Goal: Task Accomplishment & Management: Manage account settings

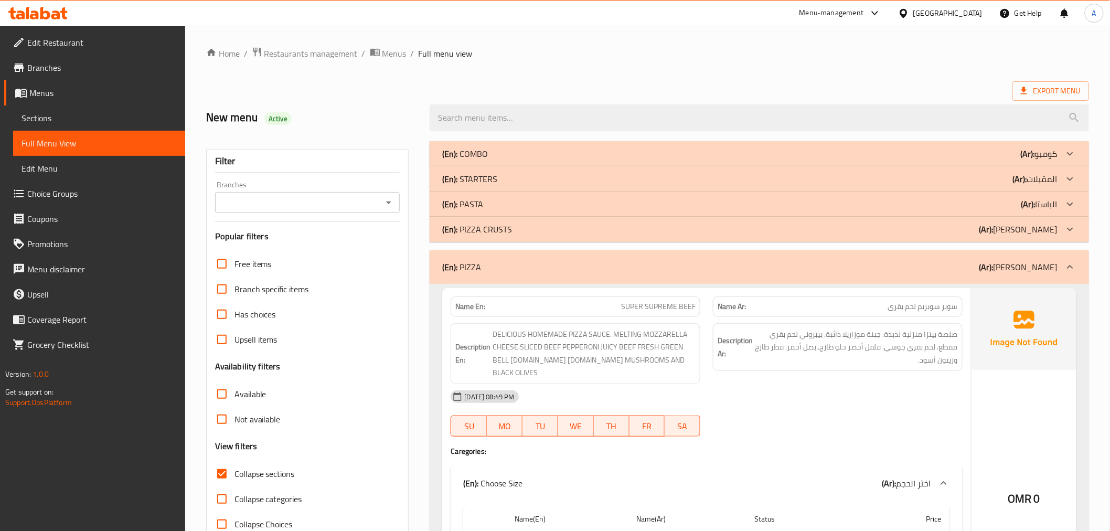
click at [966, 9] on div "Oman" at bounding box center [947, 13] width 69 height 12
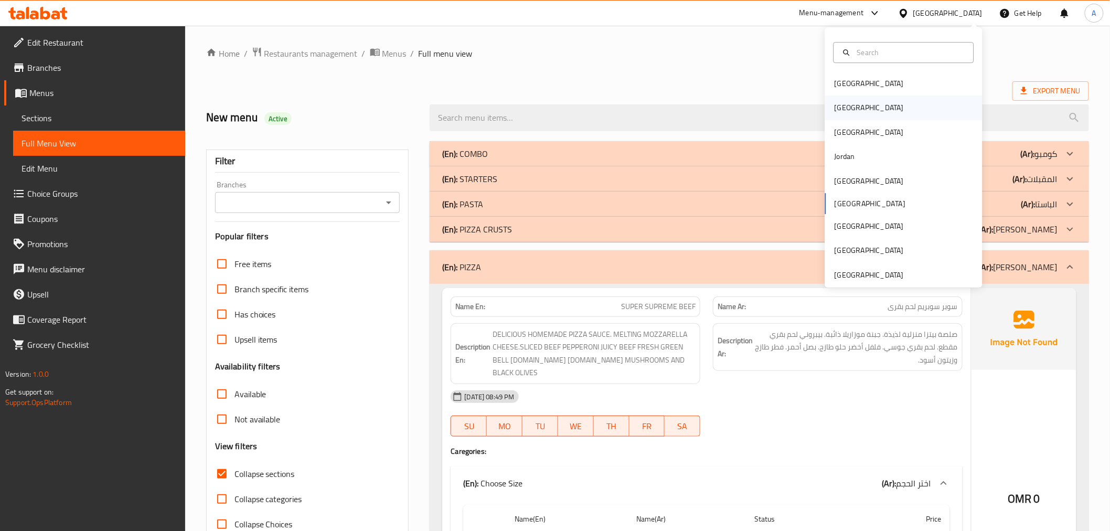
click at [845, 114] on div "[GEOGRAPHIC_DATA]" at bounding box center [869, 108] width 86 height 24
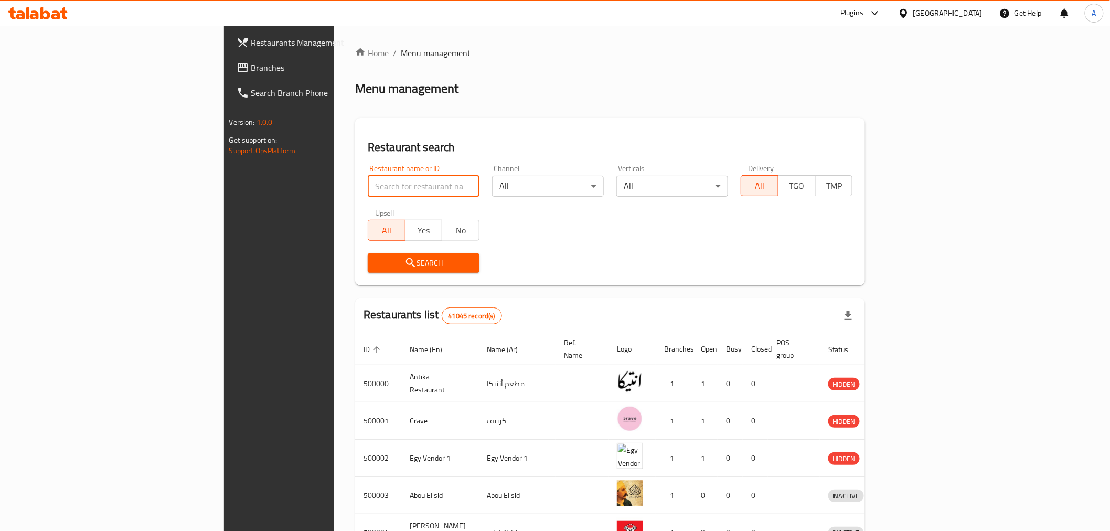
click at [368, 185] on input "search" at bounding box center [424, 186] width 112 height 21
paste input "Hindi"
type input "Hindi"
click at [376, 264] on span "Search" at bounding box center [423, 263] width 95 height 13
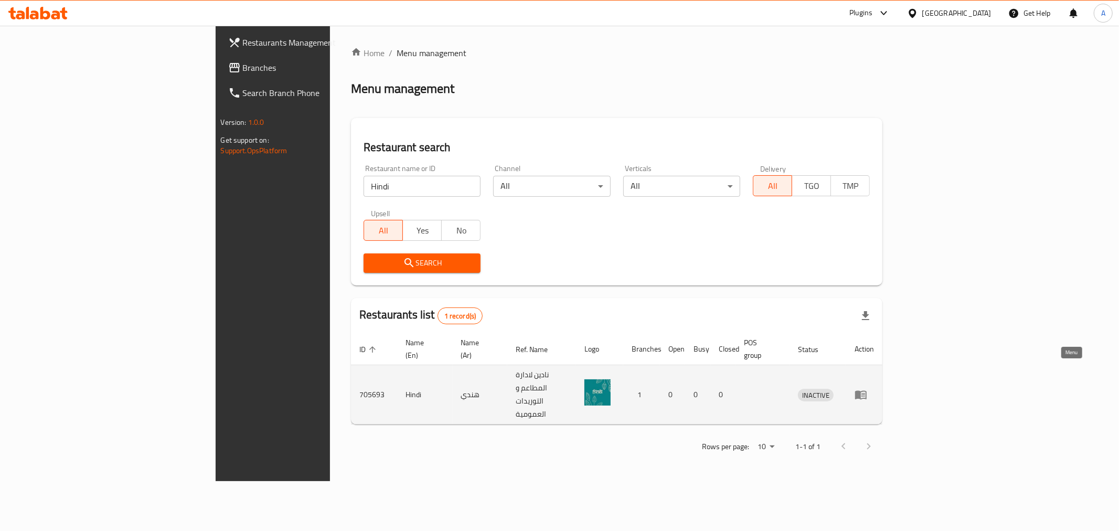
click at [874, 388] on link "enhanced table" at bounding box center [864, 394] width 19 height 13
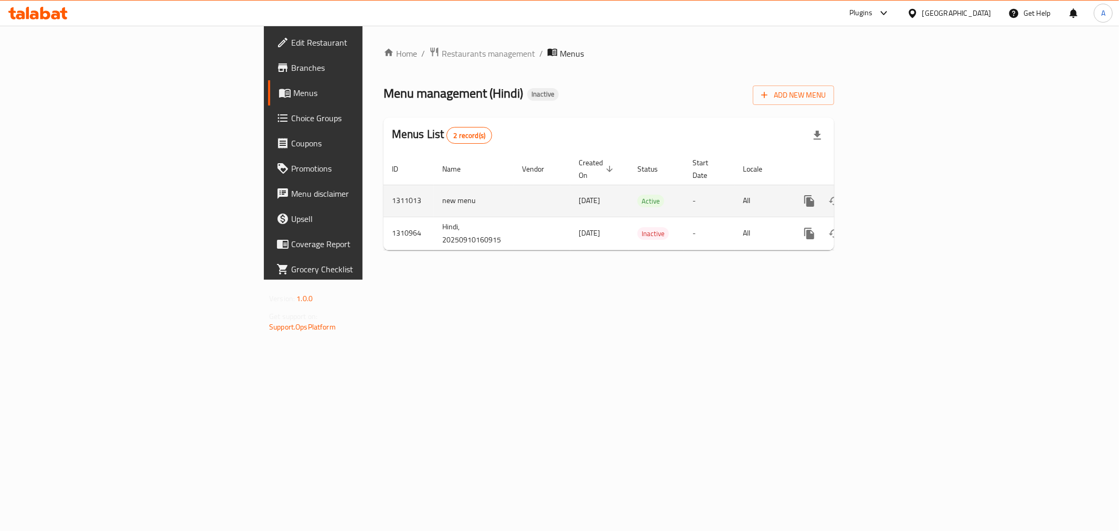
click at [898, 193] on div "enhanced table" at bounding box center [847, 200] width 101 height 25
click at [898, 192] on link "enhanced table" at bounding box center [884, 200] width 25 height 25
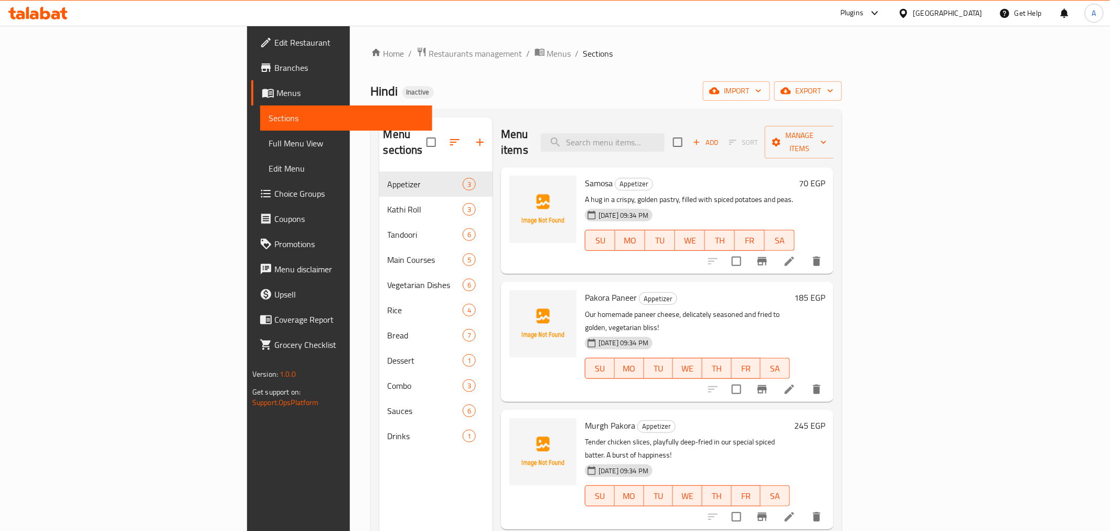
click at [260, 150] on link "Full Menu View" at bounding box center [346, 143] width 172 height 25
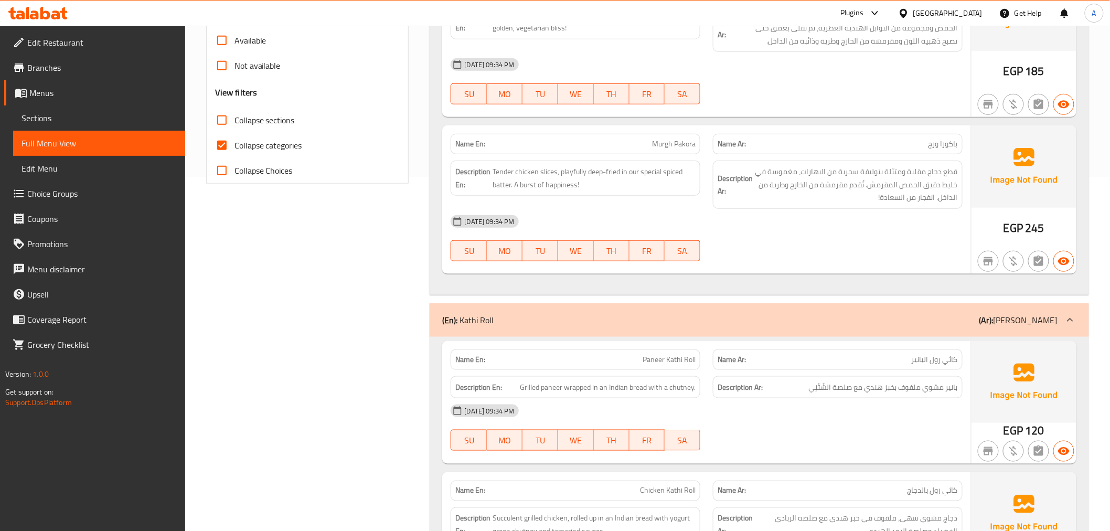
scroll to position [379, 0]
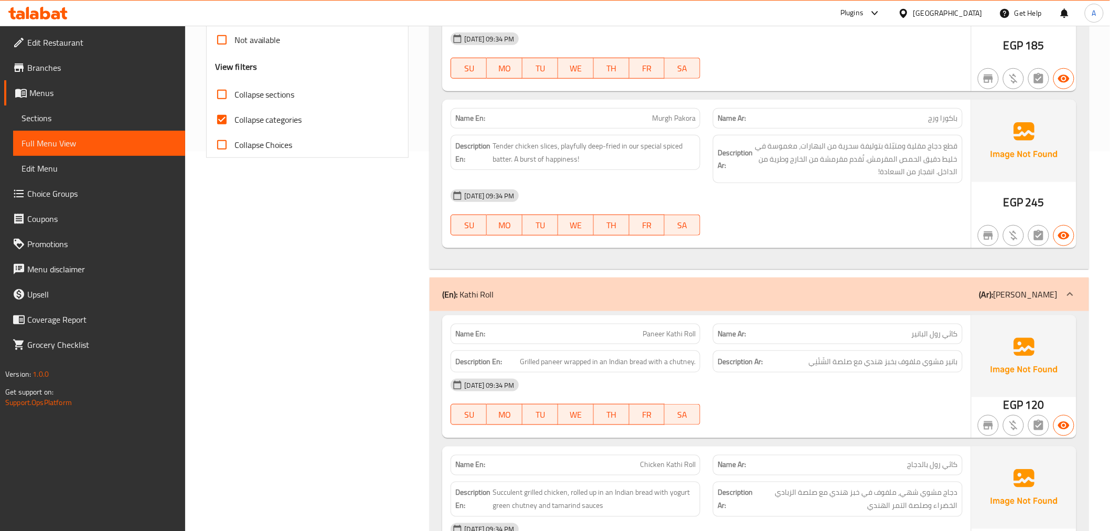
click at [245, 107] on label "Collapse categories" at bounding box center [255, 119] width 93 height 25
click at [234, 107] on input "Collapse categories" at bounding box center [221, 119] width 25 height 25
checkbox input "false"
click at [258, 102] on label "Collapse sections" at bounding box center [252, 94] width 86 height 25
click at [234, 102] on input "Collapse sections" at bounding box center [221, 94] width 25 height 25
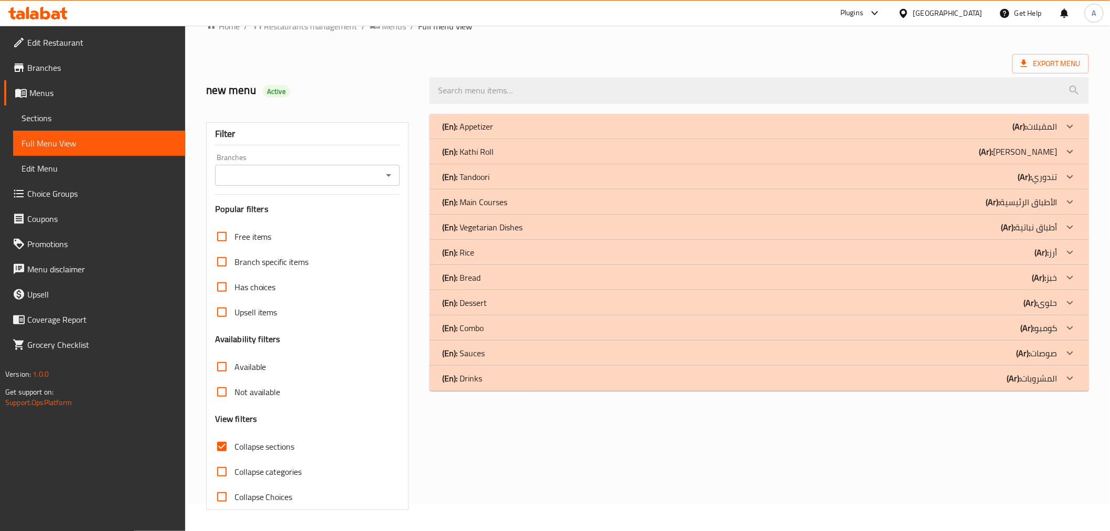
scroll to position [27, 0]
click at [568, 127] on div "(En): Appetizer (Ar): المقبلات" at bounding box center [749, 126] width 615 height 13
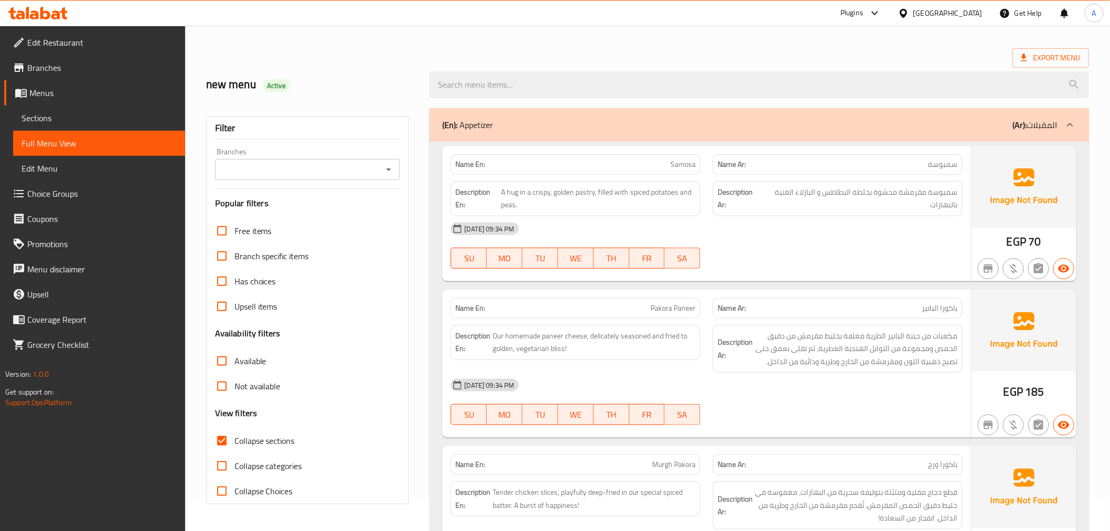
scroll to position [74, 0]
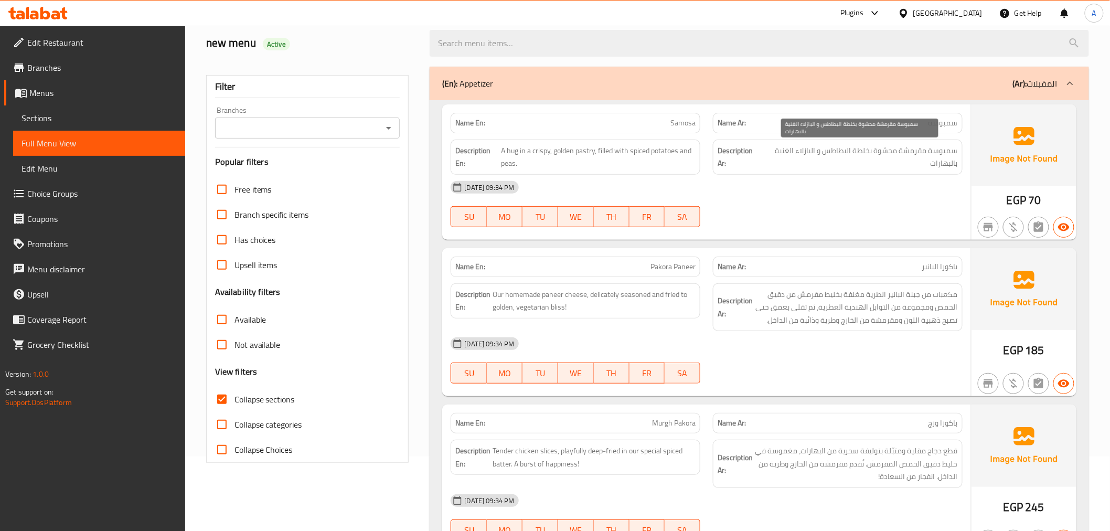
click at [875, 148] on span "سمبوسة مقرمشة محشوة بخلطة البطاطس و البازلاء الغنية بالبهارات" at bounding box center [860, 157] width 196 height 26
click at [662, 137] on div "Description En: A hug in a crispy, golden pastry, filled with spiced potatoes a…" at bounding box center [575, 157] width 262 height 48
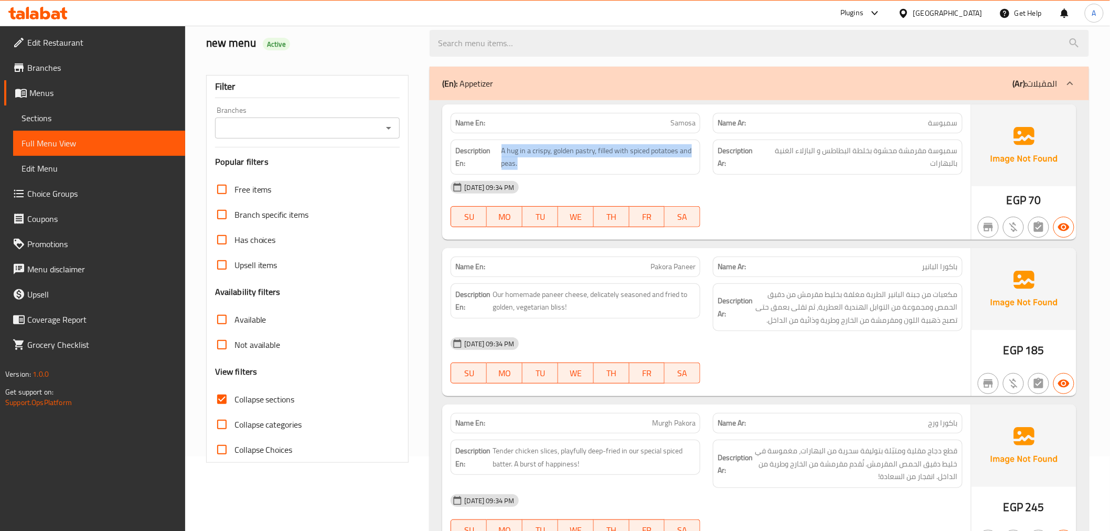
click at [662, 137] on div "Description En: A hug in a crispy, golden pastry, filled with spiced potatoes a…" at bounding box center [575, 157] width 262 height 48
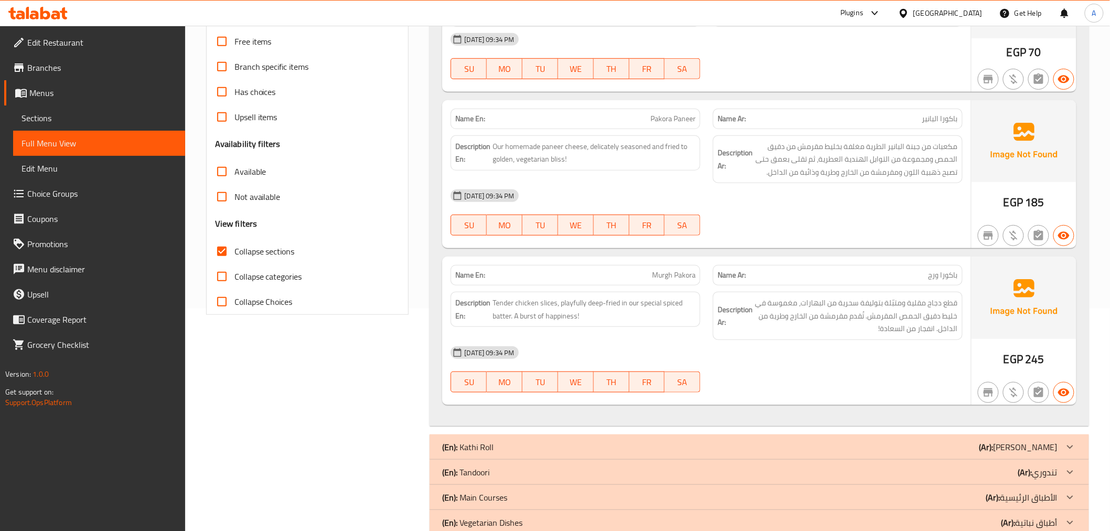
scroll to position [229, 0]
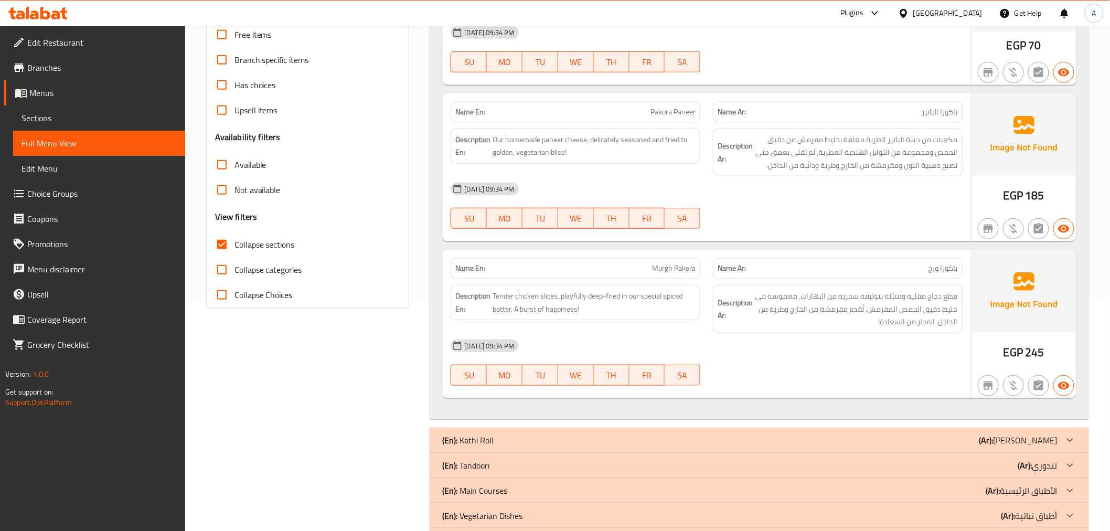
click at [925, 110] on span "باكورا البانير" at bounding box center [940, 111] width 36 height 11
click at [686, 108] on span "Pakora Paneer" at bounding box center [672, 111] width 45 height 11
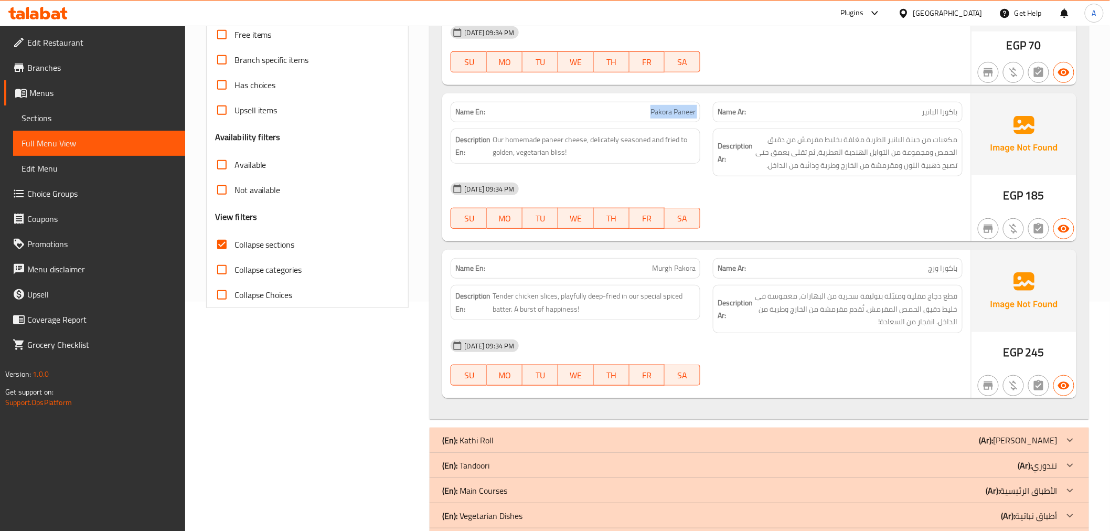
click at [686, 108] on span "Pakora Paneer" at bounding box center [672, 111] width 45 height 11
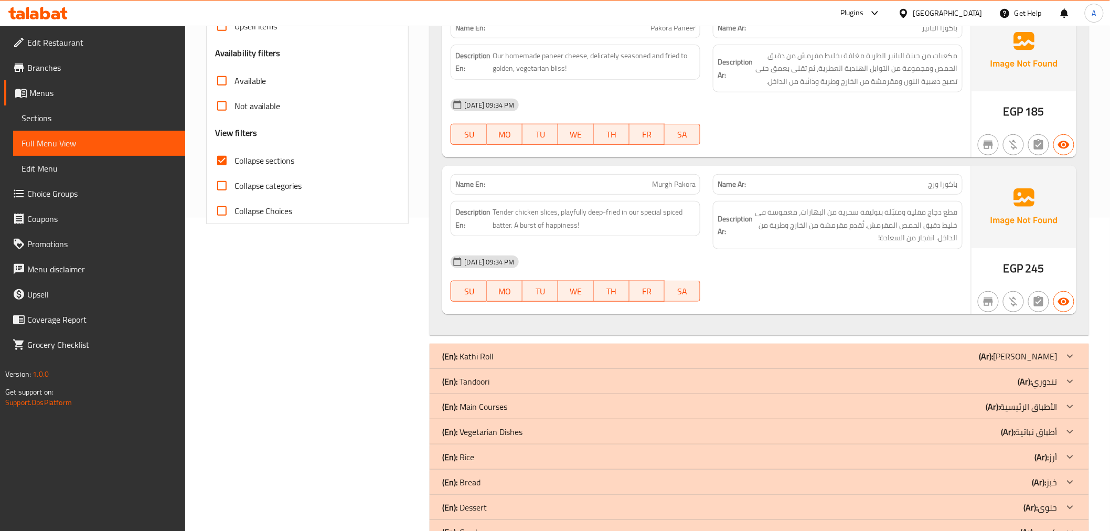
click at [689, 181] on span "Murgh Pakora" at bounding box center [674, 184] width 44 height 11
click at [680, 176] on div "Name En: Murgh Pakora" at bounding box center [576, 184] width 250 height 20
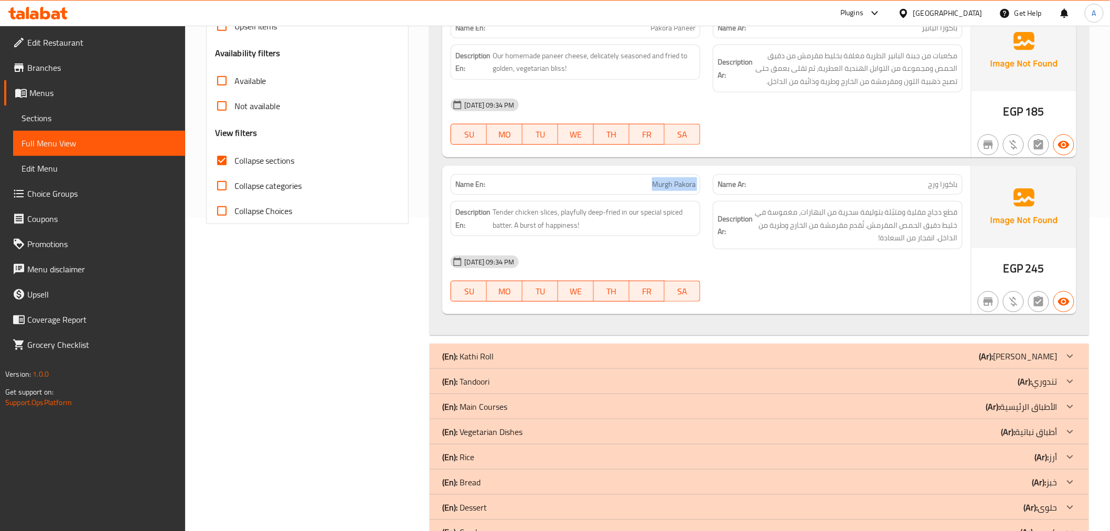
click at [680, 176] on div "Name En: Murgh Pakora" at bounding box center [576, 184] width 250 height 20
copy span "Murgh Pakora"
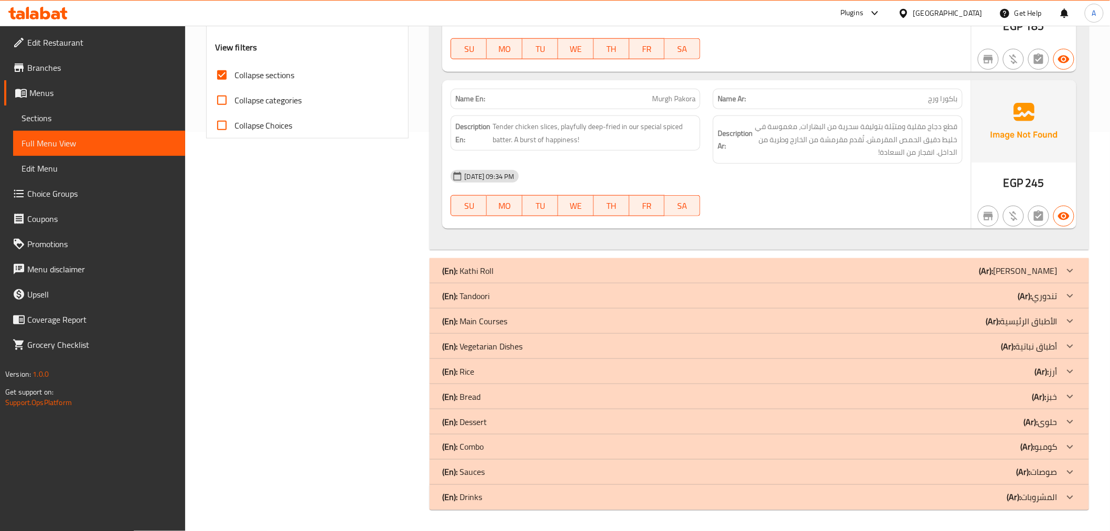
click at [525, 264] on div "(En): Kathi Roll (Ar): كاثي رول" at bounding box center [749, 270] width 615 height 13
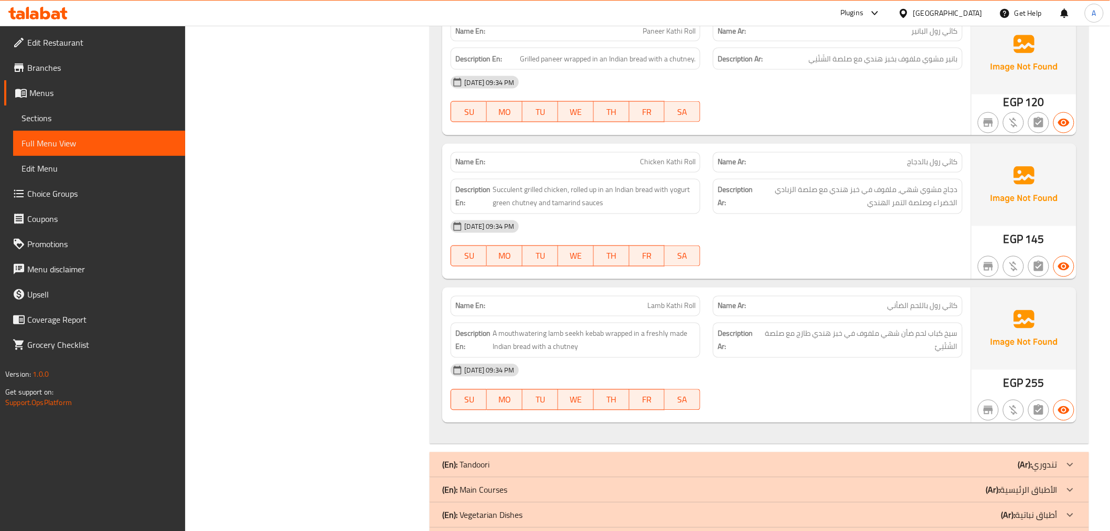
scroll to position [595, 0]
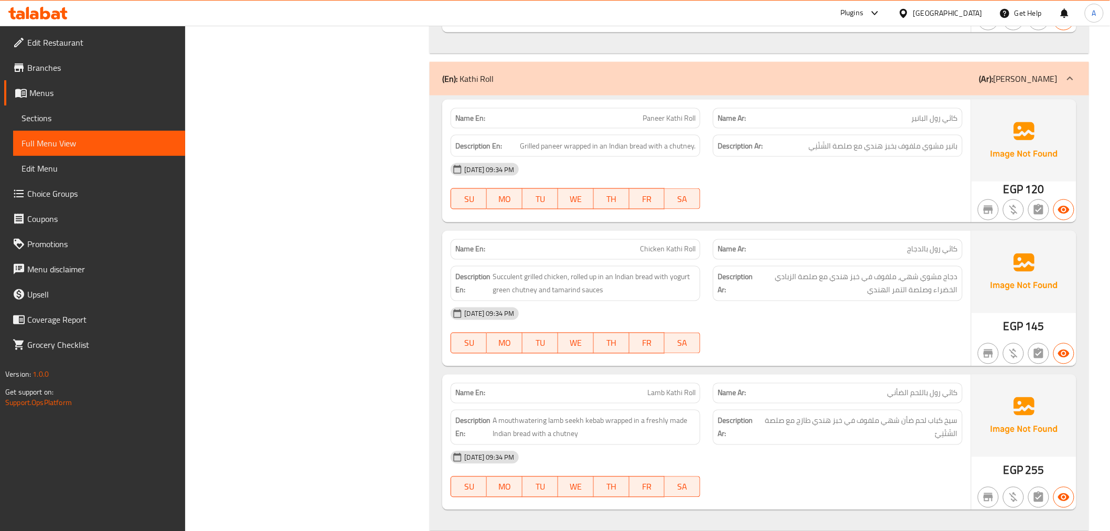
click at [913, 113] on span "كاثي رول البانير" at bounding box center [935, 118] width 46 height 11
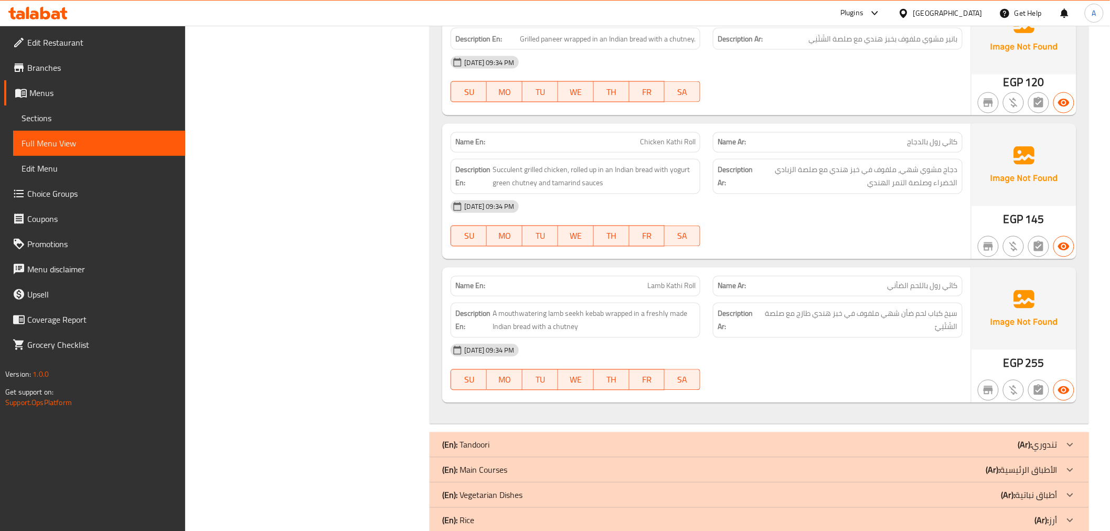
scroll to position [794, 0]
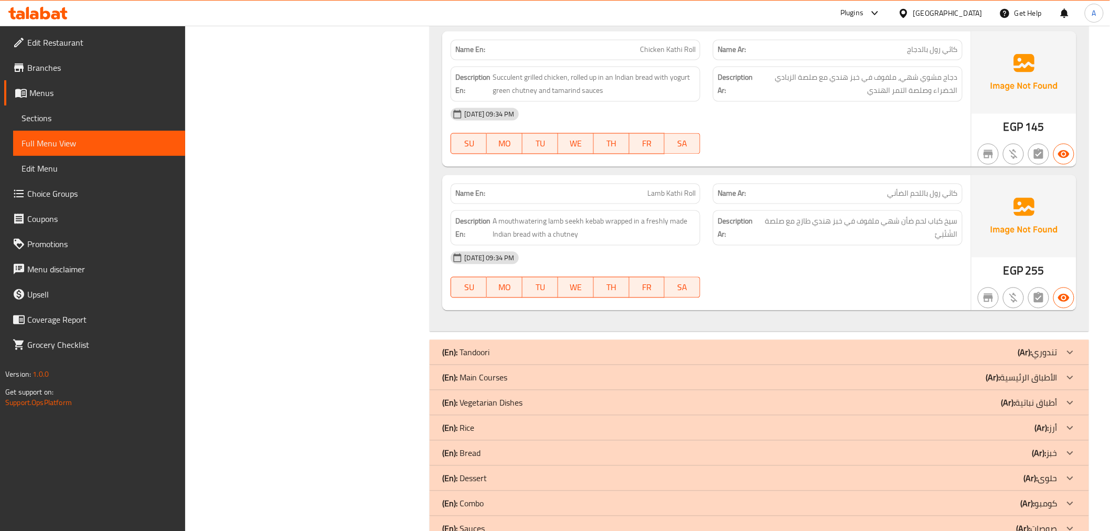
click at [661, 181] on div "Name En: Lamb Kathi Roll" at bounding box center [575, 193] width 262 height 33
click at [947, 207] on div "Description Ar: سيخ كباب لحم ضأن شهي ملفوف في خبز هندي طازج مع صلصة الشَتْنِيً" at bounding box center [838, 228] width 262 height 48
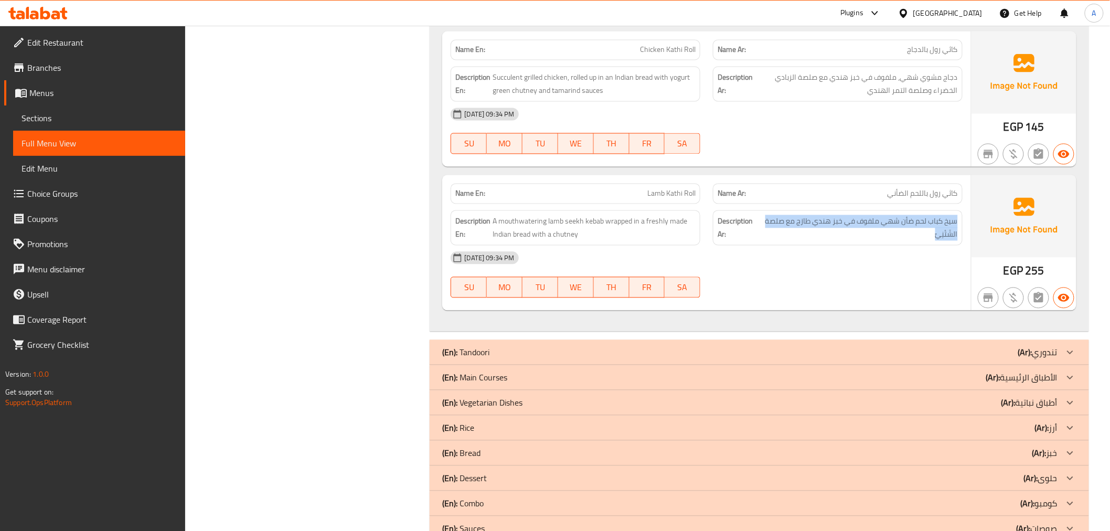
click at [947, 207] on div "Description Ar: سيخ كباب لحم ضأن شهي ملفوف في خبز هندي طازج مع صلصة الشَتْنِيً" at bounding box center [838, 228] width 262 height 48
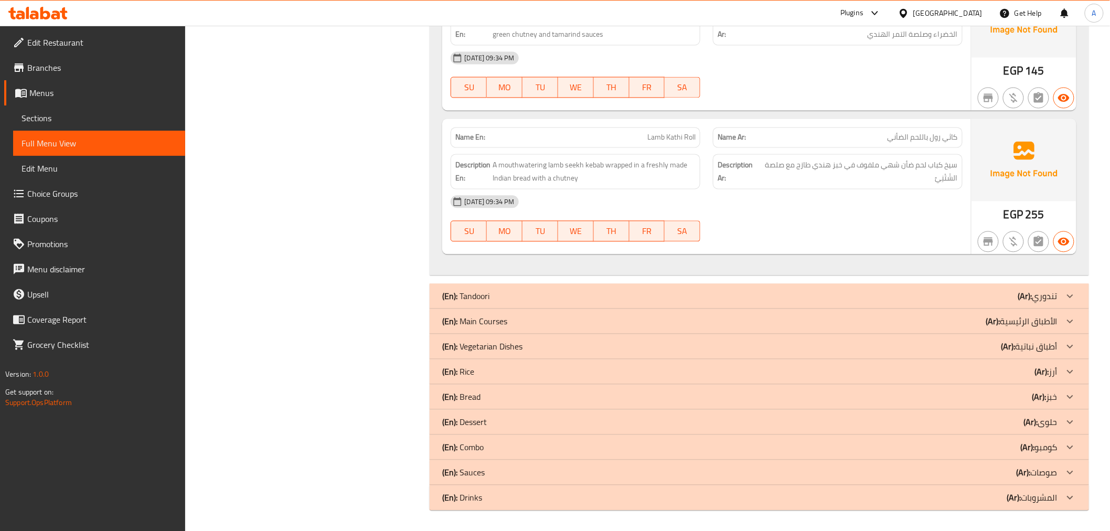
click at [599, 292] on div "(En): Tandoori (Ar): تندوري" at bounding box center [749, 296] width 615 height 13
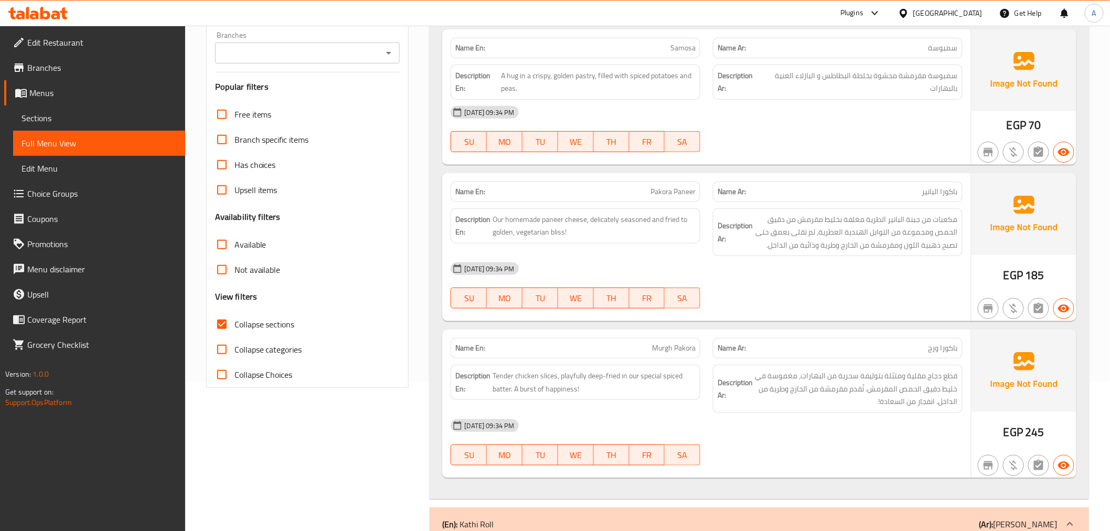
scroll to position [0, 0]
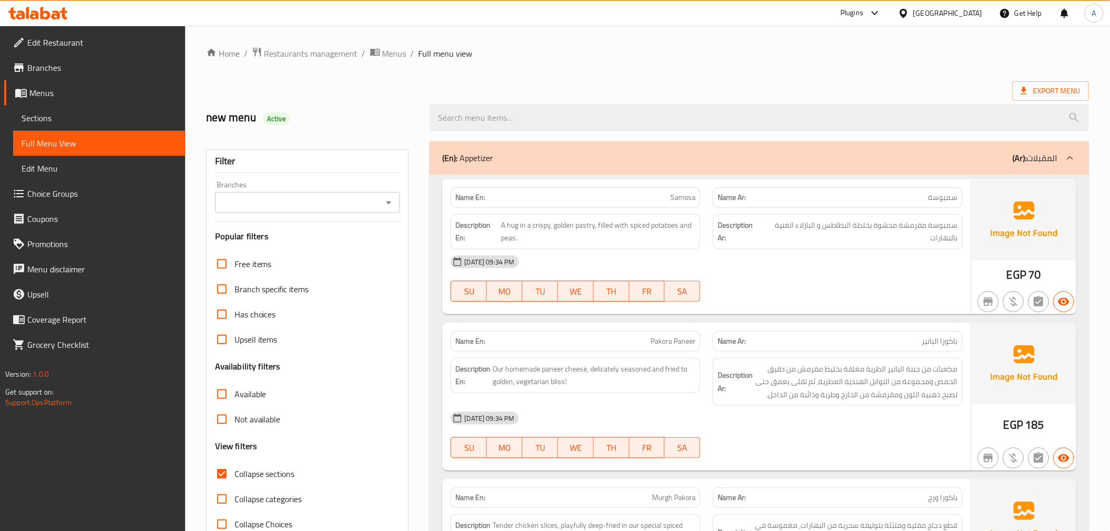
click at [1030, 165] on div "(En): Appetizer (Ar): المقبلات" at bounding box center [759, 158] width 659 height 34
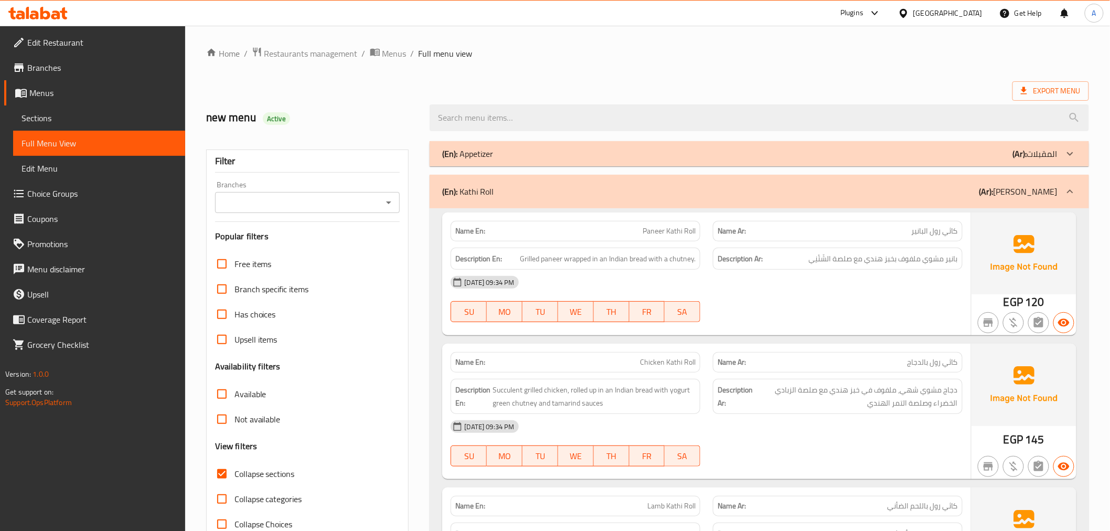
click at [1054, 193] on p "(Ar): كاثي رول" at bounding box center [1018, 191] width 78 height 13
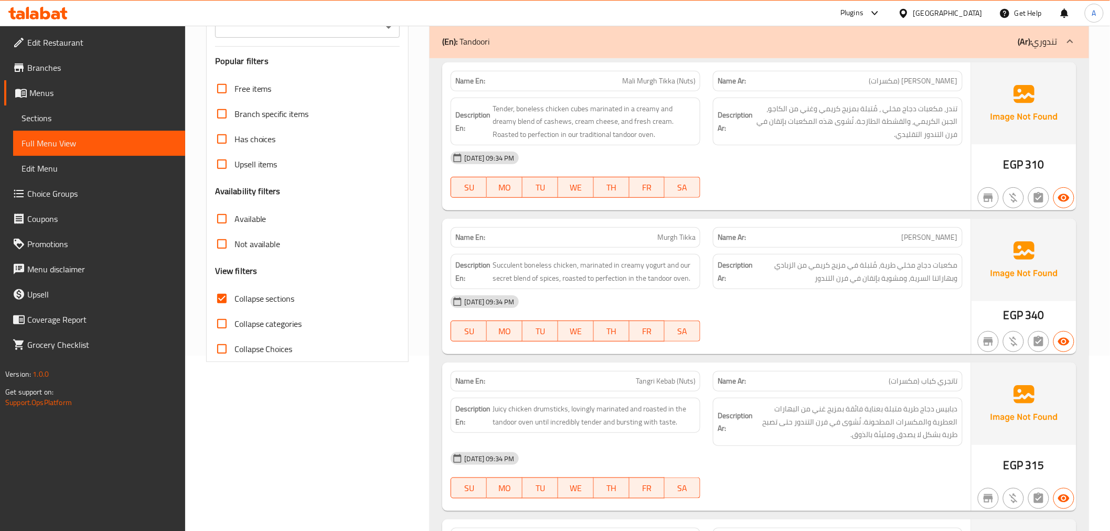
scroll to position [172, 0]
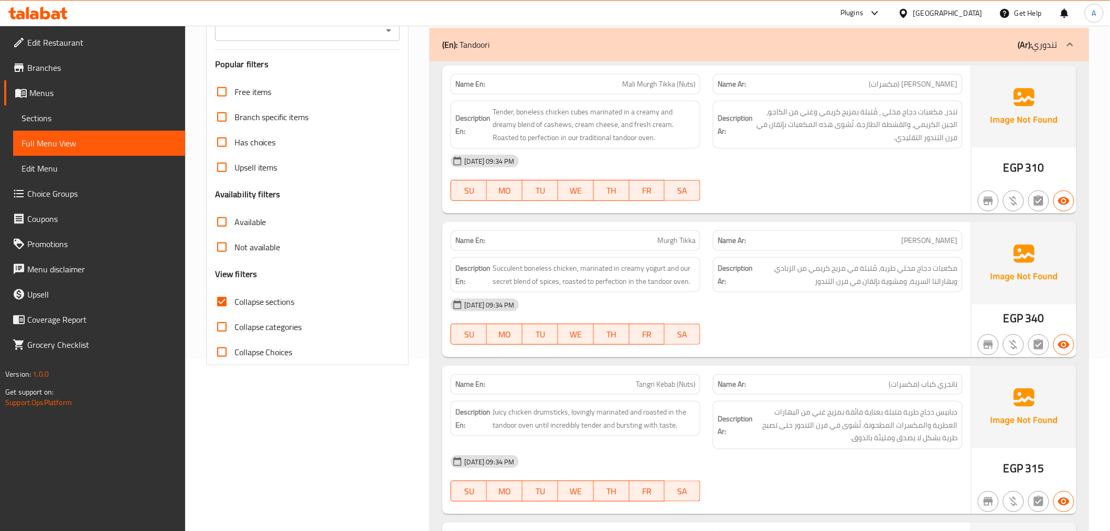
click at [891, 85] on span "[PERSON_NAME] (مكسرات)" at bounding box center [913, 84] width 89 height 11
click at [827, 112] on span "تندر، مكعبات دجاج مخلي ، مُتبلة بمزيج كريمي وغني من الكاجو، الجبن الكريمي، والق…" at bounding box center [856, 124] width 203 height 39
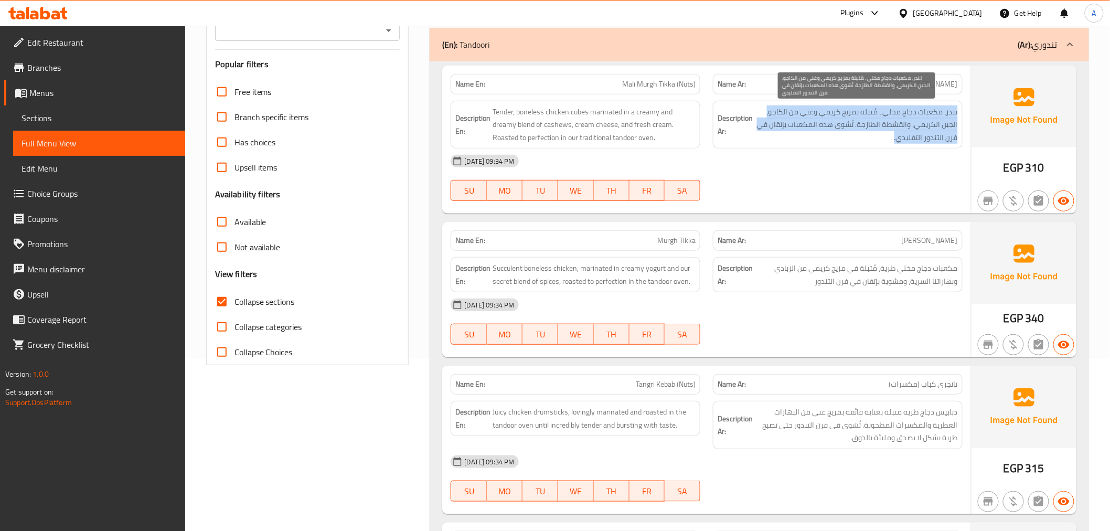
click at [827, 112] on span "تندر، مكعبات دجاج مخلي ، مُتبلة بمزيج كريمي وغني من الكاجو، الجبن الكريمي، والق…" at bounding box center [856, 124] width 203 height 39
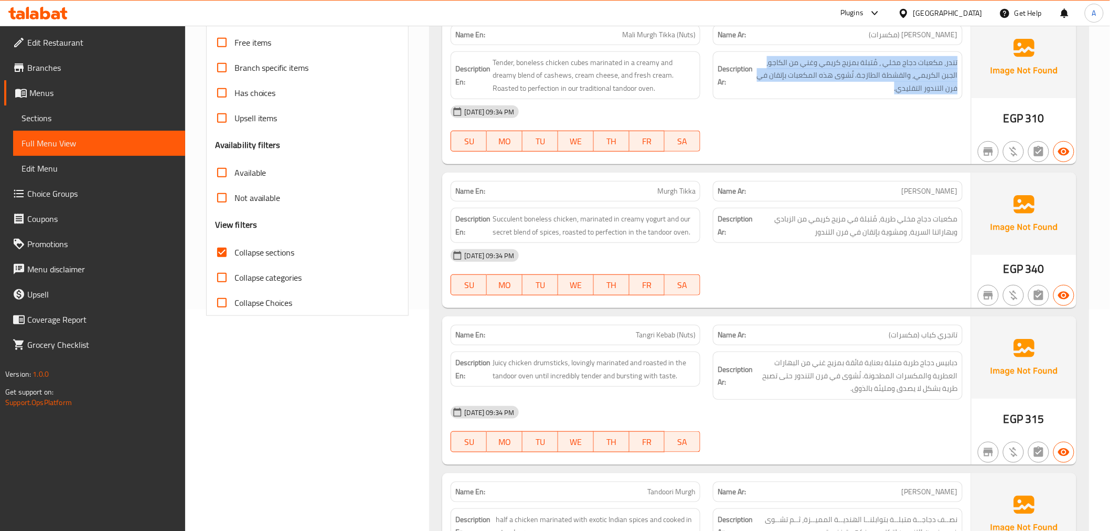
scroll to position [280, 0]
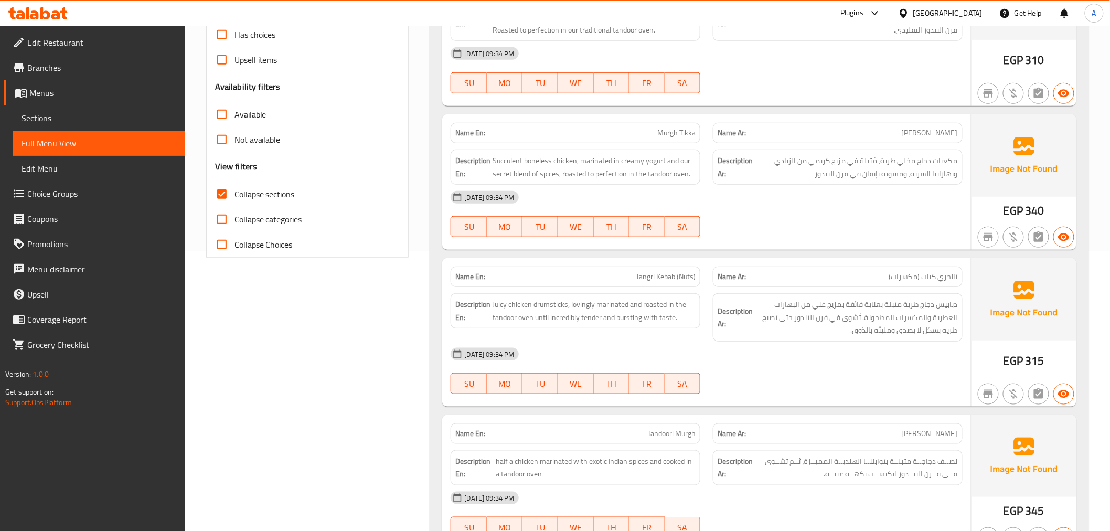
click at [667, 127] on span "Murgh Tikka" at bounding box center [676, 132] width 38 height 11
copy span "Murgh Tikka"
click at [627, 170] on span "Succulent boneless chicken, marinated in creamy yogurt and our secret blend of …" at bounding box center [594, 167] width 203 height 26
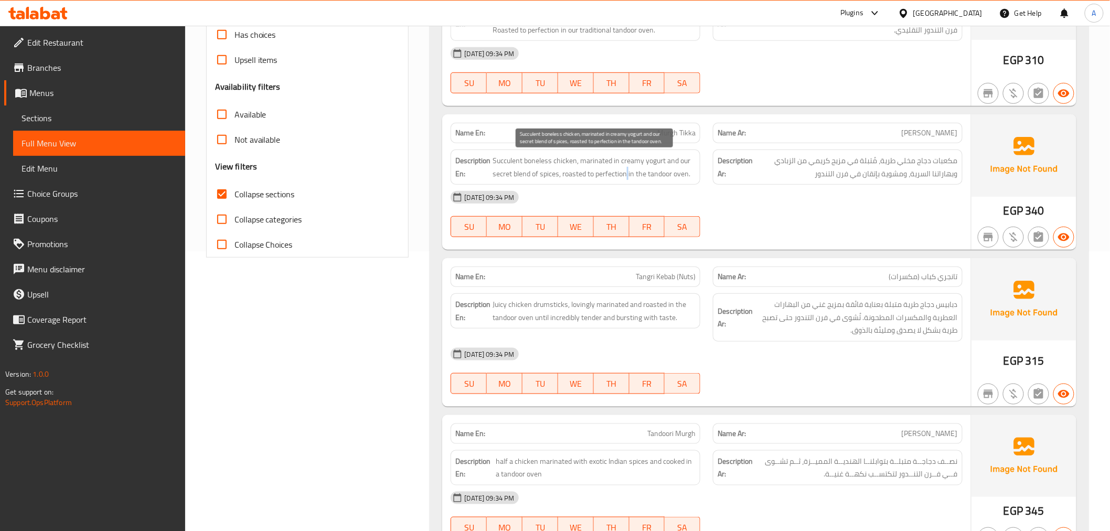
click at [627, 170] on span "Succulent boneless chicken, marinated in creamy yogurt and our secret blend of …" at bounding box center [594, 167] width 203 height 26
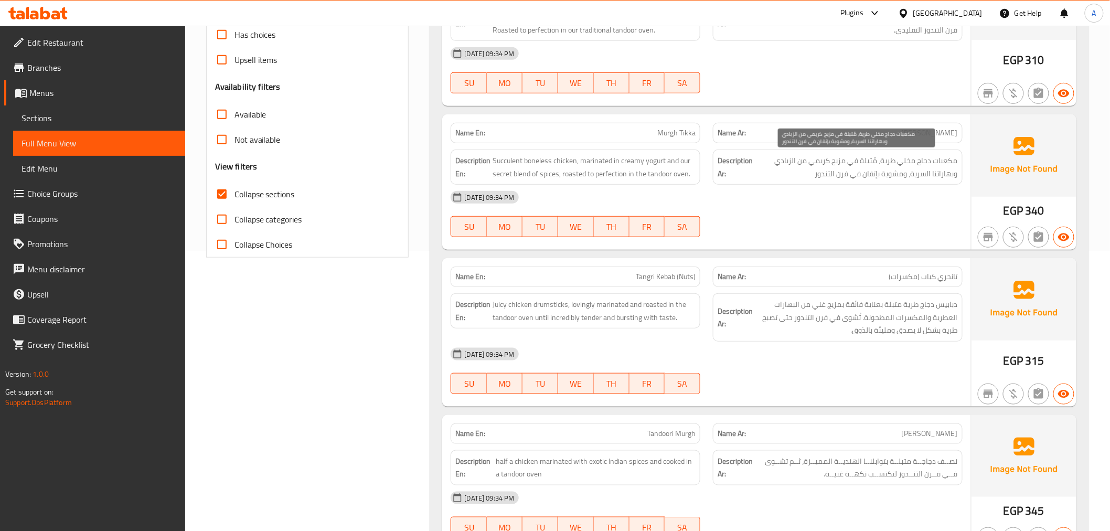
click at [887, 159] on span "مكعبات دجاج مخلي طرية، مُتبلة في مزيج كريمي من الزبادي وبهاراتنا السرية، ومشوية…" at bounding box center [856, 167] width 203 height 26
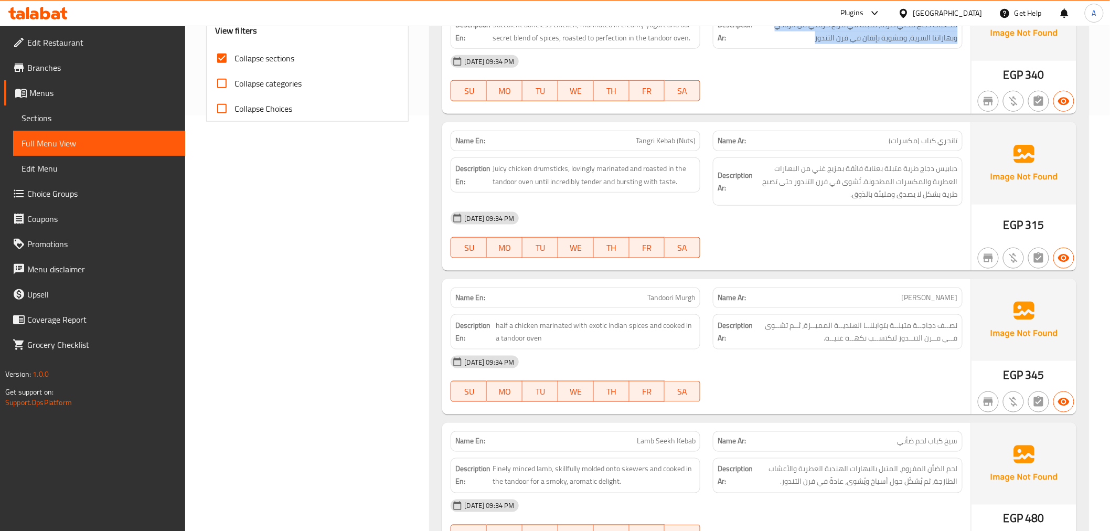
scroll to position [421, 0]
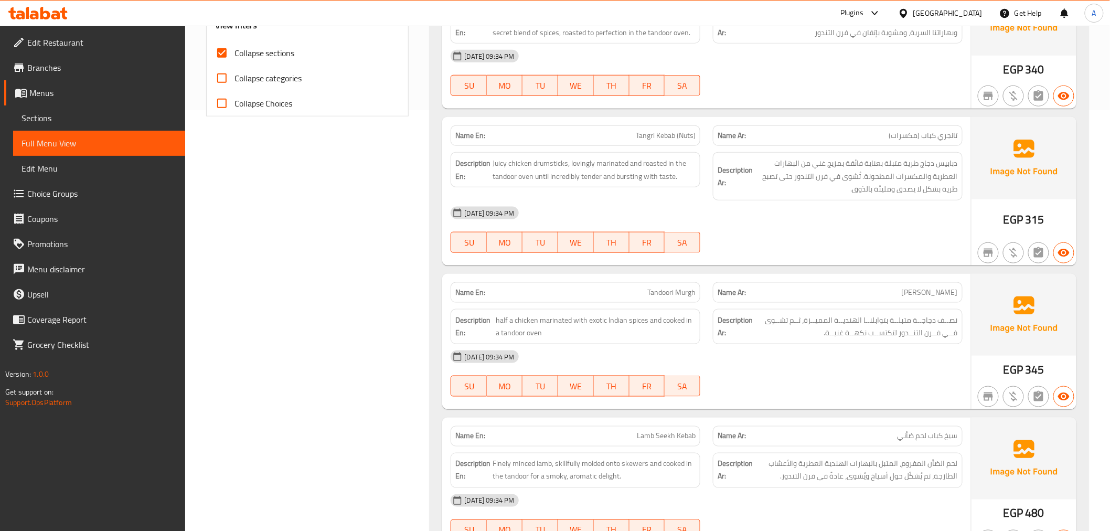
click at [699, 130] on div "Name En: Tangri Kebab (Nuts)" at bounding box center [576, 135] width 250 height 20
click at [911, 118] on div "Name En: Tangri Kebab (Nuts) Name Ar: تانجري كباب (مكسرات) Description En: Juic…" at bounding box center [706, 191] width 528 height 148
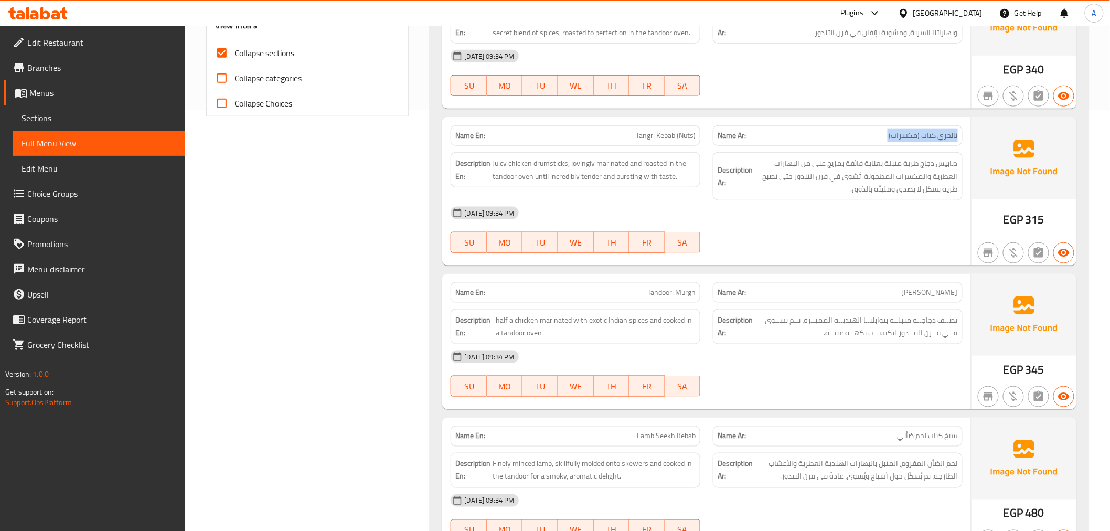
click at [911, 118] on div "Name En: Tangri Kebab (Nuts) Name Ar: تانجري كباب (مكسرات) Description En: Juic…" at bounding box center [706, 191] width 528 height 148
click at [645, 139] on span "Tangri Kebab (Nuts)" at bounding box center [666, 135] width 60 height 11
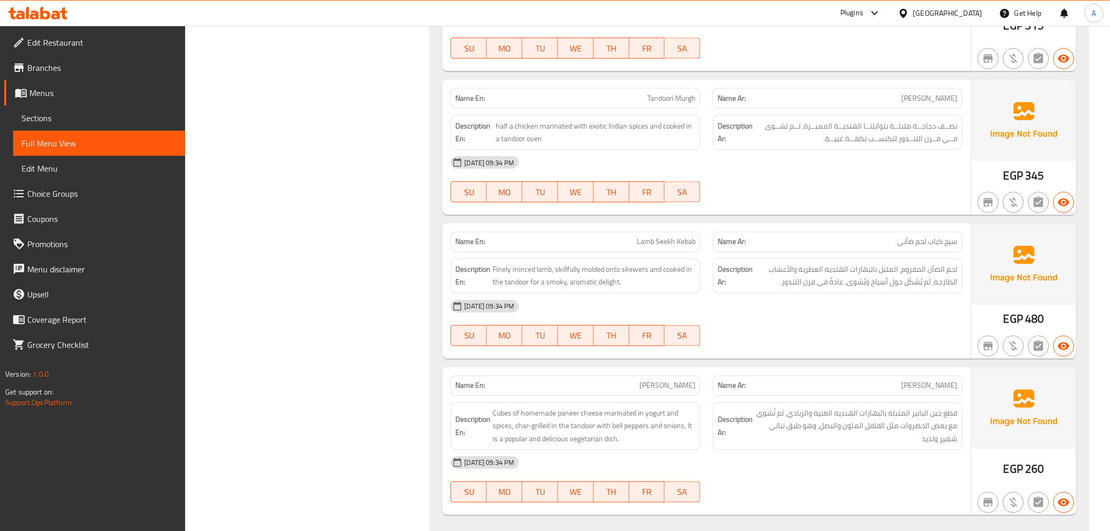
scroll to position [656, 0]
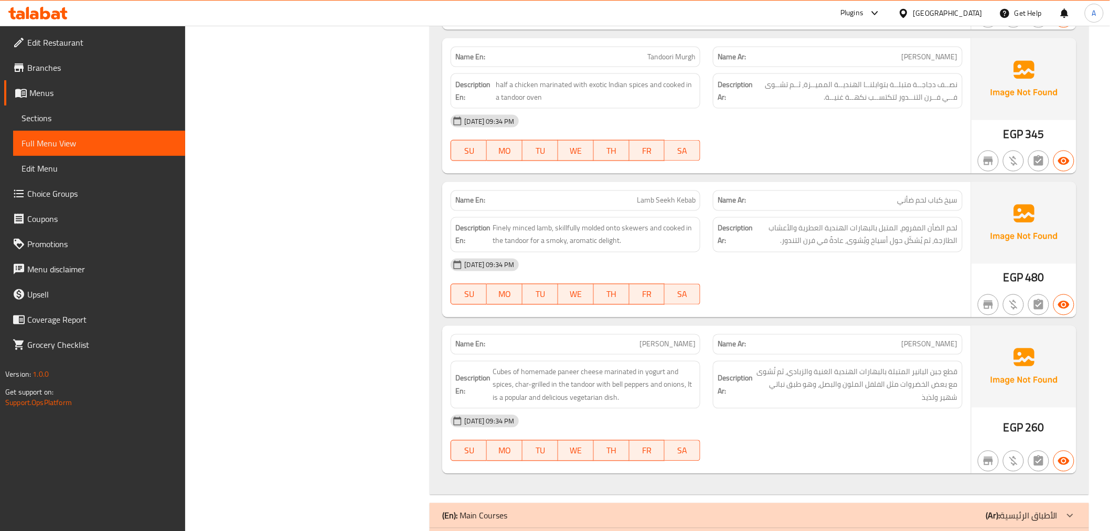
click at [839, 197] on p "Name Ar: سيخ كباب لحم ضأني" at bounding box center [838, 200] width 240 height 11
click at [656, 200] on span "Lamb Seekh Kebab" at bounding box center [666, 200] width 59 height 11
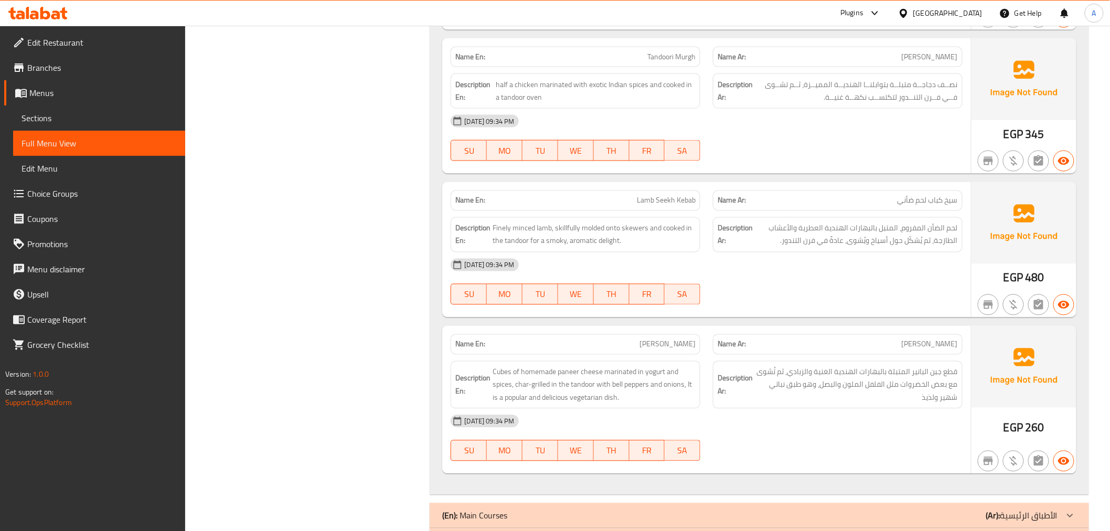
click at [656, 200] on span "Lamb Seekh Kebab" at bounding box center [666, 200] width 59 height 11
copy span "Lamb Seekh Kebab"
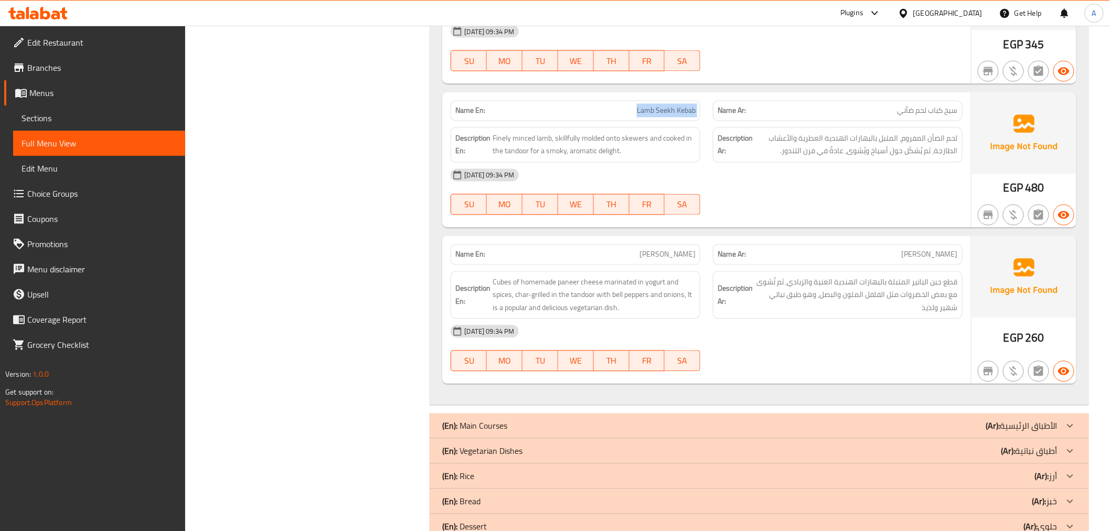
scroll to position [784, 0]
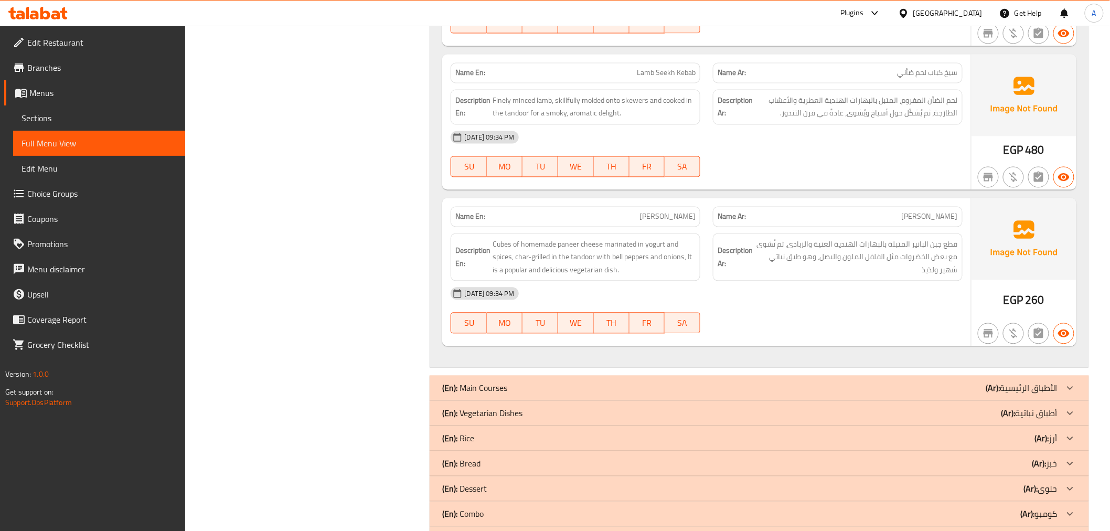
click at [700, 228] on div "Description En: Cubes of homemade paneer cheese marinated in yogurt and spices,…" at bounding box center [575, 257] width 262 height 61
click at [680, 214] on span "[PERSON_NAME]" at bounding box center [667, 216] width 56 height 11
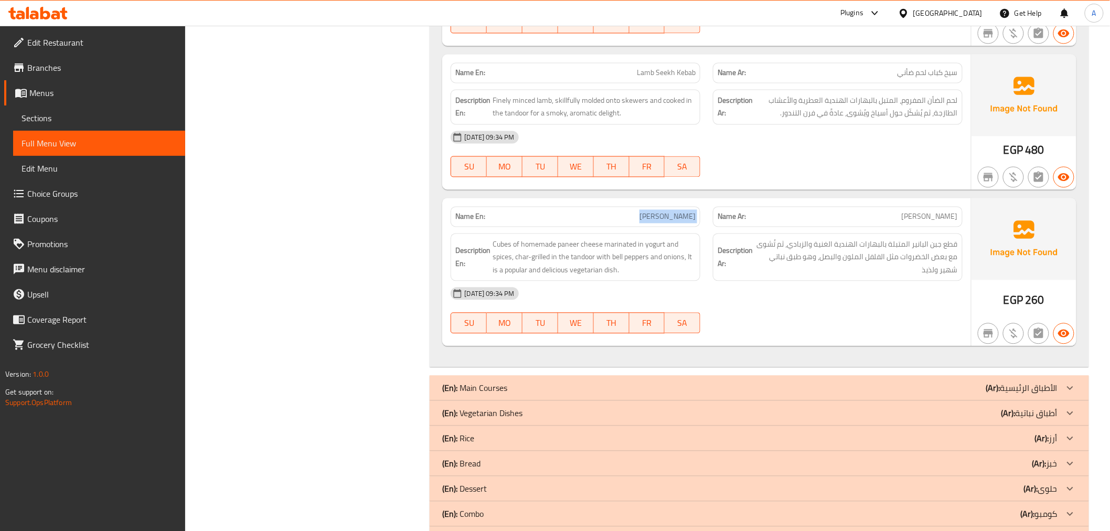
click at [680, 214] on span "[PERSON_NAME]" at bounding box center [667, 216] width 56 height 11
copy span "[PERSON_NAME]"
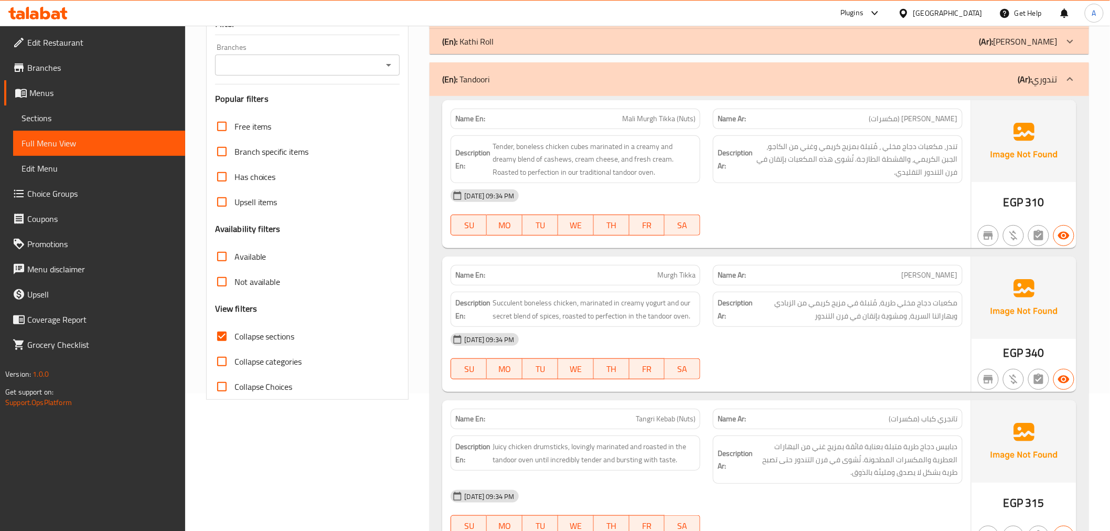
scroll to position [112, 0]
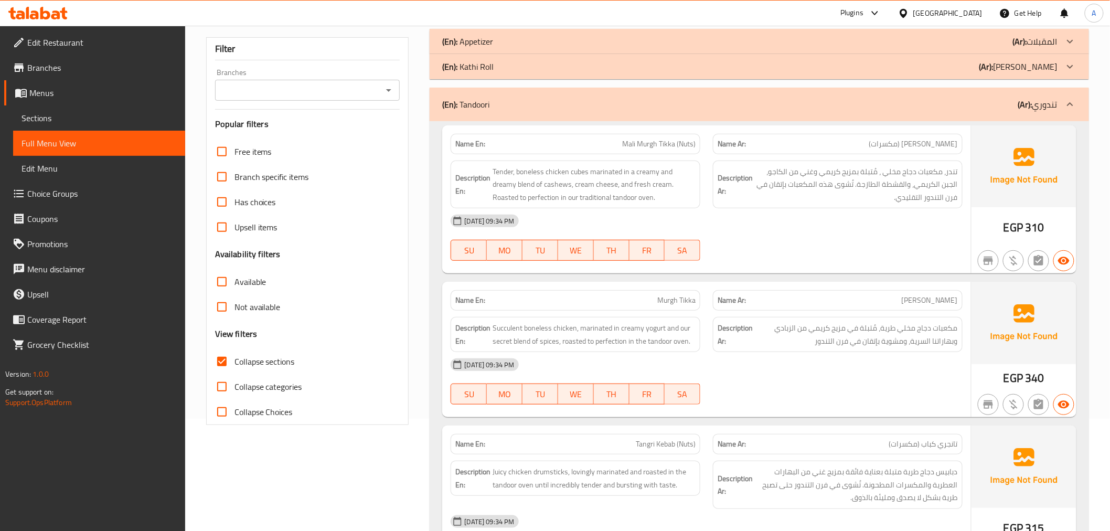
click at [1060, 105] on div at bounding box center [1070, 104] width 25 height 25
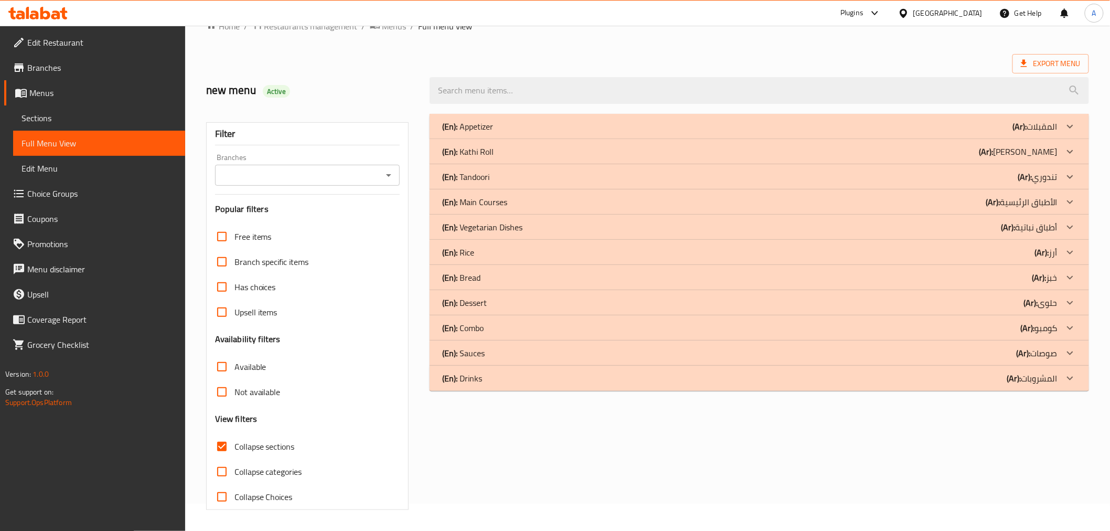
scroll to position [27, 0]
click at [510, 200] on div "(En): Main Courses (Ar): الأطباق الرئيسية" at bounding box center [749, 202] width 615 height 13
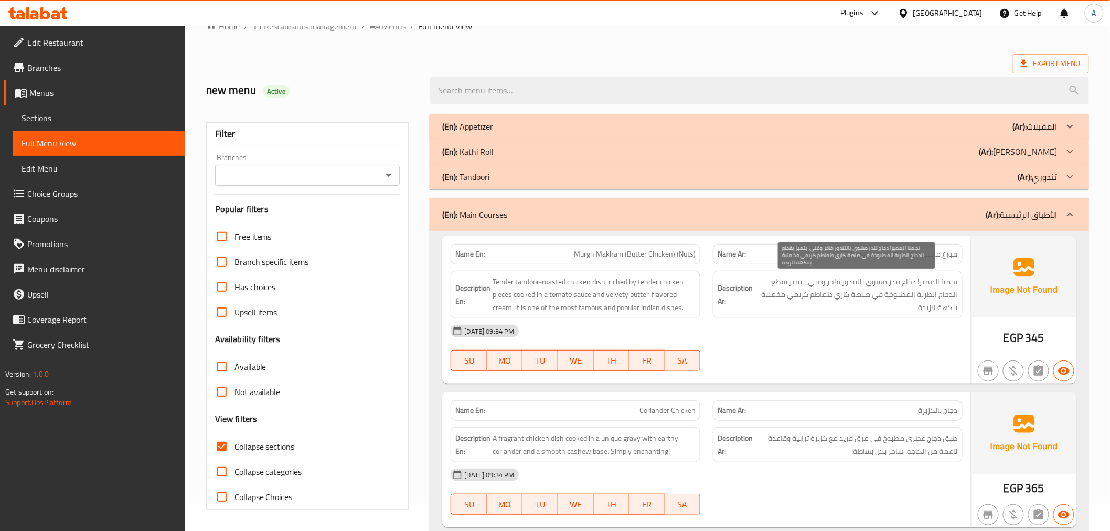
click at [887, 277] on span "نجمنا المميز! دجاج تندر مشوي بالتندور فاخر وغني، يتميز بقطع الدجاج الطرية المطب…" at bounding box center [856, 294] width 203 height 39
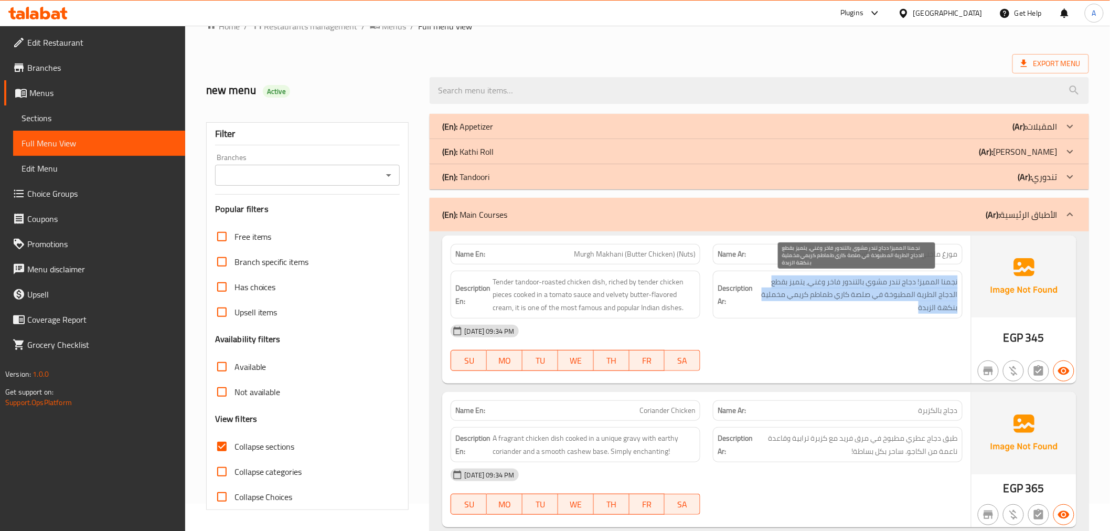
click at [887, 277] on span "نجمنا المميز! دجاج تندر مشوي بالتندور فاخر وغني، يتميز بقطع الدجاج الطرية المطب…" at bounding box center [856, 294] width 203 height 39
click at [915, 269] on div "Description Ar: نجمنا المميز! دجاج تندر مشوي بالتندور فاخر وغني، يتميز بقطع الد…" at bounding box center [838, 294] width 262 height 61
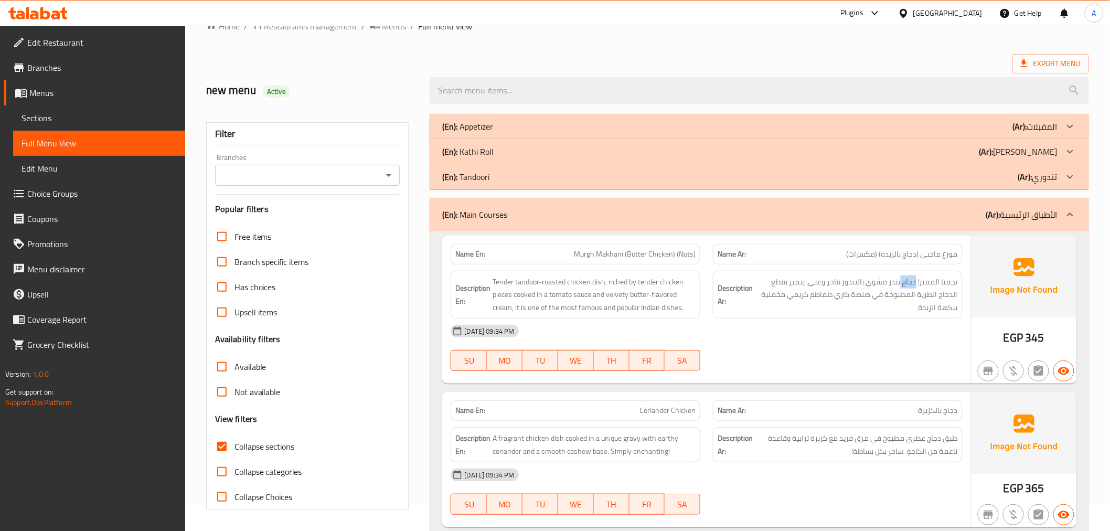
click at [915, 269] on div "Description Ar: نجمنا المميز! دجاج تندر مشوي بالتندور فاخر وغني، يتميز بقطع الد…" at bounding box center [838, 294] width 262 height 61
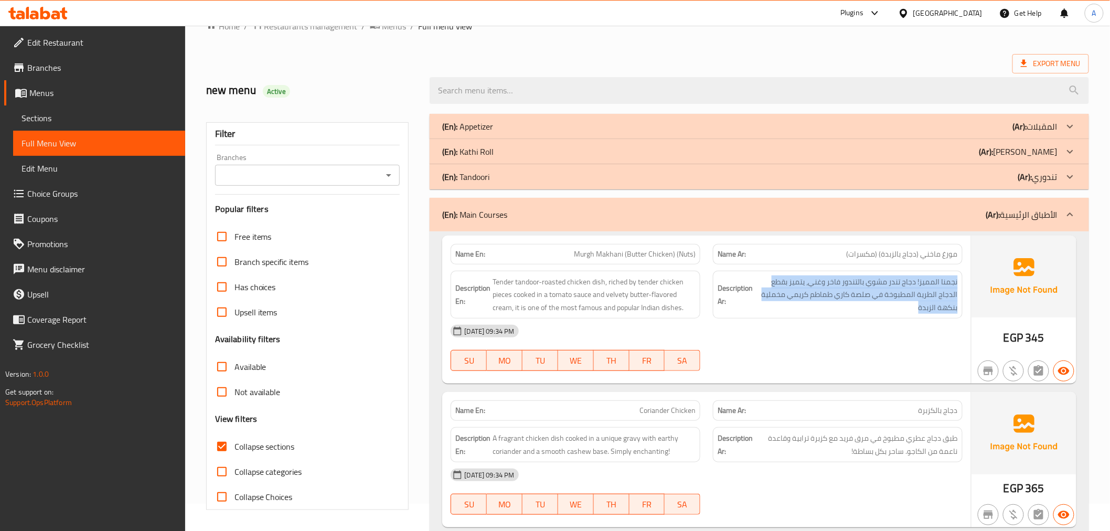
click at [915, 269] on div "Description Ar: نجمنا المميز! دجاج تندر مشوي بالتندور فاخر وغني، يتميز بقطع الد…" at bounding box center [838, 294] width 262 height 61
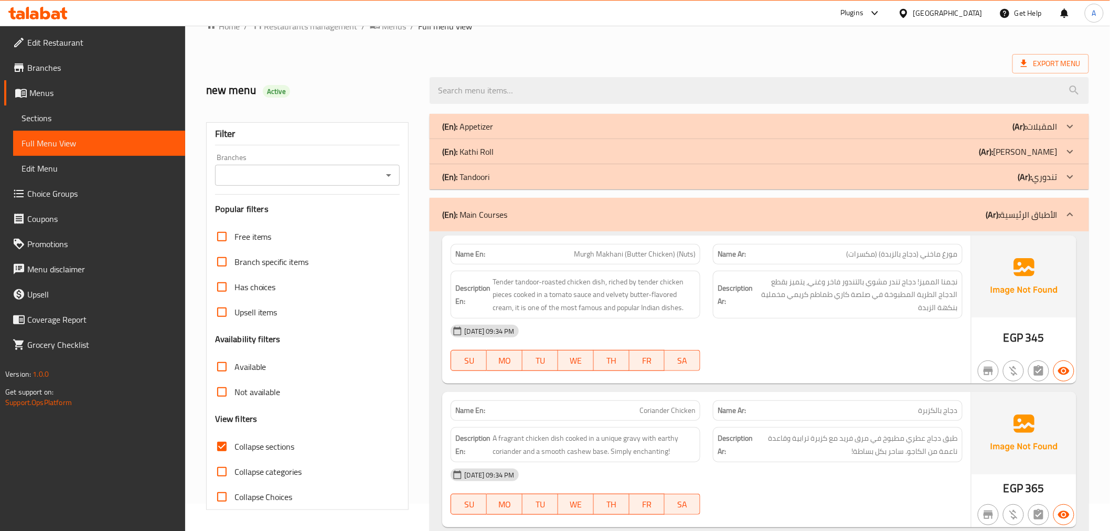
click at [922, 258] on span "مورغ ماخني (دجاج بالزبدة) (مكسرات)" at bounding box center [902, 254] width 111 height 11
click at [885, 295] on span "نجمنا المميز! دجاج تندر مشوي بالتندور فاخر وغني، يتميز بقطع الدجاج الطرية المطب…" at bounding box center [856, 294] width 203 height 39
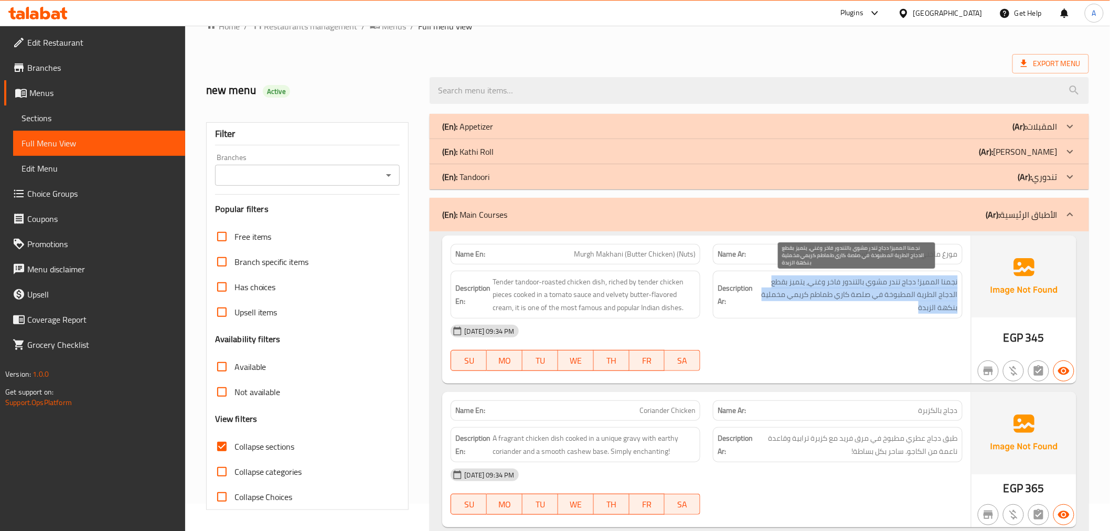
click at [885, 295] on span "نجمنا المميز! دجاج تندر مشوي بالتندور فاخر وغني، يتميز بقطع الدجاج الطرية المطب…" at bounding box center [856, 294] width 203 height 39
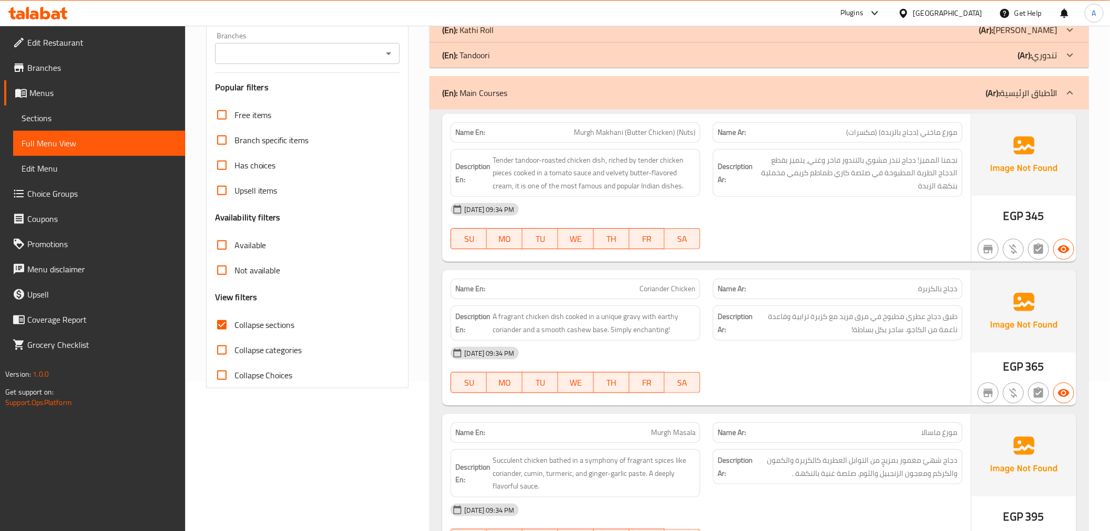
scroll to position [242, 0]
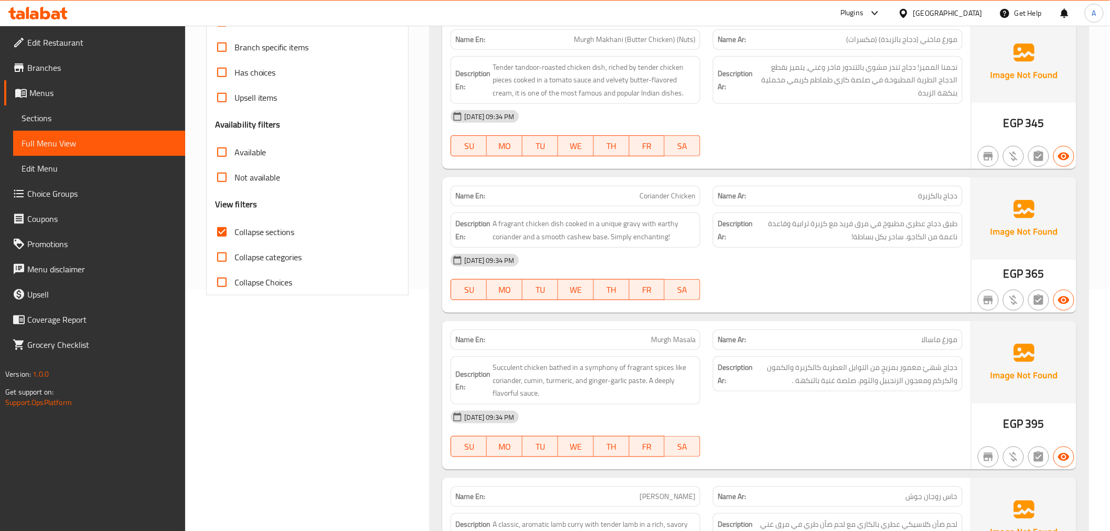
click at [914, 216] on div "Description Ar: طبق دجاج عطري مطبوخ في مرق فريد مع كزبرة ترابية وقاعدة ناعمة من…" at bounding box center [838, 229] width 250 height 35
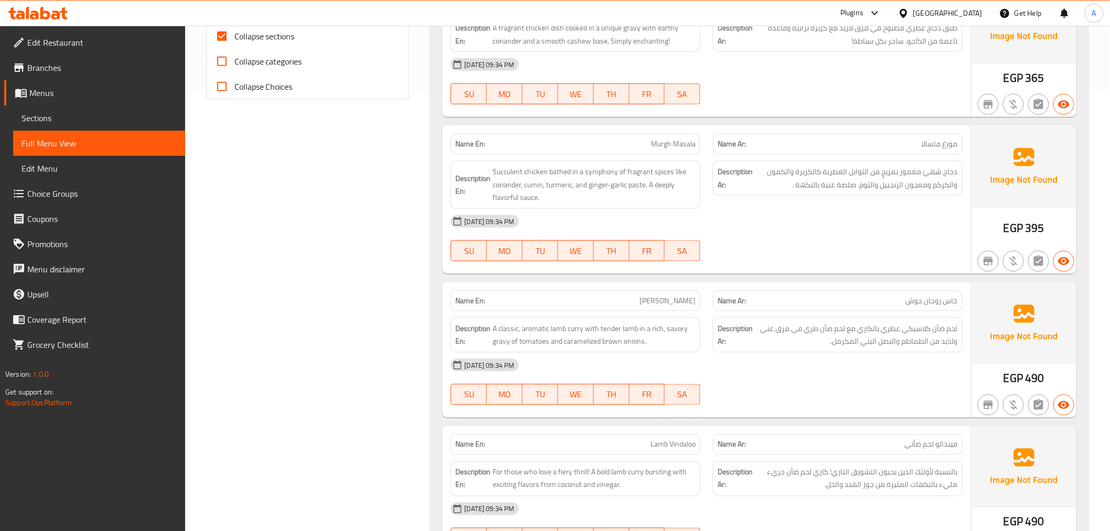
scroll to position [460, 0]
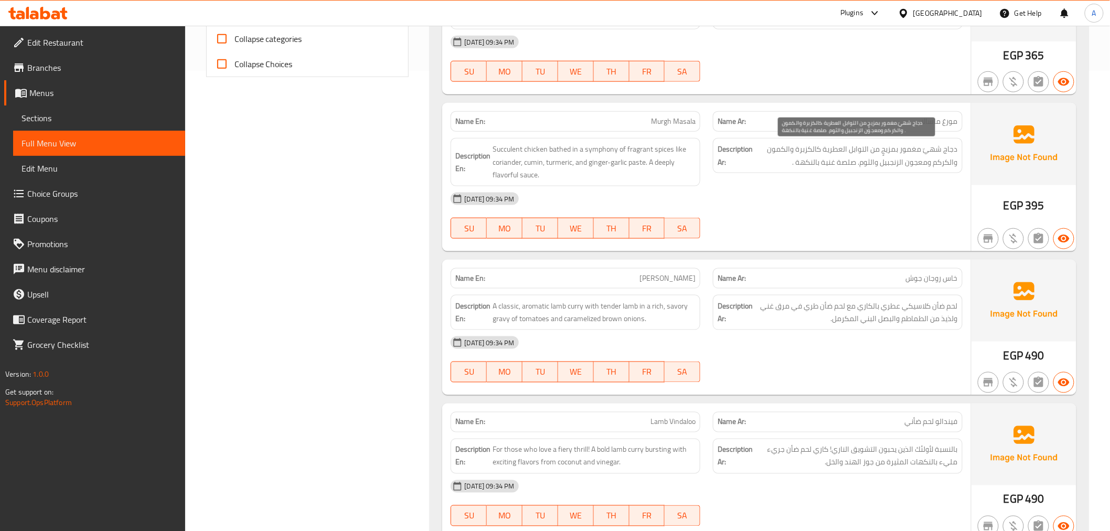
click at [821, 152] on span "دجاج شهيّ مغمور بمزيجٍ من التوابل العطرية كالكزبرة والكمون والكركم ومعجون الزنج…" at bounding box center [856, 156] width 203 height 26
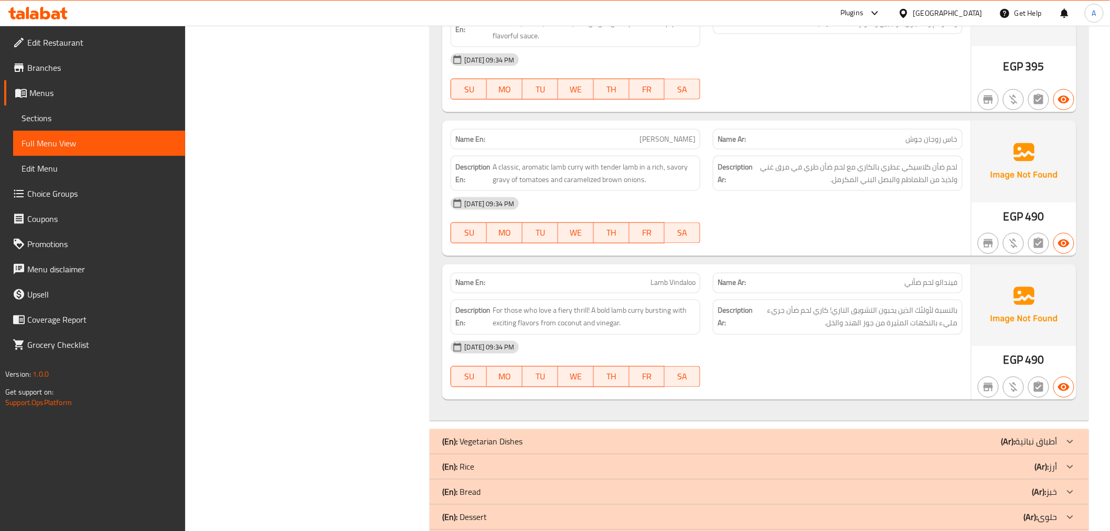
scroll to position [603, 0]
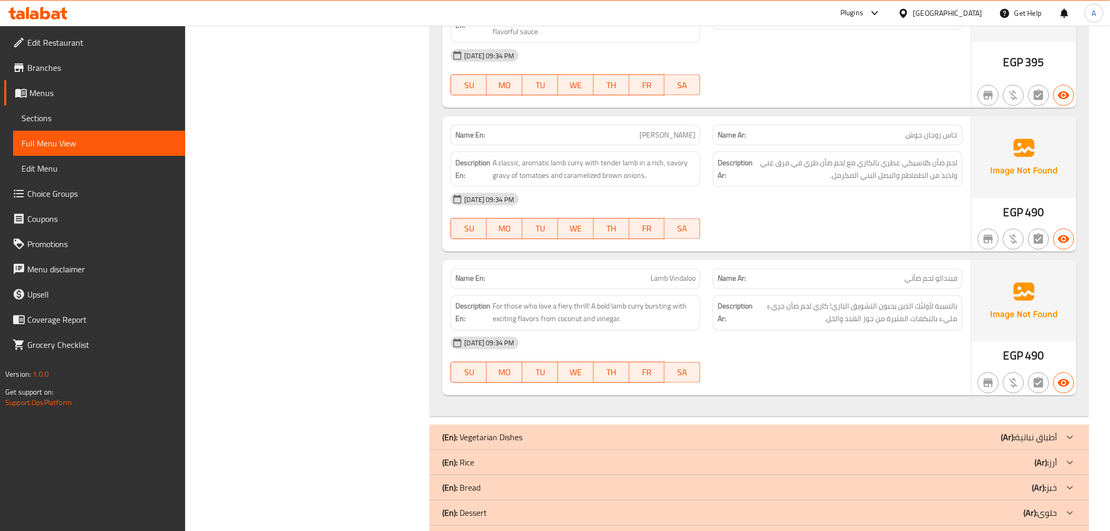
click at [660, 132] on span "[PERSON_NAME]" at bounding box center [667, 135] width 56 height 11
copy span "[PERSON_NAME]"
click at [694, 135] on span "[PERSON_NAME]" at bounding box center [667, 135] width 56 height 11
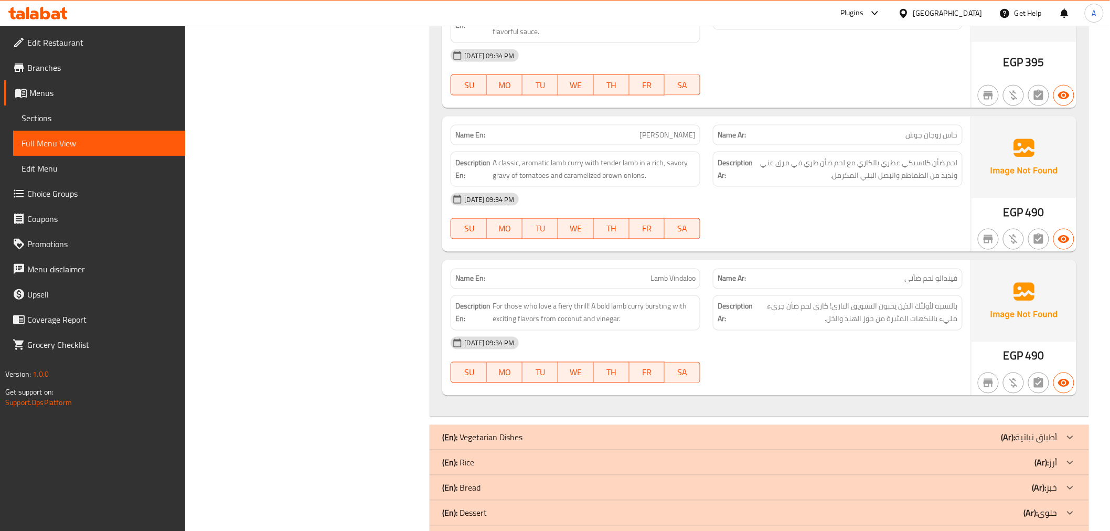
click at [694, 135] on span "[PERSON_NAME]" at bounding box center [667, 135] width 56 height 11
click at [669, 121] on div "Name En: Khas Rogan Josh" at bounding box center [575, 135] width 262 height 33
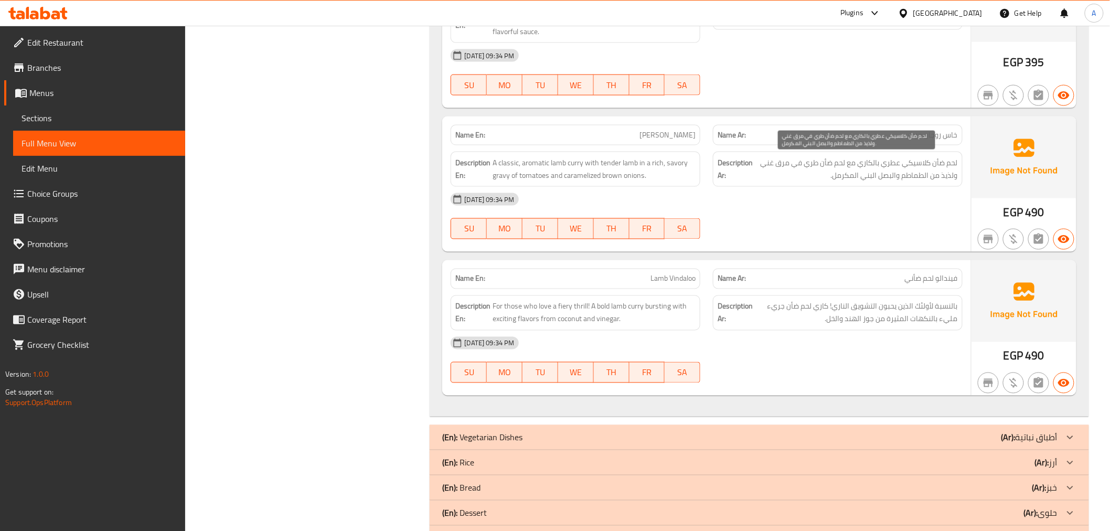
click at [897, 176] on span "لحم ضأن كلاسيكي عطري بالكاري مع لحم ضأن طري في مرق غني ولذيذ من الطماطم والبصل …" at bounding box center [856, 169] width 203 height 26
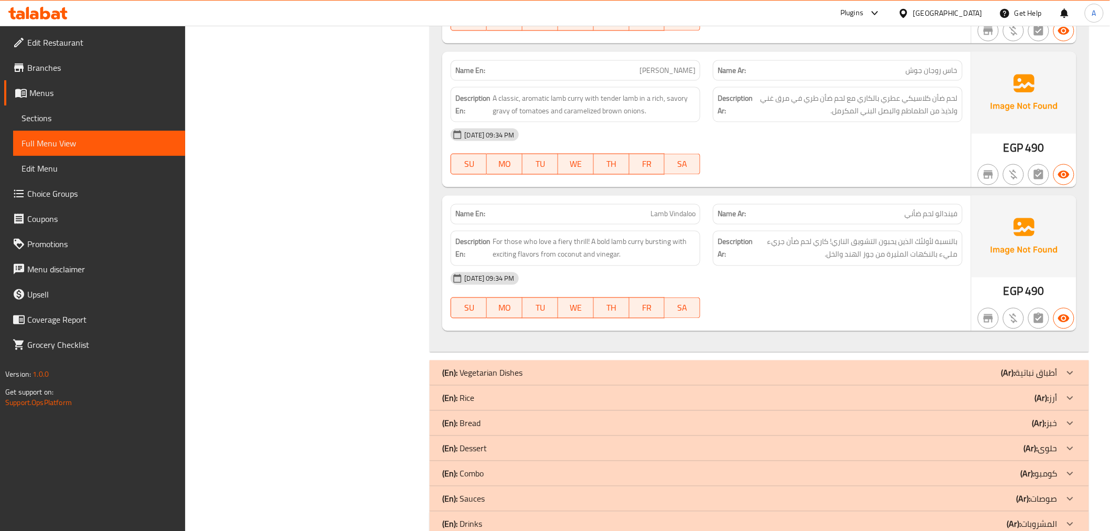
click at [960, 219] on div "Name Ar: فيندالو لحم ضأني" at bounding box center [838, 214] width 250 height 20
click at [904, 207] on div "Name Ar: فيندالو لحم ضأني" at bounding box center [838, 214] width 250 height 20
click at [903, 207] on div "Name Ar: فيندالو لحم ضأني" at bounding box center [838, 214] width 250 height 20
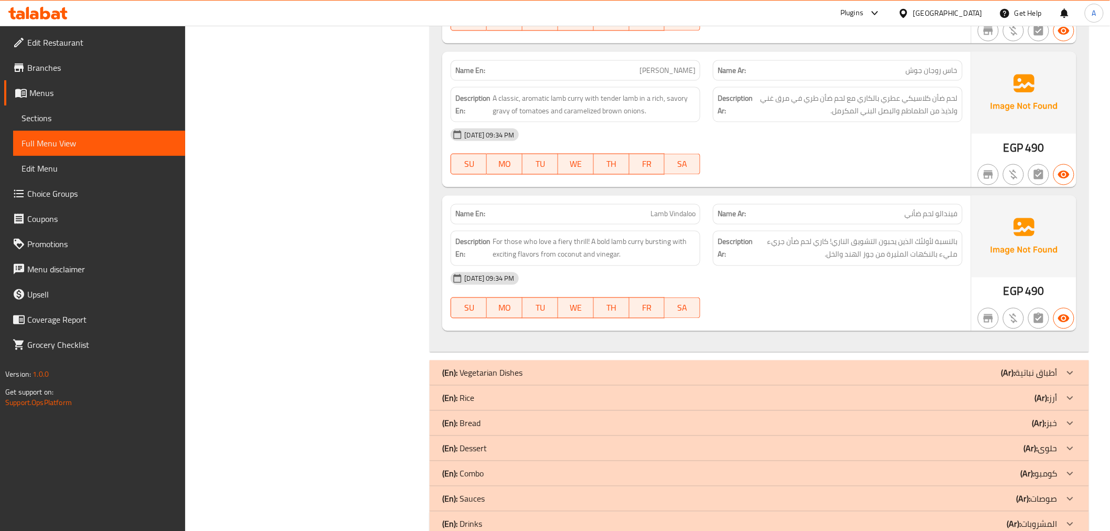
click at [913, 211] on span "فيندالو لحم ضأني" at bounding box center [931, 214] width 53 height 11
copy span "ضأني"
click at [901, 211] on p "Name Ar: فيندالو لحم ضأني" at bounding box center [838, 214] width 240 height 11
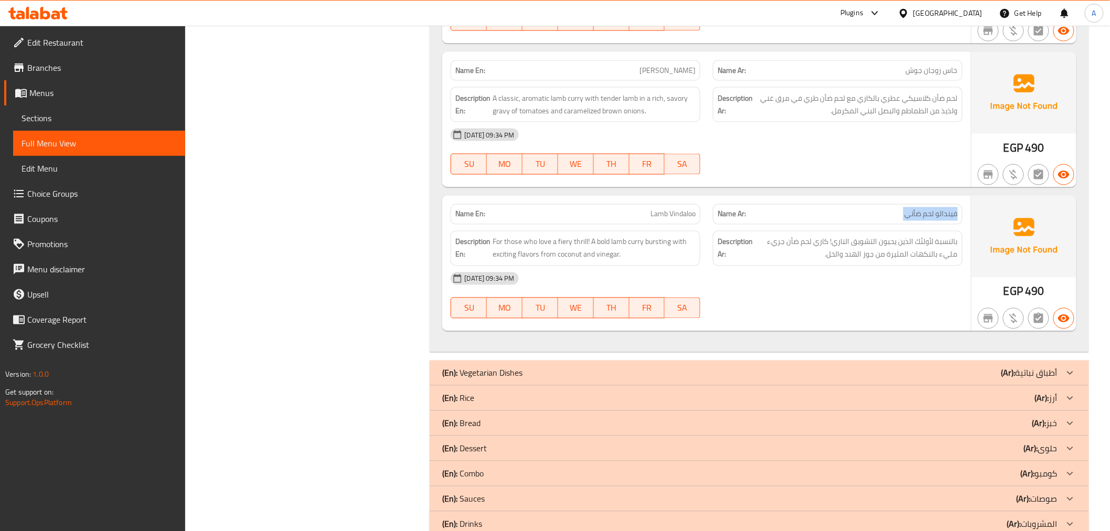
click at [901, 211] on p "Name Ar: فيندالو لحم ضأني" at bounding box center [838, 214] width 240 height 11
copy span "فيندالو لحم ضأني"
click at [861, 282] on div "[DATE] 09:34 PM" at bounding box center [706, 278] width 524 height 25
click at [539, 235] on div "Description En: For those who love a fiery thrill! A bold lamb curry bursting w…" at bounding box center [576, 248] width 250 height 35
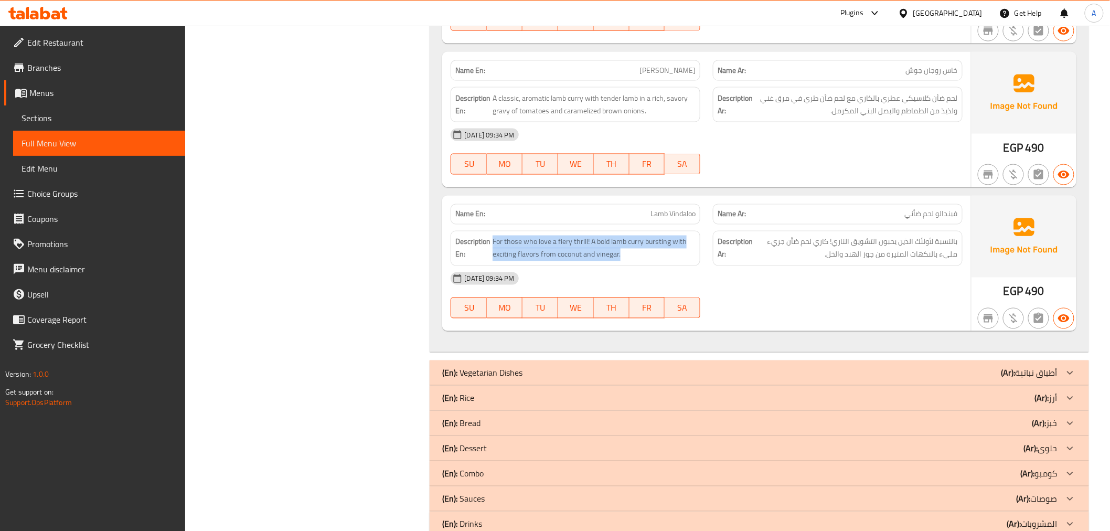
click at [539, 235] on div "Description En: For those who love a fiery thrill! A bold lamb curry bursting w…" at bounding box center [576, 248] width 250 height 35
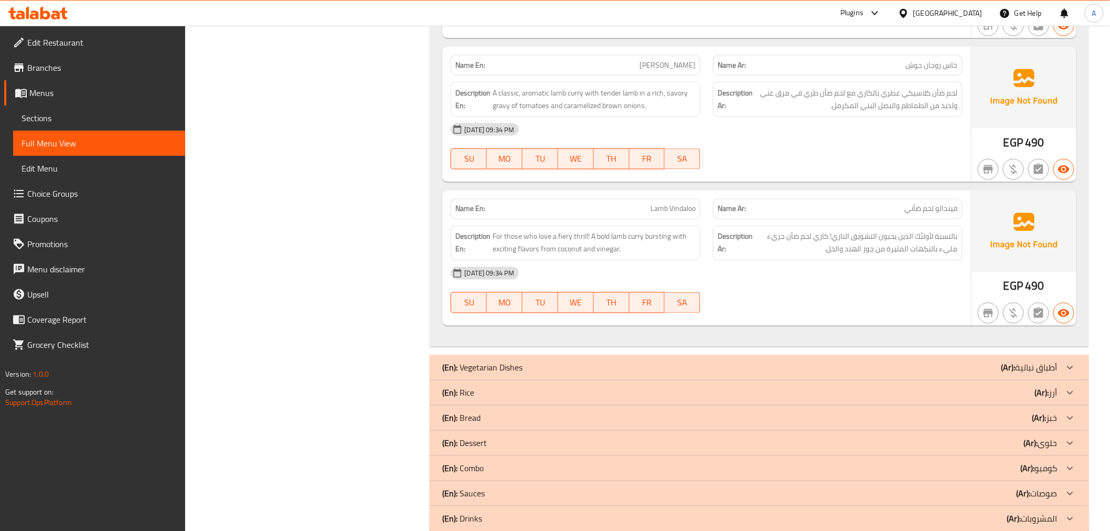
scroll to position [695, 0]
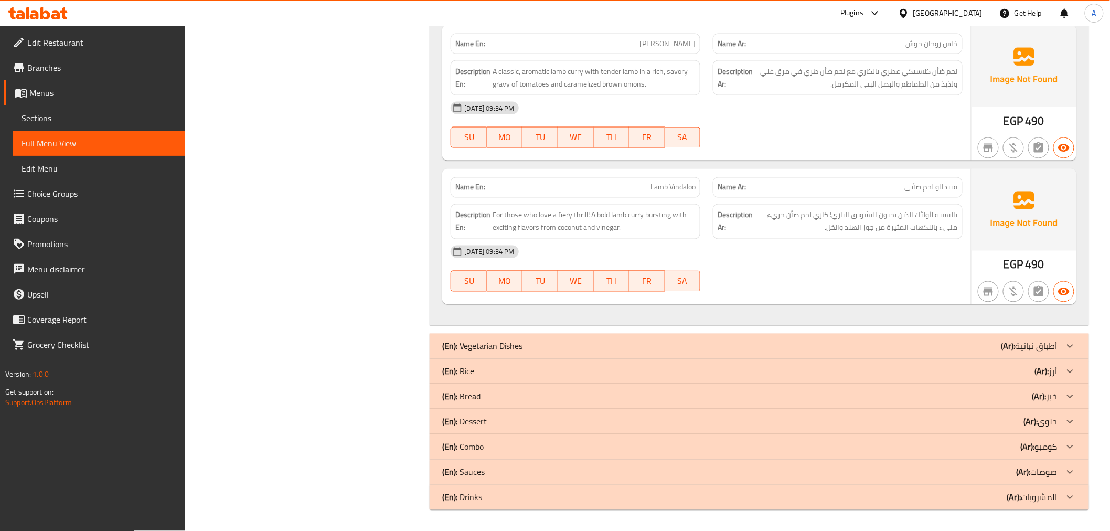
click at [506, 345] on p "(En): Vegetarian Dishes" at bounding box center [482, 346] width 80 height 13
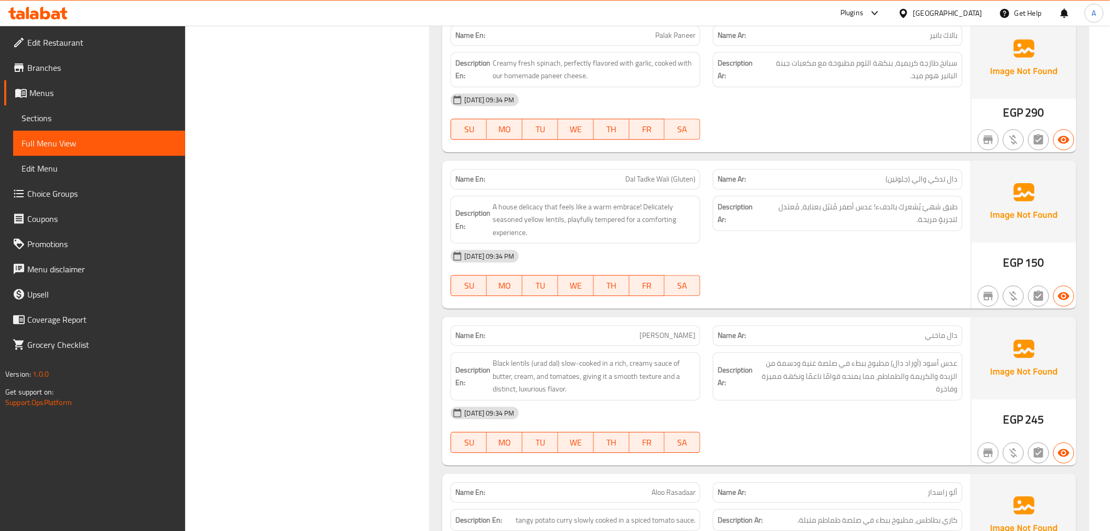
scroll to position [995, 0]
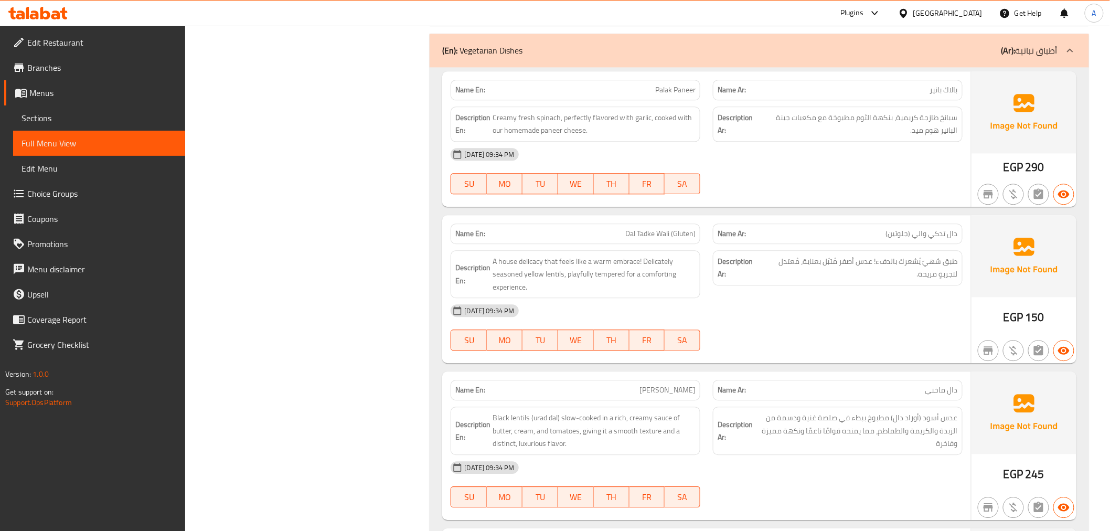
click at [912, 135] on span "سبانخ طازجة كريمية، بنكهة الثوم مطبوخة مع مكعبات جبنة البانير هوم ميد." at bounding box center [858, 124] width 199 height 26
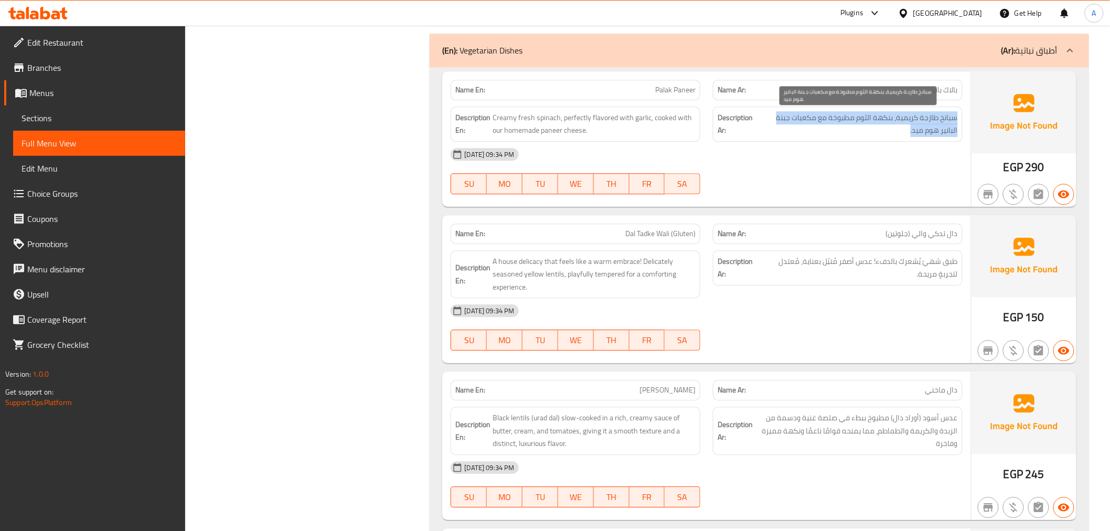
click at [912, 135] on span "سبانخ طازجة كريمية، بنكهة الثوم مطبوخة مع مكعبات جبنة البانير هوم ميد." at bounding box center [858, 124] width 199 height 26
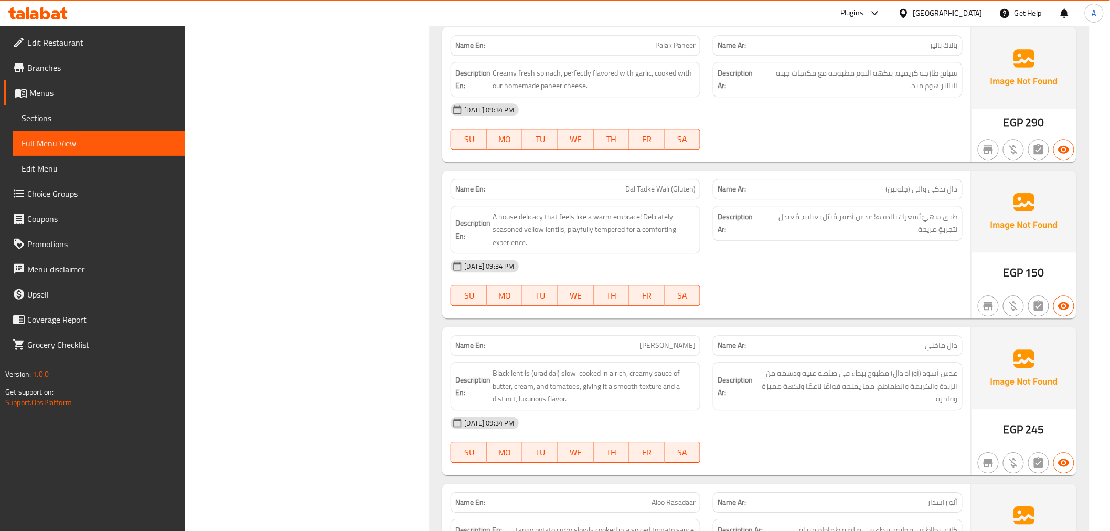
scroll to position [1090, 0]
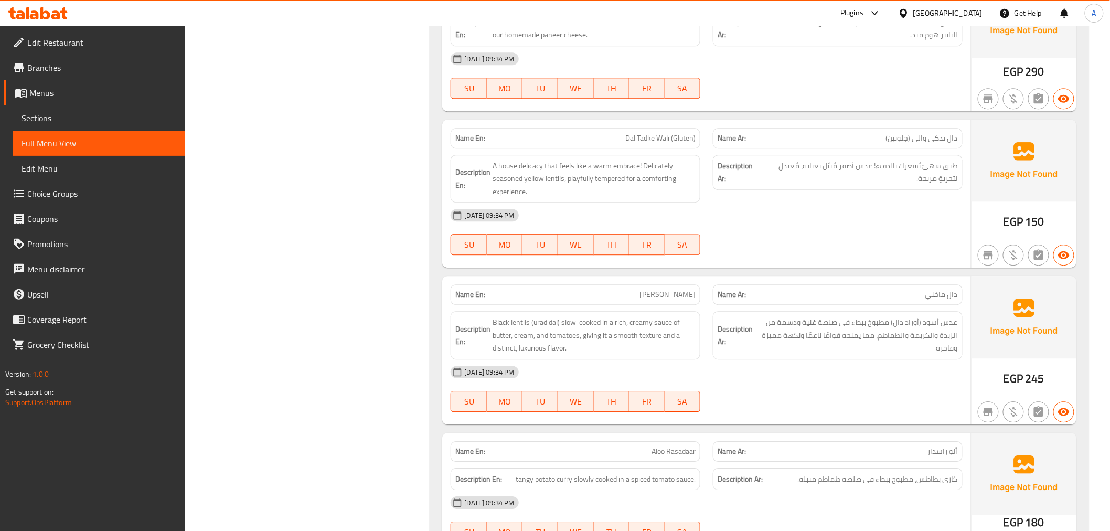
click at [659, 137] on span "Dal Tadke Wali (Gluten)" at bounding box center [660, 138] width 70 height 11
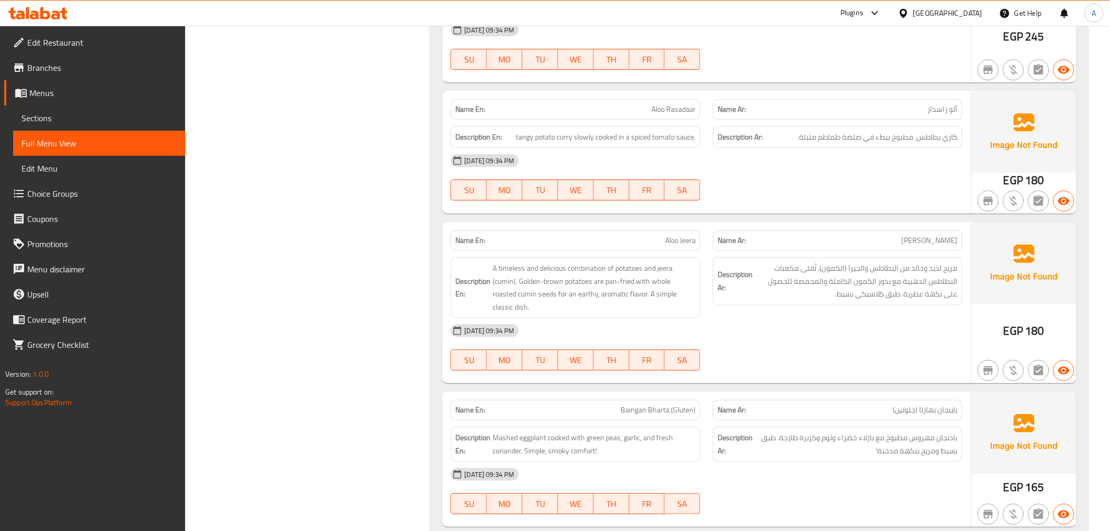
scroll to position [1442, 0]
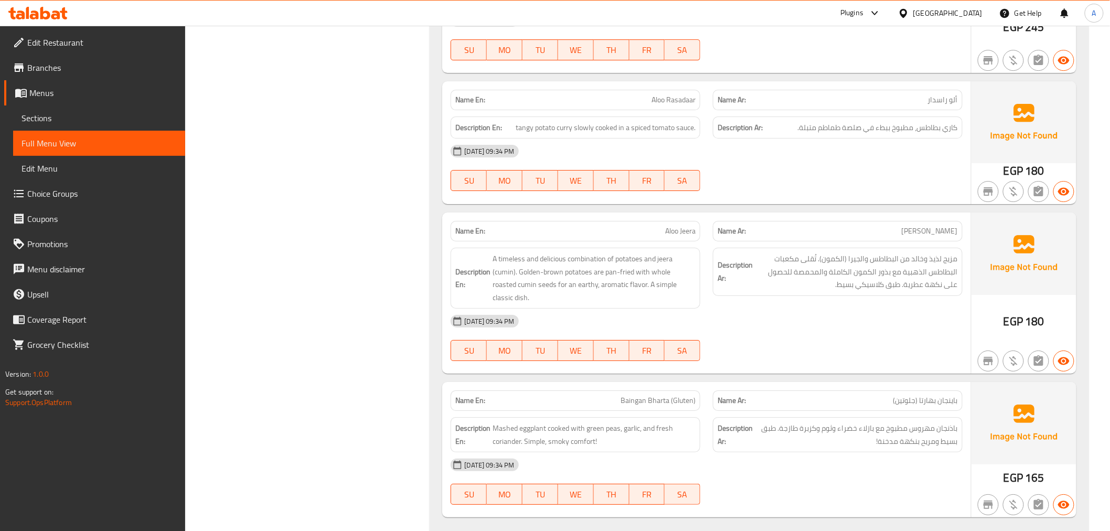
click at [610, 90] on div "Name En: Aloo Rasadaar" at bounding box center [575, 99] width 262 height 33
click at [942, 101] on span "ألو راسدار" at bounding box center [943, 99] width 30 height 11
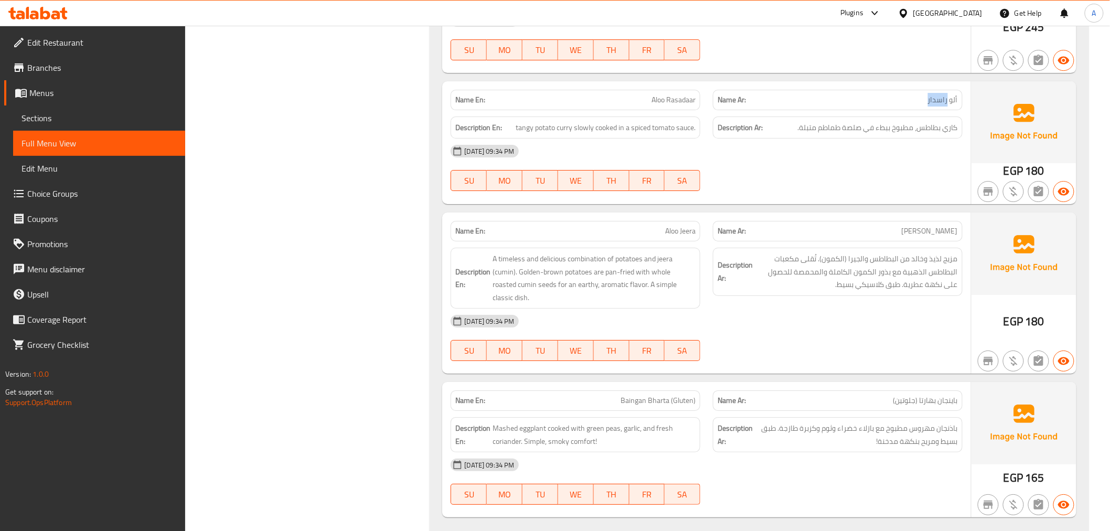
scroll to position [1618, 0]
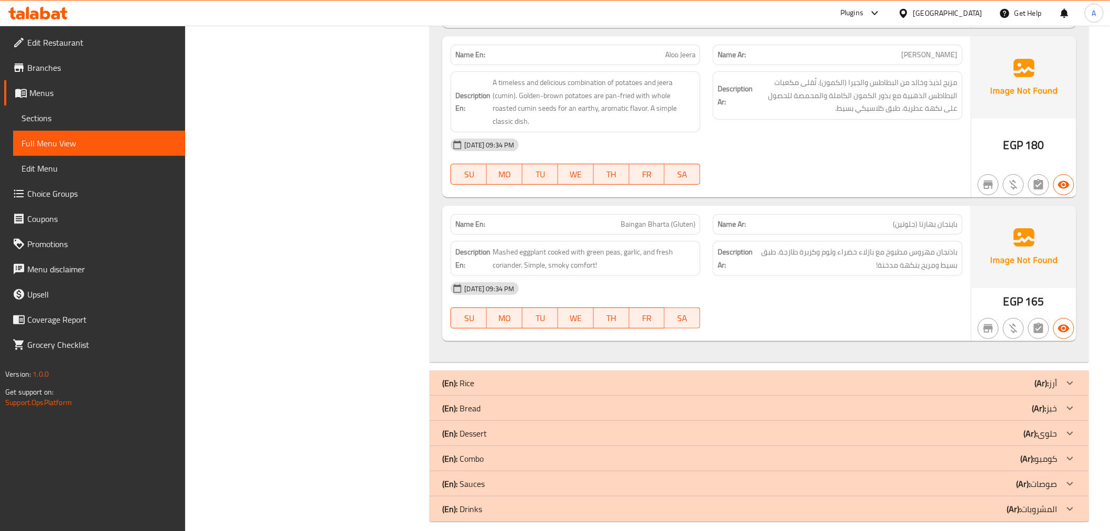
click at [872, 214] on div "Name Ar: باينجان بهارتا (جلوتين)" at bounding box center [838, 224] width 250 height 20
click at [873, 214] on div "Name Ar: باينجان بهارتا (جلوتين)" at bounding box center [838, 224] width 250 height 20
click at [681, 219] on span "Baingan Bharta (Gluten)" at bounding box center [658, 224] width 75 height 11
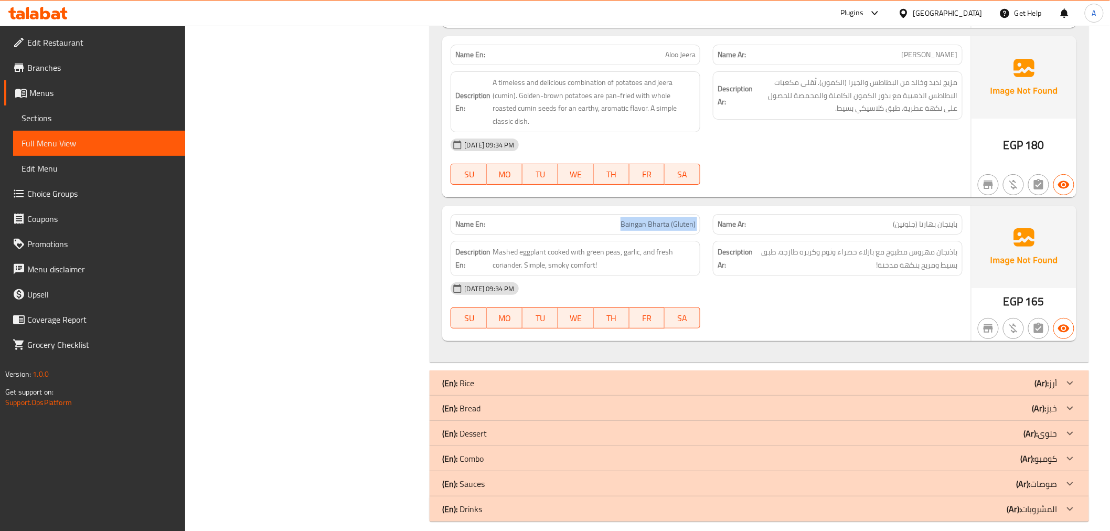
click at [681, 219] on span "Baingan Bharta (Gluten)" at bounding box center [658, 224] width 75 height 11
click at [958, 377] on div "(En): Rice (Ar): أرز" at bounding box center [749, 383] width 615 height 13
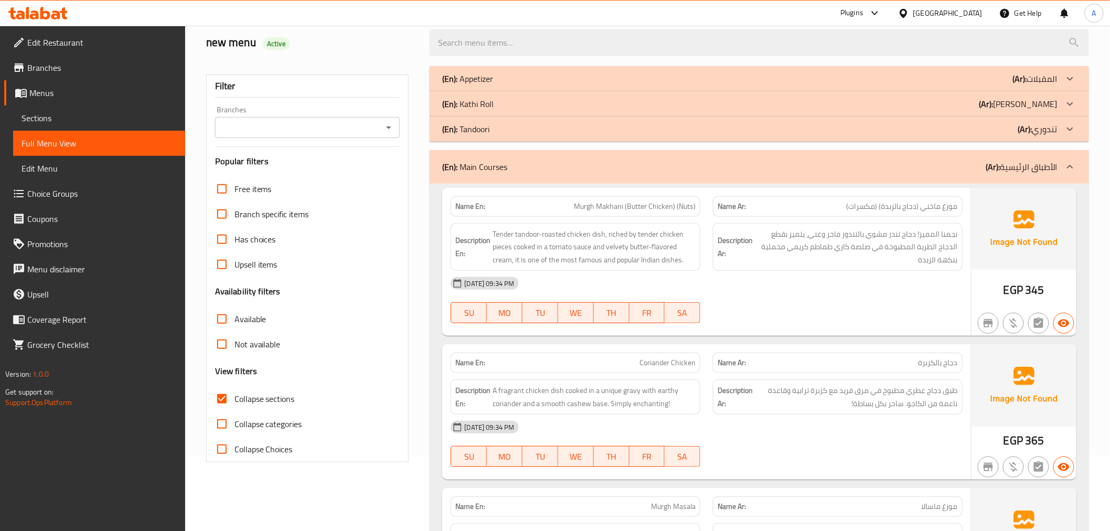
scroll to position [71, 0]
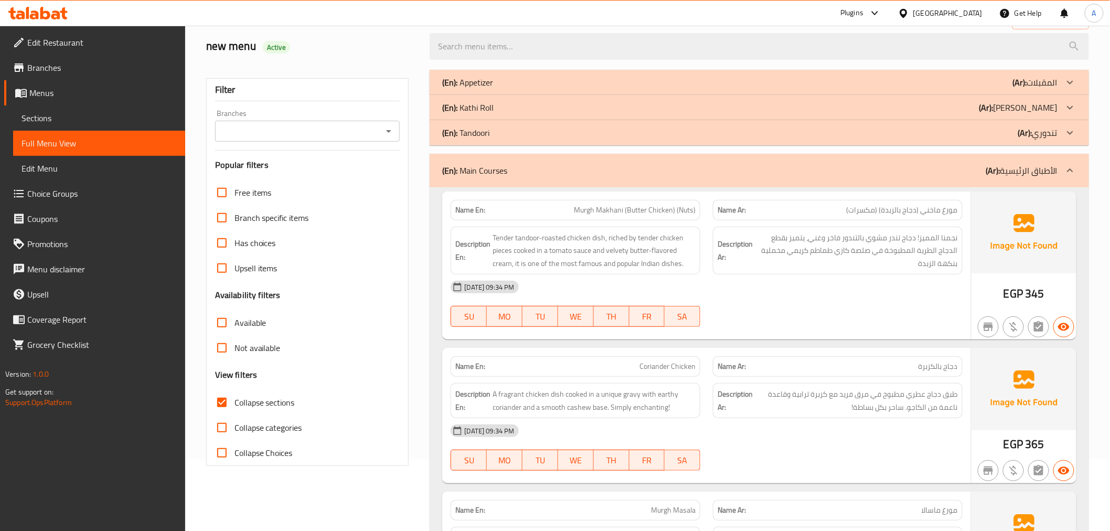
click at [1007, 166] on p "(Ar): الأطباق الرئيسية" at bounding box center [1021, 170] width 71 height 13
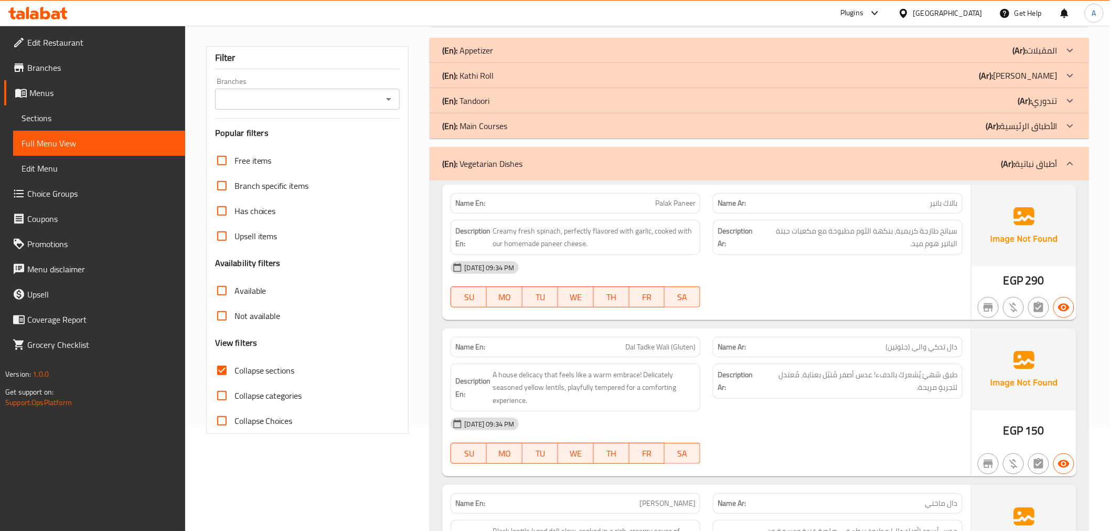
scroll to position [99, 0]
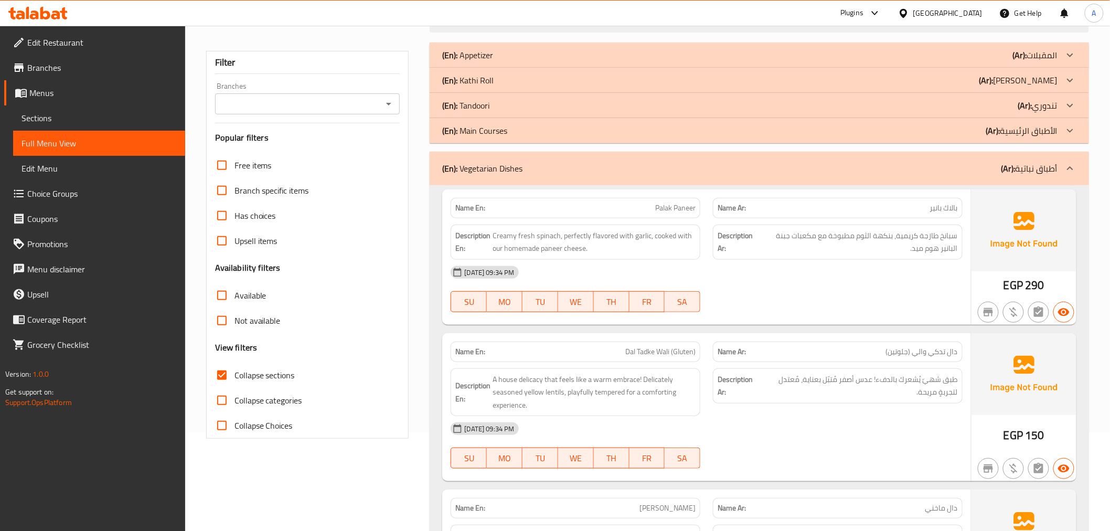
click at [1015, 168] on b "(Ar):" at bounding box center [1008, 169] width 14 height 16
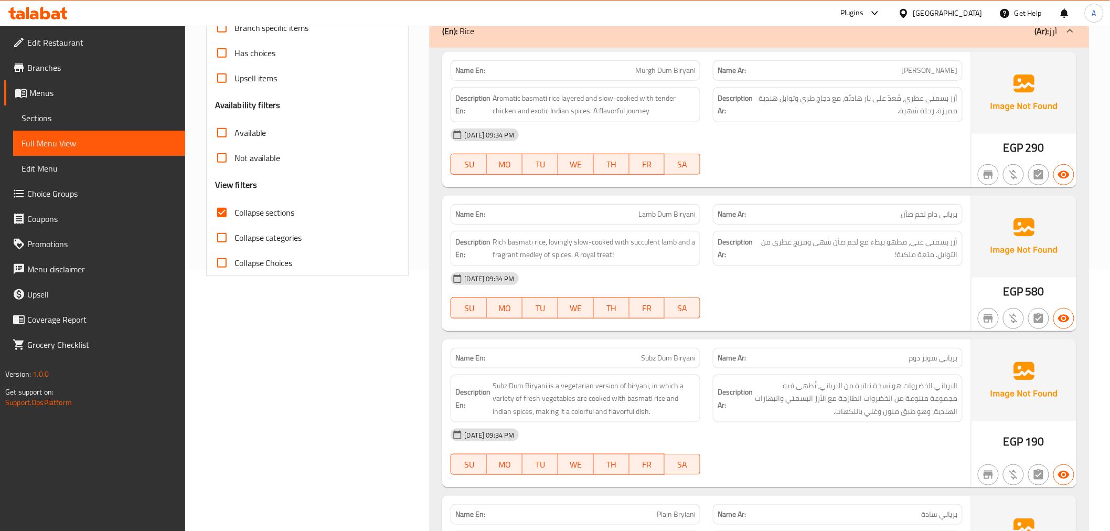
scroll to position [249, 0]
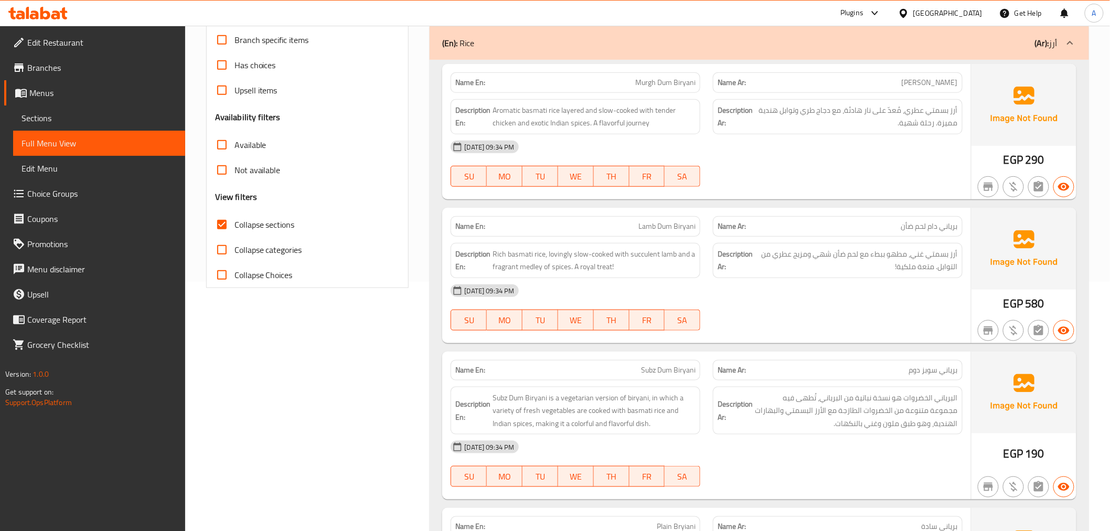
click at [925, 88] on div "Name Ar: برياني مورغ دوم" at bounding box center [838, 82] width 250 height 20
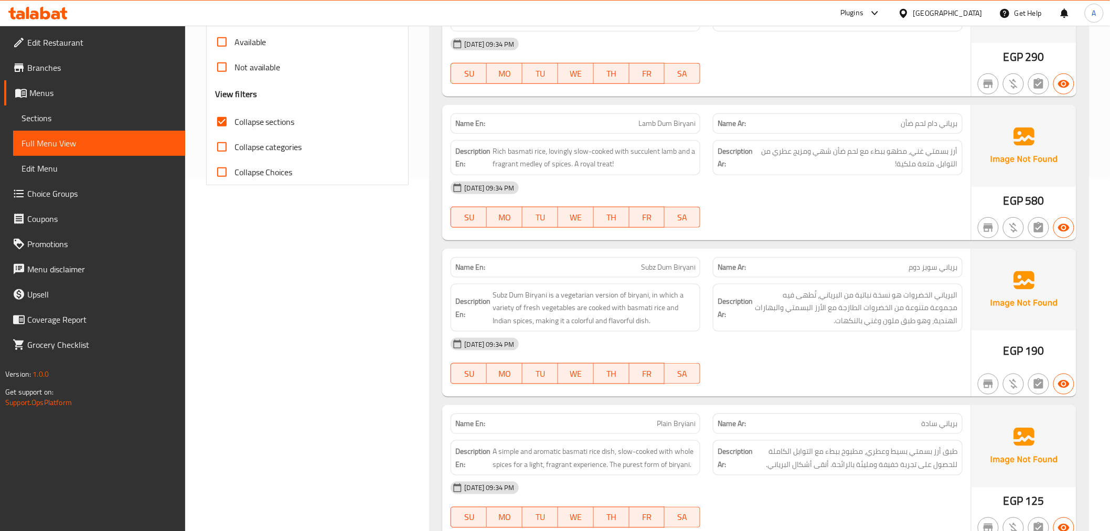
scroll to position [357, 0]
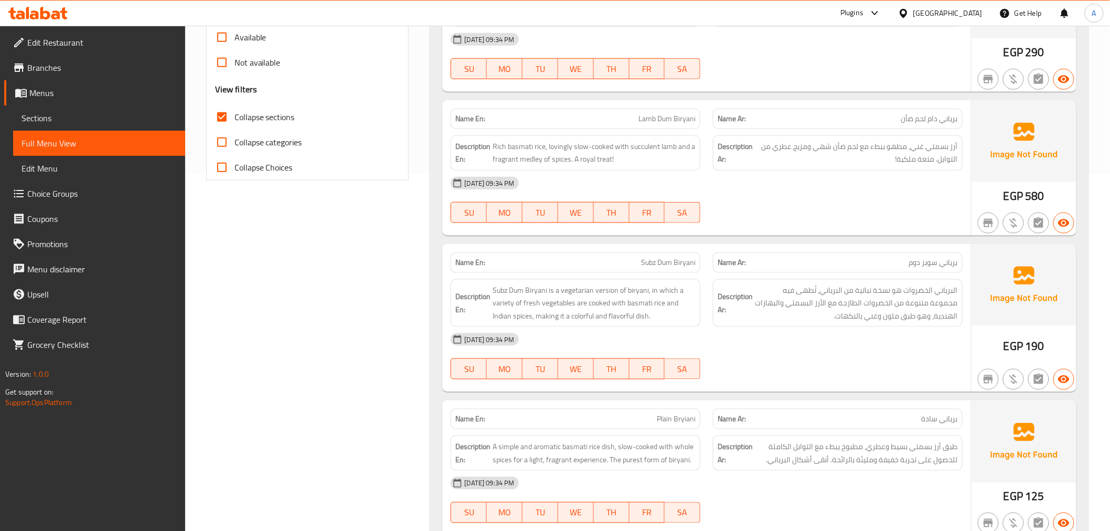
click at [692, 114] on span "Lamb Dum Biryani" at bounding box center [666, 118] width 57 height 11
copy span "Lamb Dum Biryani"
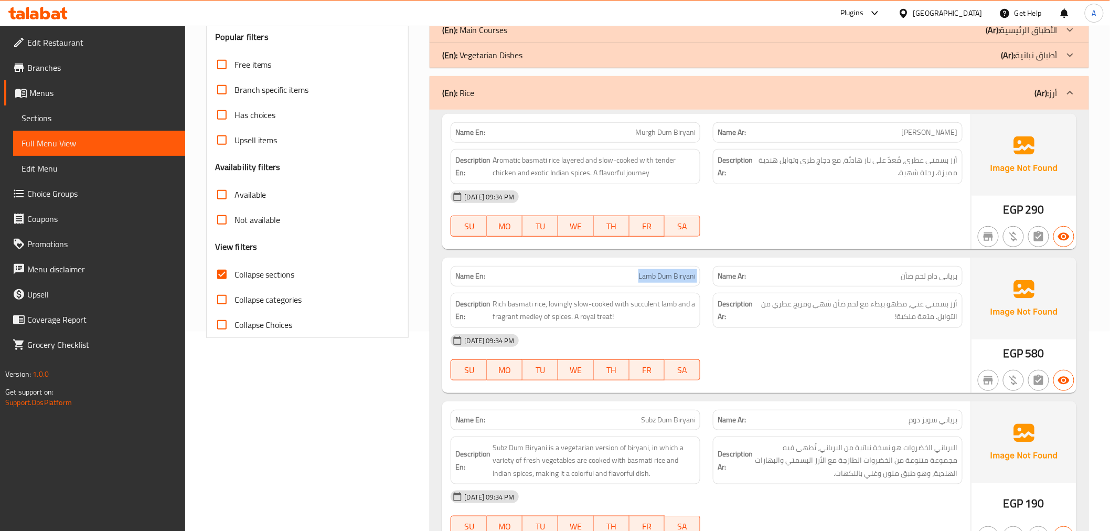
scroll to position [195, 0]
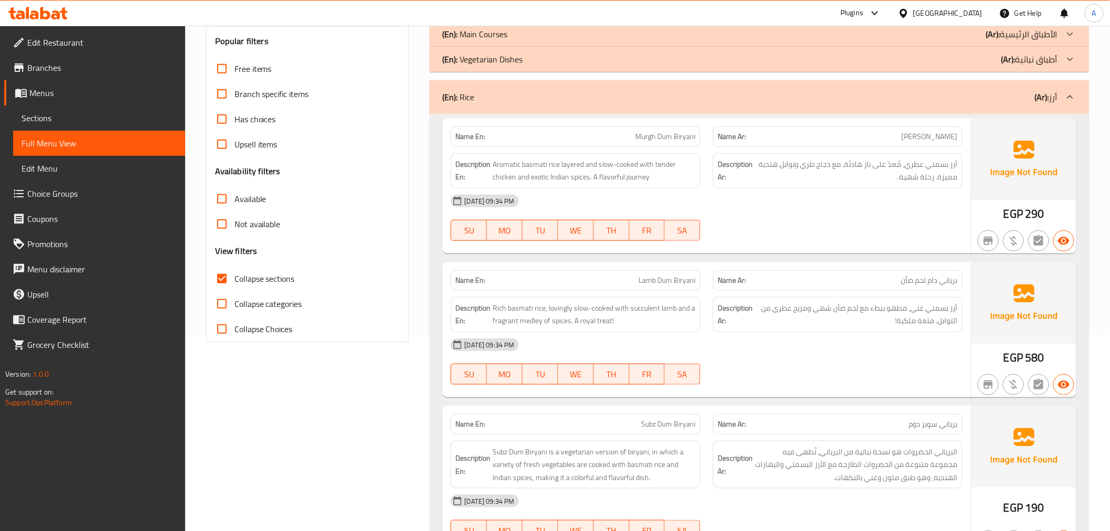
click at [915, 135] on span "[PERSON_NAME]" at bounding box center [930, 136] width 56 height 11
copy span "دوم"
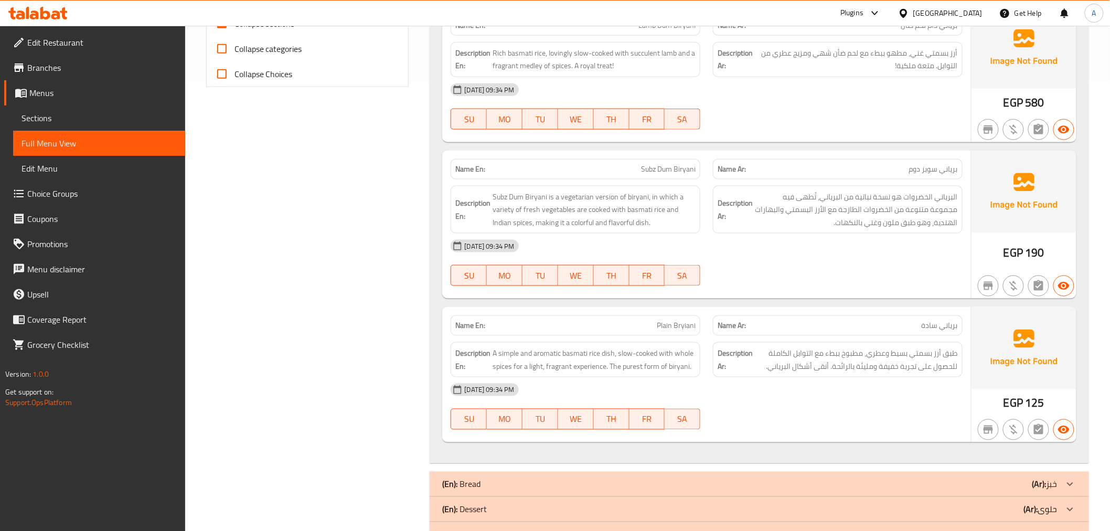
scroll to position [452, 0]
click at [669, 174] on div "Name En: Subz Dum Biryani" at bounding box center [576, 167] width 250 height 20
click at [870, 175] on div "Name Ar: [PERSON_NAME]" at bounding box center [838, 167] width 250 height 20
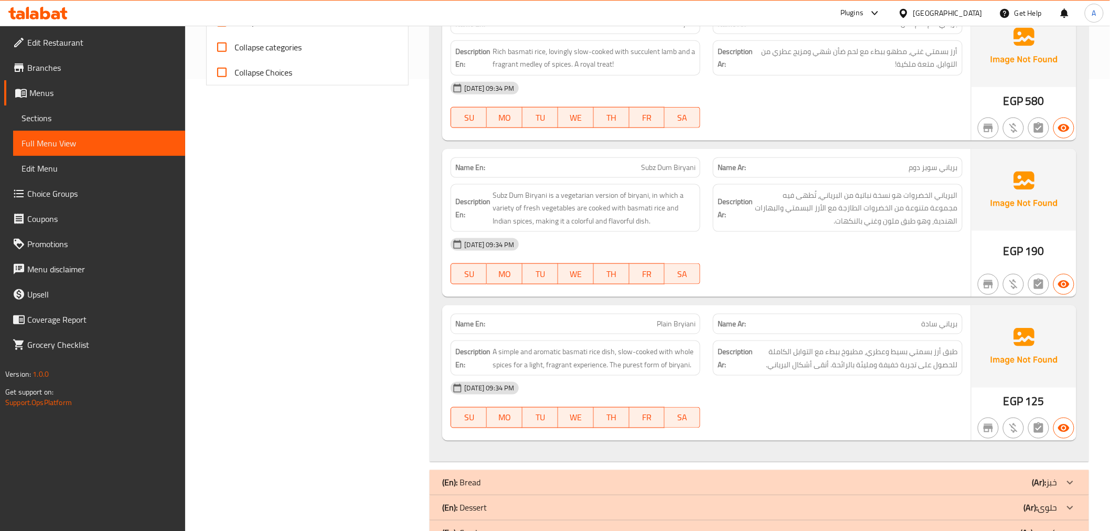
click at [870, 175] on div "Name Ar: [PERSON_NAME]" at bounding box center [838, 167] width 250 height 20
click at [664, 155] on div "Name En: Subz Dum Biryani" at bounding box center [575, 167] width 262 height 33
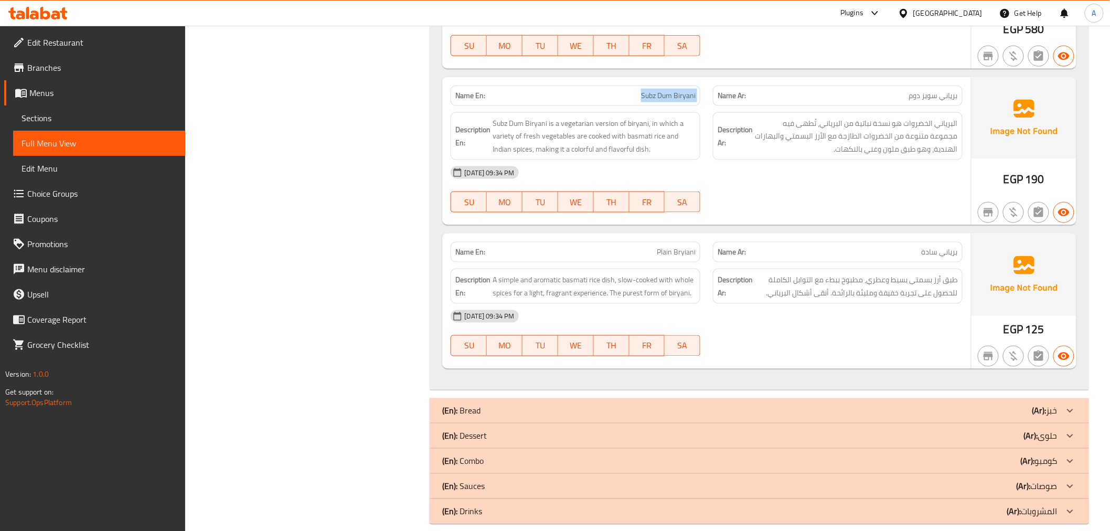
scroll to position [538, 0]
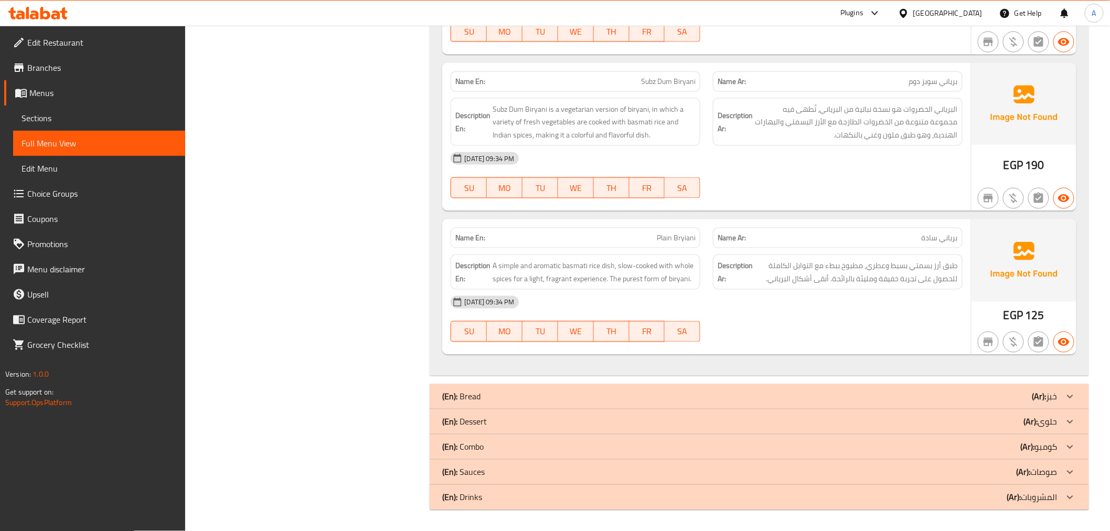
click at [624, 233] on p "Name En: Plain Bryiani" at bounding box center [575, 237] width 240 height 11
click at [850, 281] on span "طبق أرز بسمتي بسيط وعطري، مطبوخ ببطء مع التوابل الكاملة للحصول على تجربة خفيفة …" at bounding box center [856, 272] width 203 height 26
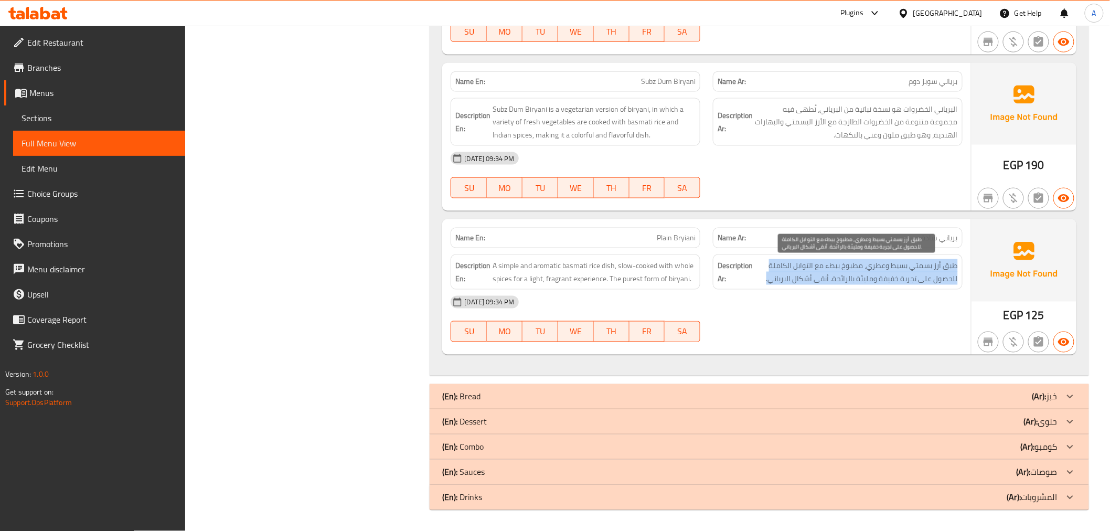
click at [850, 281] on span "طبق أرز بسمتي بسيط وعطري، مطبوخ ببطء مع التوابل الكاملة للحصول على تجربة خفيفة …" at bounding box center [856, 272] width 203 height 26
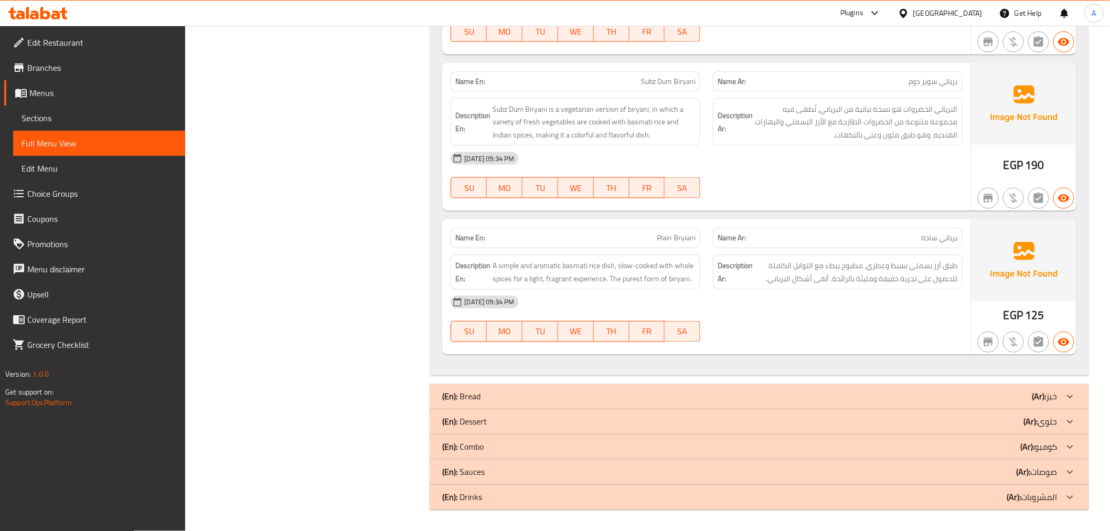
click at [842, 302] on div "[DATE] 09:34 PM" at bounding box center [706, 302] width 524 height 25
click at [471, 399] on p "(En): Bread" at bounding box center [461, 396] width 38 height 13
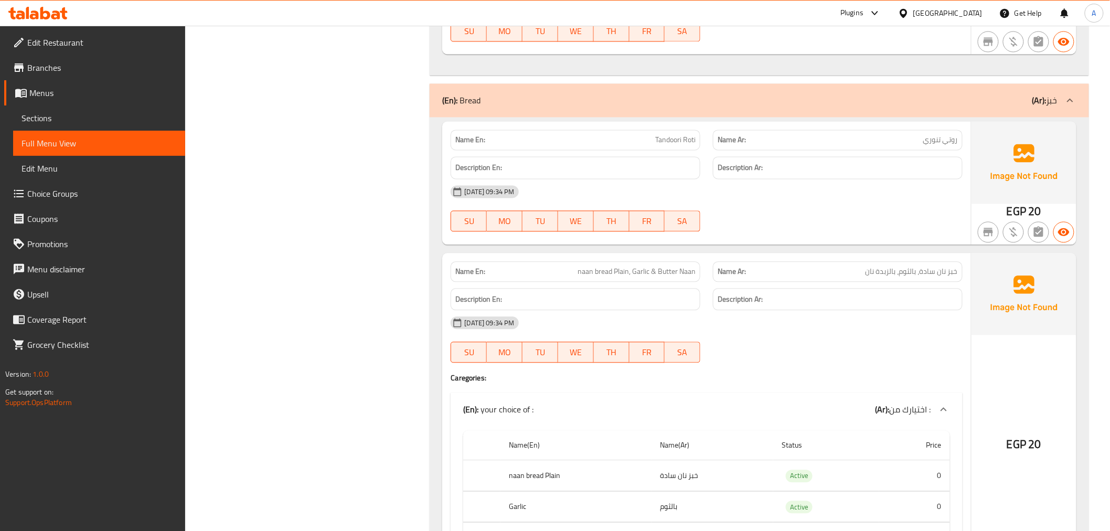
scroll to position [913, 0]
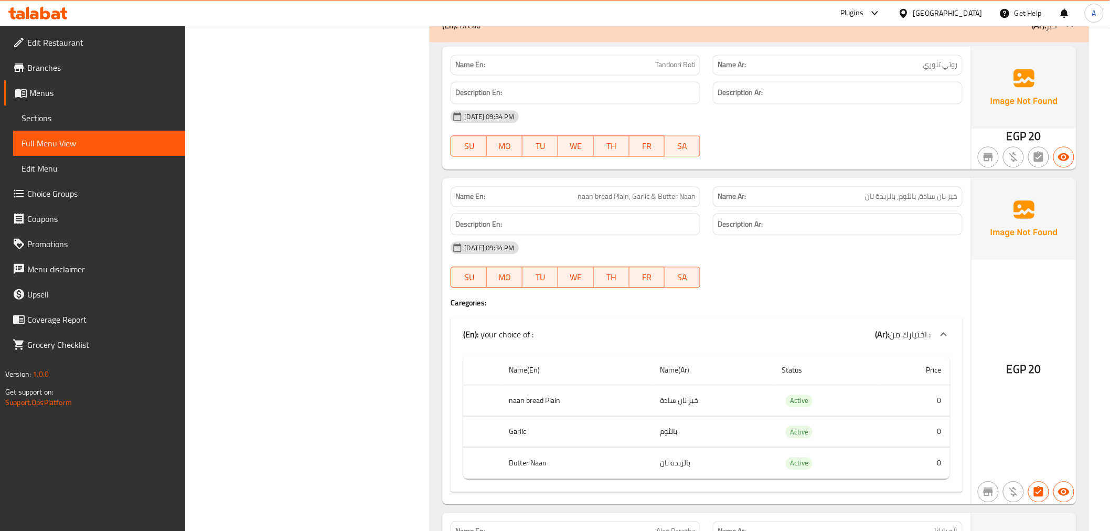
click at [702, 72] on div "Name En: Tandoori Roti" at bounding box center [575, 64] width 262 height 33
click at [848, 70] on p "Name Ar: روتي تنوري" at bounding box center [838, 64] width 240 height 11
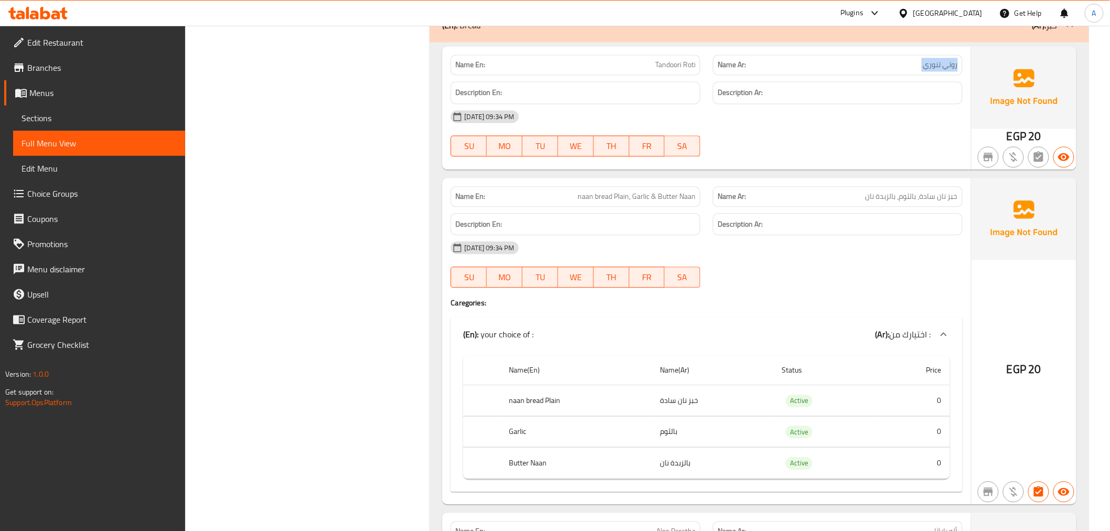
click at [848, 70] on p "Name Ar: روتي تنوري" at bounding box center [838, 64] width 240 height 11
click at [879, 78] on div "Description Ar:" at bounding box center [838, 92] width 262 height 35
click at [632, 58] on div "Name En: Tandoori Roti" at bounding box center [576, 65] width 250 height 20
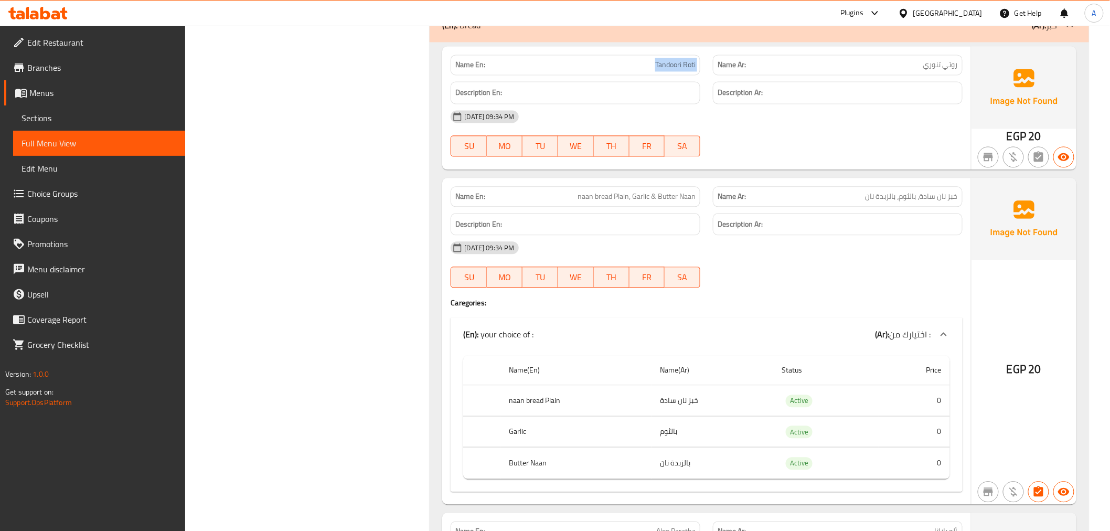
copy span "Tandoori Roti"
click at [644, 196] on span "naan bread Plain, Garlic & Butter Naan" at bounding box center [637, 196] width 118 height 11
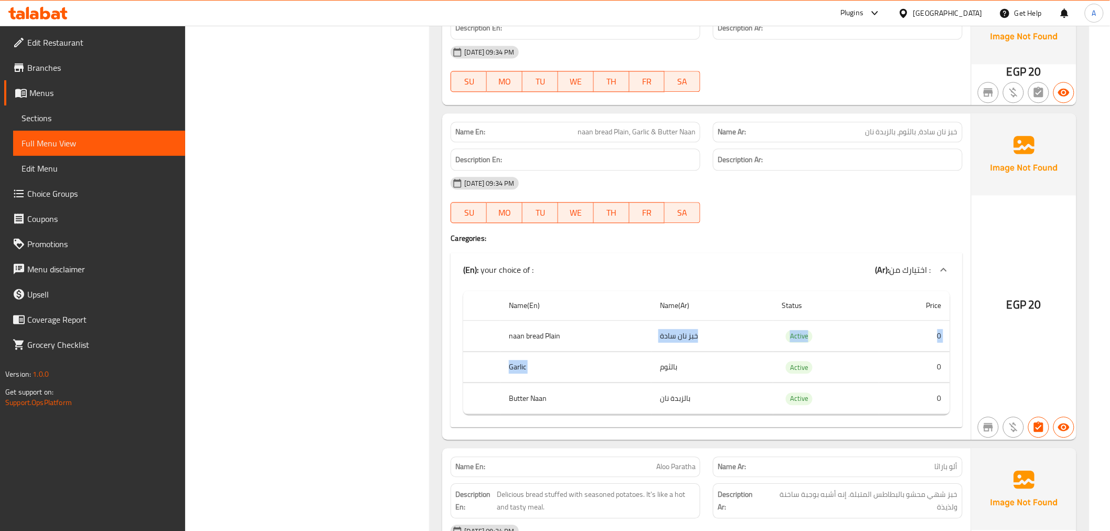
drag, startPoint x: 630, startPoint y: 340, endPoint x: 767, endPoint y: 368, distance: 139.7
click at [755, 364] on tbody "naan bread Plain خبز نان سادة Active 0 Garlic بالثوم Active 0 Butter Naan بالزب…" at bounding box center [706, 368] width 486 height 94
click at [853, 376] on td "Active" at bounding box center [825, 366] width 105 height 31
click at [603, 144] on div "Description En:" at bounding box center [575, 159] width 262 height 35
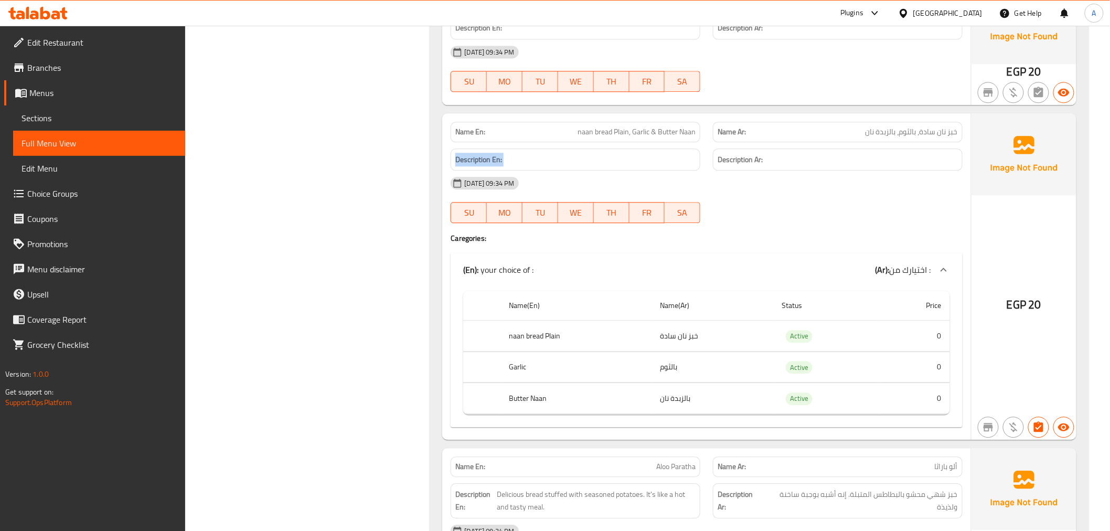
click at [603, 144] on div "Description En:" at bounding box center [575, 159] width 262 height 35
click at [605, 136] on span "naan bread Plain, Garlic & Butter Naan" at bounding box center [637, 131] width 118 height 11
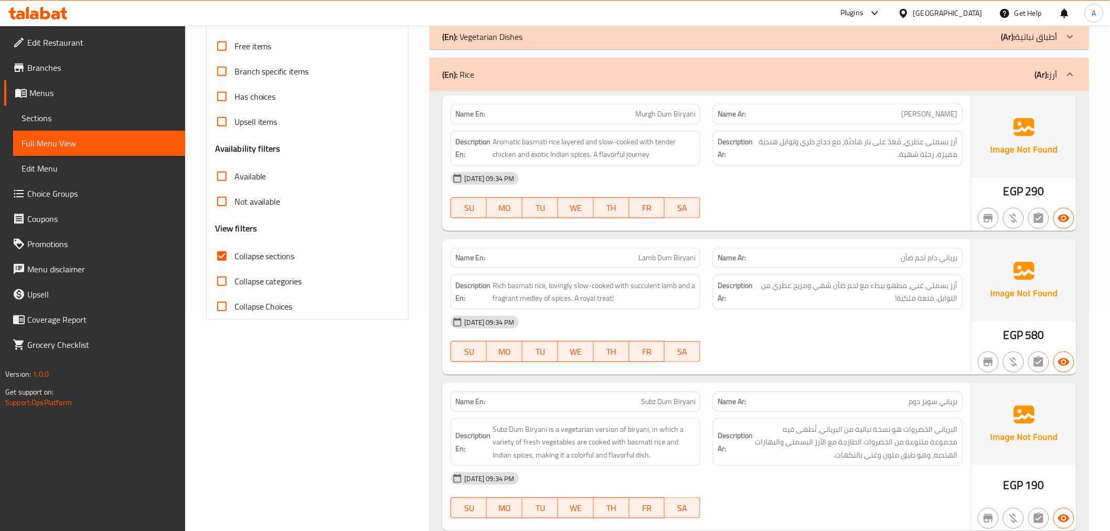
scroll to position [145, 0]
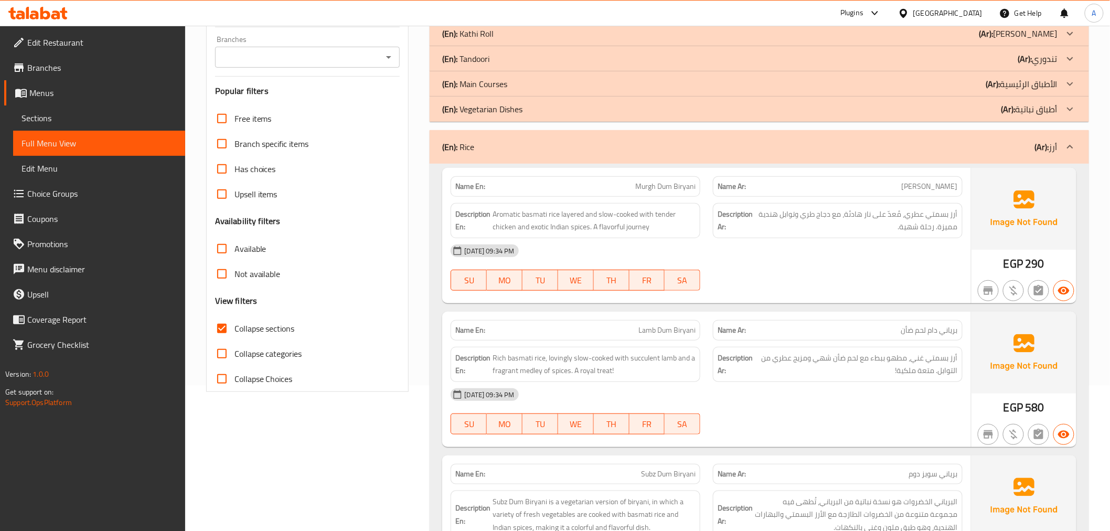
click at [287, 330] on span "Collapse sections" at bounding box center [264, 328] width 60 height 13
click at [234, 330] on input "Collapse sections" at bounding box center [221, 328] width 25 height 25
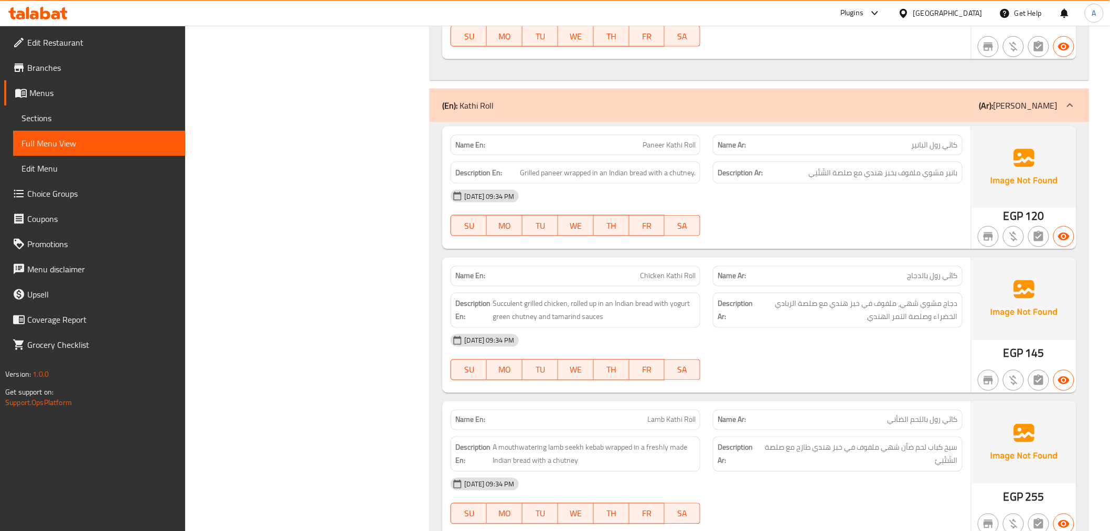
scroll to position [428, 0]
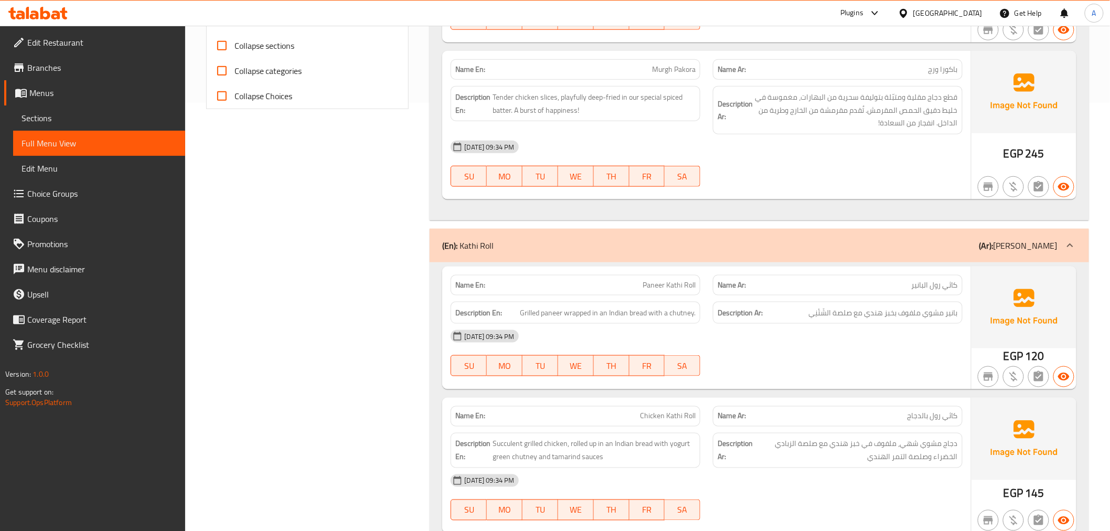
click at [256, 46] on span "Collapse sections" at bounding box center [264, 45] width 60 height 13
click at [234, 46] on input "Collapse sections" at bounding box center [221, 45] width 25 height 25
checkbox input "true"
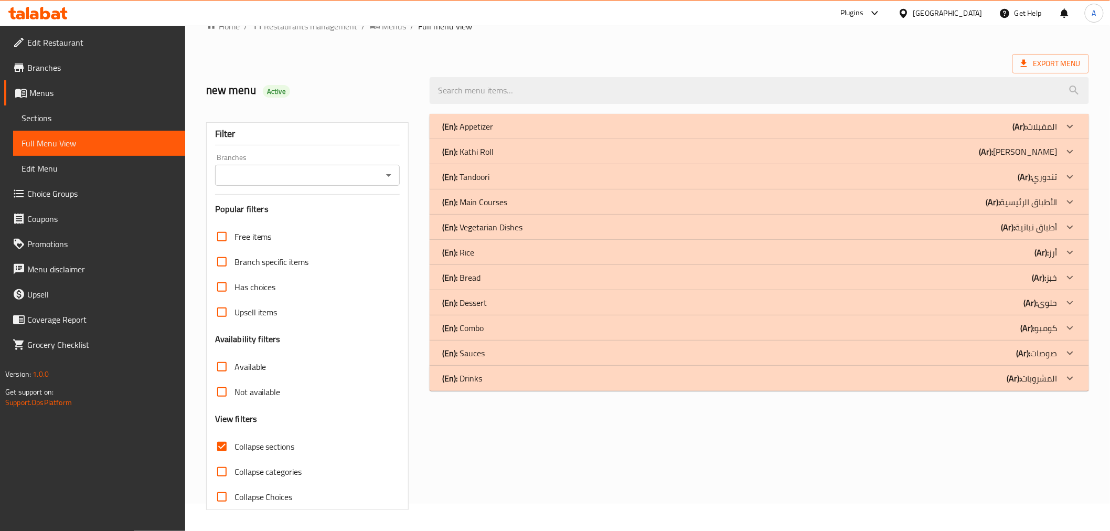
scroll to position [27, 0]
click at [475, 277] on p "(En): Bread" at bounding box center [461, 277] width 38 height 13
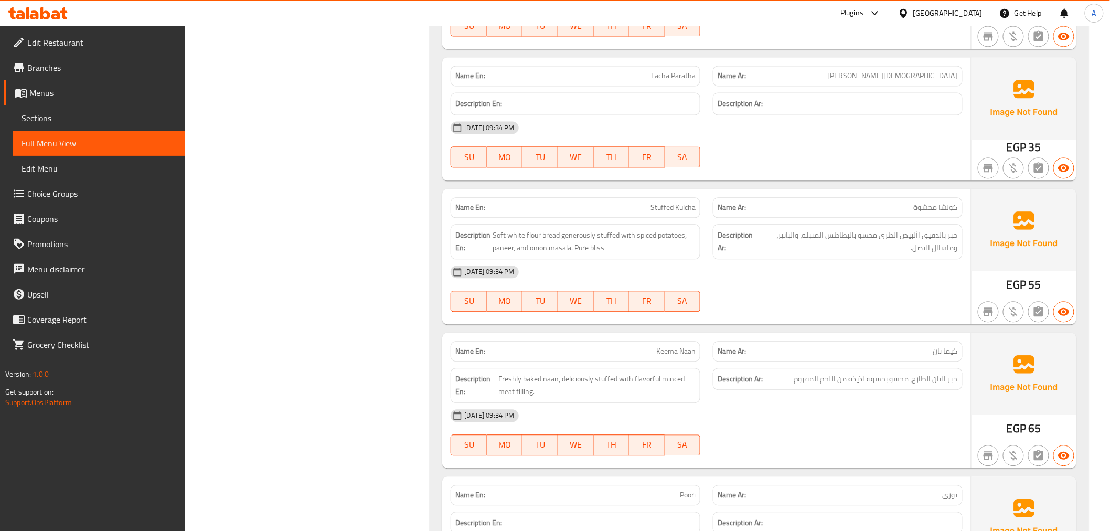
scroll to position [899, 0]
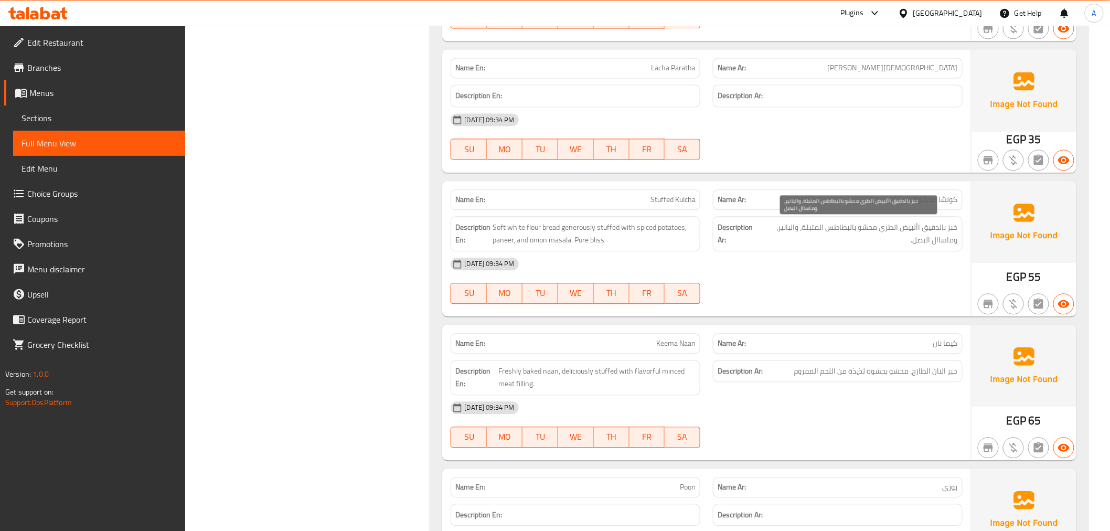
click at [878, 239] on span "خبز بالدقيق األبيض الطري محشو بالبطاطس المتبلة، والبانير، وماساال البصل." at bounding box center [858, 234] width 199 height 26
click at [717, 240] on div "Description Ar: خبز بالدقيق األبيض الطري محشو بالبطاطس المتبلة، والبانير، وماسا…" at bounding box center [838, 233] width 250 height 35
click at [1035, 229] on img at bounding box center [1024, 222] width 105 height 82
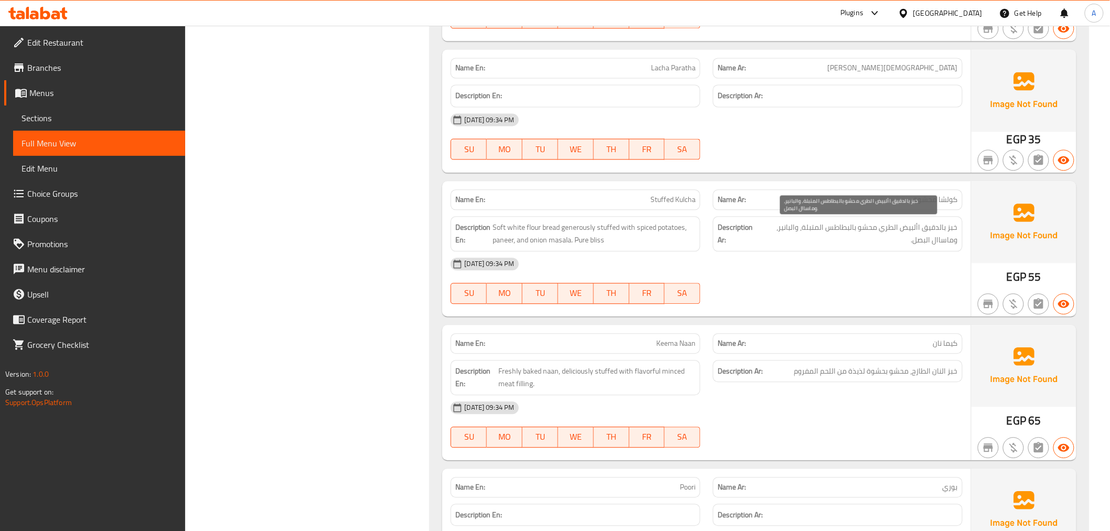
click at [885, 241] on span "خبز بالدقيق األبيض الطري محشو بالبطاطس المتبلة، والبانير، وماساال البصل." at bounding box center [858, 234] width 199 height 26
click at [630, 201] on p "Name En: Stuffed Kulcha" at bounding box center [575, 199] width 240 height 11
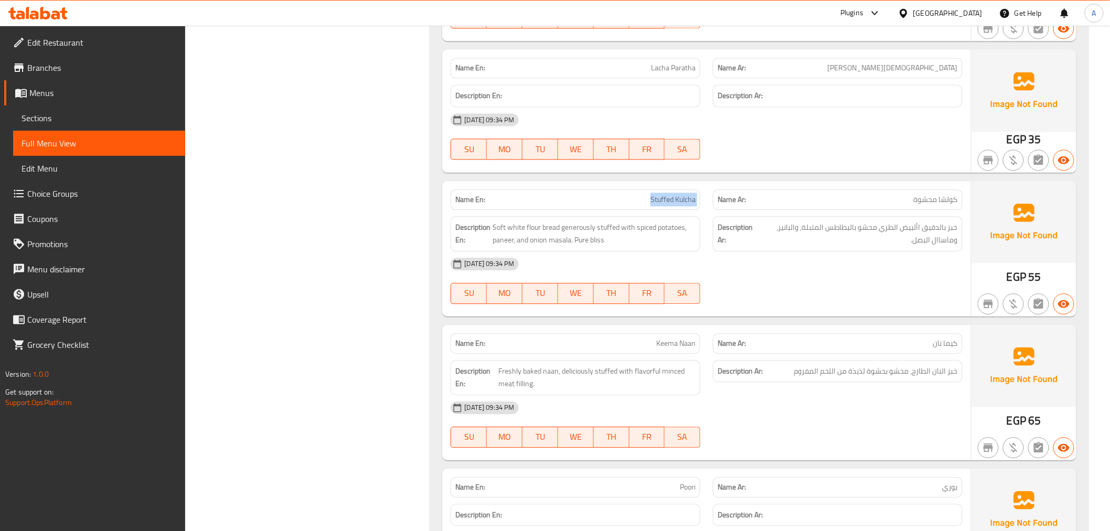
click at [630, 201] on p "Name En: Stuffed Kulcha" at bounding box center [575, 199] width 240 height 11
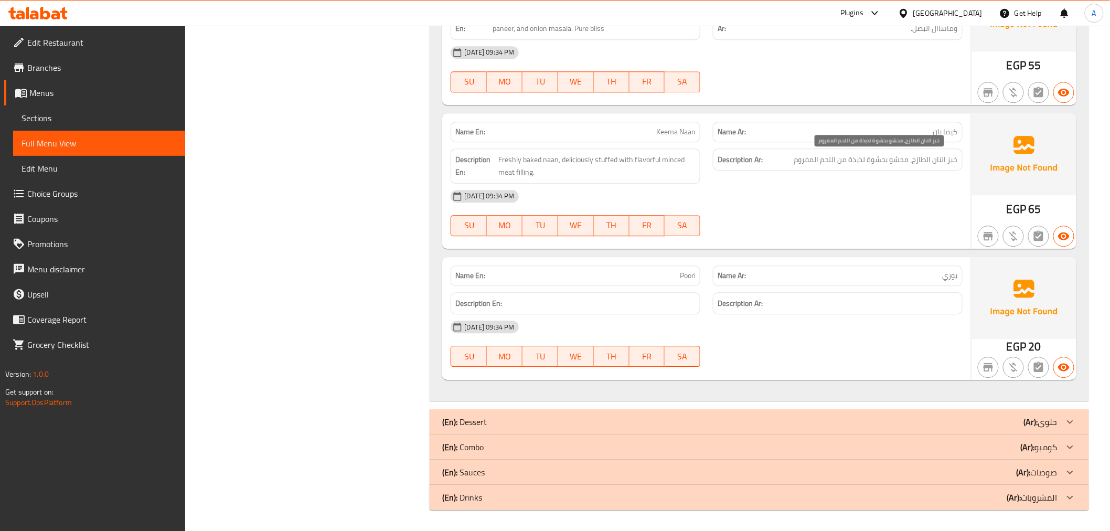
click at [849, 156] on span "خبز النان الطازج، محشو بحشوة لذيذة من اللحم المفروم" at bounding box center [876, 159] width 164 height 13
click at [1041, 421] on p "(Ar): حلوى" at bounding box center [1041, 421] width 34 height 13
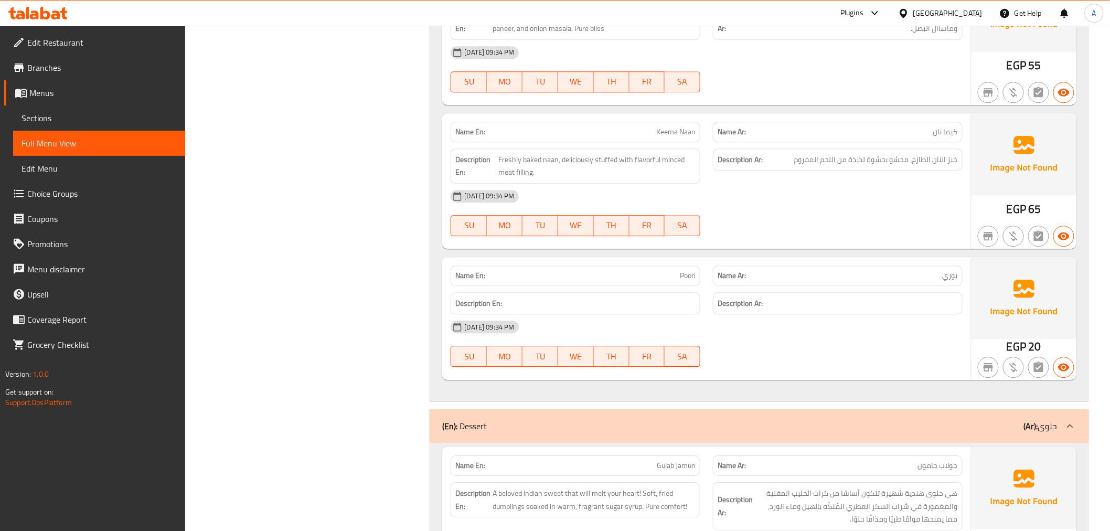
scroll to position [1301, 0]
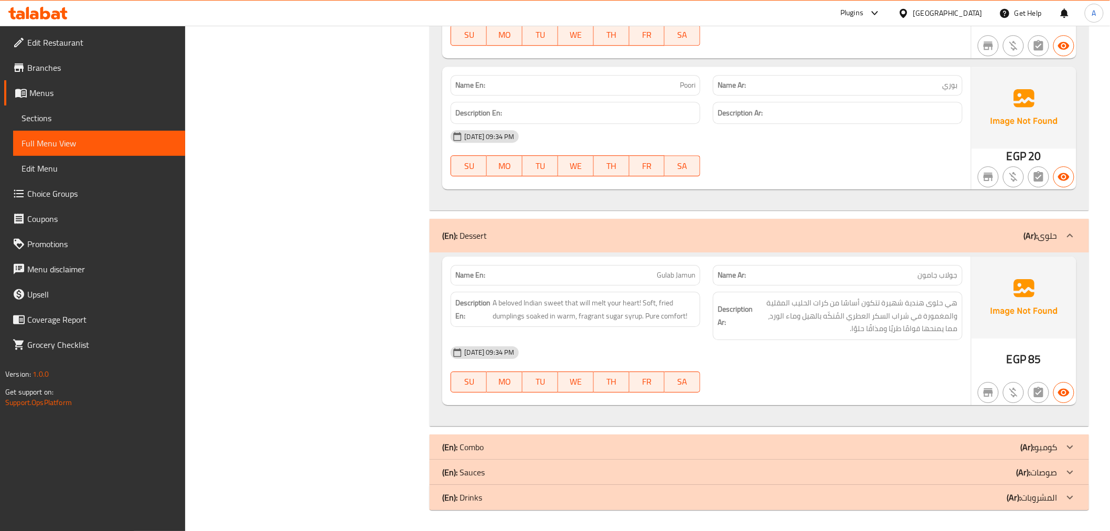
click at [1042, 436] on div "(En): Combo (Ar): كومبو" at bounding box center [759, 446] width 659 height 25
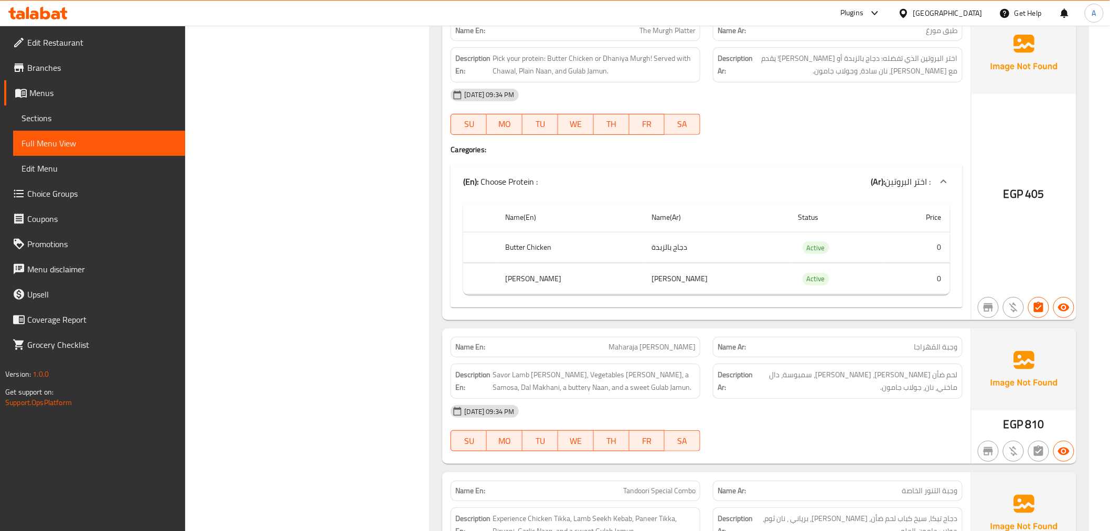
scroll to position [1693, 0]
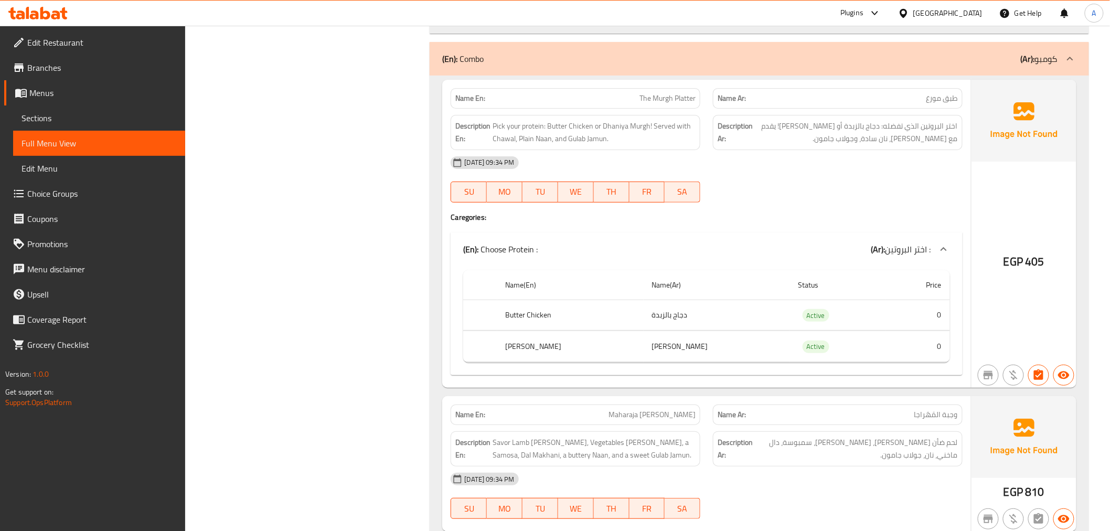
click at [877, 83] on div "Name Ar: طبق مورغ" at bounding box center [838, 98] width 262 height 33
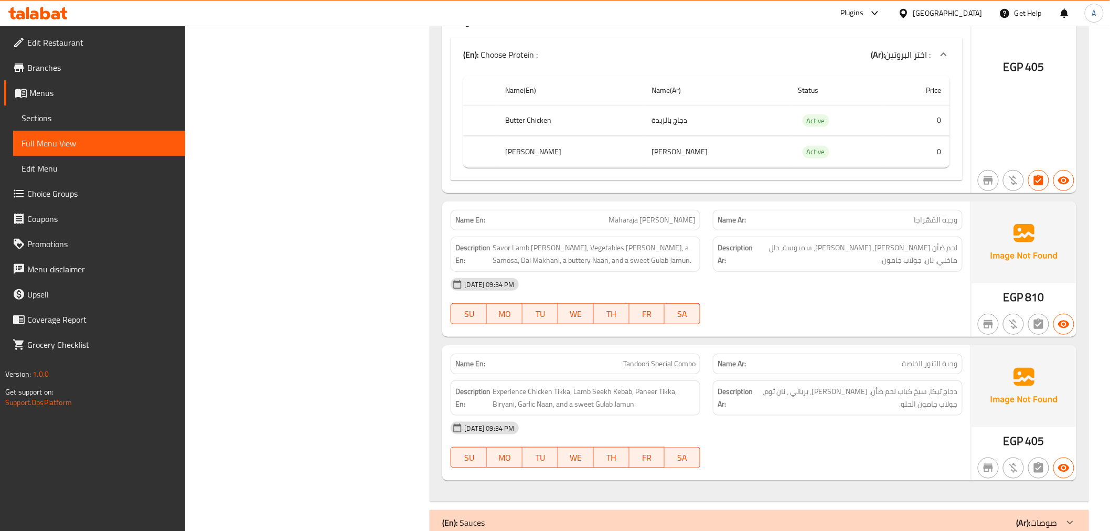
scroll to position [1938, 0]
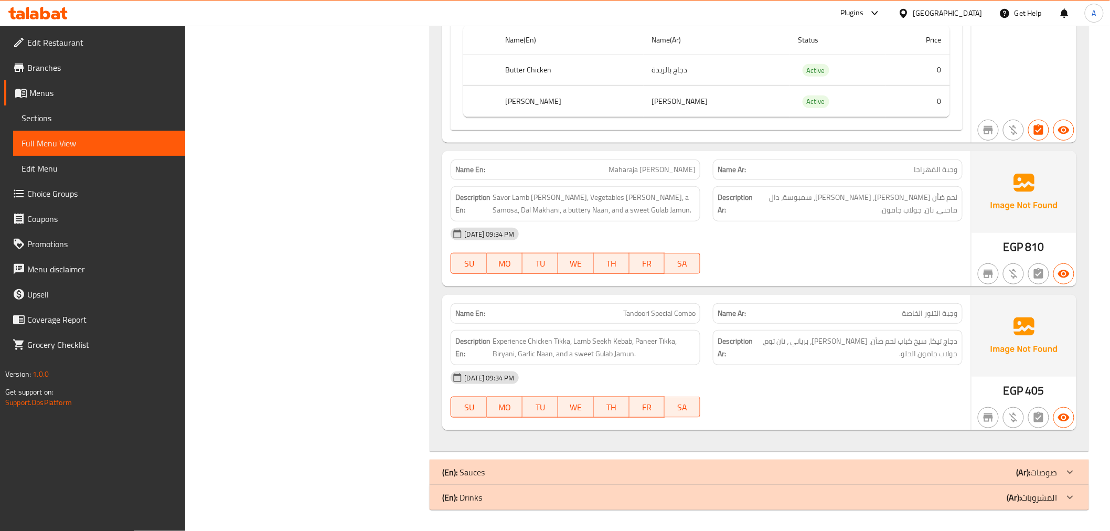
click at [664, 172] on span "Maharaja [PERSON_NAME]" at bounding box center [652, 169] width 87 height 11
click at [905, 313] on span "وجبة التنور الخاصة" at bounding box center [930, 313] width 56 height 11
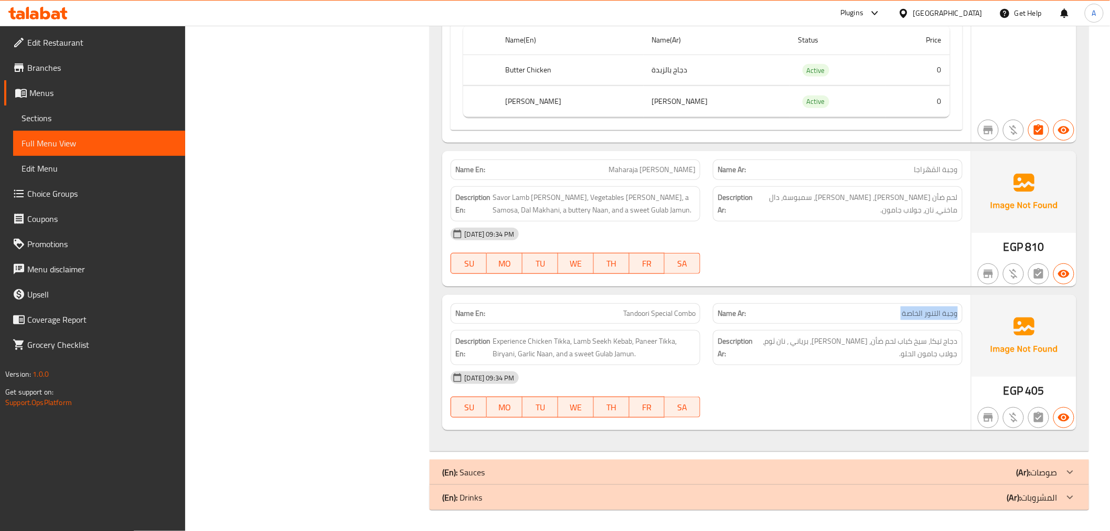
click at [905, 313] on span "وجبة التنور الخاصة" at bounding box center [930, 313] width 56 height 11
click at [663, 313] on span "Tandoori Special Combo" at bounding box center [659, 313] width 72 height 11
click at [991, 471] on div "(En): Sauces (Ar): صوصات" at bounding box center [749, 472] width 615 height 13
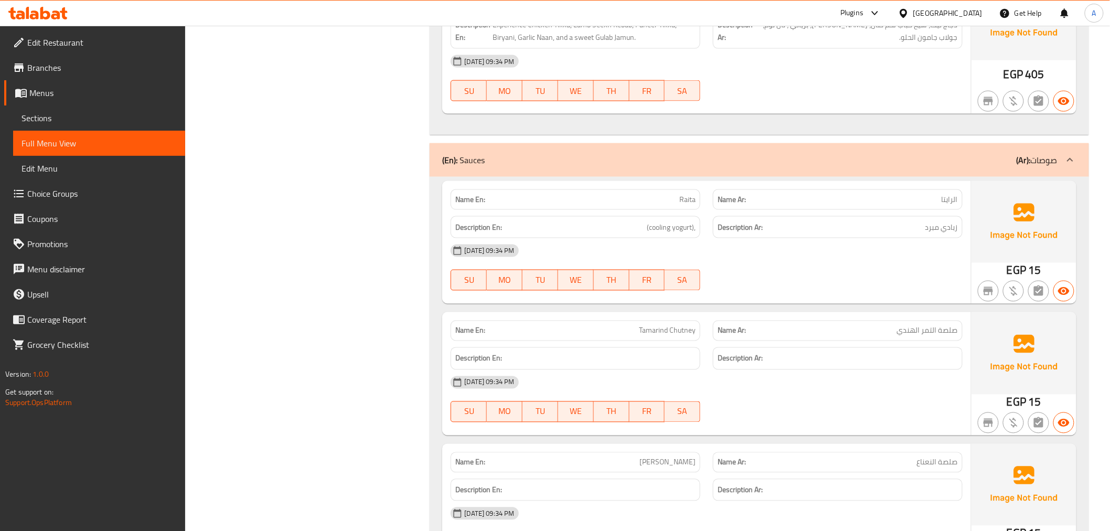
scroll to position [2337, 0]
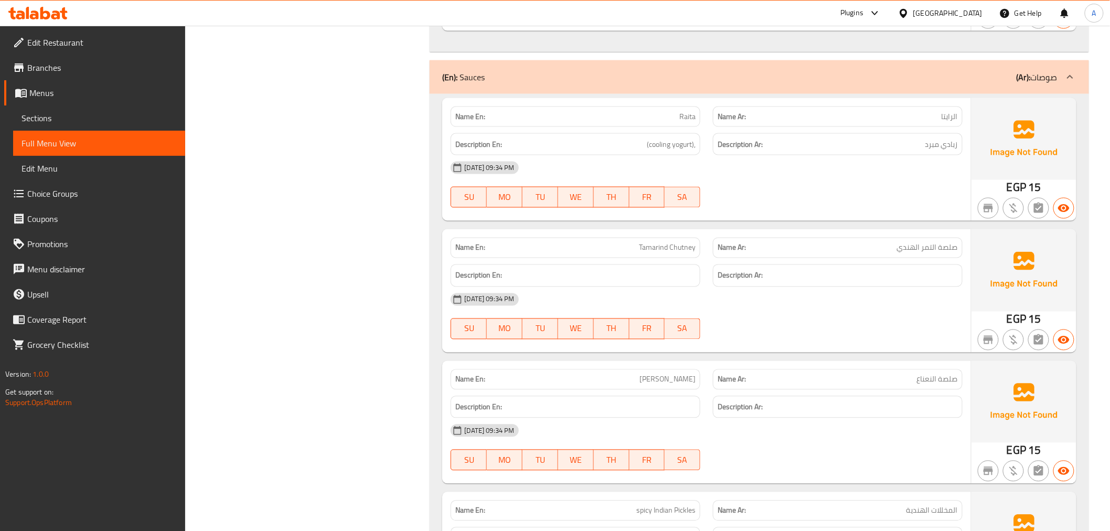
click at [659, 247] on span "Tamarind Chutney" at bounding box center [667, 247] width 57 height 11
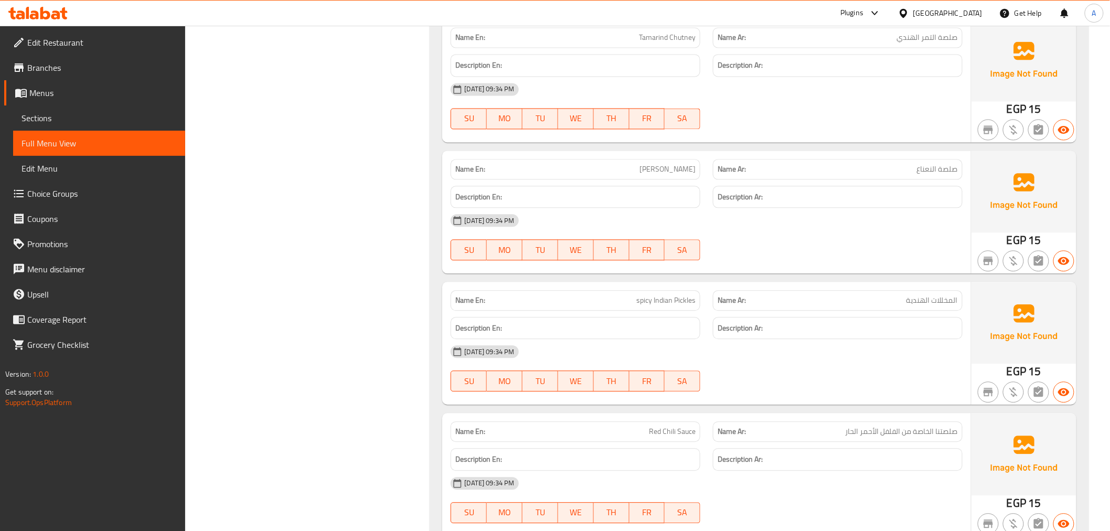
click at [630, 179] on div "Description En:" at bounding box center [575, 196] width 262 height 35
click at [631, 178] on div "Name En: Minty Chutney" at bounding box center [576, 169] width 250 height 20
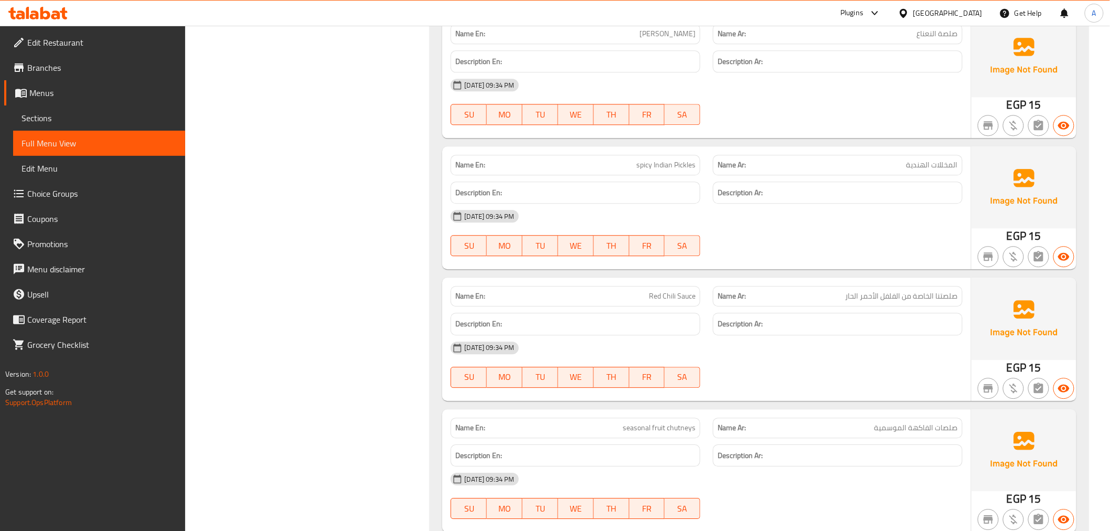
scroll to position [2758, 0]
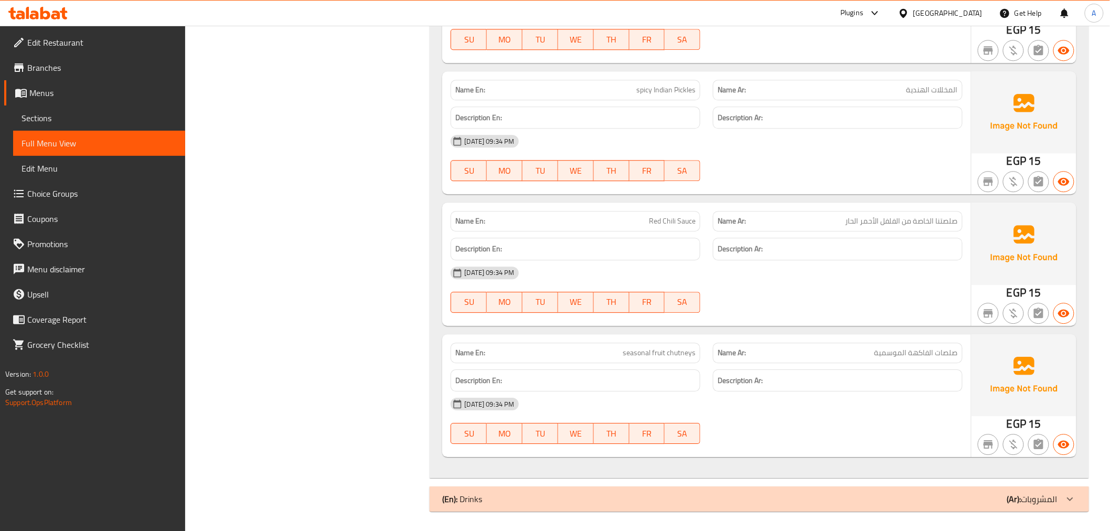
click at [637, 218] on p "Name En: Red Chili Sauce" at bounding box center [575, 221] width 240 height 11
click at [1042, 505] on p "(Ar): المشروبات" at bounding box center [1032, 499] width 50 height 13
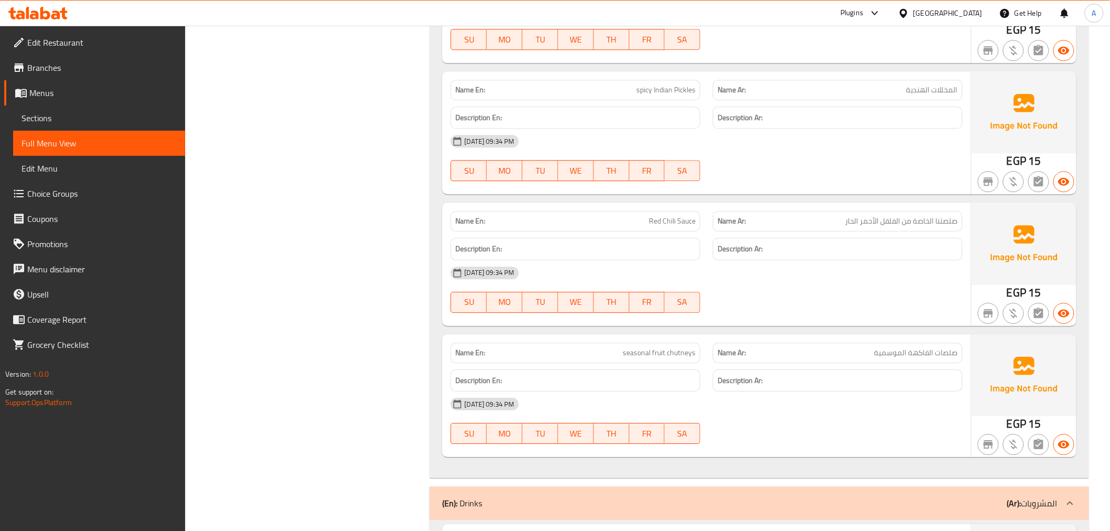
scroll to position [2917, 0]
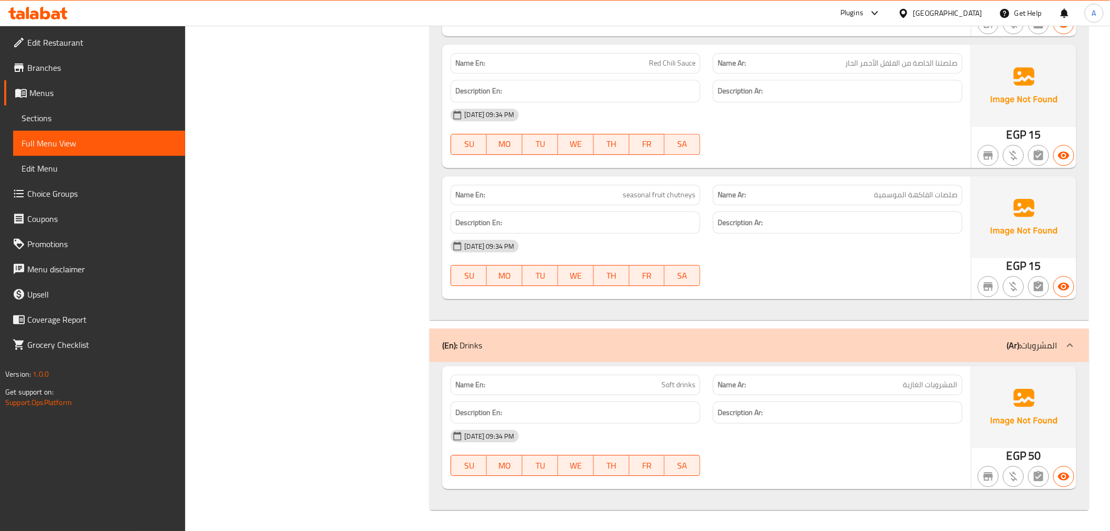
click at [606, 385] on p "Name En: Soft drinks" at bounding box center [575, 384] width 240 height 11
click at [50, 70] on span "Branches" at bounding box center [102, 67] width 150 height 13
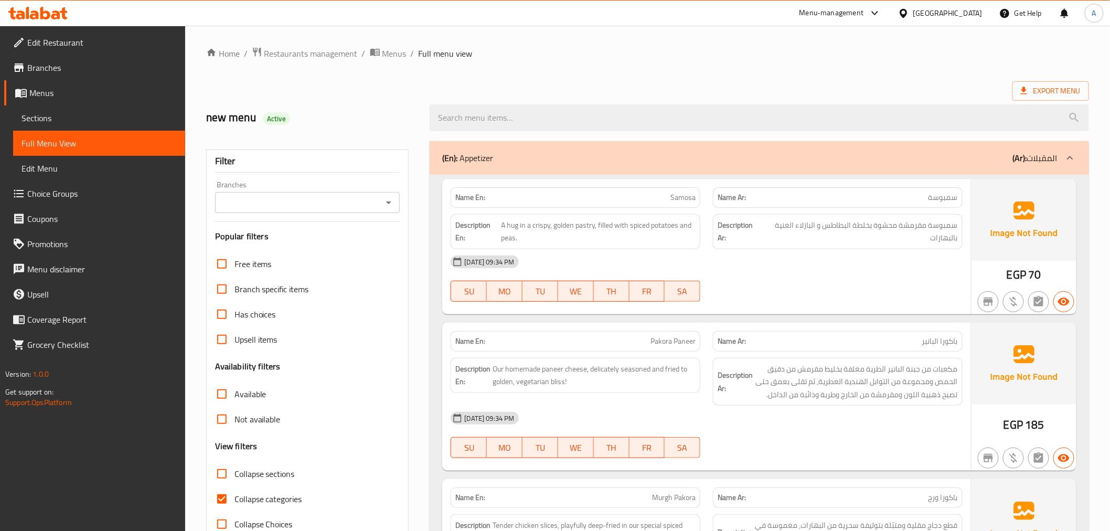
drag, startPoint x: 76, startPoint y: 121, endPoint x: 105, endPoint y: 112, distance: 31.1
click at [76, 121] on span "Sections" at bounding box center [99, 118] width 155 height 13
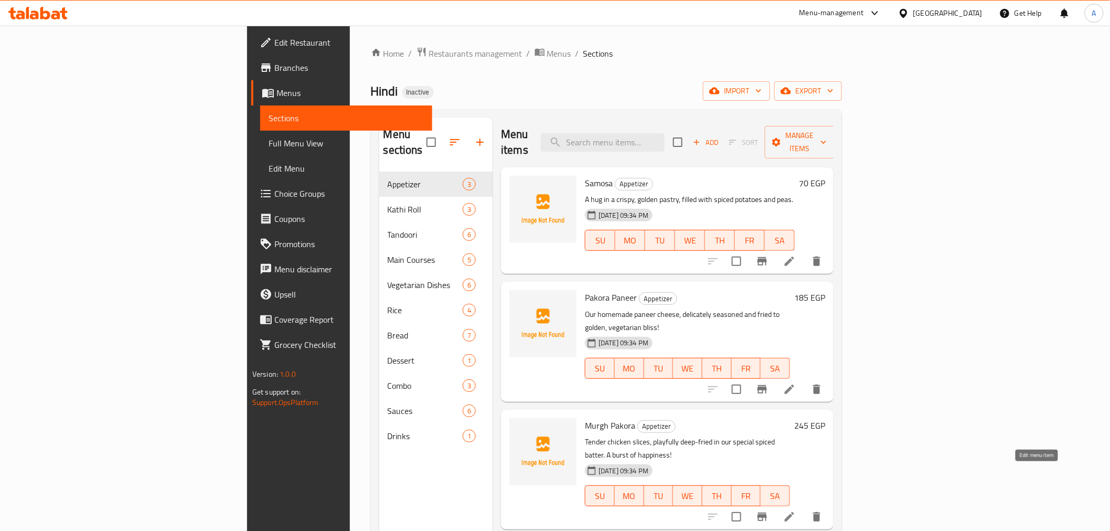
click at [796, 510] on icon at bounding box center [789, 516] width 13 height 13
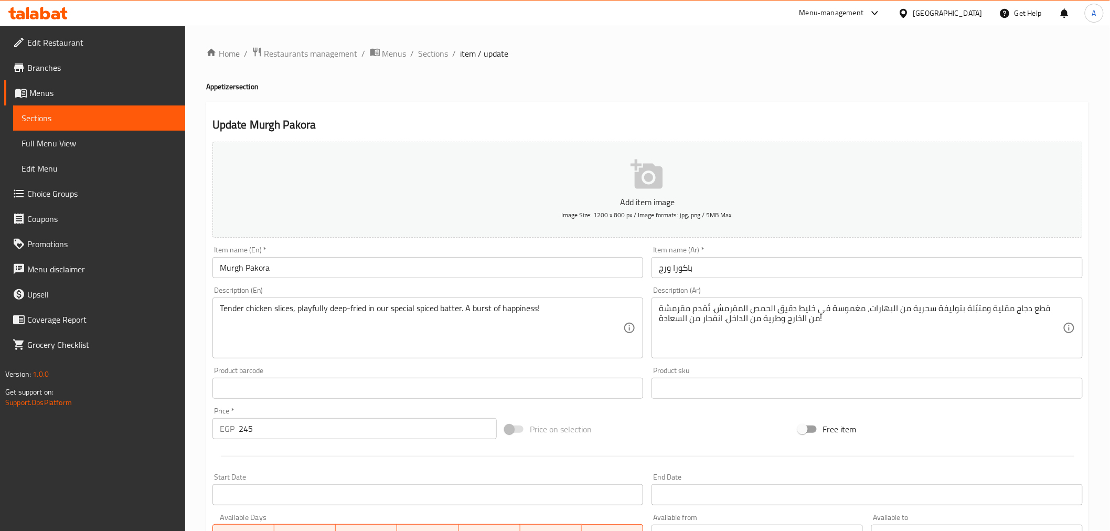
click at [473, 274] on input "Murgh Pakora" at bounding box center [427, 267] width 431 height 21
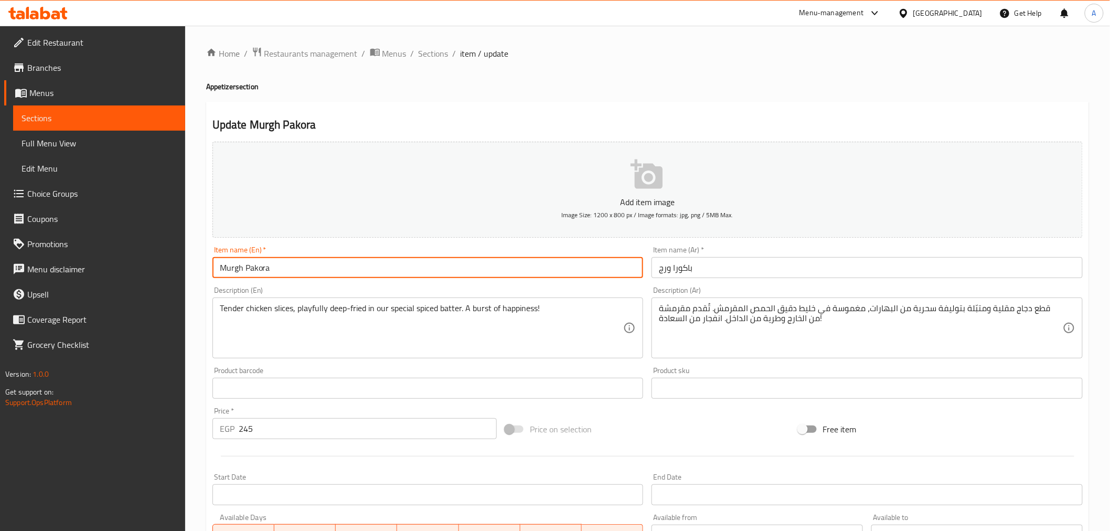
click at [473, 274] on input "Murgh Pakora" at bounding box center [427, 267] width 431 height 21
click at [667, 273] on input "باكورا ورج" at bounding box center [867, 267] width 431 height 21
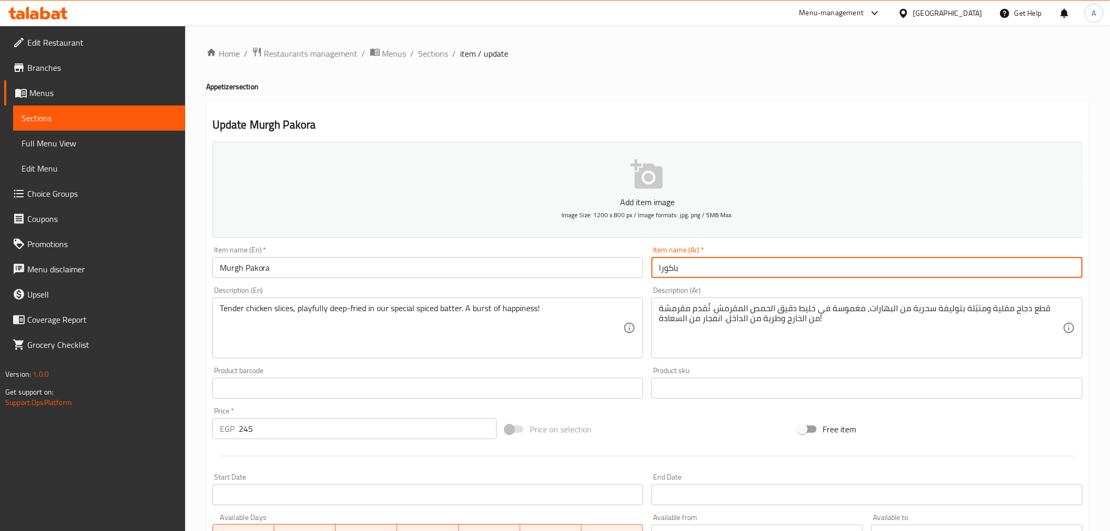
click at [660, 270] on input "باكورا" at bounding box center [867, 267] width 431 height 21
click at [656, 268] on input "باكورا" at bounding box center [867, 267] width 431 height 21
paste input "مورغ"
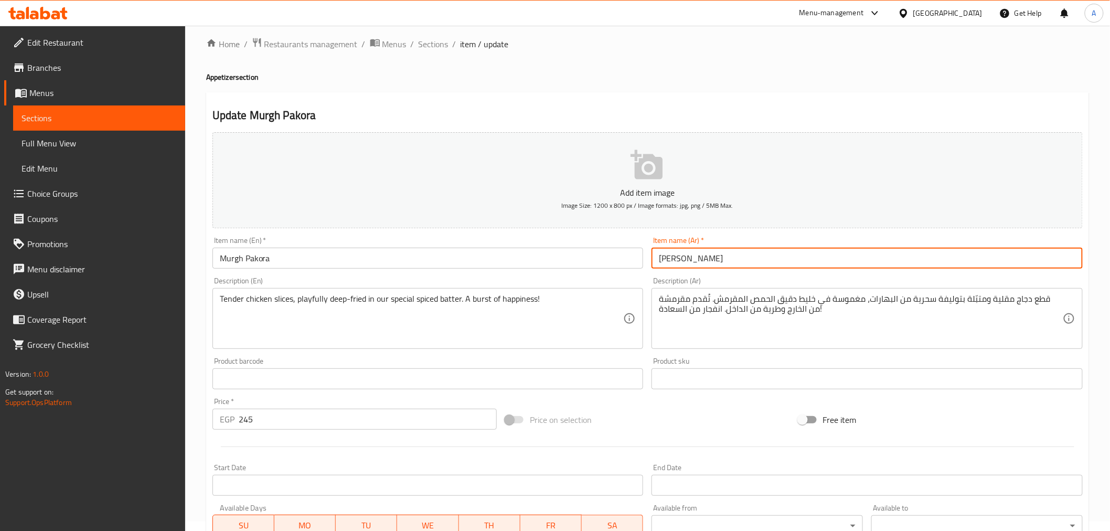
scroll to position [208, 0]
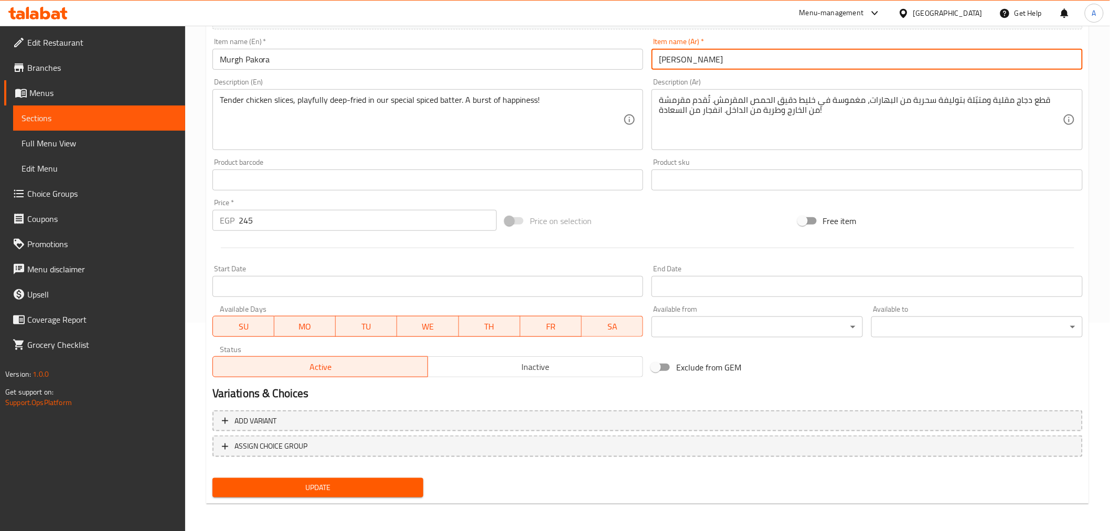
type input "[PERSON_NAME]"
click at [355, 491] on span "Update" at bounding box center [318, 487] width 195 height 13
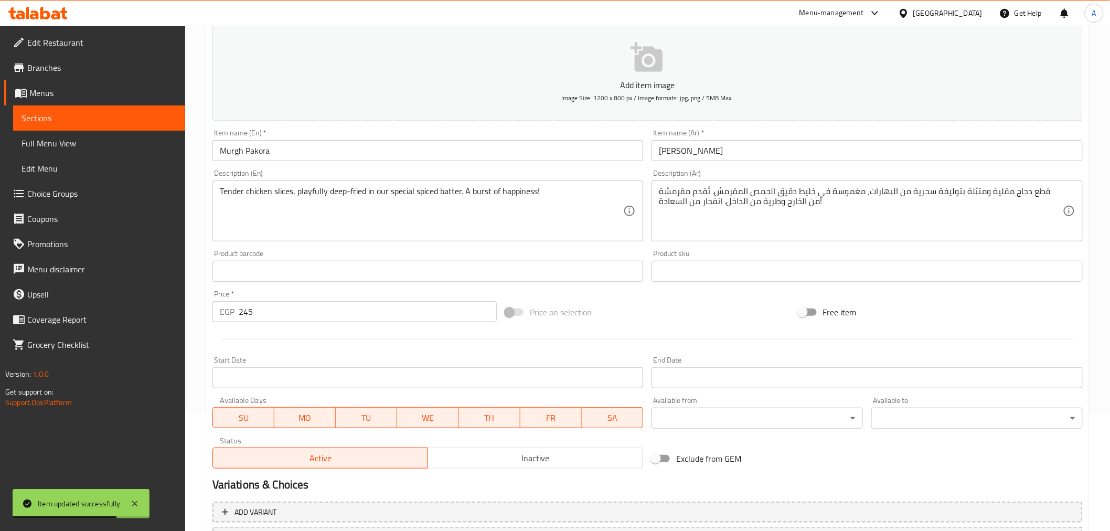
scroll to position [0, 0]
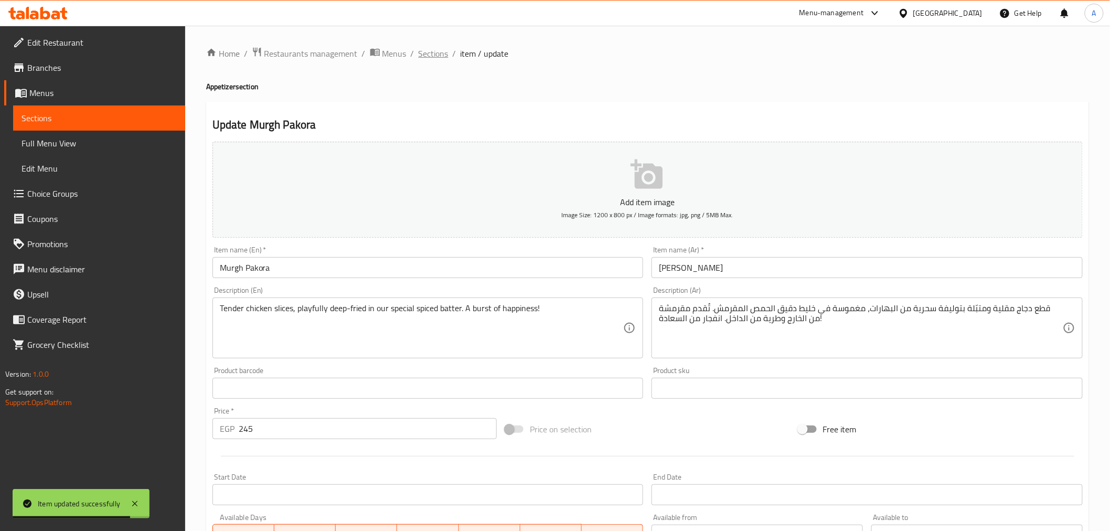
click at [440, 51] on span "Sections" at bounding box center [434, 53] width 30 height 13
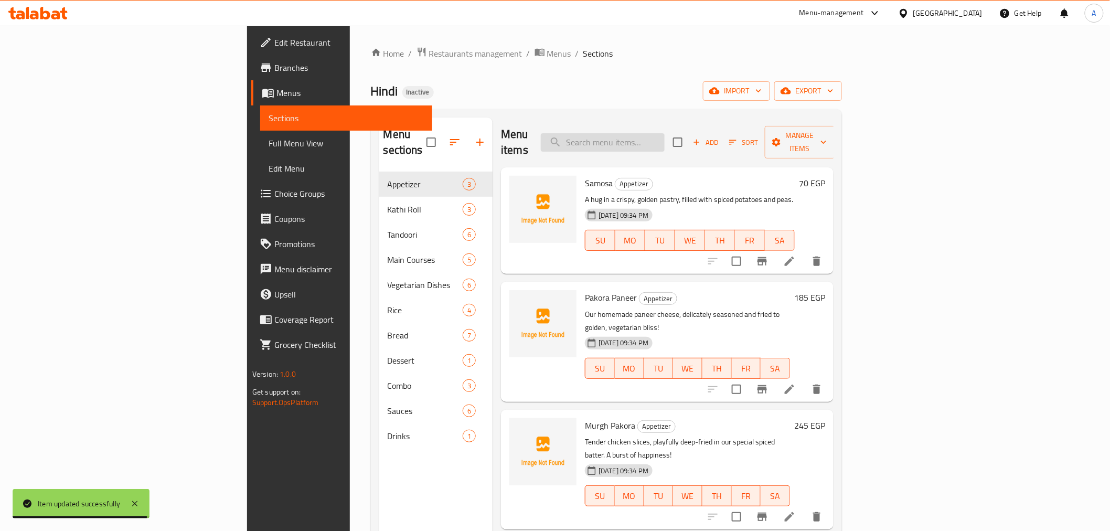
click at [665, 133] on input "search" at bounding box center [603, 142] width 124 height 18
paste input "Murgh Tikka"
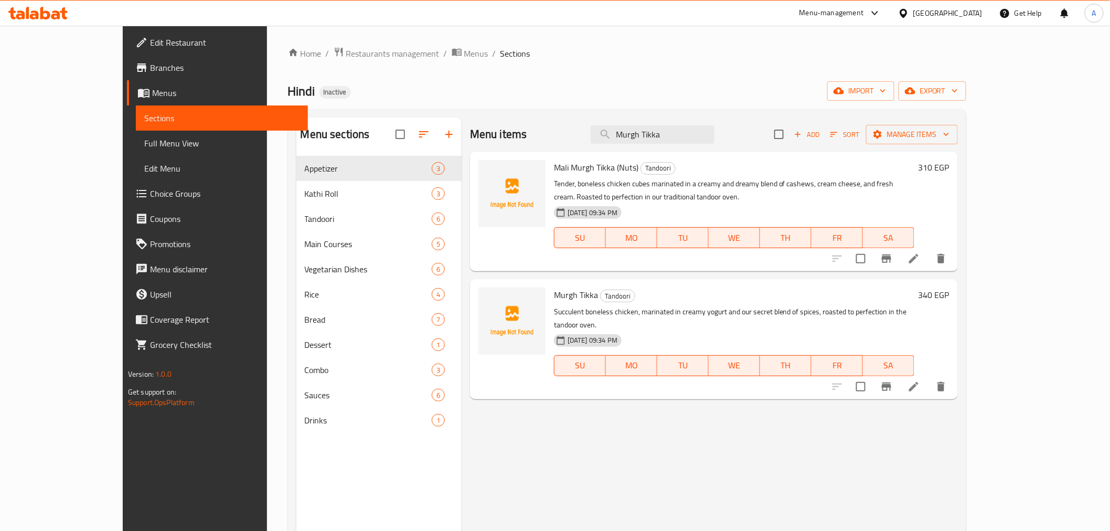
type input "Murgh Tikka"
click at [920, 380] on icon at bounding box center [914, 386] width 13 height 13
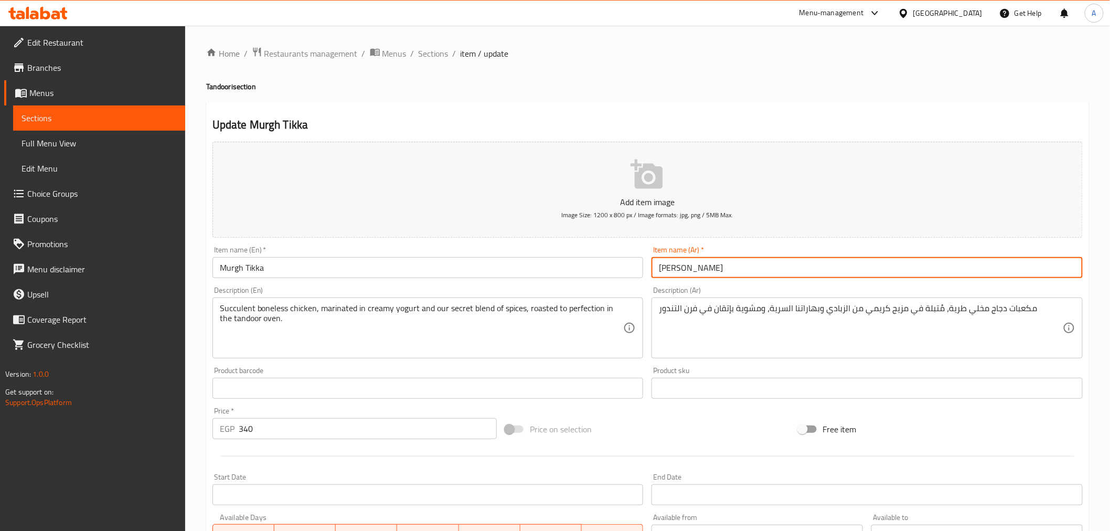
drag, startPoint x: 668, startPoint y: 269, endPoint x: 670, endPoint y: 276, distance: 8.3
click at [670, 276] on input "مورغ تيكا" at bounding box center [867, 267] width 431 height 21
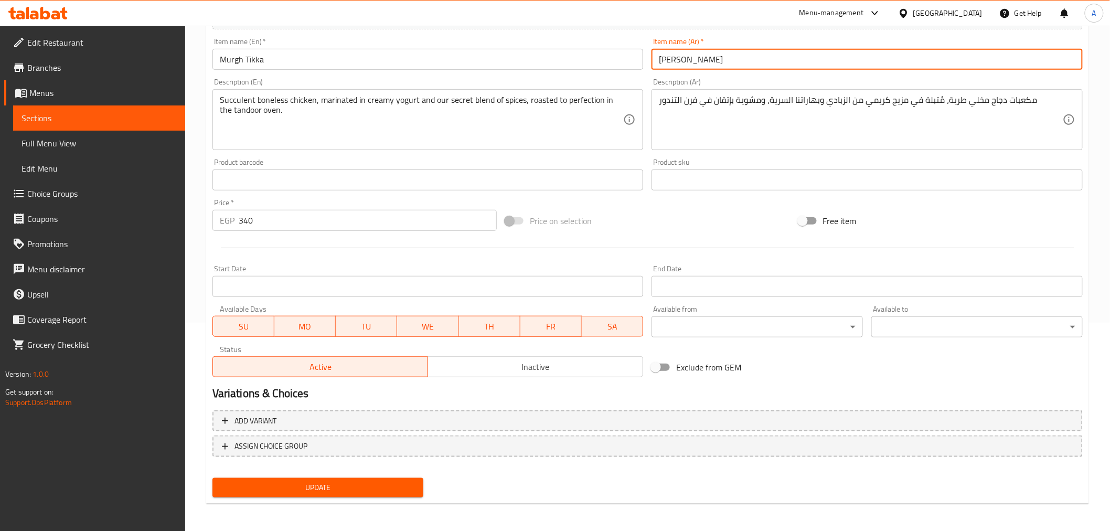
type input "[PERSON_NAME]"
click at [289, 496] on div "Update" at bounding box center [318, 488] width 220 height 28
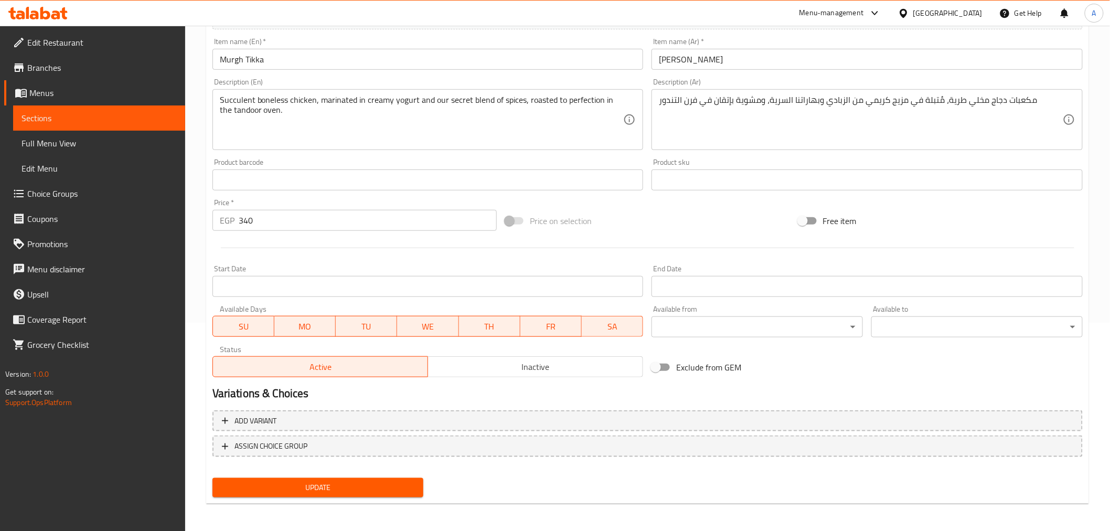
click at [289, 496] on div "Update" at bounding box center [318, 488] width 220 height 28
click at [342, 483] on span "Update" at bounding box center [318, 487] width 195 height 13
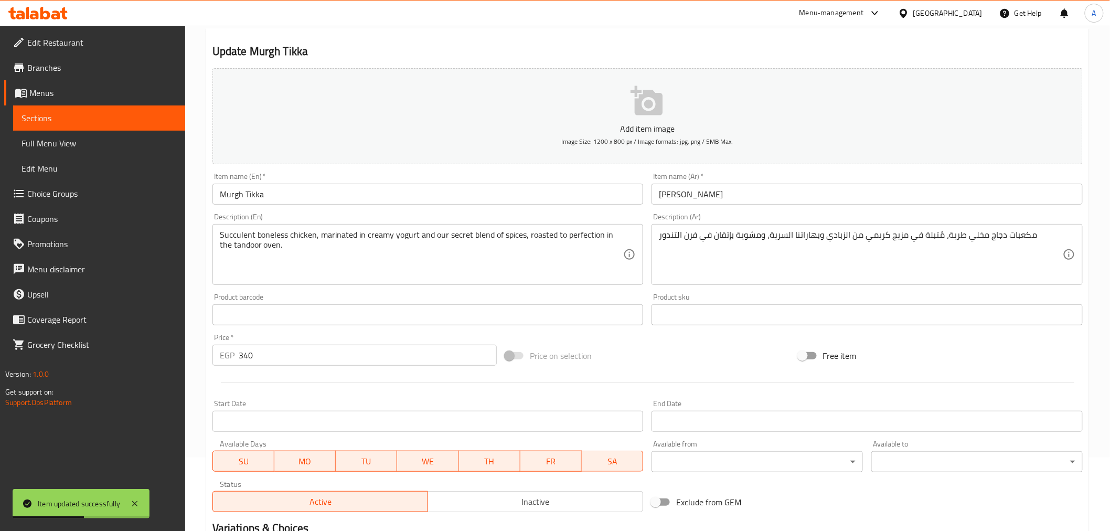
scroll to position [0, 0]
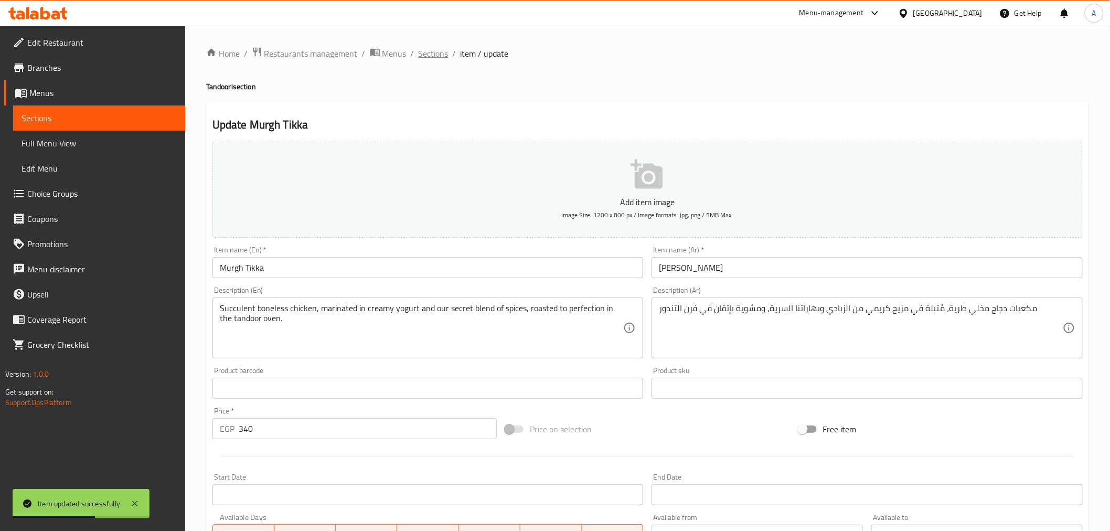
click at [431, 55] on span "Sections" at bounding box center [434, 53] width 30 height 13
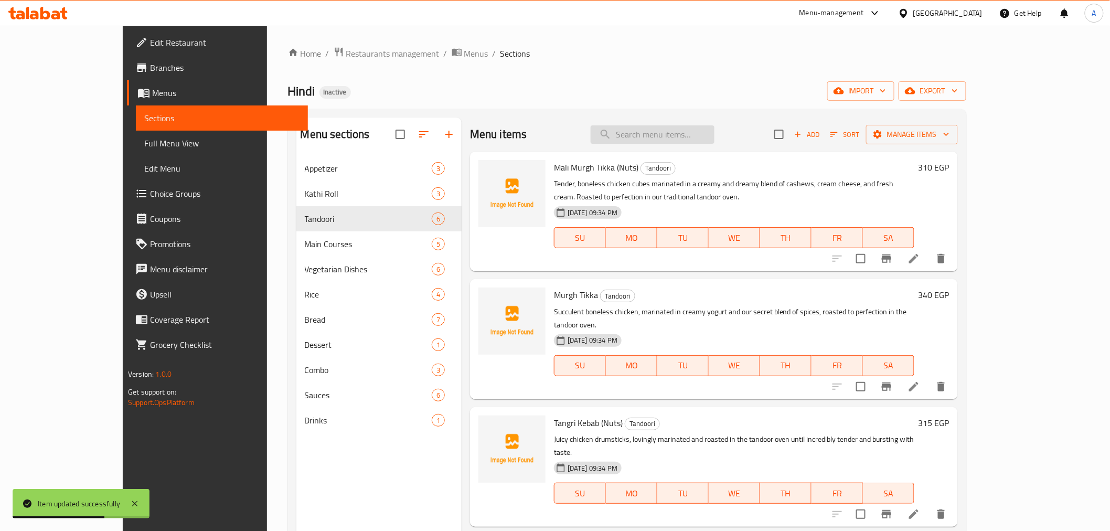
click at [705, 129] on input "search" at bounding box center [653, 134] width 124 height 18
paste input "Lamb Seekh Kebab"
drag, startPoint x: 716, startPoint y: 151, endPoint x: 716, endPoint y: 144, distance: 6.3
click at [716, 148] on div "Menu items Lamb Seekh Kebab Add Sort Manage items" at bounding box center [714, 135] width 488 height 34
click at [714, 140] on input "Lamb Seekh Kebab" at bounding box center [653, 134] width 124 height 18
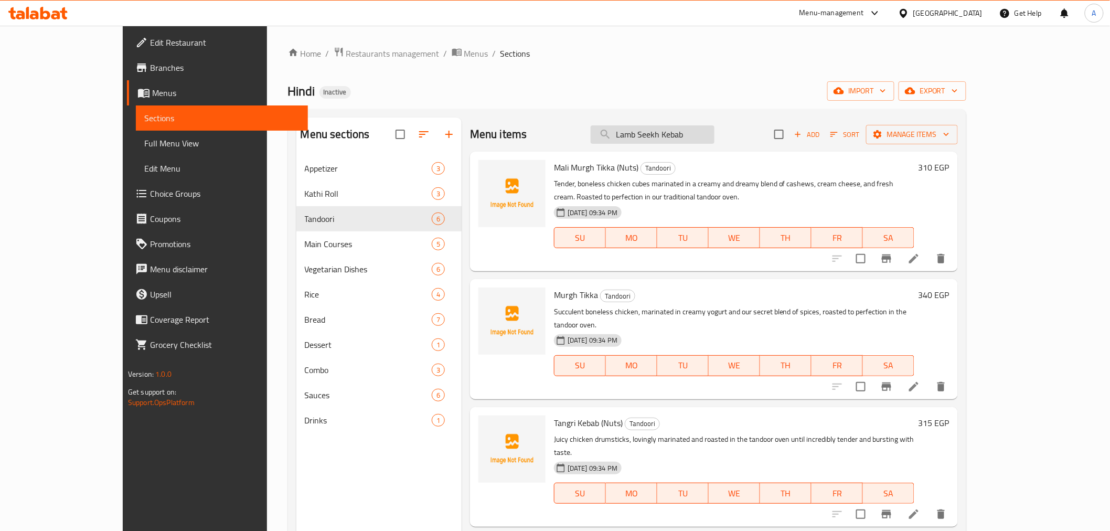
drag, startPoint x: 719, startPoint y: 132, endPoint x: 728, endPoint y: 133, distance: 9.5
click at [714, 133] on input "Lamb Seekh Kebab" at bounding box center [653, 134] width 124 height 18
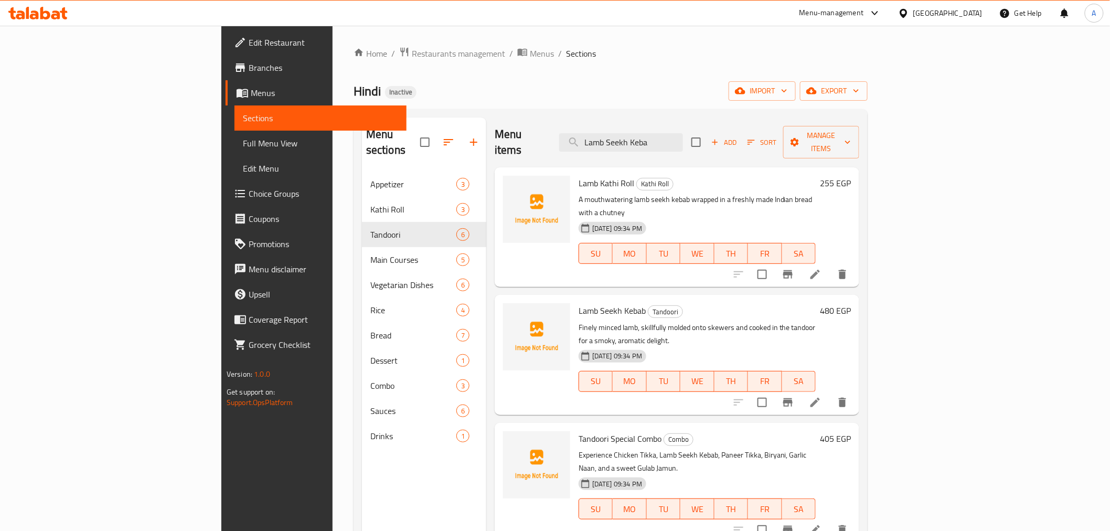
type input "Lamb Seekh Keba"
click at [683, 133] on input "Lamb Seekh Keba" at bounding box center [621, 142] width 124 height 18
click at [820, 398] on icon at bounding box center [814, 402] width 9 height 9
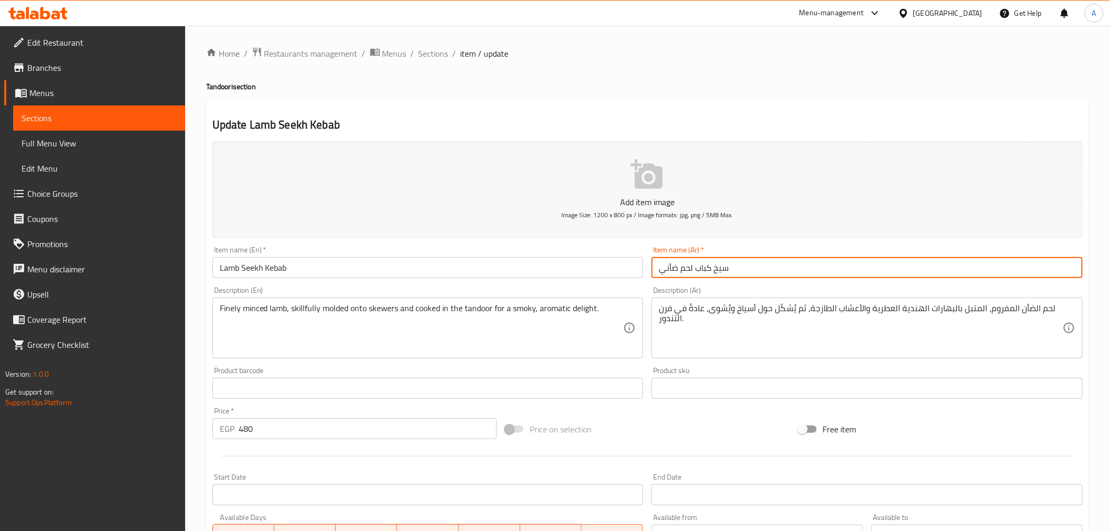
drag, startPoint x: 664, startPoint y: 270, endPoint x: 630, endPoint y: 270, distance: 34.1
click at [630, 270] on div "Add item image Image Size: 1200 x 800 px / Image formats: jpg, png / 5MB Max. I…" at bounding box center [647, 363] width 879 height 452
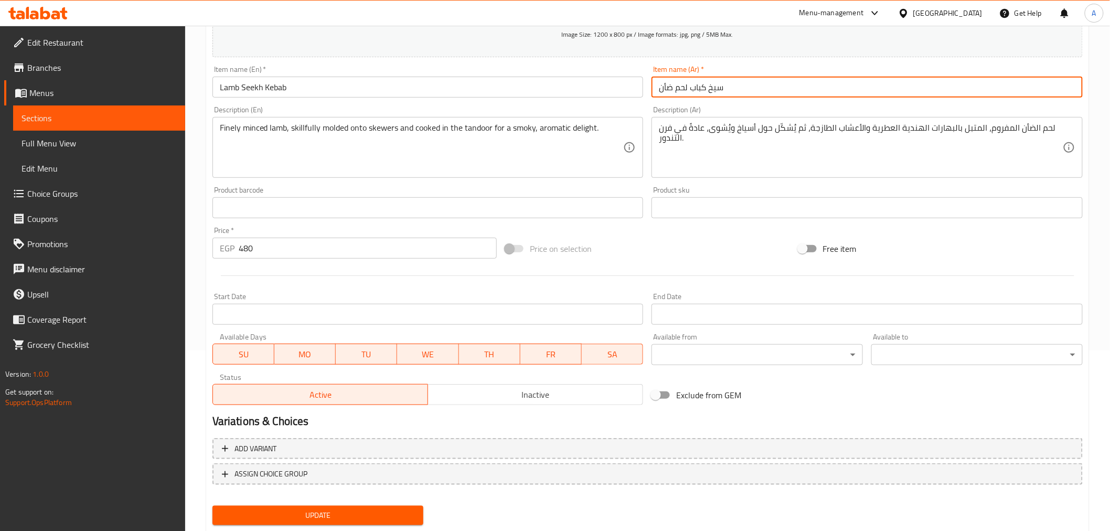
scroll to position [208, 0]
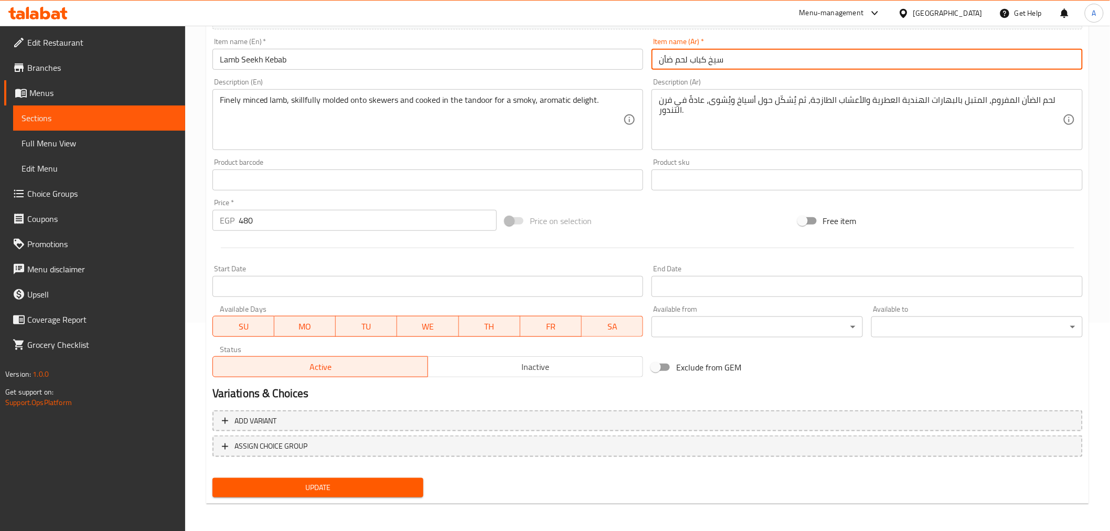
type input "سيخ كباب لحم ضأن"
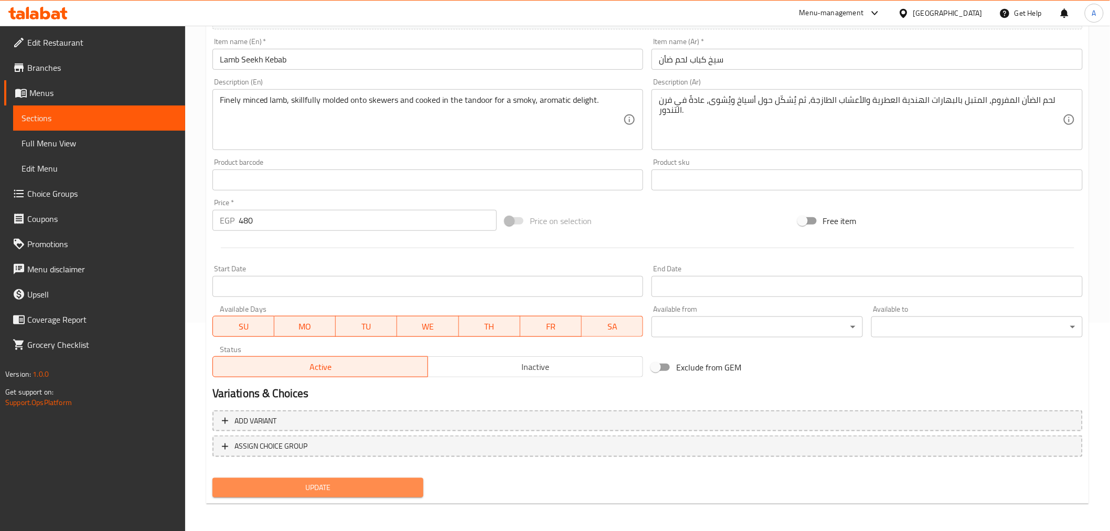
click at [353, 491] on span "Update" at bounding box center [318, 487] width 195 height 13
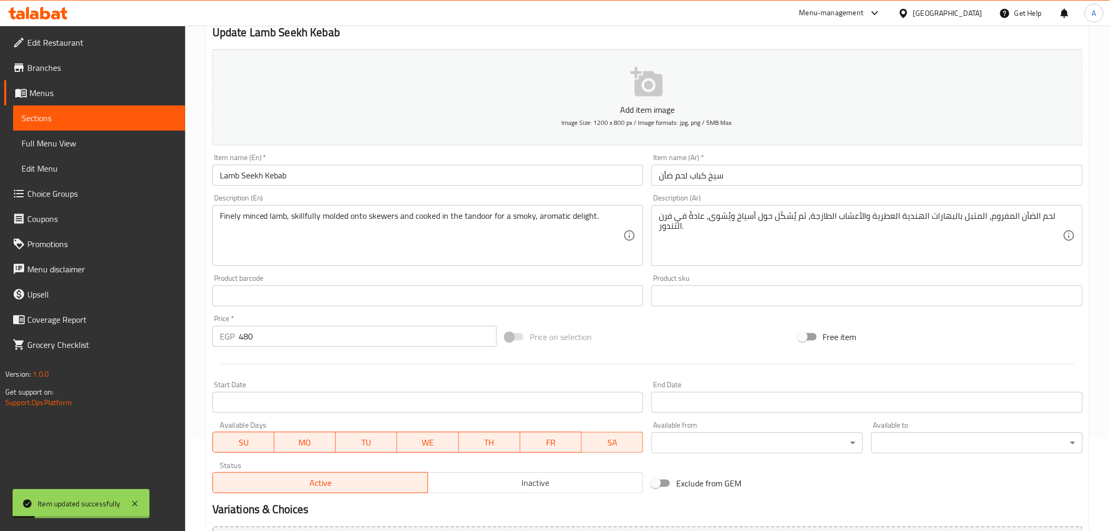
scroll to position [0, 0]
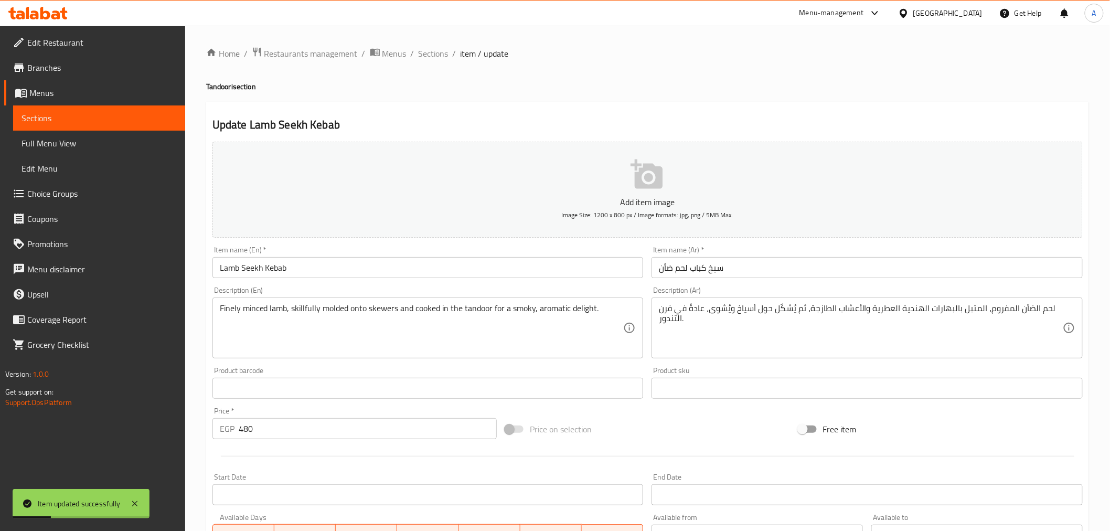
click at [425, 61] on div "Home / Restaurants management / Menus / Sections / item / update Tandoori secti…" at bounding box center [647, 384] width 883 height 674
click at [432, 54] on span "Sections" at bounding box center [434, 53] width 30 height 13
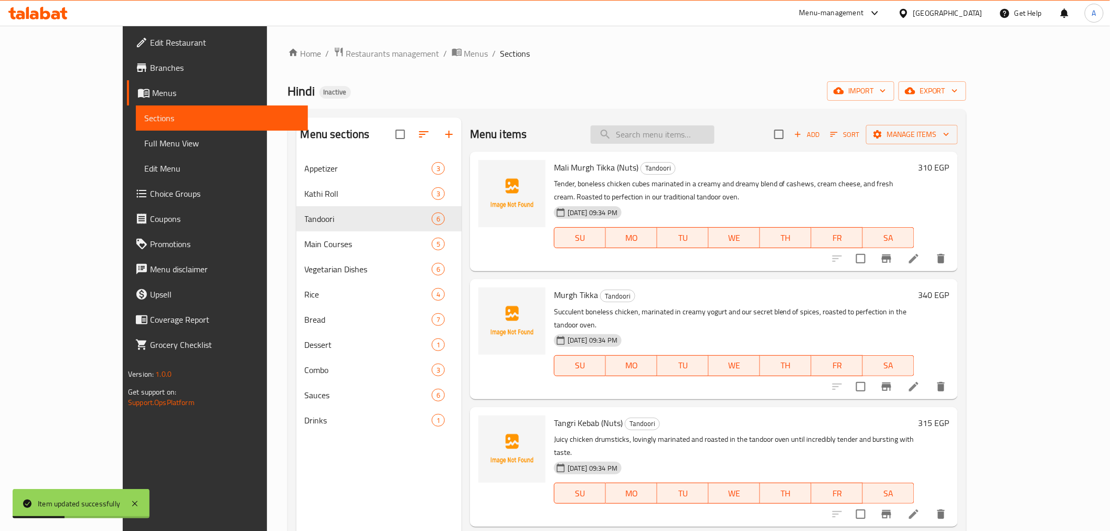
click at [714, 143] on input "search" at bounding box center [653, 134] width 124 height 18
paste input "[PERSON_NAME]"
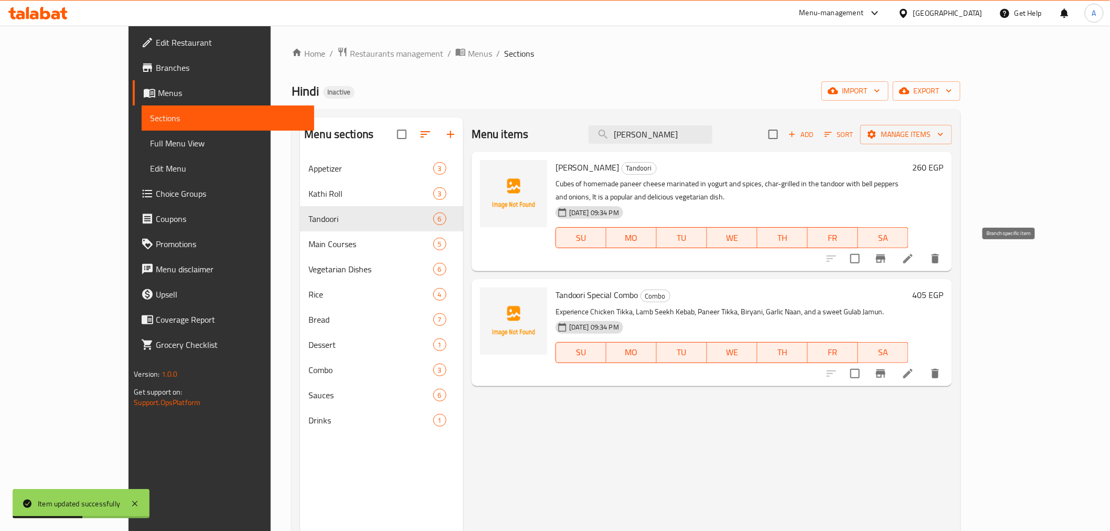
type input "[PERSON_NAME]"
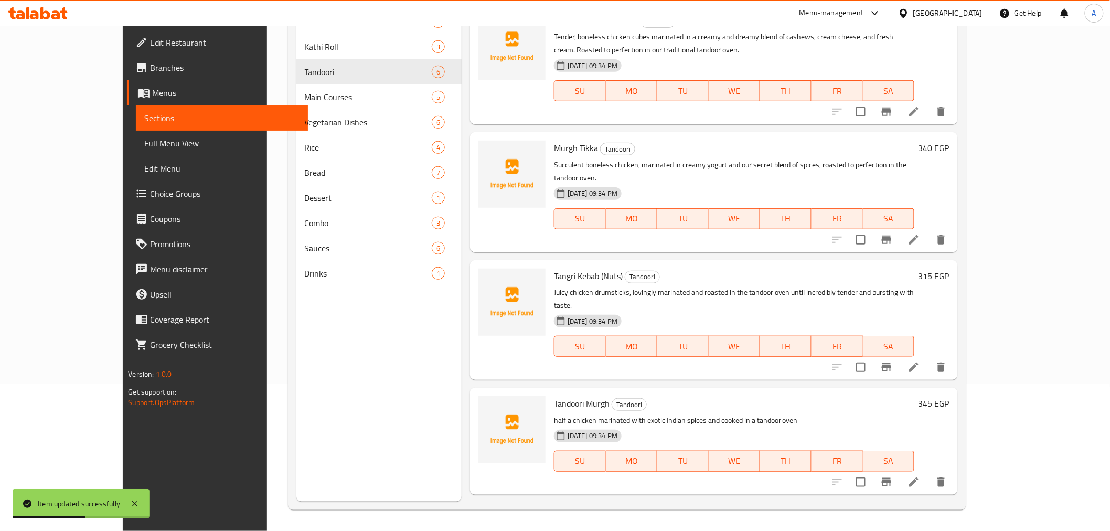
scroll to position [208, 0]
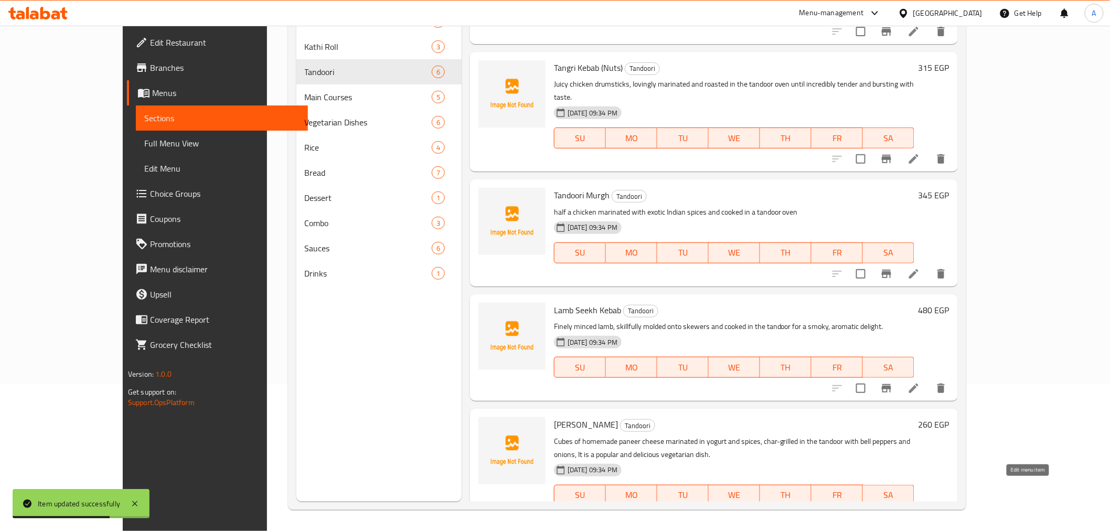
click at [920, 510] on icon at bounding box center [914, 516] width 13 height 13
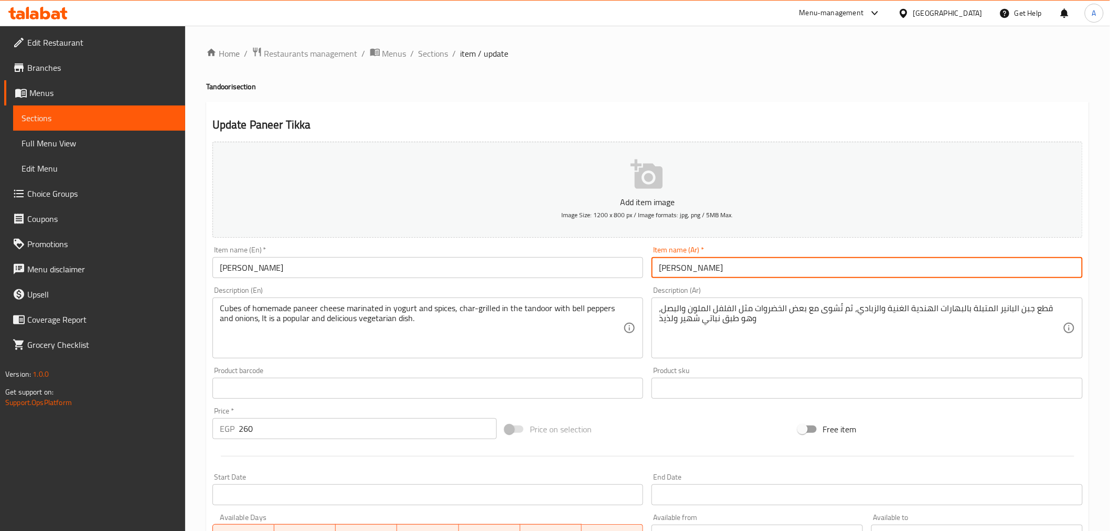
drag, startPoint x: 681, startPoint y: 270, endPoint x: 685, endPoint y: 276, distance: 7.6
click at [685, 276] on input "تيكا بانير" at bounding box center [867, 267] width 431 height 21
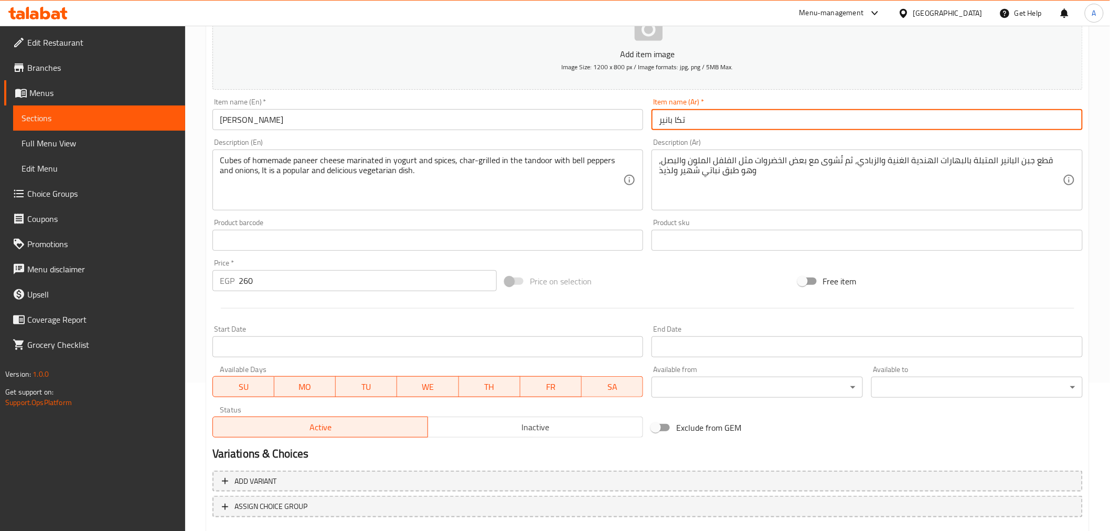
scroll to position [208, 0]
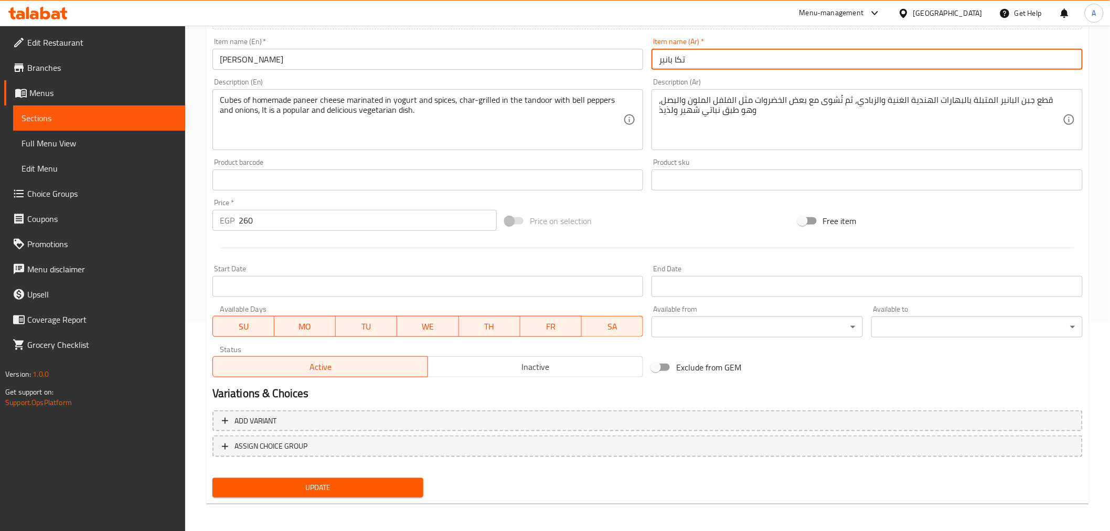
type input "تكا بانير"
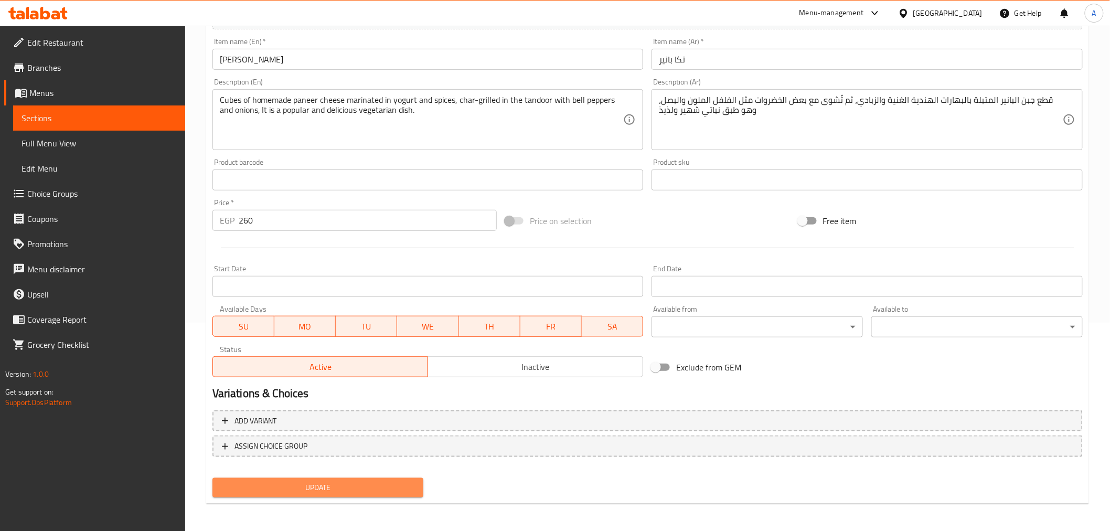
click at [321, 489] on span "Update" at bounding box center [318, 487] width 195 height 13
click at [326, 490] on span "Update" at bounding box center [318, 487] width 195 height 13
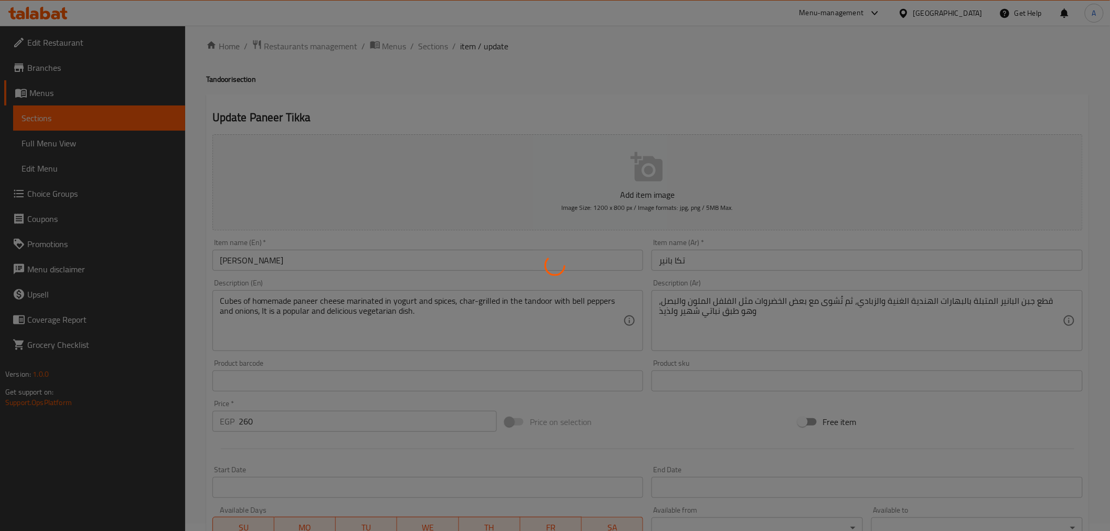
scroll to position [0, 0]
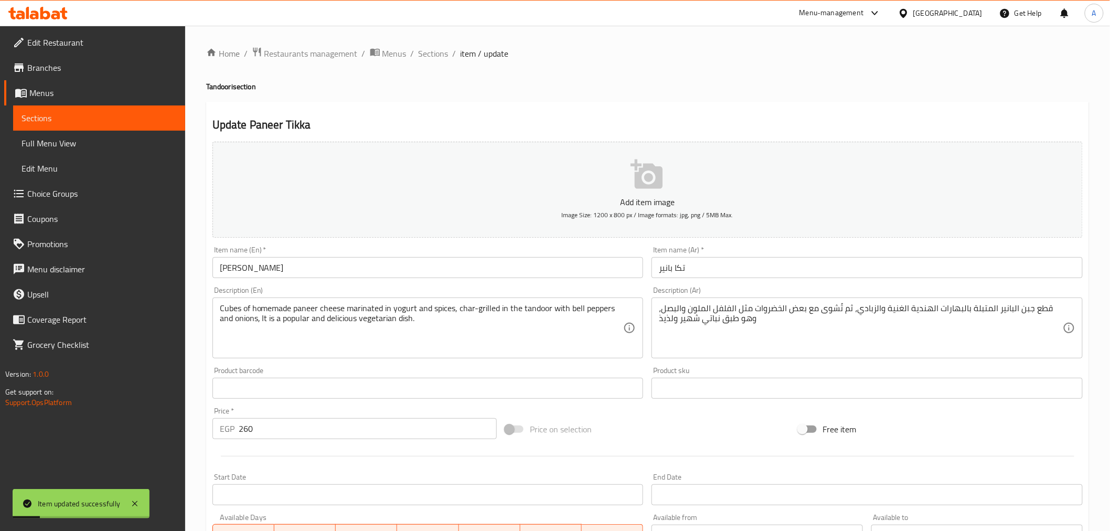
click at [256, 273] on input "[PERSON_NAME]" at bounding box center [427, 267] width 431 height 21
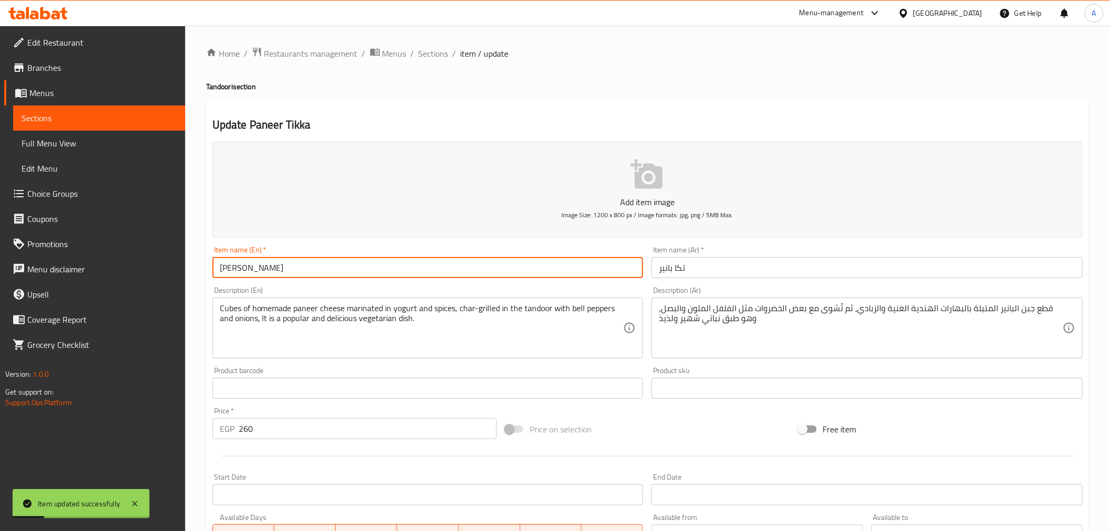
click at [256, 273] on input "[PERSON_NAME]" at bounding box center [427, 267] width 431 height 21
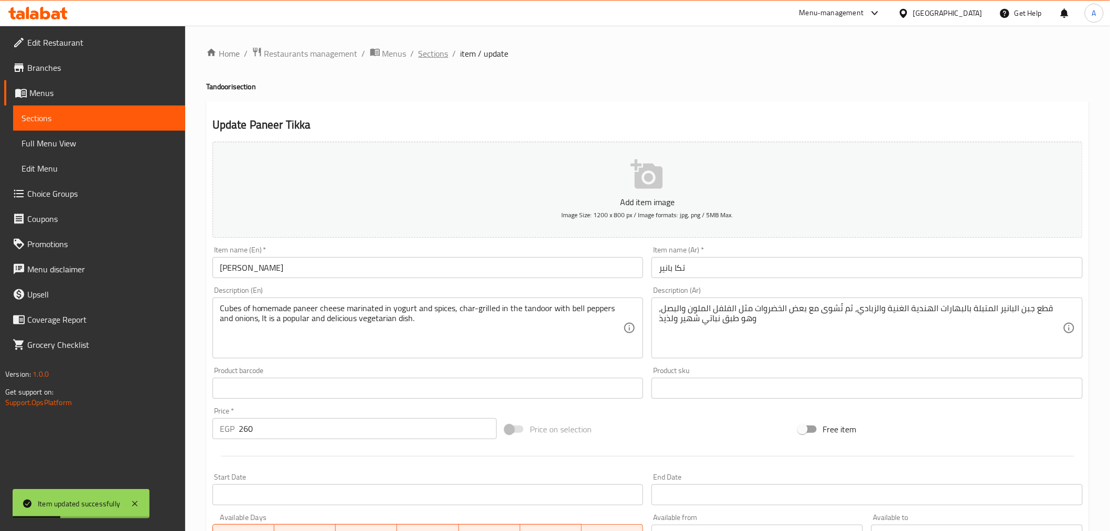
click at [437, 53] on span "Sections" at bounding box center [434, 53] width 30 height 13
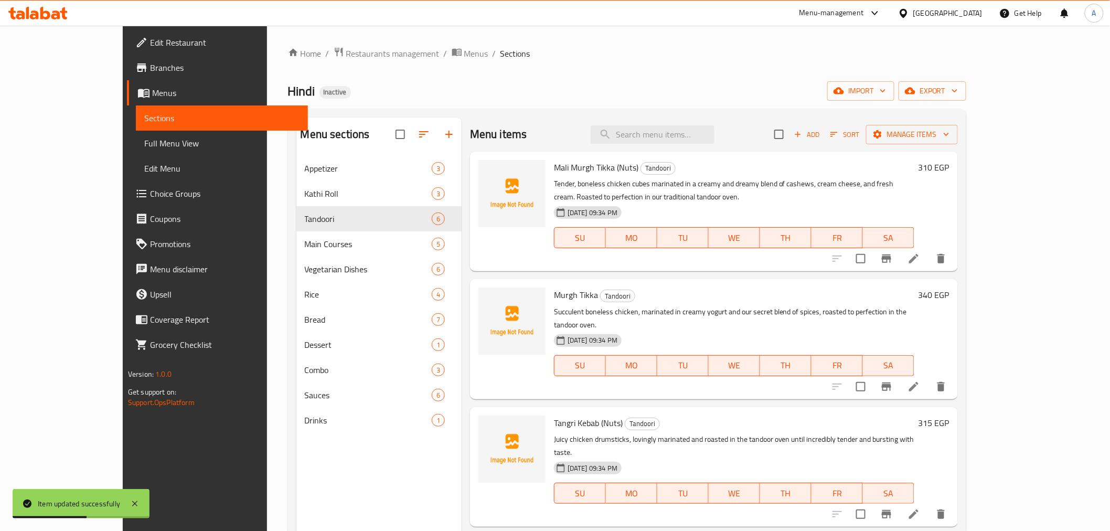
drag, startPoint x: 678, startPoint y: 113, endPoint x: 682, endPoint y: 138, distance: 26.0
click at [678, 114] on div "Menu sections Appetizer 3 Kathi Roll 3 Tandoori 6 Main Courses 5 Vegetarian Dis…" at bounding box center [627, 383] width 678 height 548
click at [682, 140] on input "search" at bounding box center [653, 134] width 124 height 18
paste input "[PERSON_NAME]"
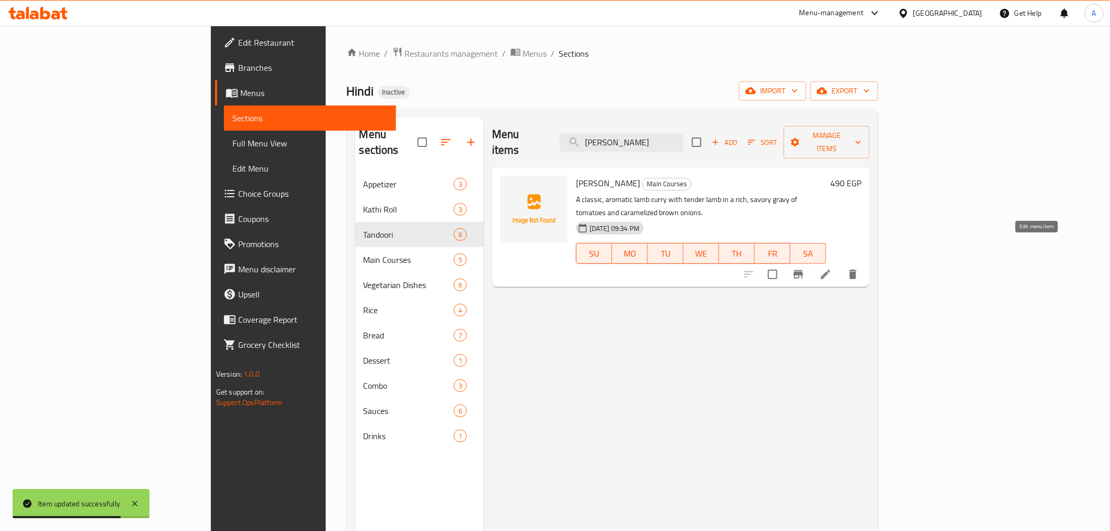
type input "[PERSON_NAME]"
click at [832, 268] on icon at bounding box center [825, 274] width 13 height 13
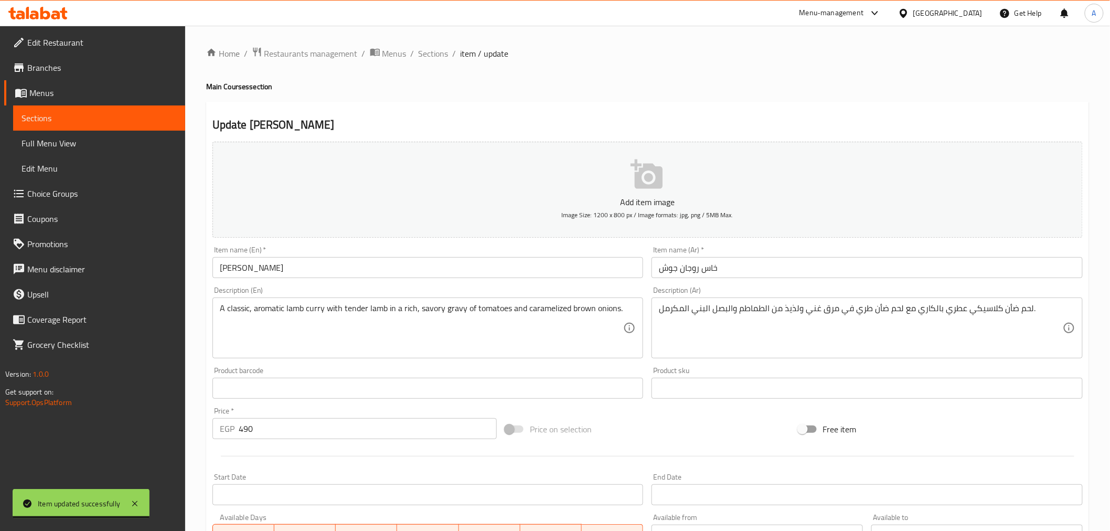
click at [710, 274] on input "خاس روجان جوش" at bounding box center [867, 267] width 431 height 21
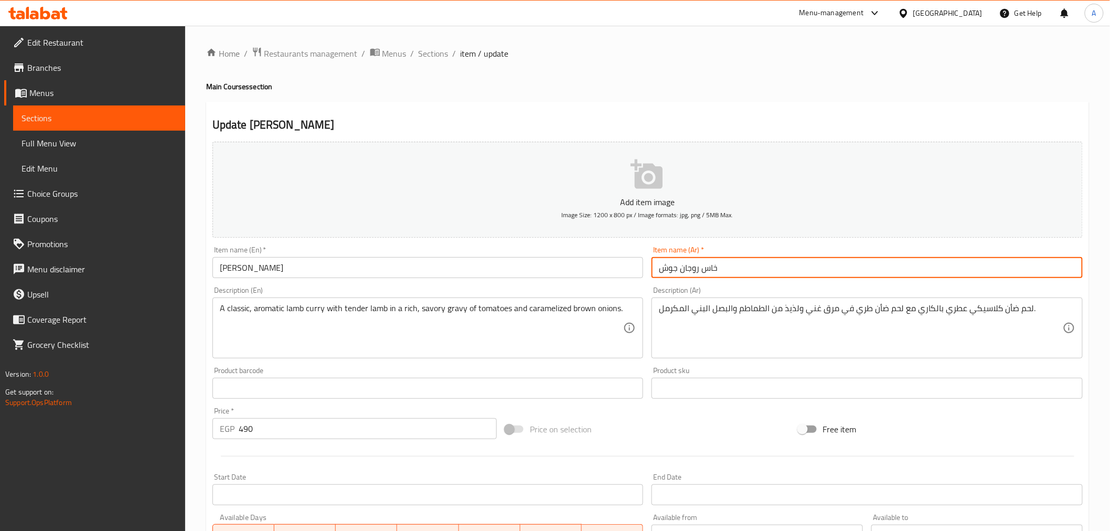
paste input "text"
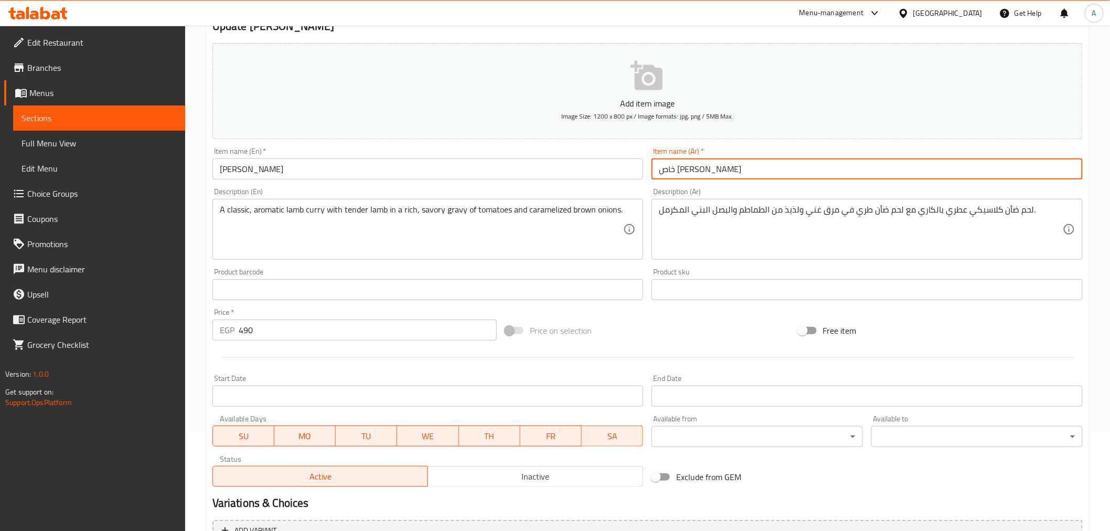
scroll to position [208, 0]
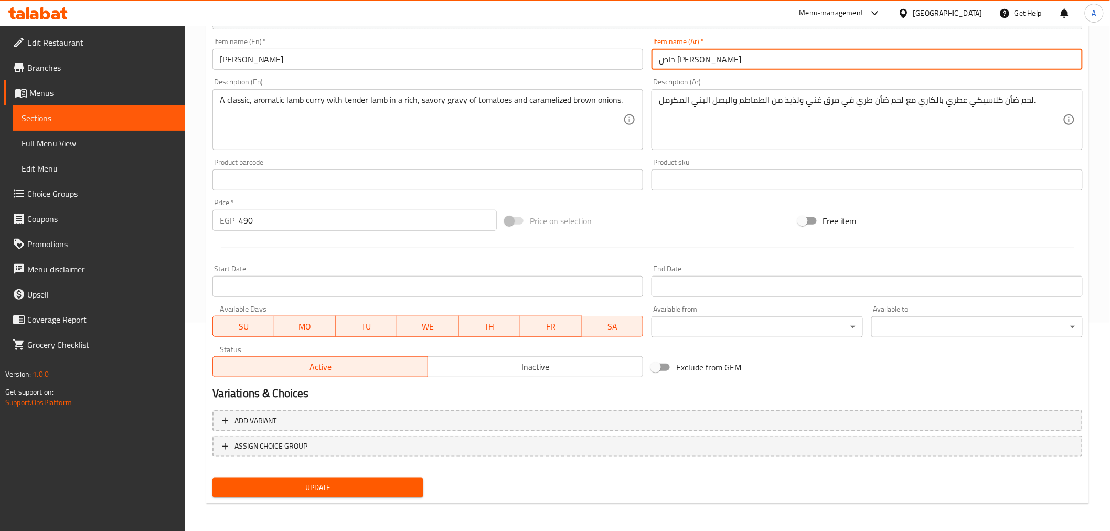
type input "خاص [PERSON_NAME]"
click at [332, 478] on button "Update" at bounding box center [317, 487] width 211 height 19
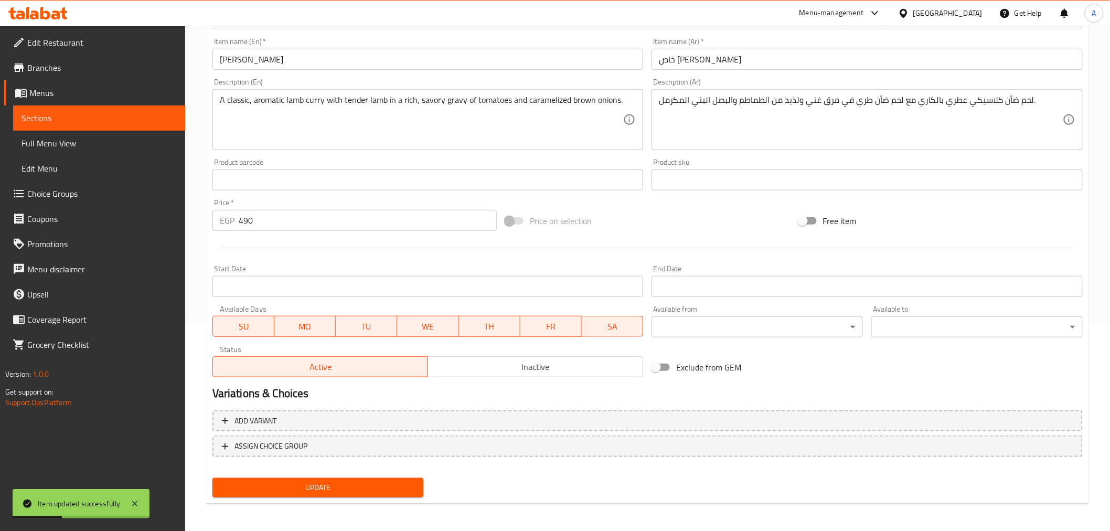
scroll to position [0, 0]
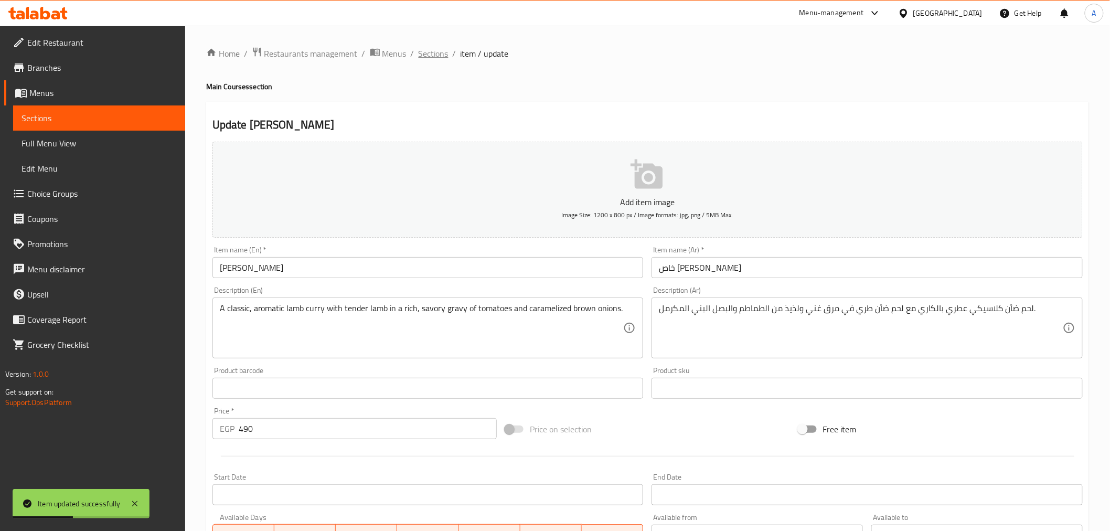
click at [438, 55] on span "Sections" at bounding box center [434, 53] width 30 height 13
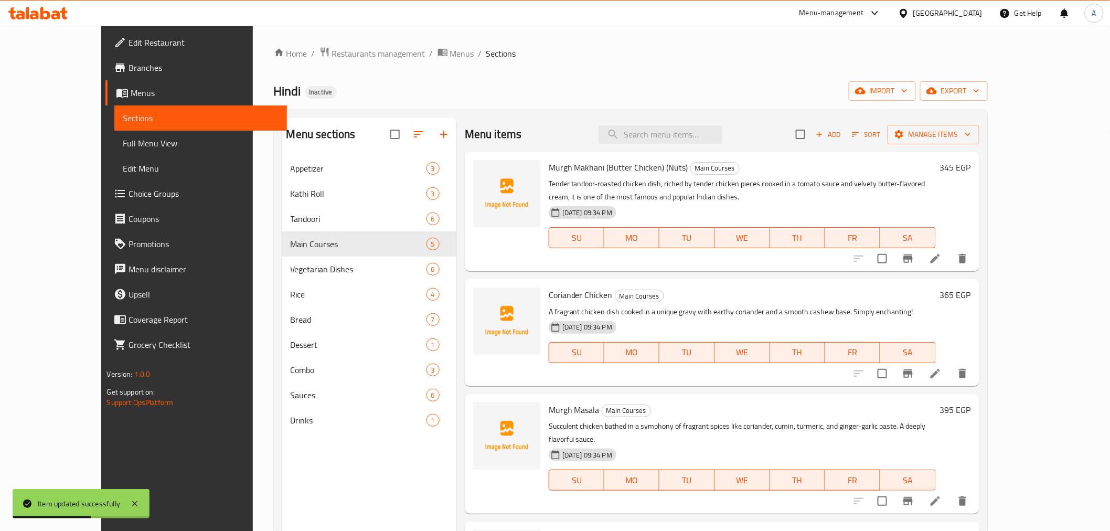
drag, startPoint x: 741, startPoint y: 146, endPoint x: 732, endPoint y: 140, distance: 10.9
click at [741, 146] on div "Menu items Add Sort Manage items" at bounding box center [722, 135] width 515 height 34
click at [722, 140] on input "search" at bounding box center [661, 134] width 124 height 18
paste input "فيندالو لحم ضأني"
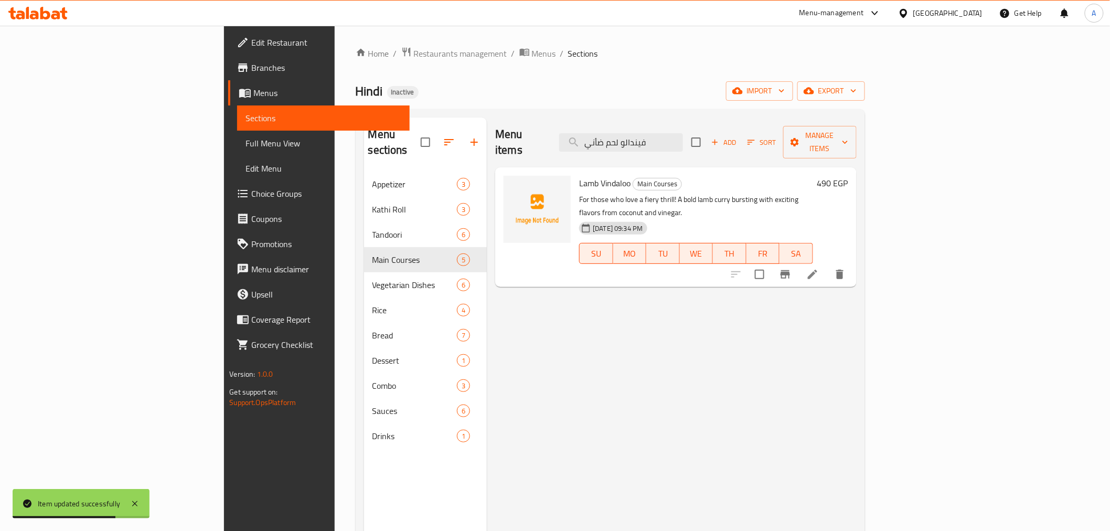
type input "فيندالو لحم ضأني"
click at [819, 268] on icon at bounding box center [812, 274] width 13 height 13
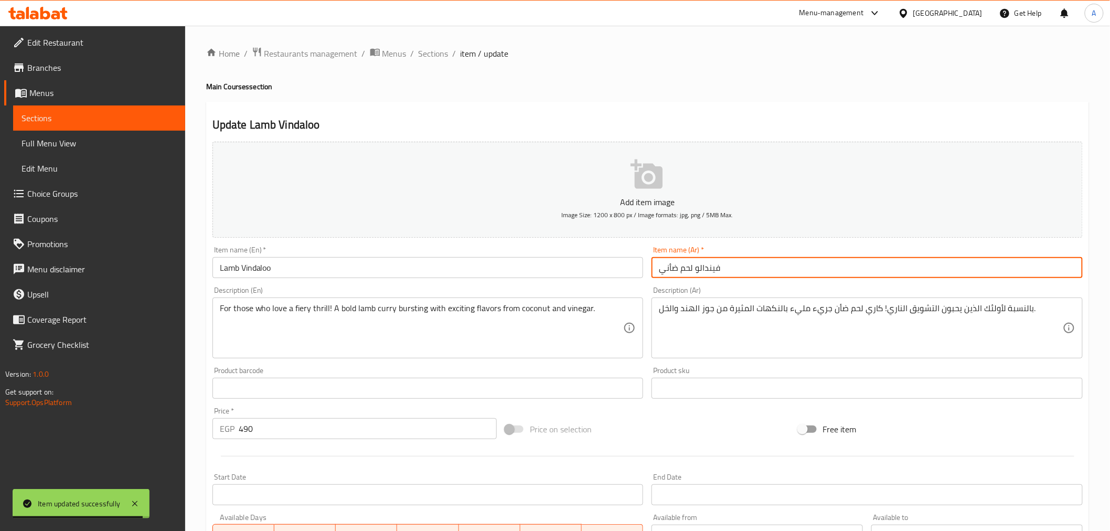
drag, startPoint x: 667, startPoint y: 276, endPoint x: 646, endPoint y: 271, distance: 21.0
click at [649, 271] on div "Item name (Ar)   * فيندالو لحم ضأني Item name (Ar) *" at bounding box center [867, 262] width 440 height 40
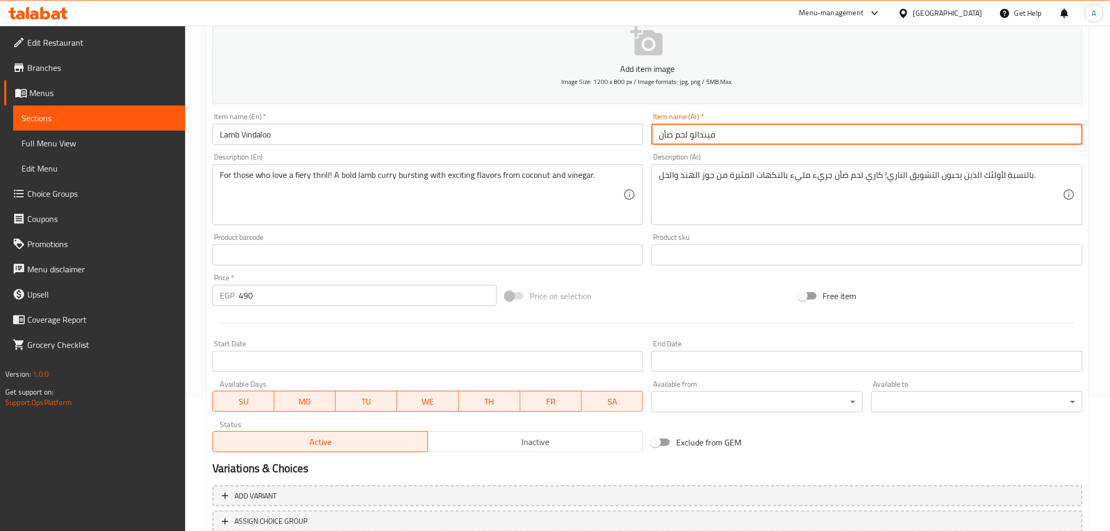
scroll to position [208, 0]
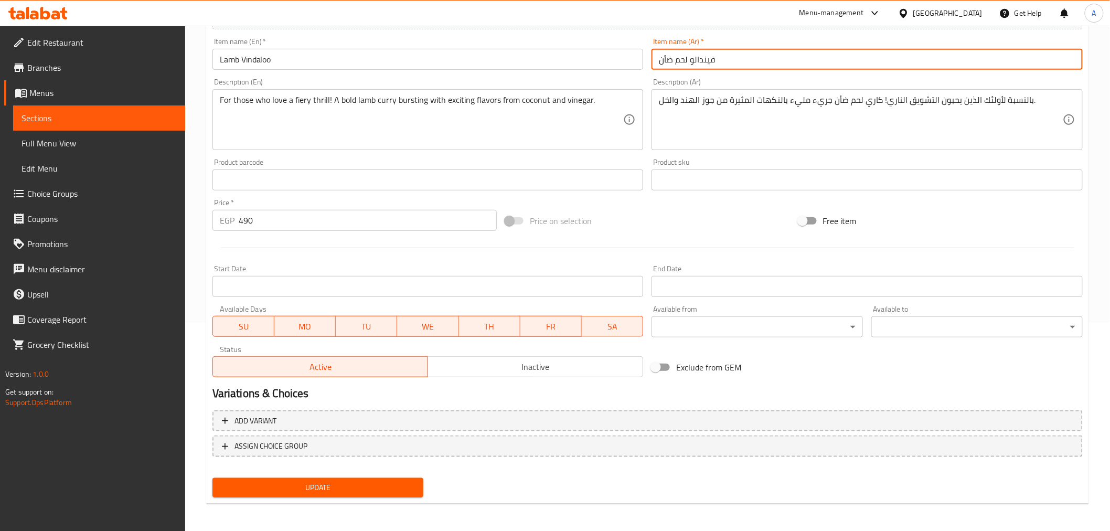
type input "فيندالو لحم ضأن"
click at [358, 485] on span "Update" at bounding box center [318, 487] width 195 height 13
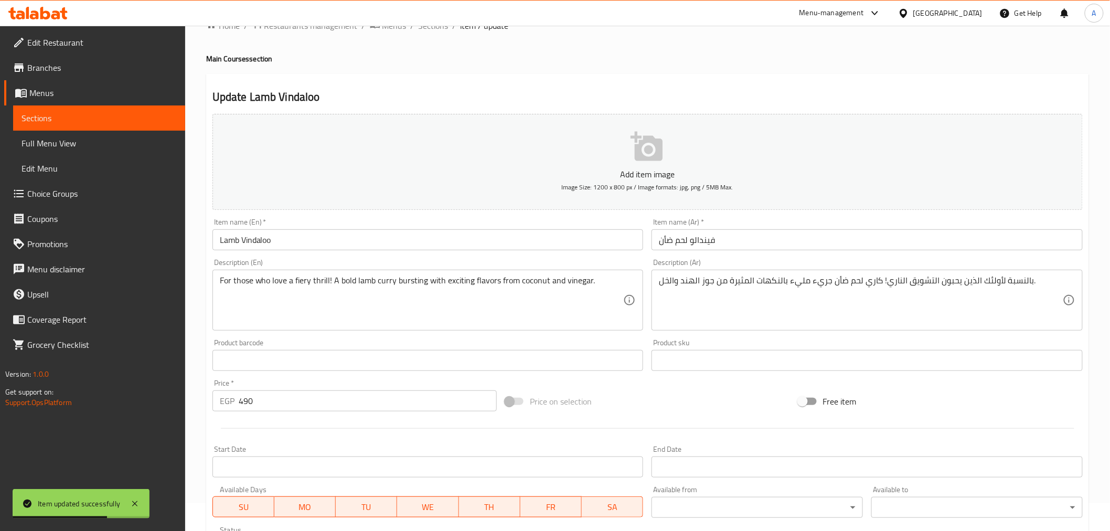
scroll to position [0, 0]
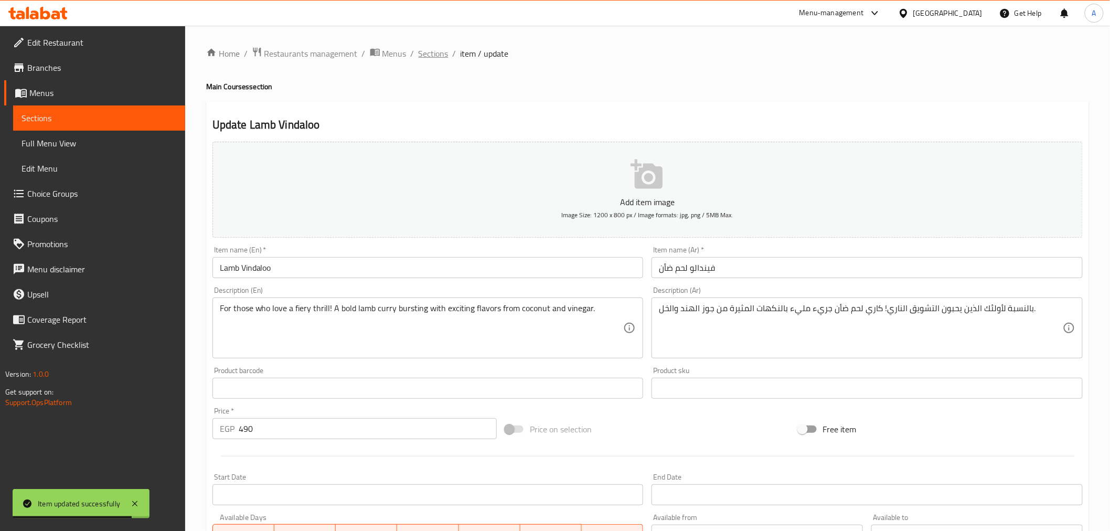
click at [433, 59] on span "Sections" at bounding box center [434, 53] width 30 height 13
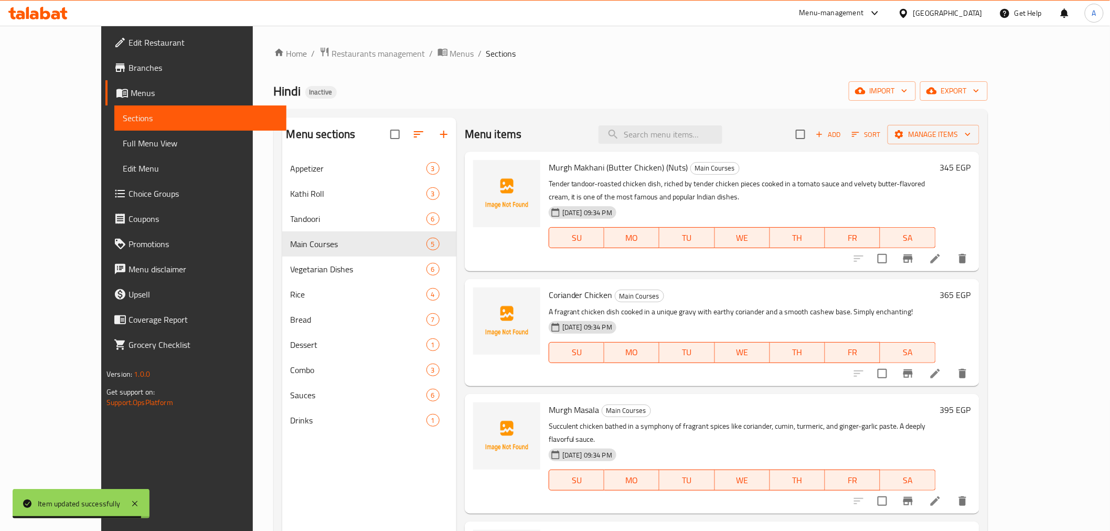
click at [695, 144] on div "Menu items Add Sort Manage items" at bounding box center [722, 135] width 515 height 34
click at [698, 136] on input "search" at bounding box center [661, 134] width 124 height 18
paste input "Lamb Dum Biryani"
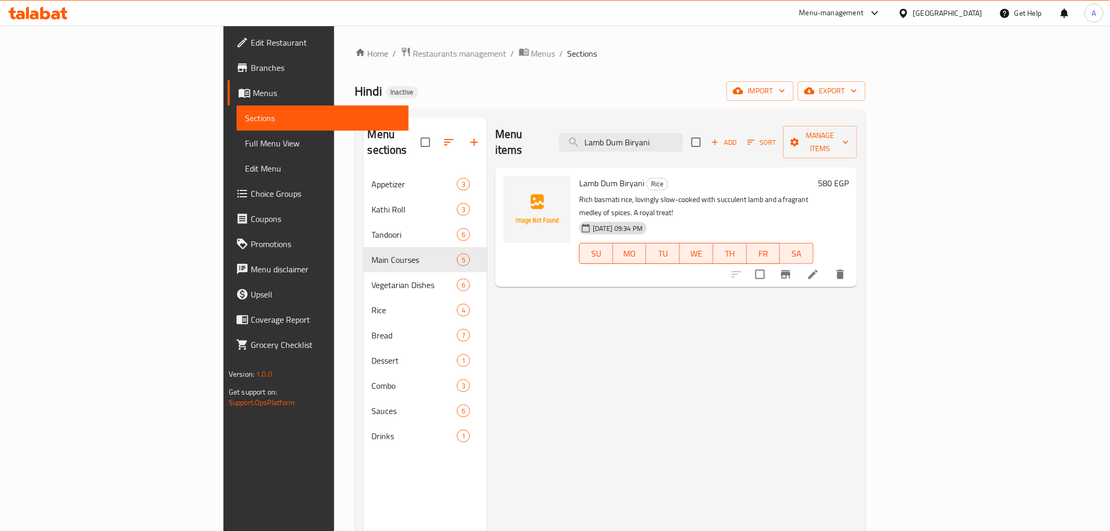
type input "Lamb Dum Biryani"
click at [818, 270] on icon at bounding box center [812, 274] width 9 height 9
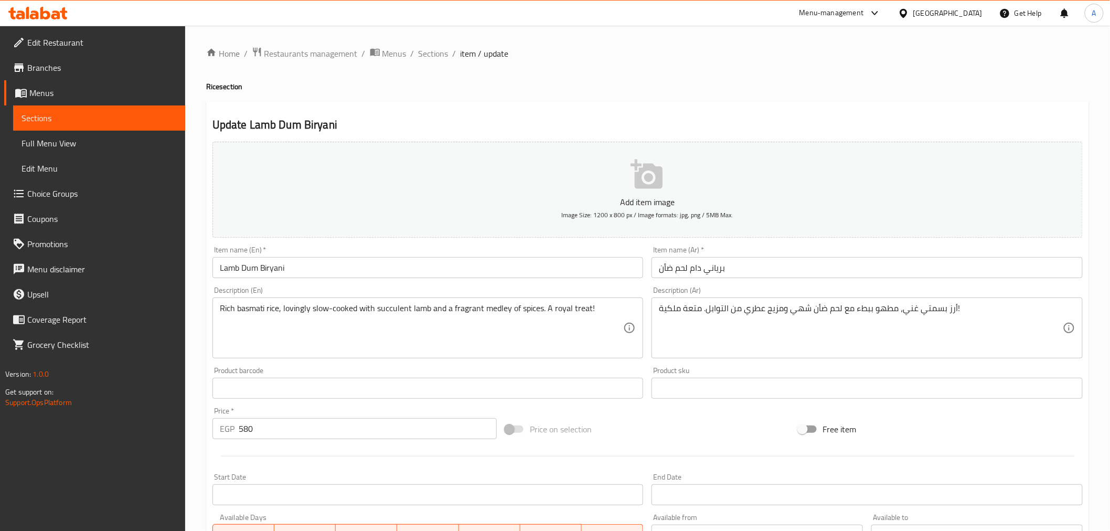
click at [697, 270] on input "برياني دام لحم ضأن" at bounding box center [867, 267] width 431 height 21
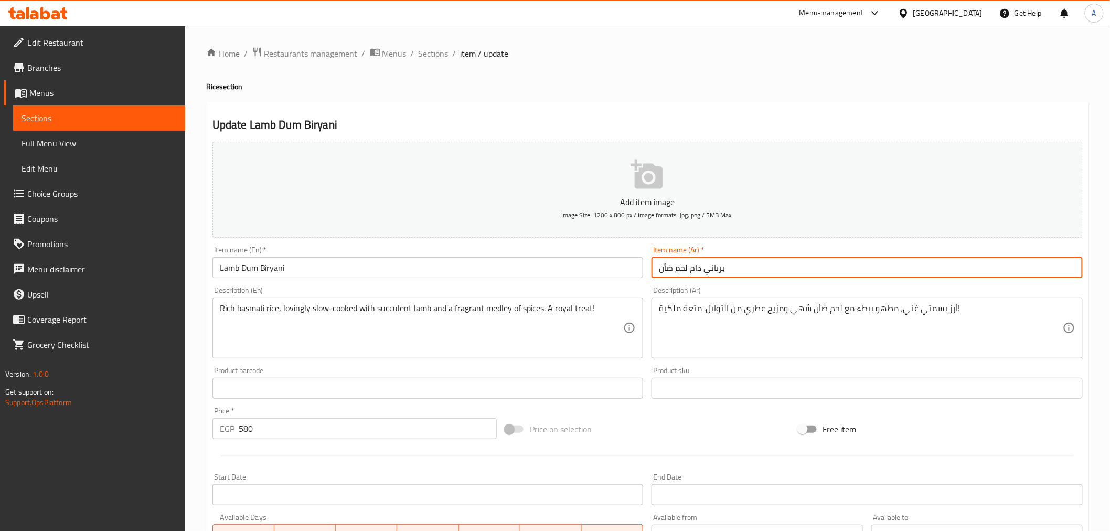
click at [697, 270] on input "برياني دام لحم ضأن" at bounding box center [867, 267] width 431 height 21
paste input "وم"
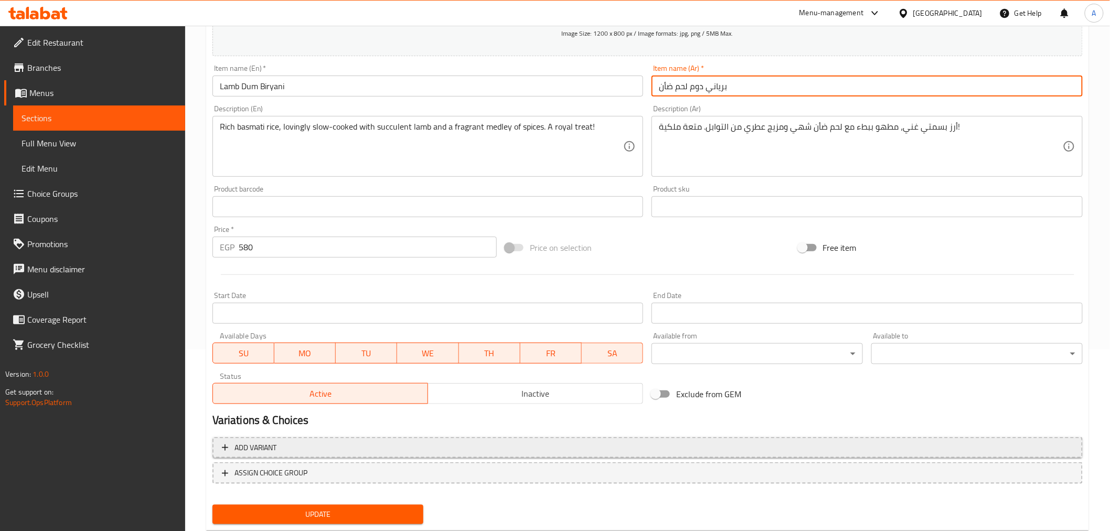
scroll to position [208, 0]
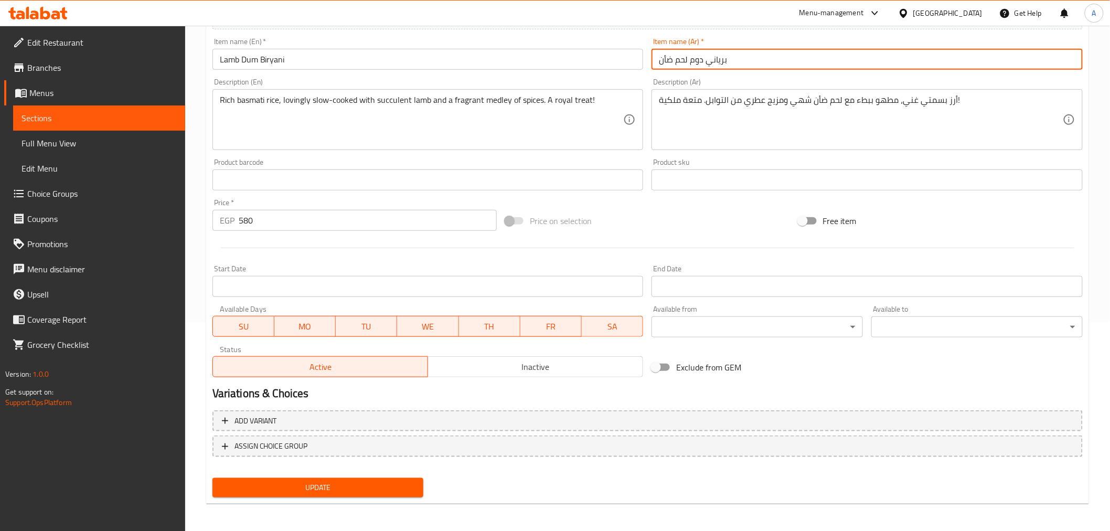
type input "برياني دوم لحم ضأن"
click at [344, 478] on button "Update" at bounding box center [317, 487] width 211 height 19
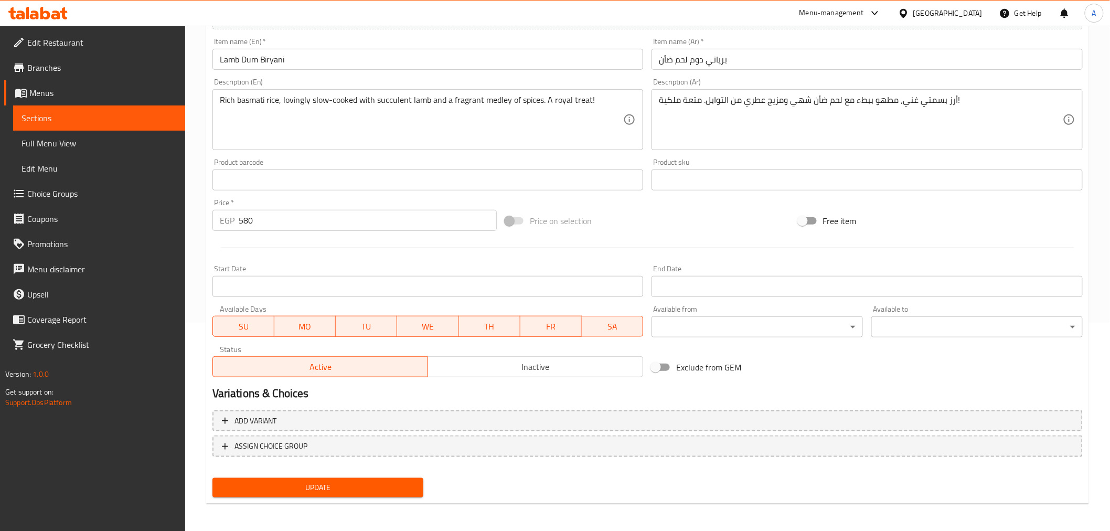
drag, startPoint x: 323, startPoint y: 490, endPoint x: 358, endPoint y: 486, distance: 36.0
click at [327, 491] on span "Update" at bounding box center [318, 487] width 195 height 13
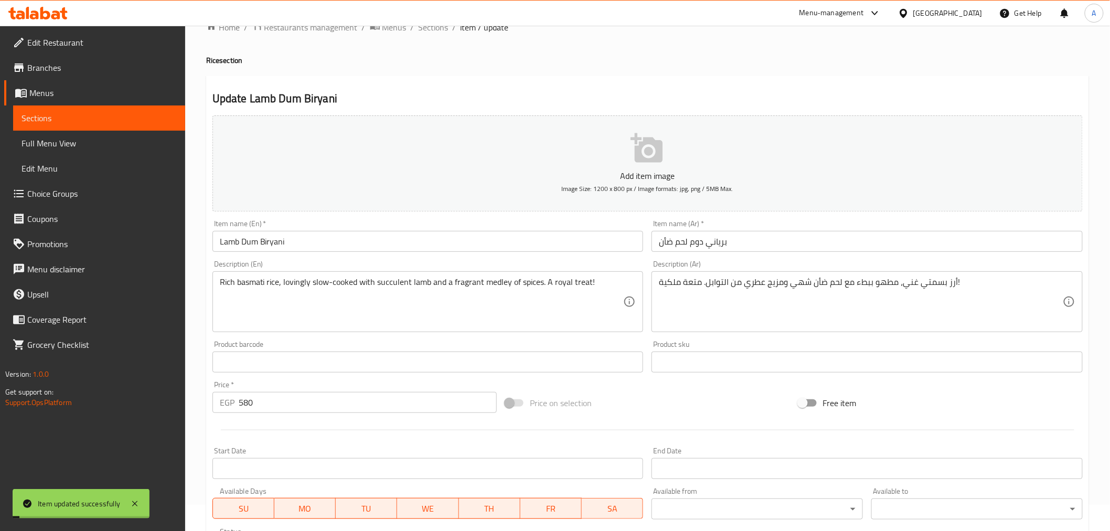
scroll to position [0, 0]
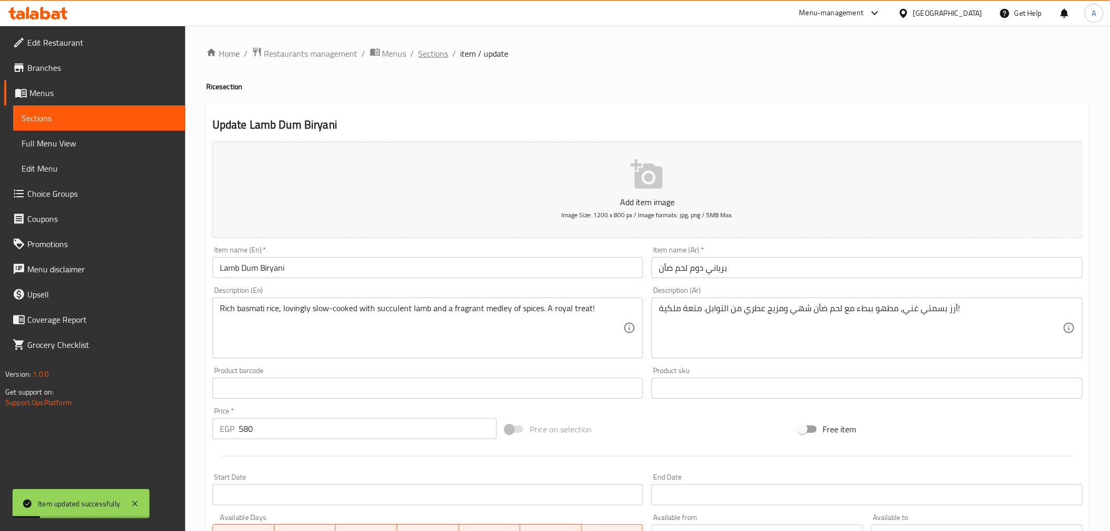
click at [429, 53] on span "Sections" at bounding box center [434, 53] width 30 height 13
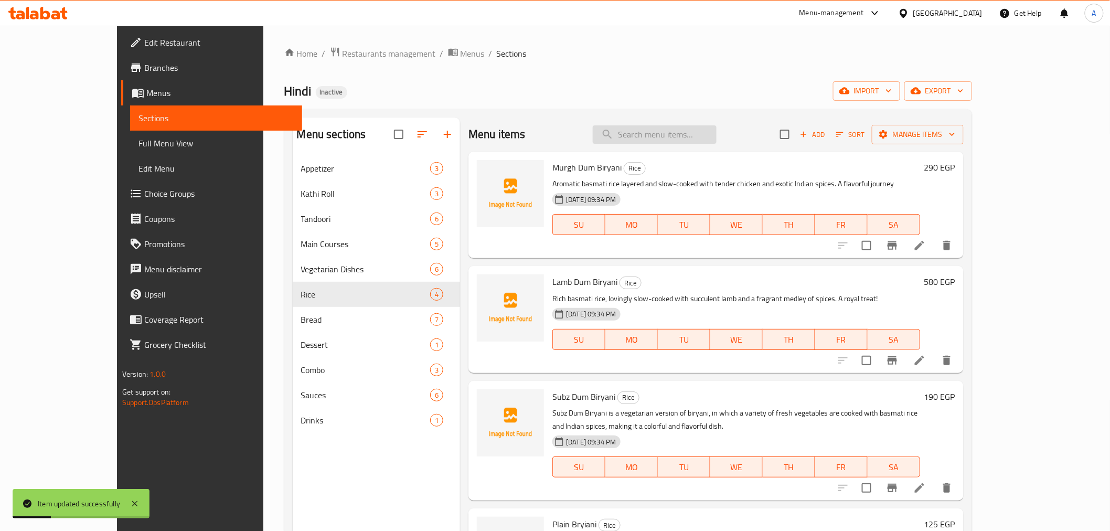
click at [717, 129] on input "search" at bounding box center [655, 134] width 124 height 18
paste input "Tandoori Roti"
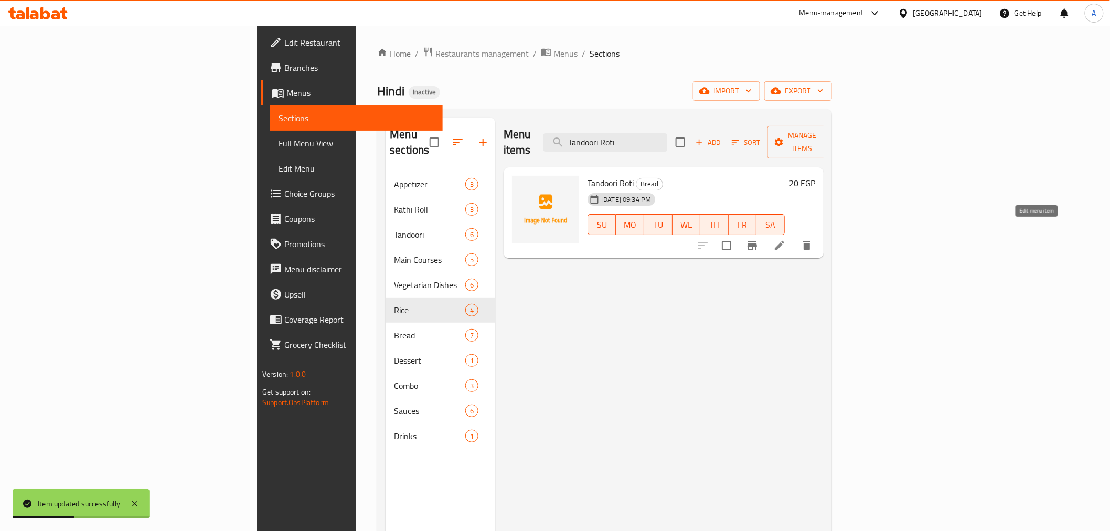
type input "Tandoori Roti"
click at [786, 239] on icon at bounding box center [779, 245] width 13 height 13
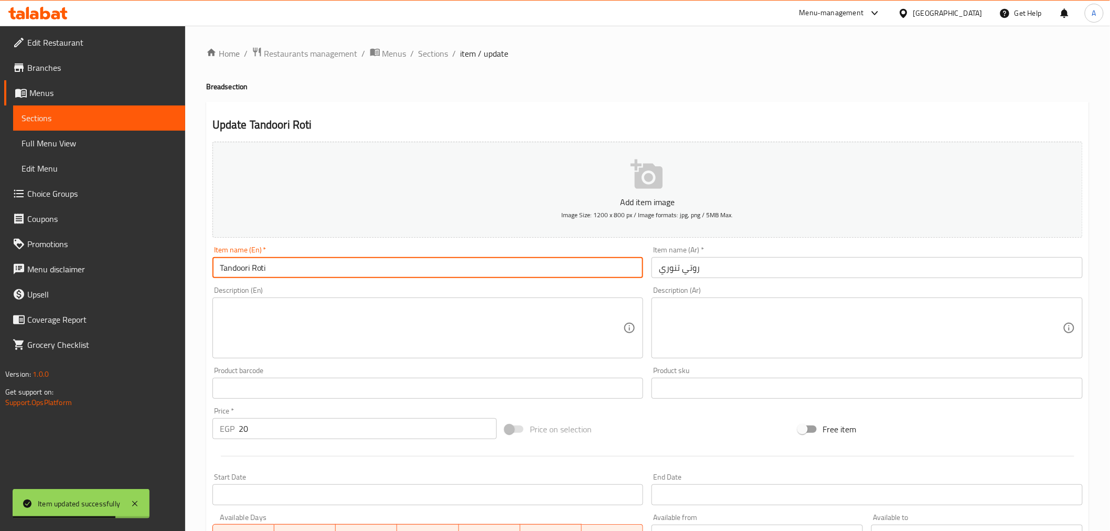
click at [544, 265] on input "Tandoori Roti" at bounding box center [427, 267] width 431 height 21
click at [677, 269] on input "روتي تنوري" at bounding box center [867, 267] width 431 height 21
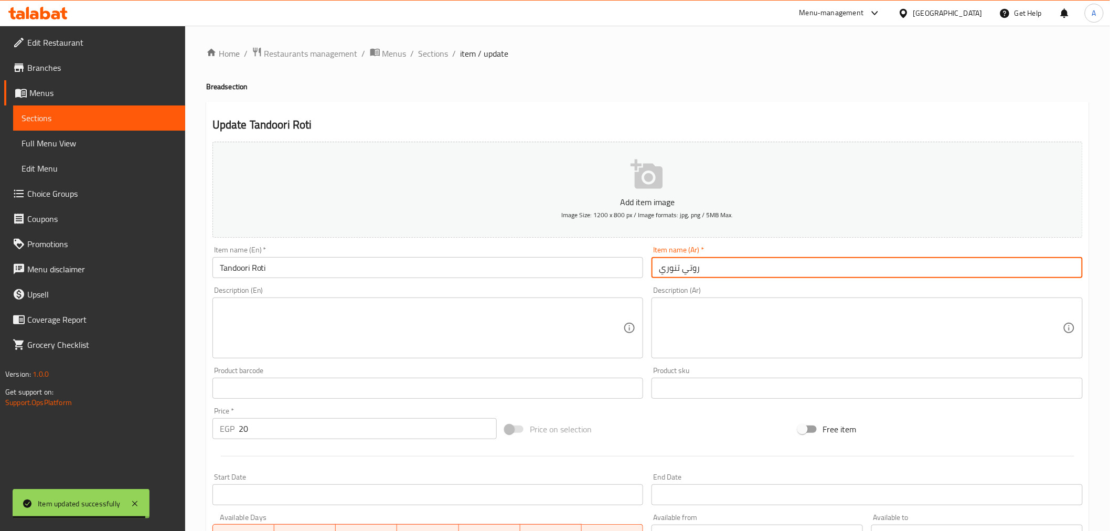
click at [676, 270] on input "روتي تنوري" at bounding box center [867, 267] width 431 height 21
paste input "دوري"
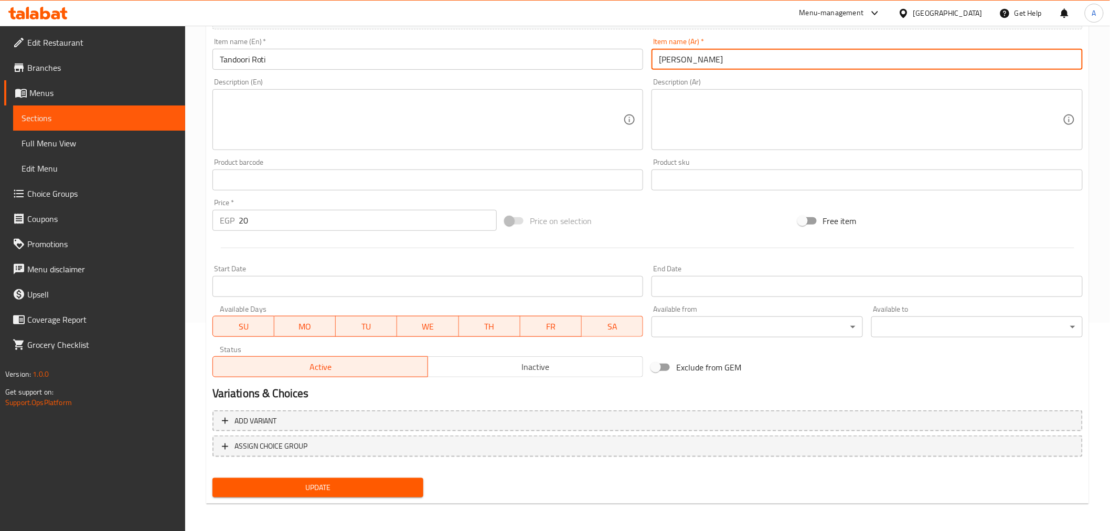
type input "[PERSON_NAME]"
click at [328, 486] on span "Update" at bounding box center [318, 487] width 195 height 13
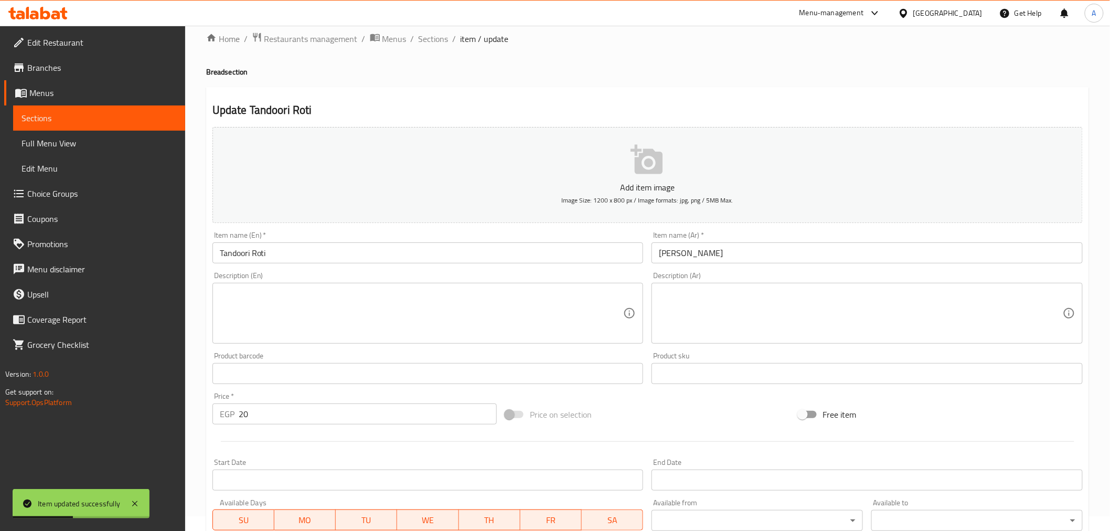
scroll to position [0, 0]
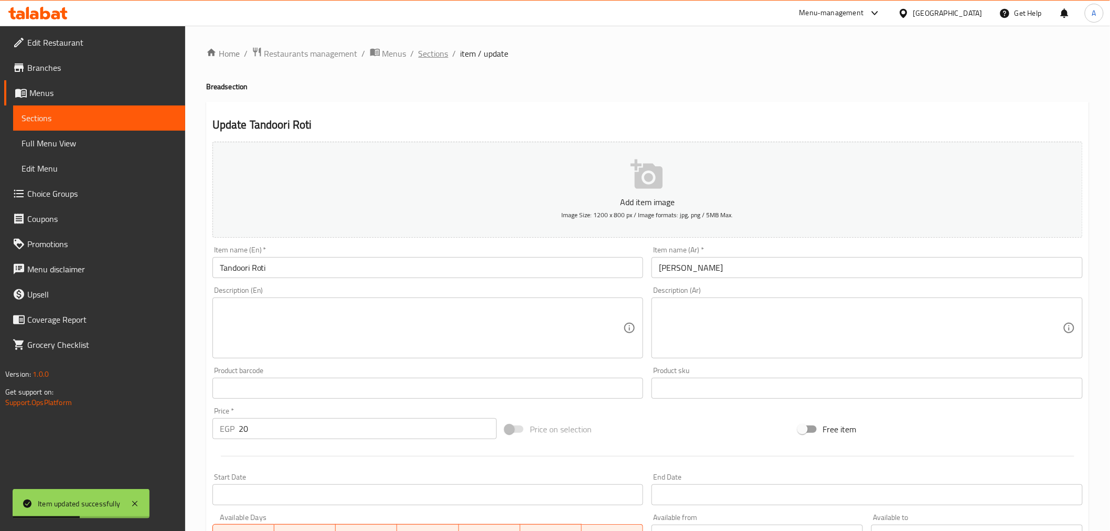
click at [442, 50] on span "Sections" at bounding box center [434, 53] width 30 height 13
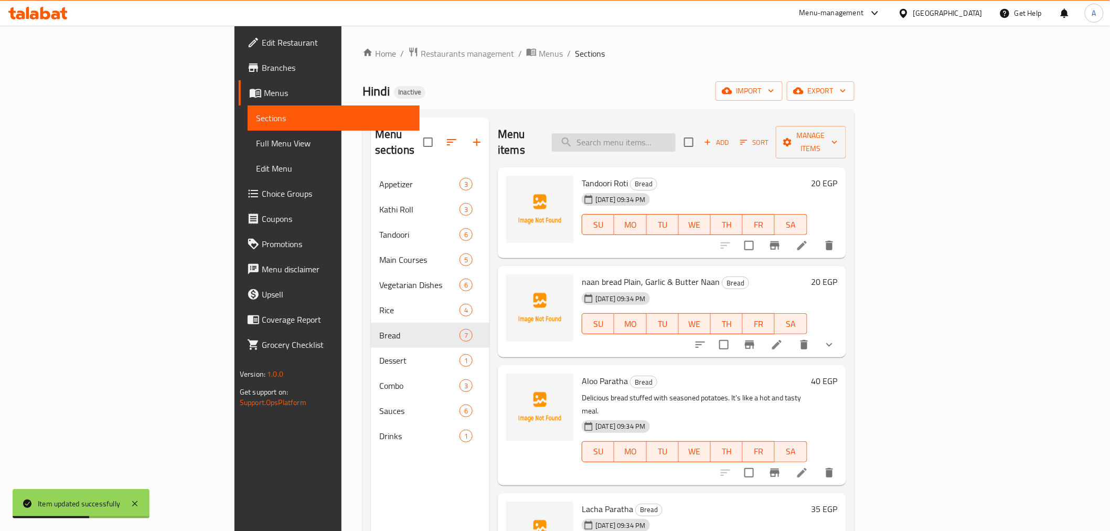
drag, startPoint x: 631, startPoint y: 114, endPoint x: 677, endPoint y: 127, distance: 48.4
click at [639, 116] on div "Menu sections Appetizer 3 Kathi Roll 3 Tandoori 6 Main Courses 5 Vegetarian Dis…" at bounding box center [608, 383] width 492 height 548
click at [676, 133] on input "search" at bounding box center [614, 142] width 124 height 18
paste input "naan bread Plain, Garlic & Butter Naan"
drag, startPoint x: 1011, startPoint y: 228, endPoint x: 810, endPoint y: 165, distance: 210.4
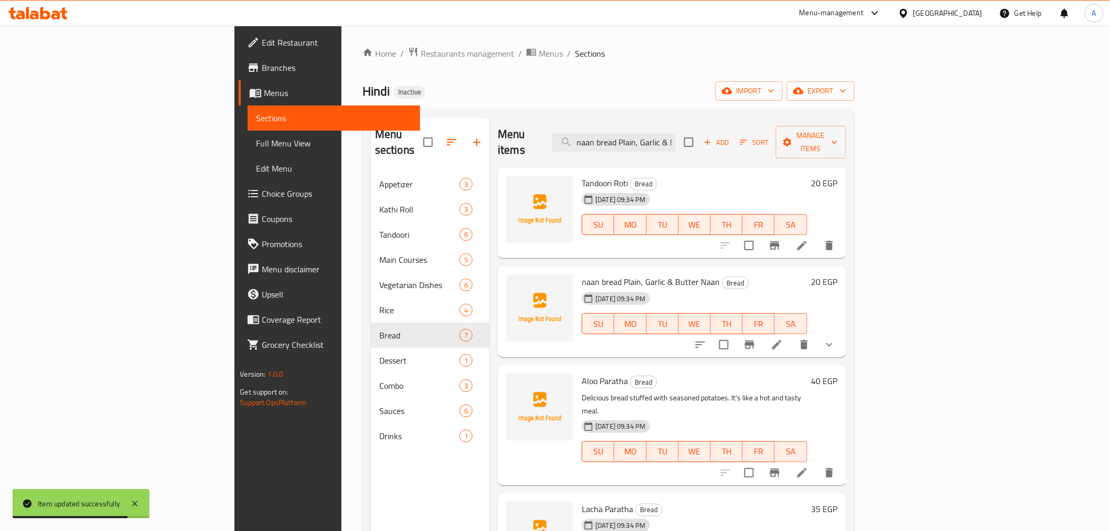
click at [811, 172] on div "Tandoori Roti Bread 10-09-2025 09:34 PM SU MO TU WE TH FR SA" at bounding box center [694, 213] width 233 height 83
drag, startPoint x: 745, startPoint y: 132, endPoint x: 850, endPoint y: 130, distance: 104.9
click at [846, 130] on div "Menu items naan bread Plain, Garlic & Butter Naan Add Sort Manage items" at bounding box center [672, 143] width 348 height 50
click at [676, 140] on input "naan bread Plain, Garlic & Butter Naan" at bounding box center [614, 142] width 124 height 18
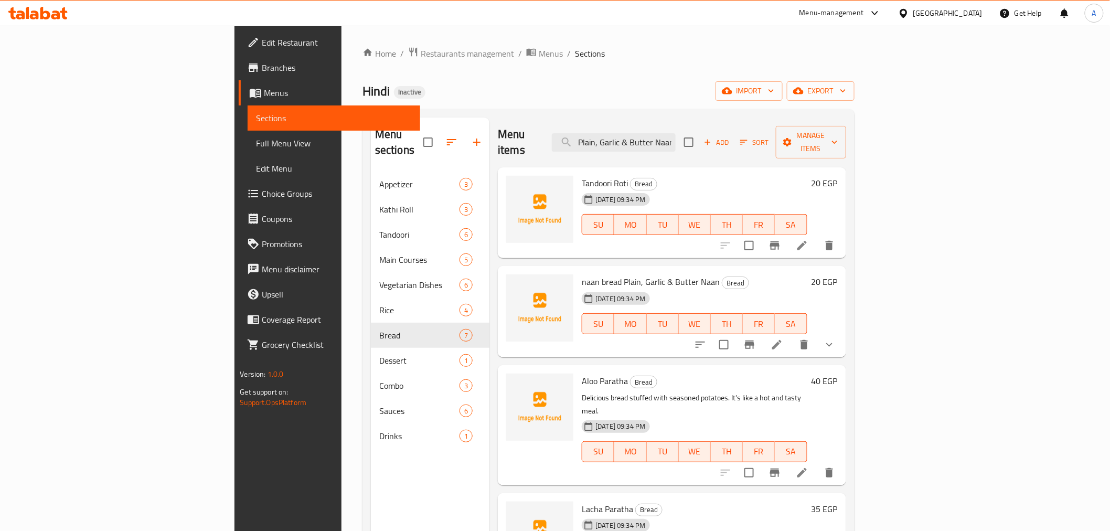
drag, startPoint x: 741, startPoint y: 129, endPoint x: 786, endPoint y: 133, distance: 44.8
click at [786, 133] on div "Menu items naan bread Plain, Garlic & Butter Naan Add Sort Manage items" at bounding box center [672, 143] width 348 height 50
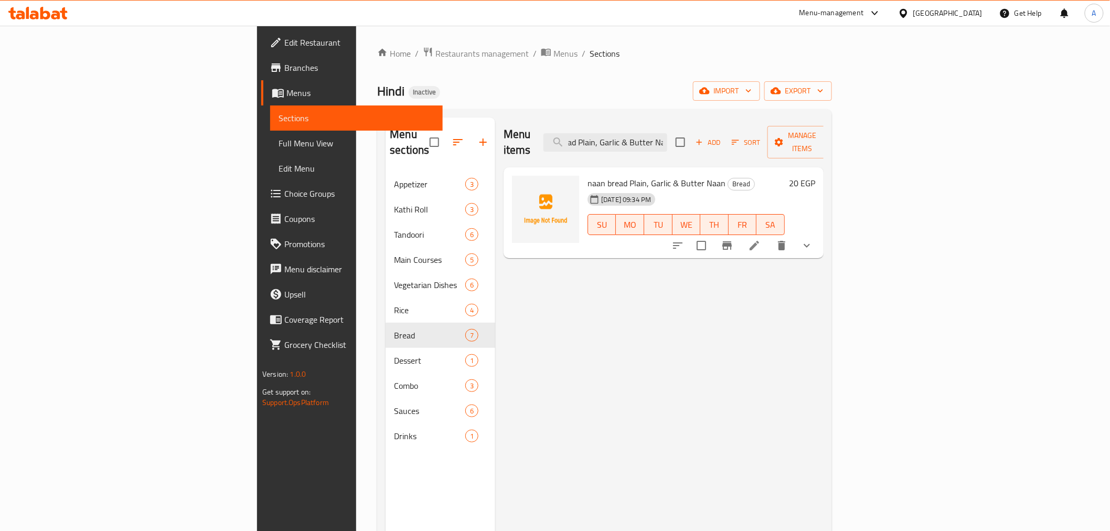
type input "naan bread Plain, Garlic & Butter Na"
click at [759, 241] on icon at bounding box center [754, 245] width 9 height 9
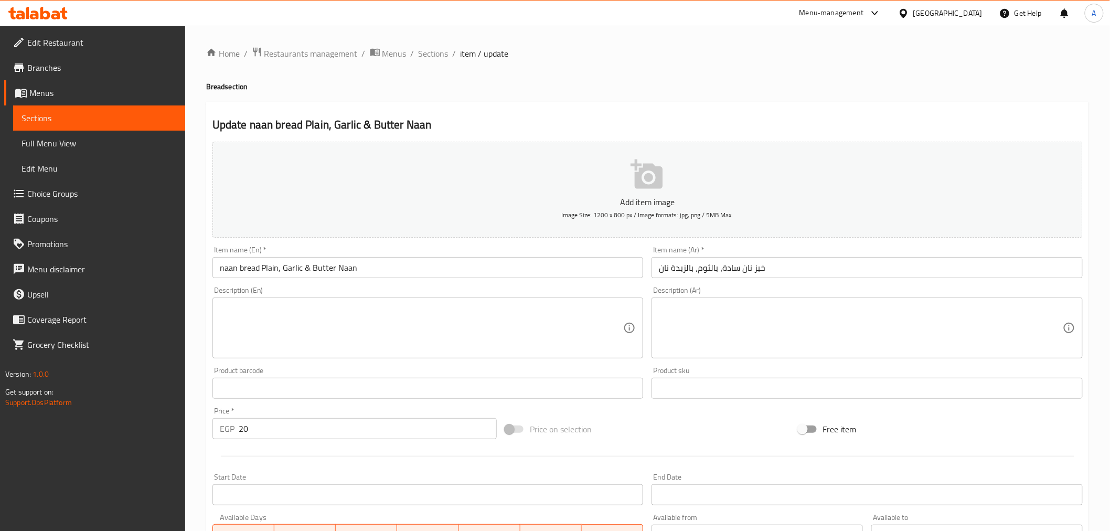
click at [347, 269] on input "naan bread Plain, Garlic & Butter Naan" at bounding box center [427, 267] width 431 height 21
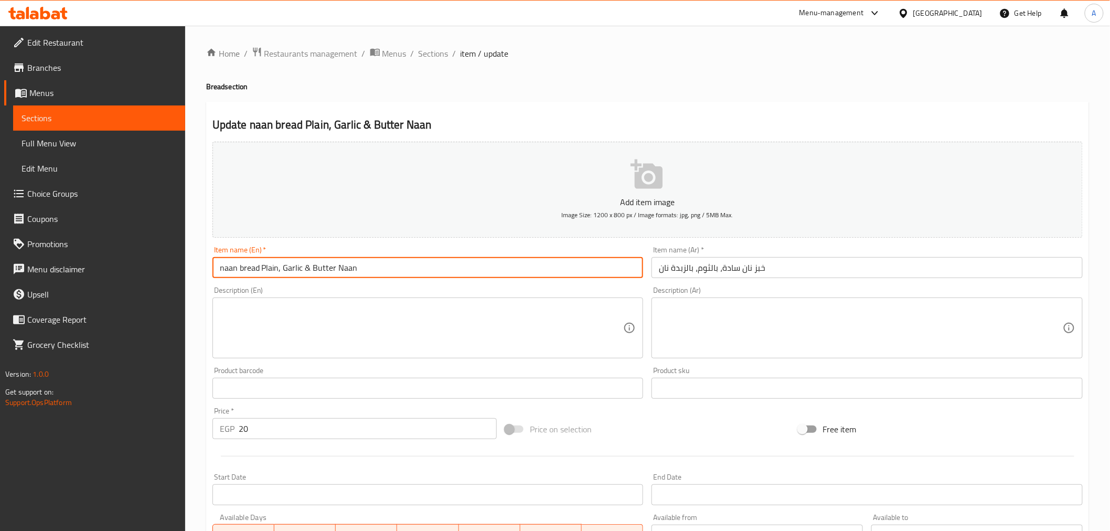
click at [347, 269] on input "naan bread Plain, Garlic & Butter Naan" at bounding box center [427, 267] width 431 height 21
type input "naan bread Plain, Garlic & Butter"
click at [664, 265] on input "خبز نان سادة، بالثوم، بالزبدة نان" at bounding box center [867, 267] width 431 height 21
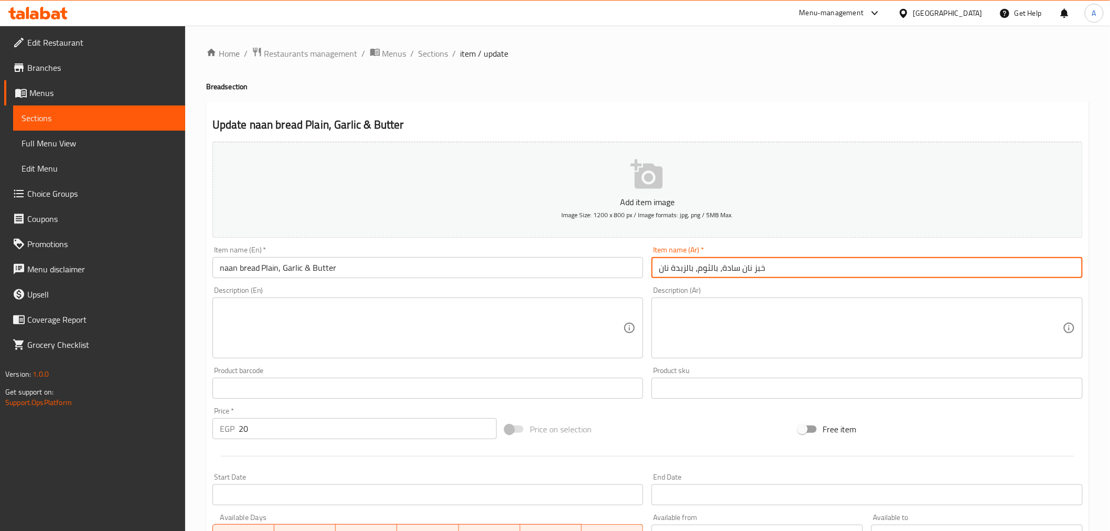
click at [664, 265] on input "خبز نان سادة، بالثوم، بالزبدة نان" at bounding box center [867, 267] width 431 height 21
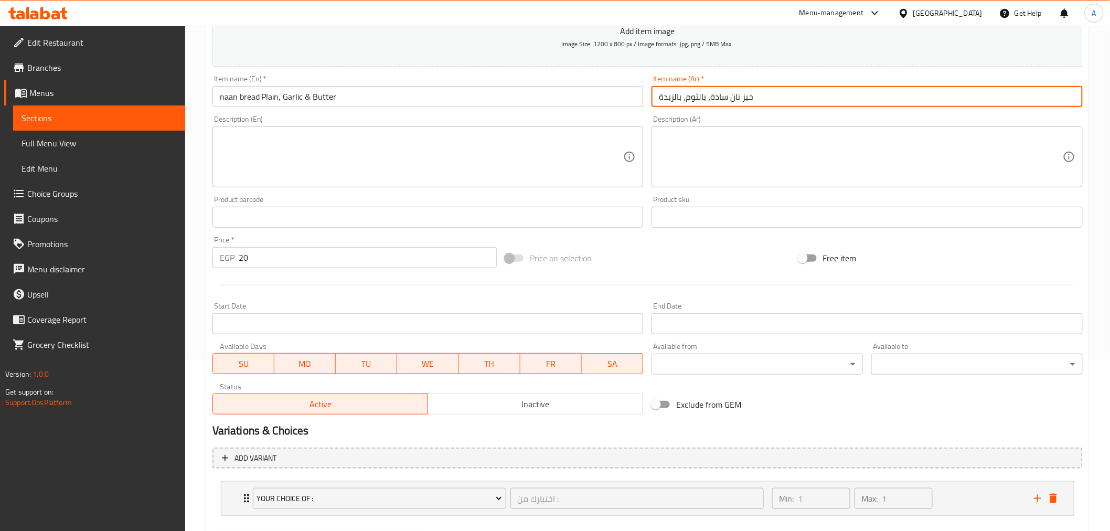
scroll to position [179, 0]
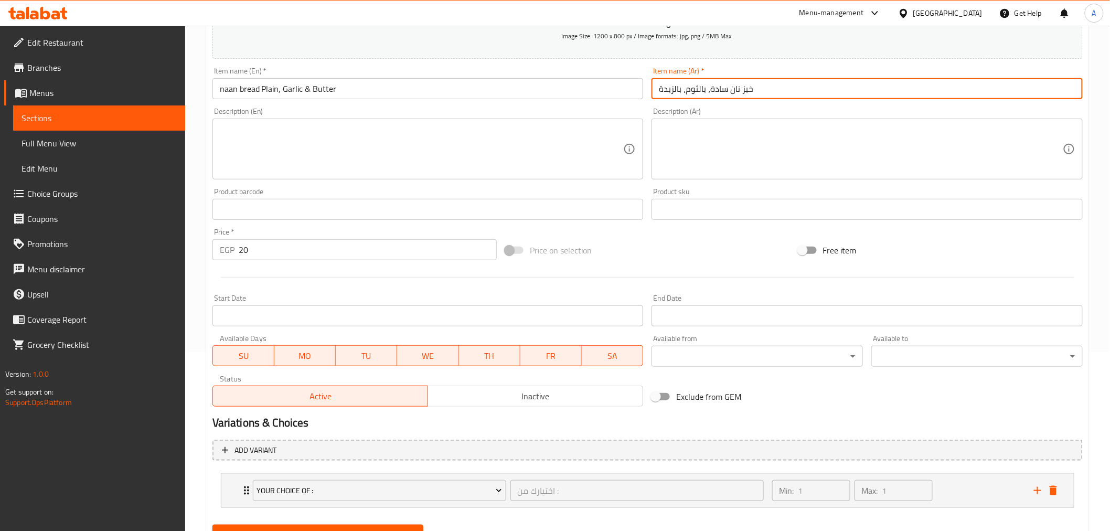
type input "خبز نان سادة، بالثوم، بالزبدة"
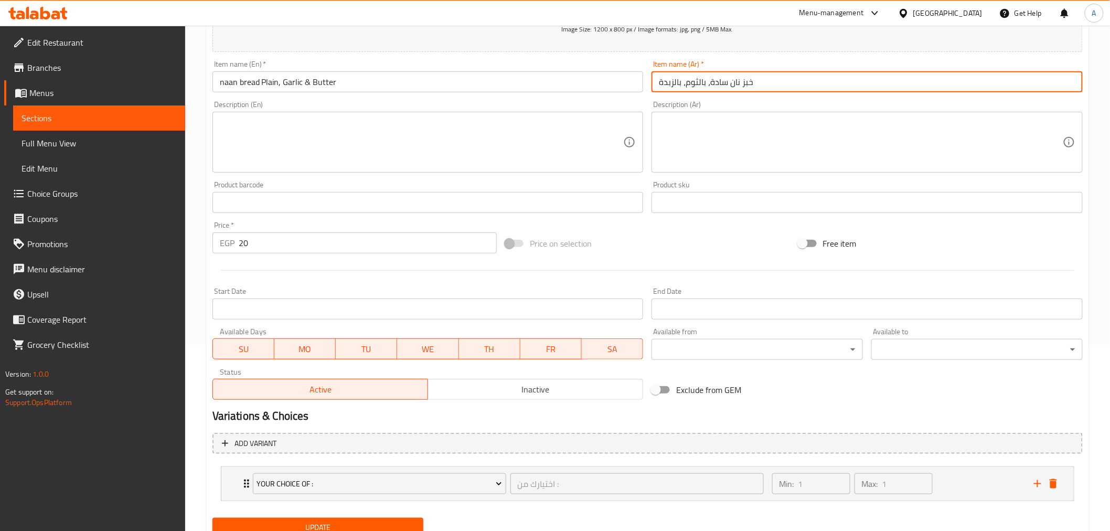
scroll to position [227, 0]
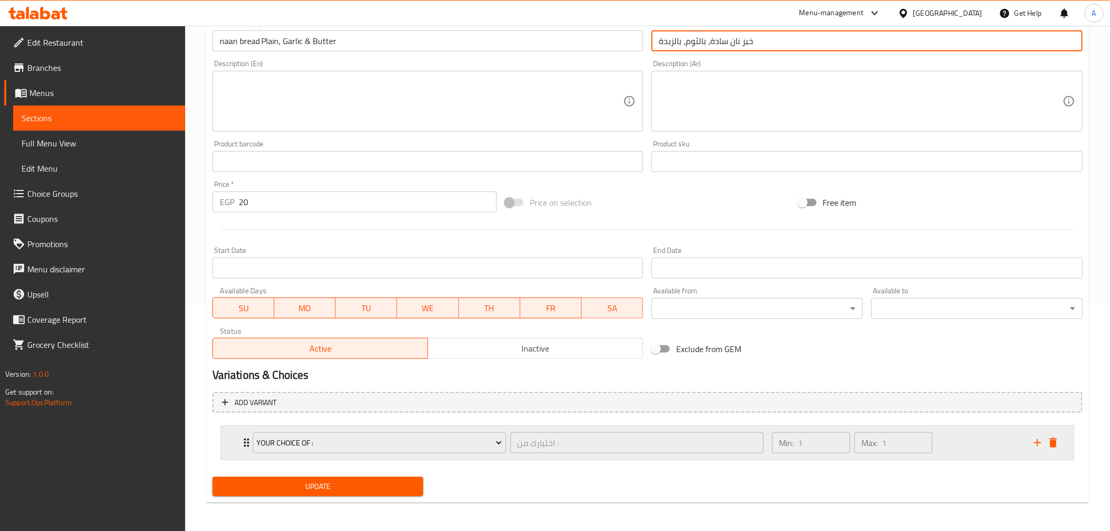
click at [975, 444] on div "Min: 1 ​ Max: 1 ​" at bounding box center [897, 443] width 262 height 34
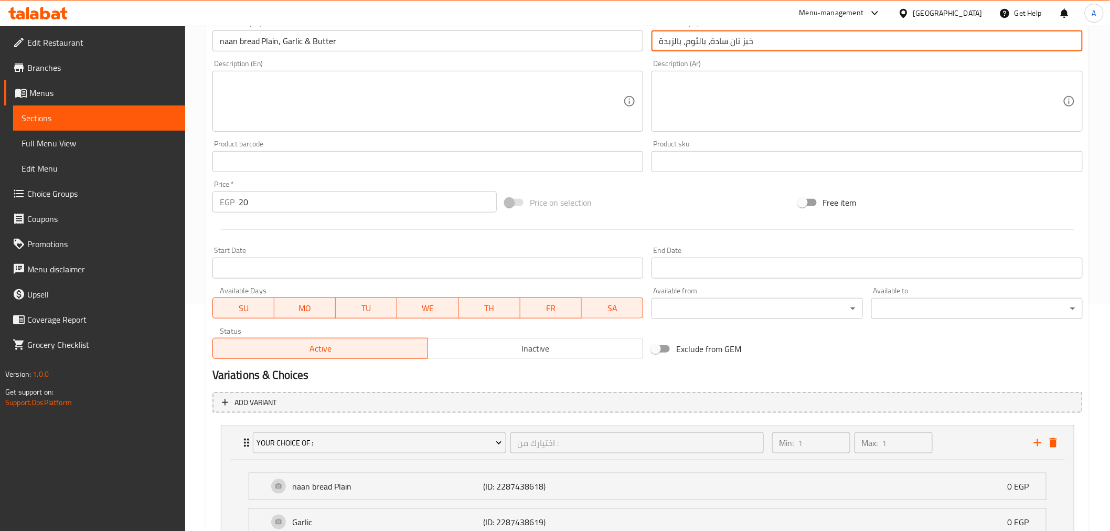
scroll to position [355, 0]
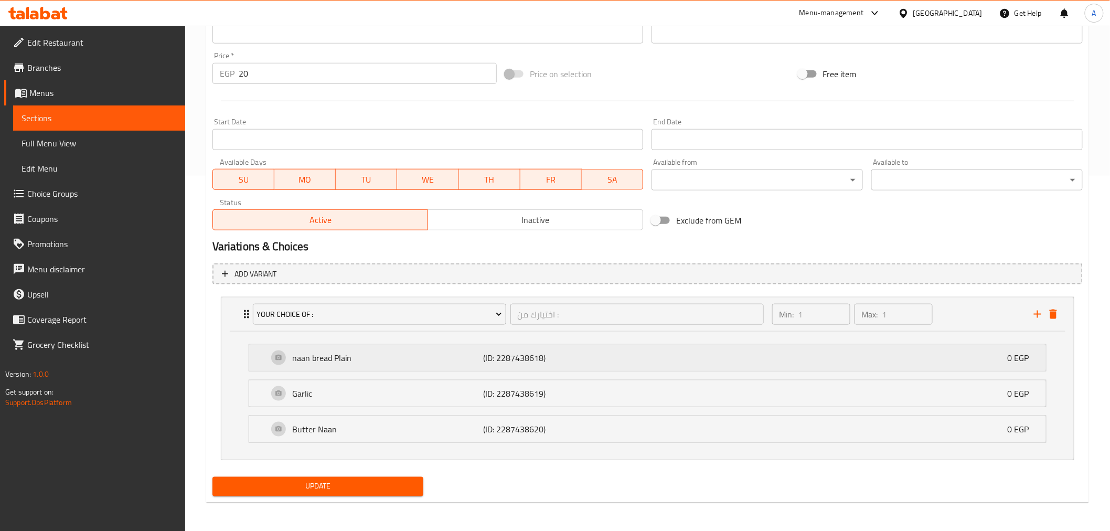
click at [357, 353] on p "naan bread Plain" at bounding box center [388, 357] width 191 height 13
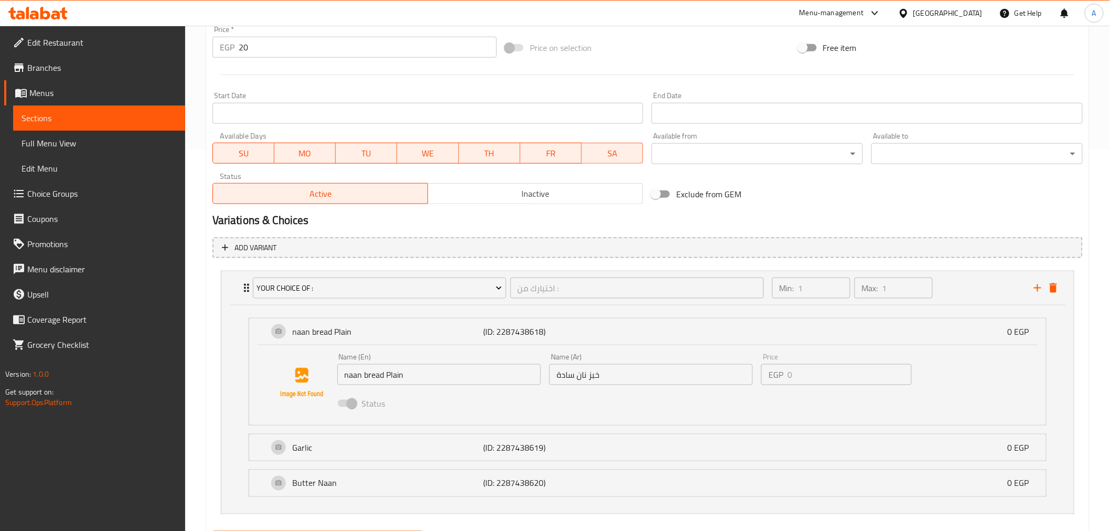
scroll to position [436, 0]
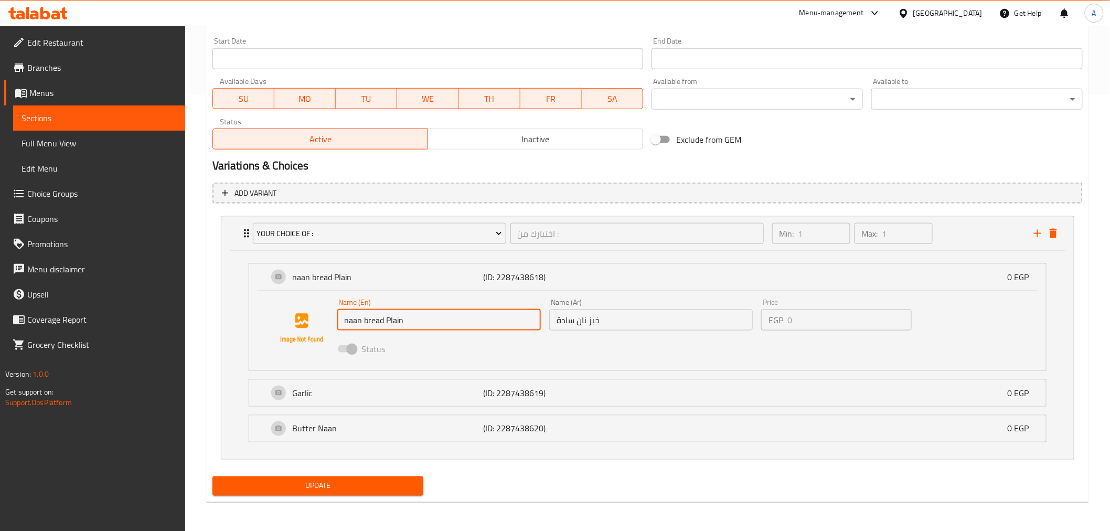
click at [354, 316] on input "naan bread Plain" at bounding box center [439, 320] width 204 height 21
click at [600, 399] on div "Garlic (ID: 2287438619) 0 EGP" at bounding box center [650, 393] width 765 height 26
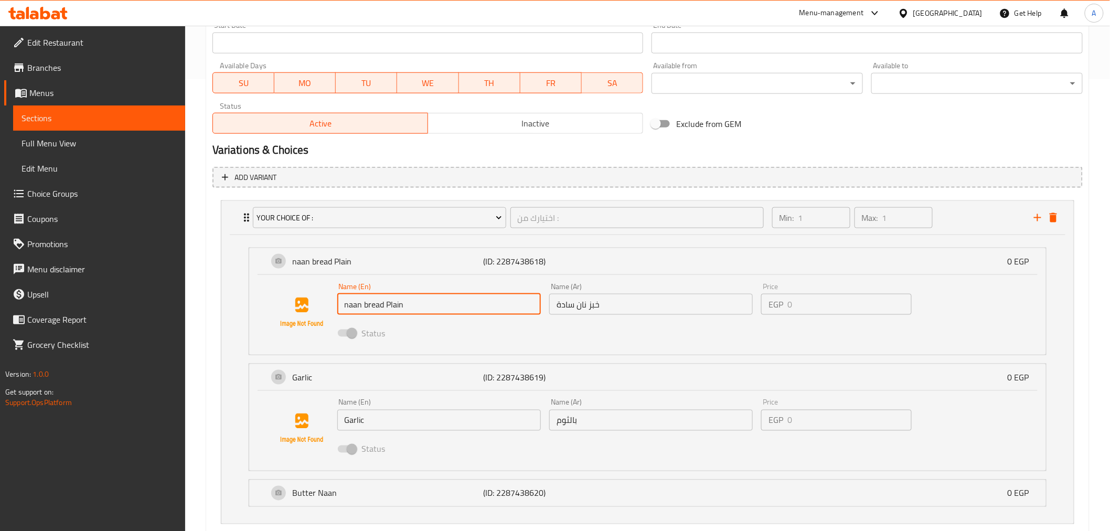
scroll to position [516, 0]
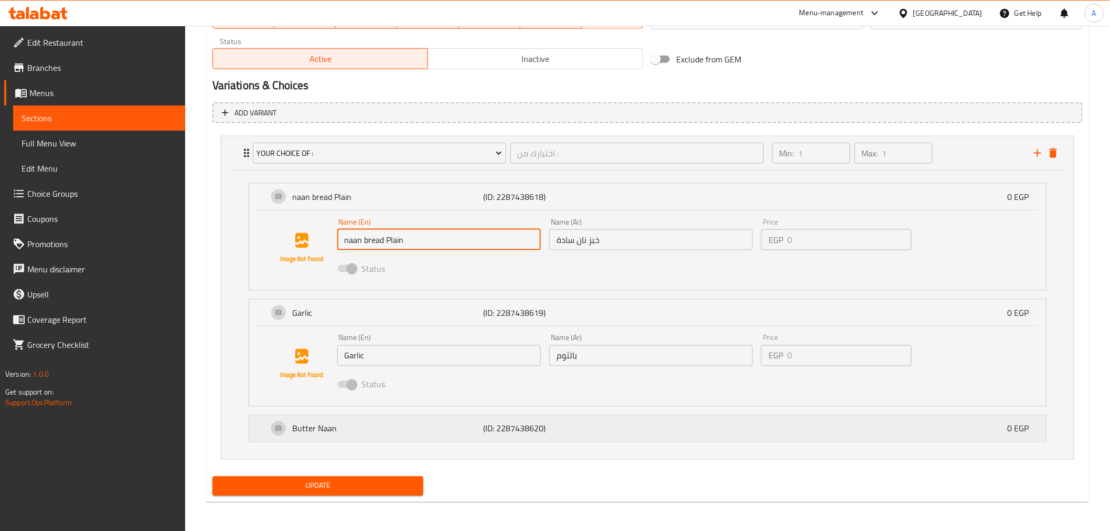
click at [609, 429] on p "(ID: 2287438620)" at bounding box center [546, 428] width 127 height 13
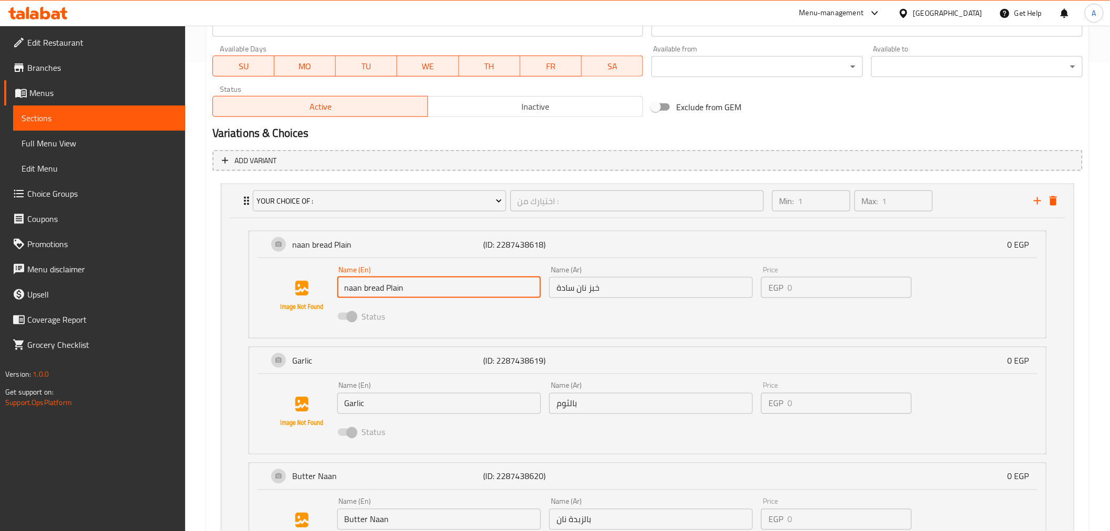
scroll to position [579, 0]
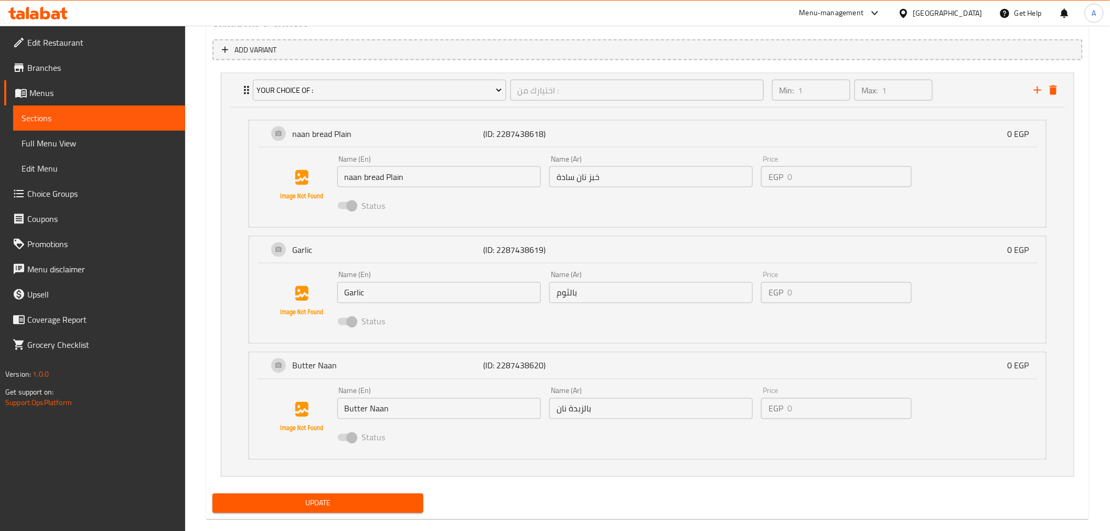
click at [370, 490] on div "Update" at bounding box center [318, 503] width 220 height 28
drag, startPoint x: 373, startPoint y: 490, endPoint x: 387, endPoint y: 488, distance: 13.8
click at [374, 490] on div "Update" at bounding box center [318, 503] width 220 height 28
click at [385, 498] on span "Update" at bounding box center [318, 503] width 195 height 13
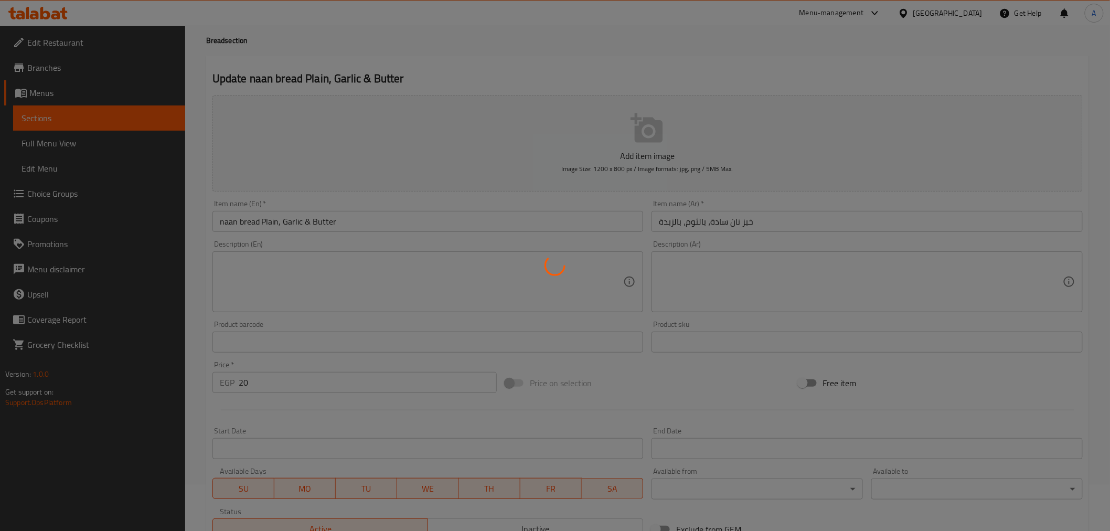
scroll to position [0, 0]
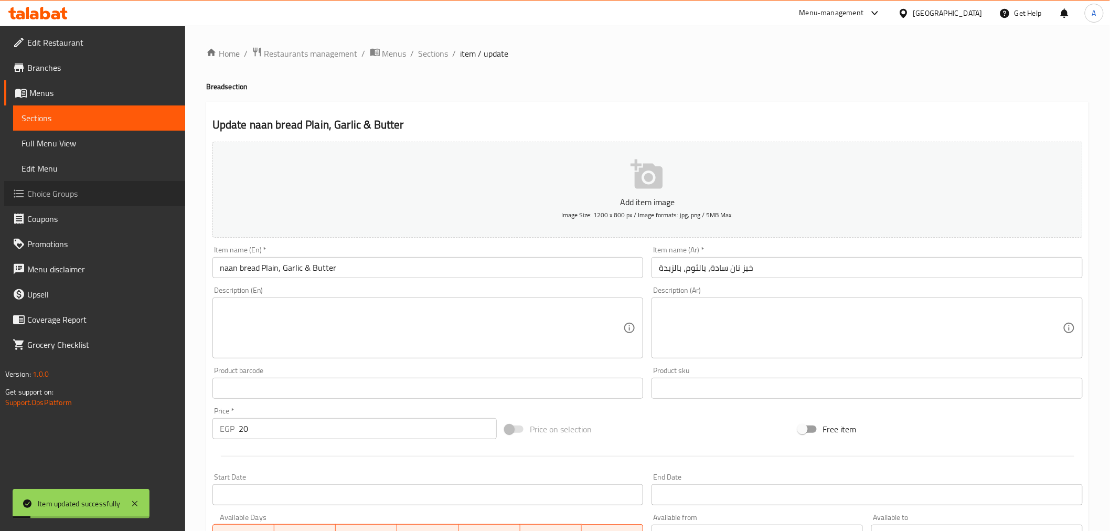
click at [24, 191] on icon at bounding box center [19, 193] width 13 height 13
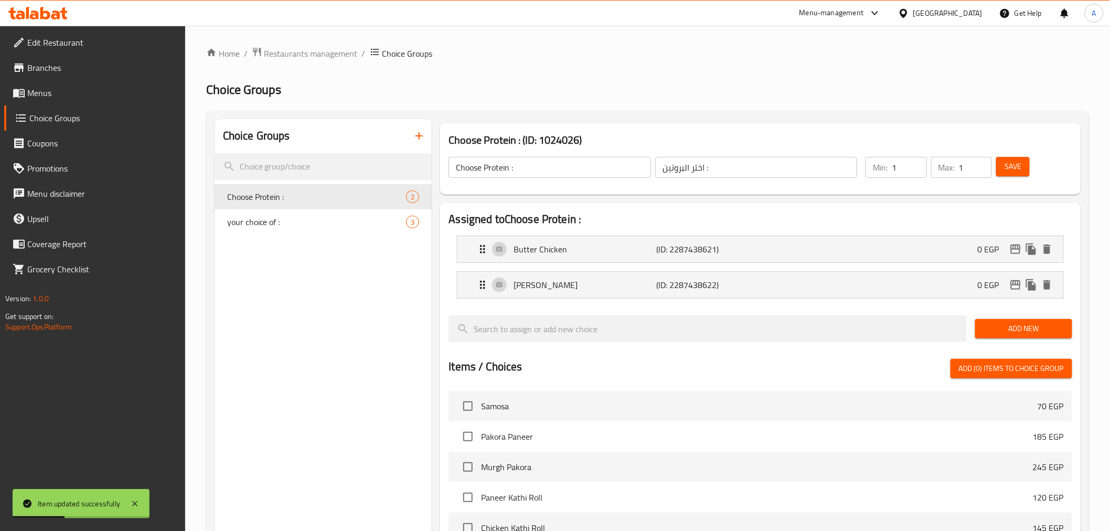
click at [316, 211] on div "Home / Restaurants management / Choice Groups Choice Groups Choice Groups Choos…" at bounding box center [647, 423] width 883 height 753
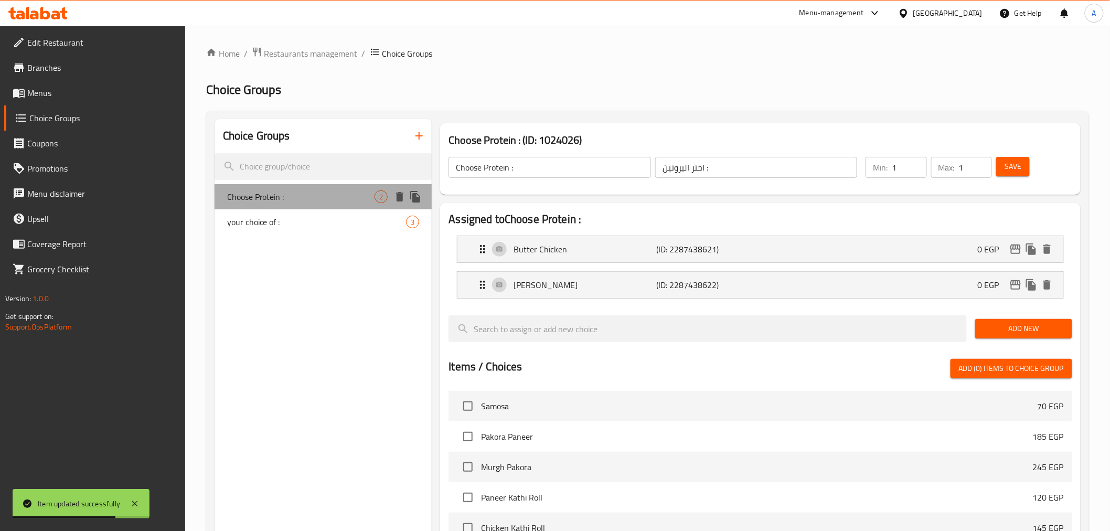
click at [308, 191] on span "Choose Protein :" at bounding box center [301, 196] width 148 height 13
drag, startPoint x: 293, startPoint y: 193, endPoint x: 232, endPoint y: 199, distance: 61.2
click at [232, 199] on span "Choose Protein :" at bounding box center [301, 196] width 148 height 13
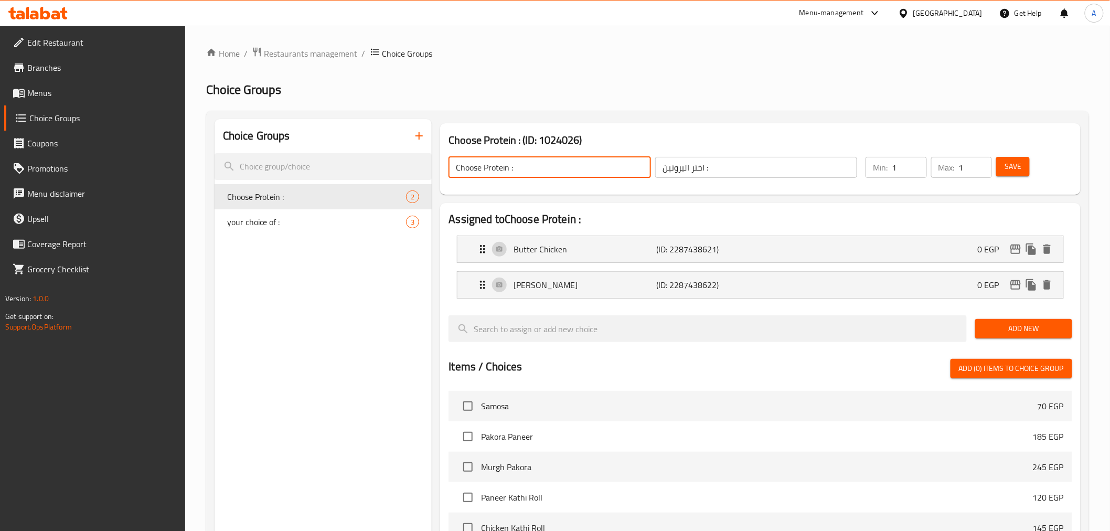
drag, startPoint x: 502, startPoint y: 170, endPoint x: 442, endPoint y: 160, distance: 60.1
click at [442, 160] on div "Choose Protein : ​ اختر البروتين : ​" at bounding box center [652, 168] width 421 height 34
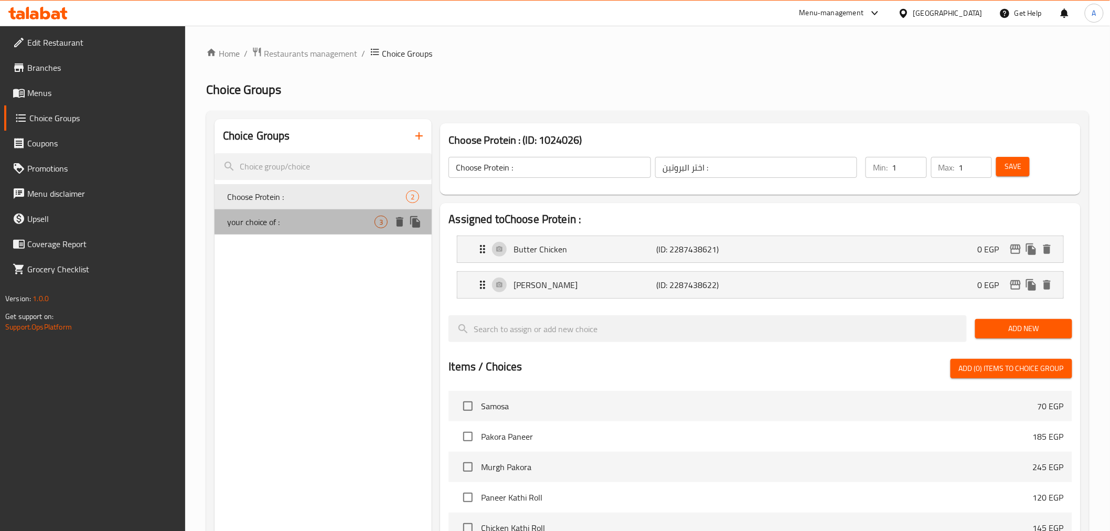
click at [312, 227] on span "your choice of :" at bounding box center [301, 222] width 148 height 13
type input "your choice of :"
type input "اختيارك من :"
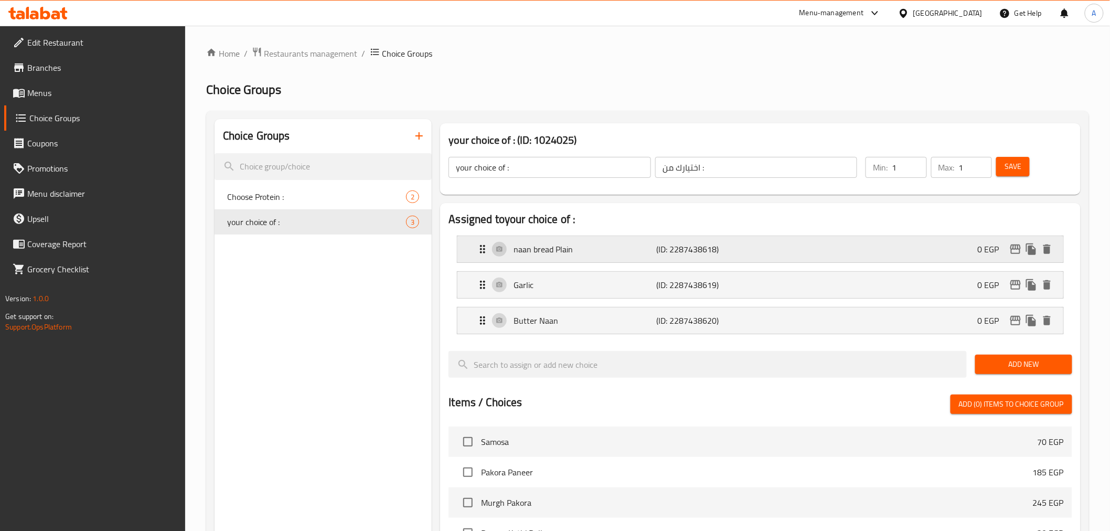
click at [590, 257] on div "naan bread Plain (ID: 2287438618) 0 EGP" at bounding box center [763, 249] width 574 height 26
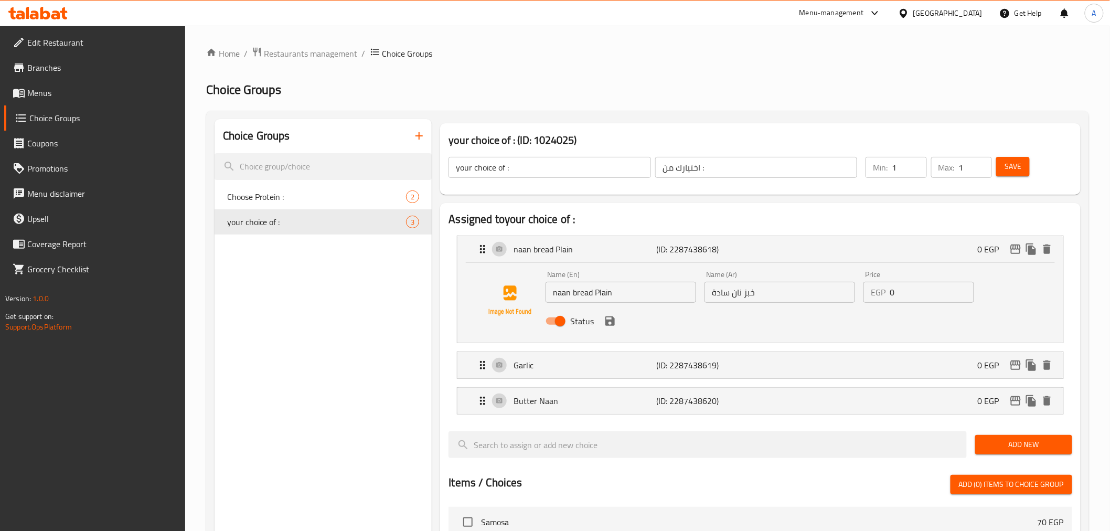
click at [584, 296] on input "naan bread Plain" at bounding box center [621, 292] width 151 height 21
click at [559, 287] on input "naan Plain" at bounding box center [621, 292] width 151 height 21
type input "Plain"
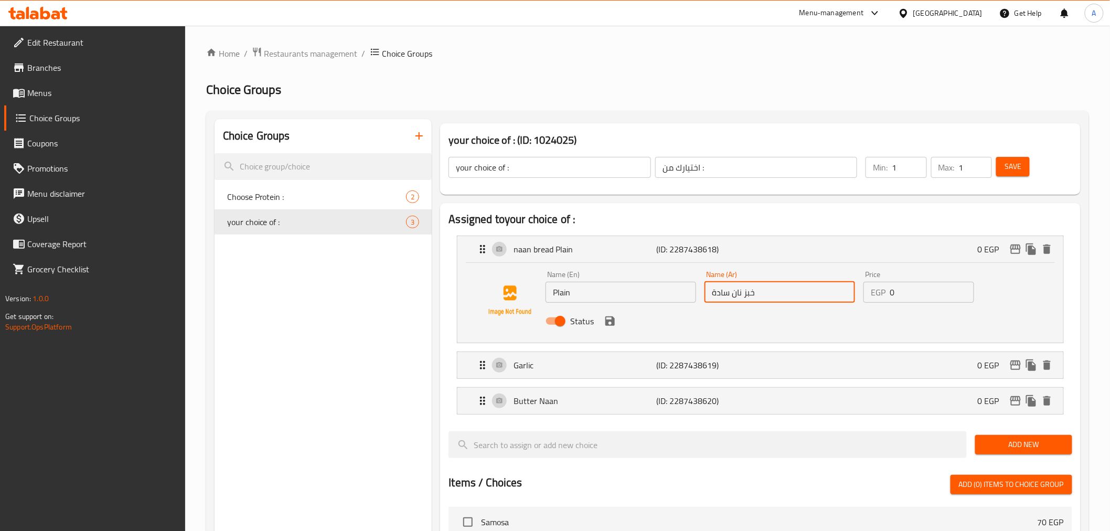
click at [729, 289] on input "خبز نان سادة" at bounding box center [780, 292] width 151 height 21
drag, startPoint x: 731, startPoint y: 291, endPoint x: 793, endPoint y: 300, distance: 62.6
click at [793, 300] on input "خبز نان سادة" at bounding box center [780, 292] width 151 height 21
click at [554, 368] on p "Garlic" at bounding box center [585, 365] width 143 height 13
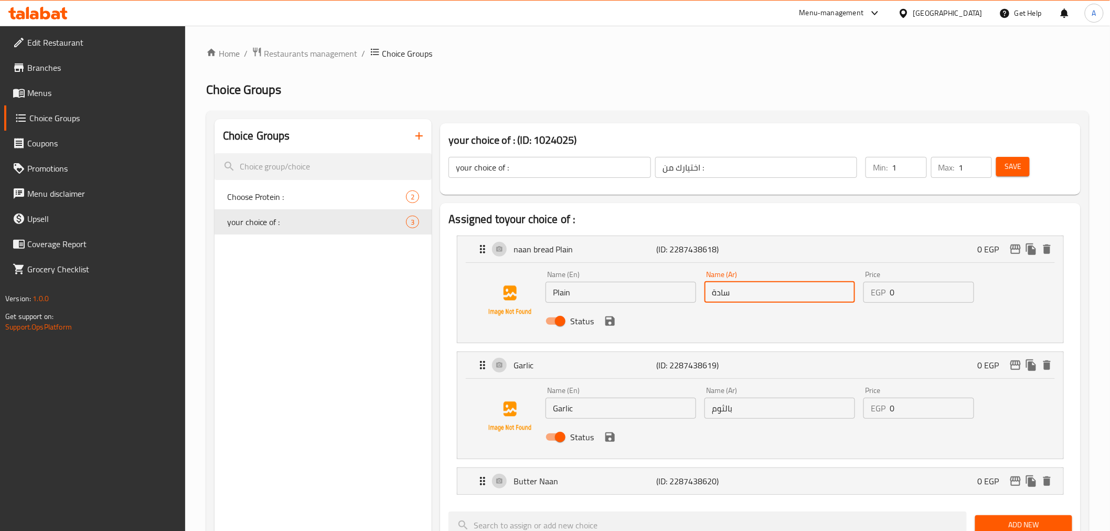
type input "سادة"
drag, startPoint x: 724, startPoint y: 413, endPoint x: 783, endPoint y: 412, distance: 59.3
click at [783, 412] on input "بالثوم" at bounding box center [780, 408] width 151 height 21
click at [613, 324] on icon "save" at bounding box center [609, 320] width 9 height 9
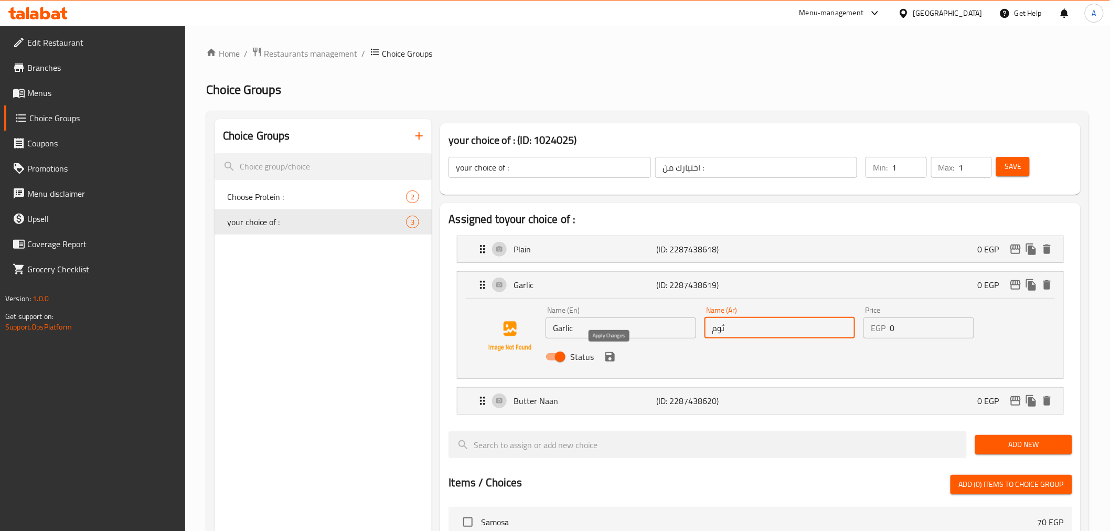
click at [606, 355] on icon "save" at bounding box center [609, 356] width 9 height 9
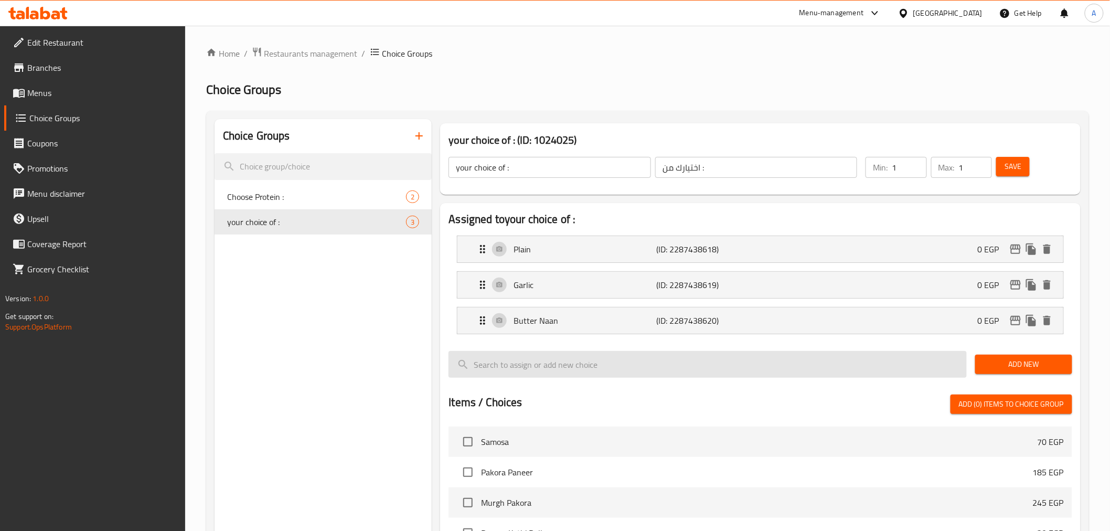
type input "ثوم"
click at [538, 321] on p "Butter Naan" at bounding box center [585, 320] width 143 height 13
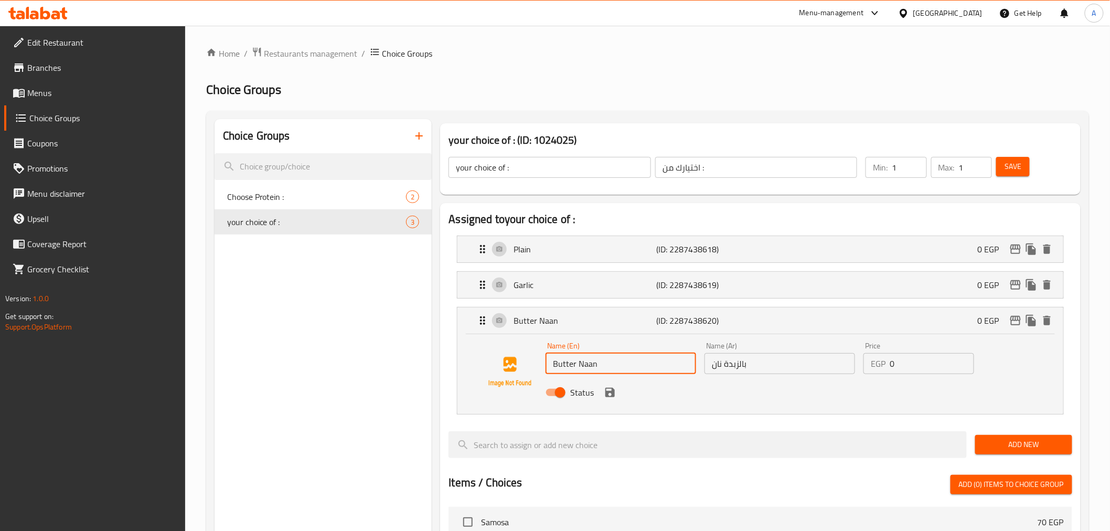
click at [590, 364] on input "Butter Naan" at bounding box center [621, 363] width 151 height 21
type input "Butter"
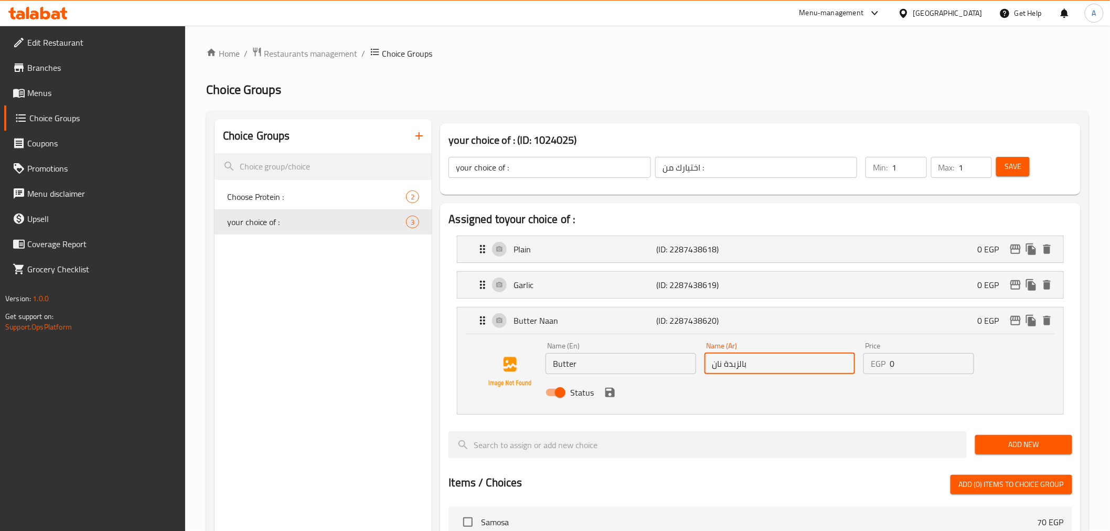
click at [718, 362] on input "بالزبدة نان" at bounding box center [780, 363] width 151 height 21
click at [705, 372] on input "بالزبدة نان" at bounding box center [780, 363] width 151 height 21
click at [713, 368] on input "بالزبدة نان" at bounding box center [780, 363] width 151 height 21
click at [718, 358] on input "بالزبدة نان" at bounding box center [780, 363] width 151 height 21
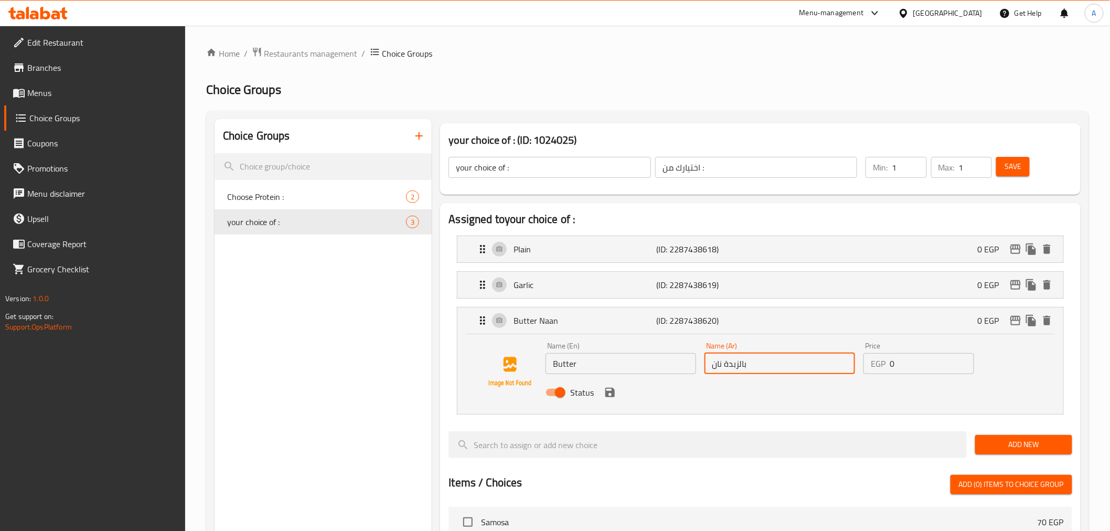
click at [718, 358] on input "بالزبدة نان" at bounding box center [780, 363] width 151 height 21
drag, startPoint x: 727, startPoint y: 363, endPoint x: 746, endPoint y: 362, distance: 18.9
click at [746, 362] on input "بالزبدة" at bounding box center [780, 363] width 151 height 21
drag, startPoint x: 726, startPoint y: 363, endPoint x: 733, endPoint y: 360, distance: 8.5
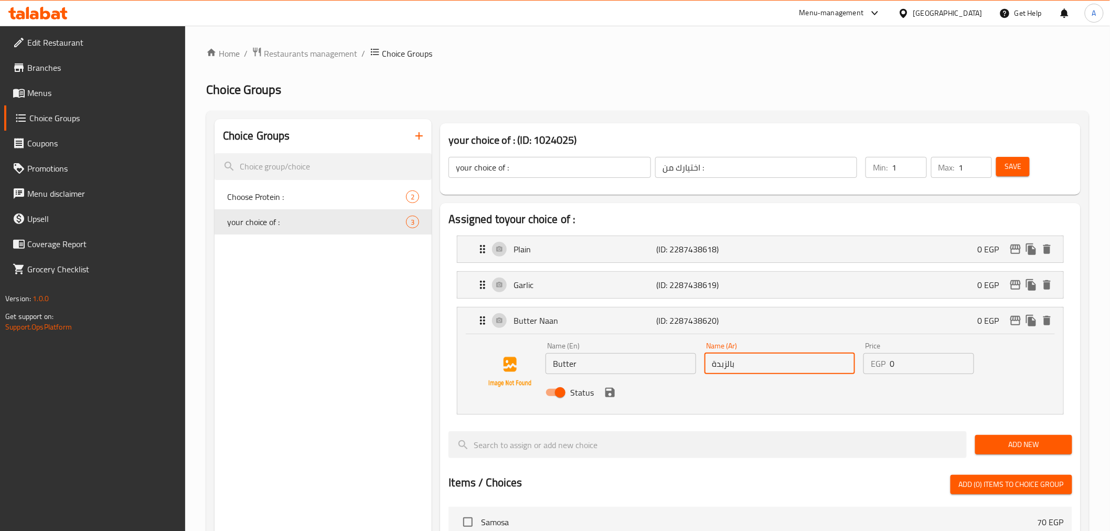
click at [733, 360] on input "بالزبدة" at bounding box center [780, 363] width 151 height 21
click at [606, 392] on icon "save" at bounding box center [609, 392] width 9 height 9
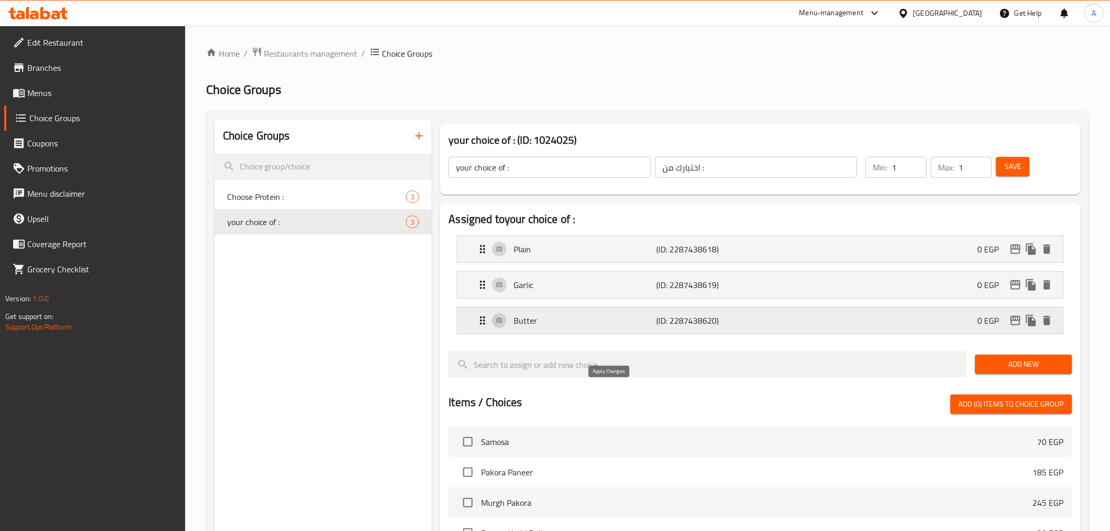
type input "زبدة"
click at [1032, 170] on div "Save" at bounding box center [1027, 167] width 67 height 25
click at [1024, 174] on button "Save" at bounding box center [1013, 166] width 34 height 19
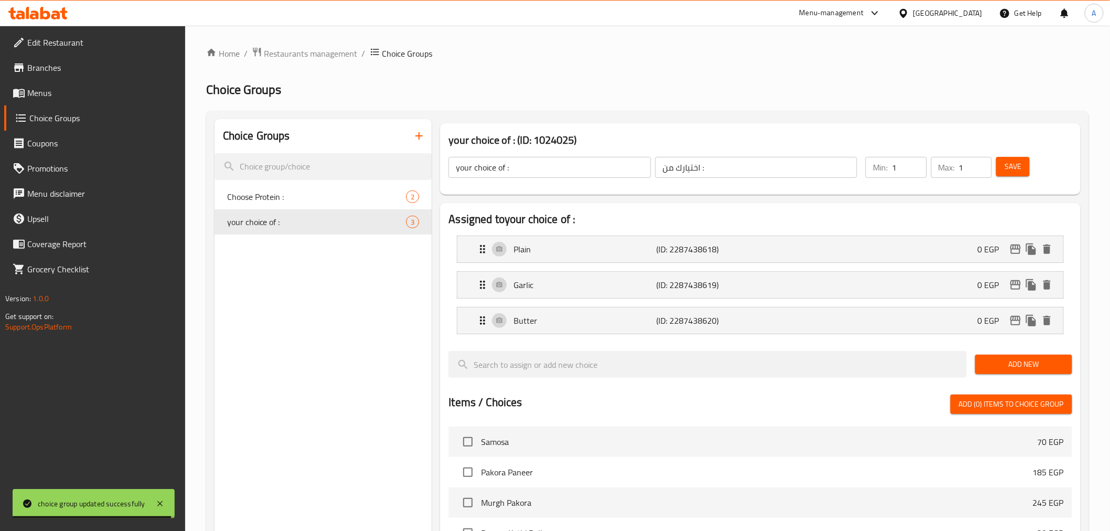
click at [40, 99] on span "Menus" at bounding box center [102, 93] width 150 height 13
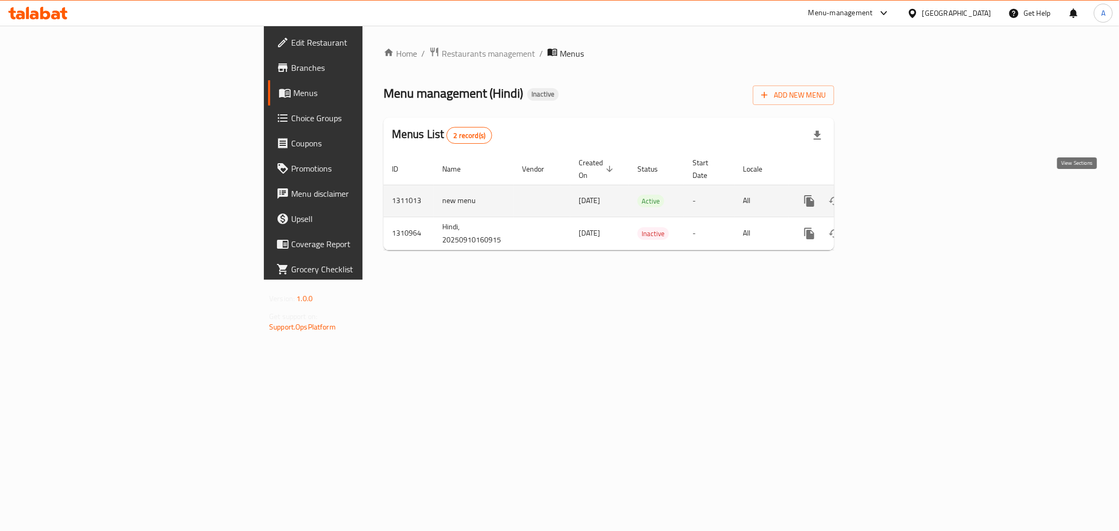
click at [898, 188] on link "enhanced table" at bounding box center [884, 200] width 25 height 25
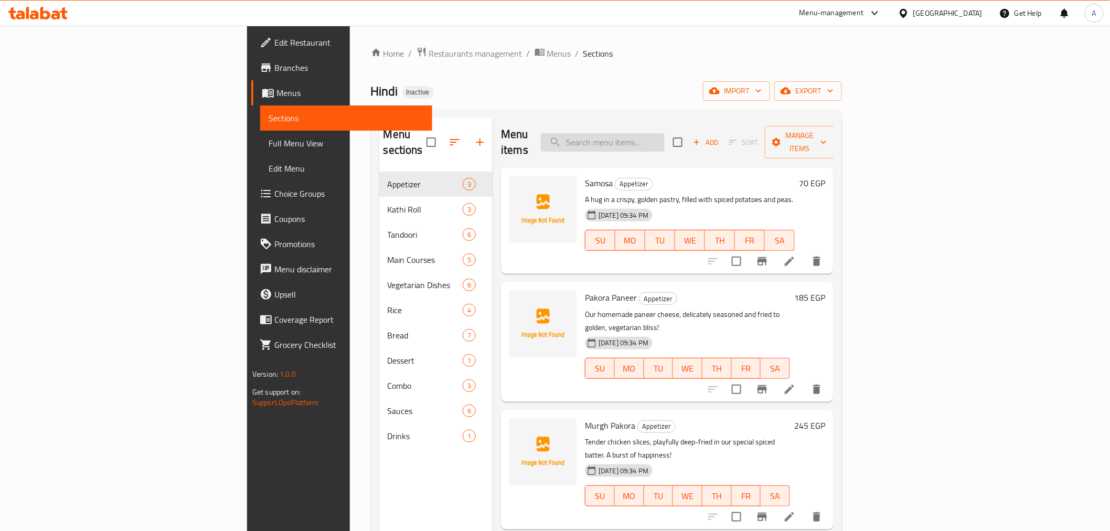
click at [665, 135] on input "search" at bounding box center [603, 142] width 124 height 18
paste input "Stuffed Kulcha"
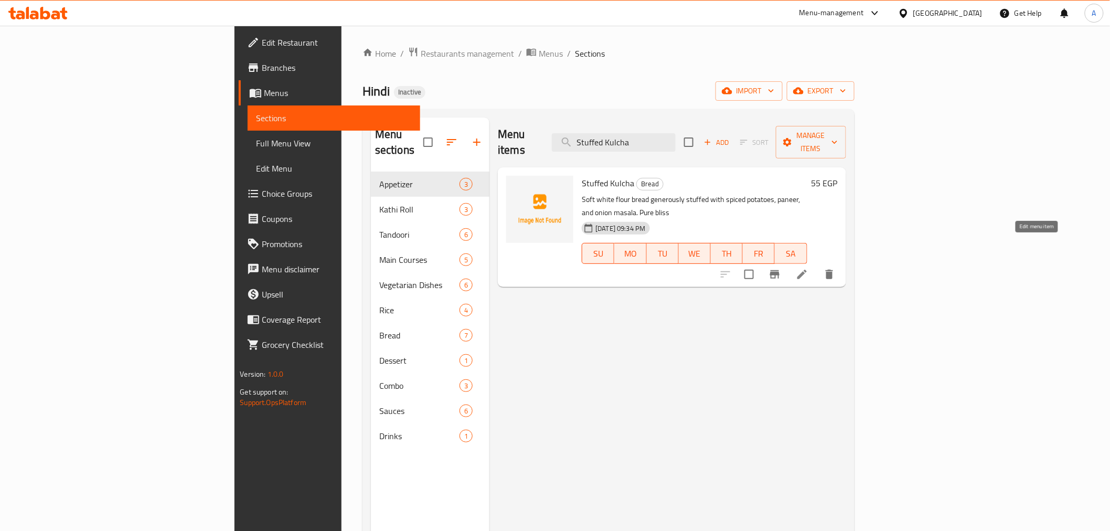
type input "Stuffed Kulcha"
click at [808, 268] on icon at bounding box center [802, 274] width 13 height 13
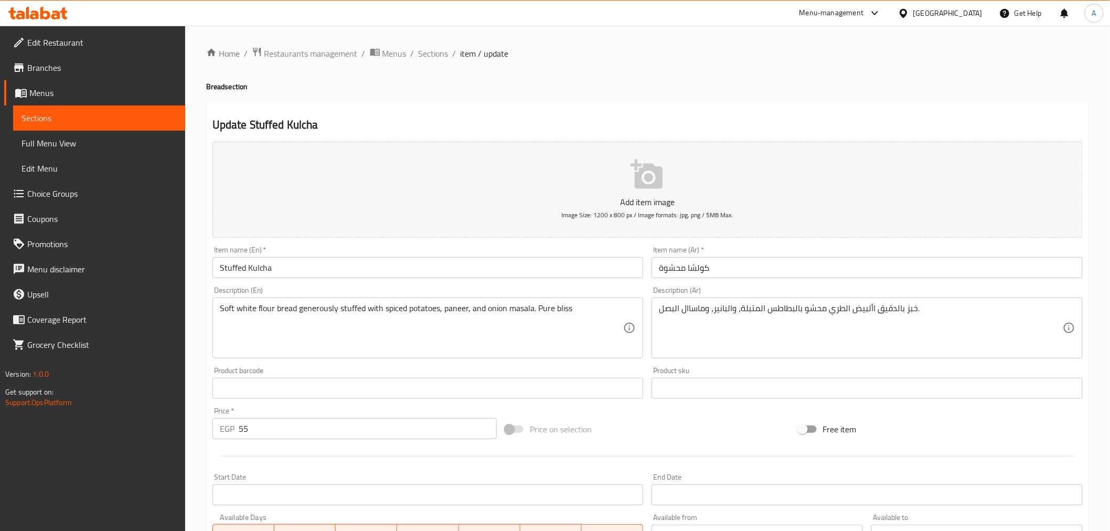
click at [469, 297] on div "Description (En) Soft white flour bread generously stuffed with spiced potatoes…" at bounding box center [427, 322] width 431 height 72
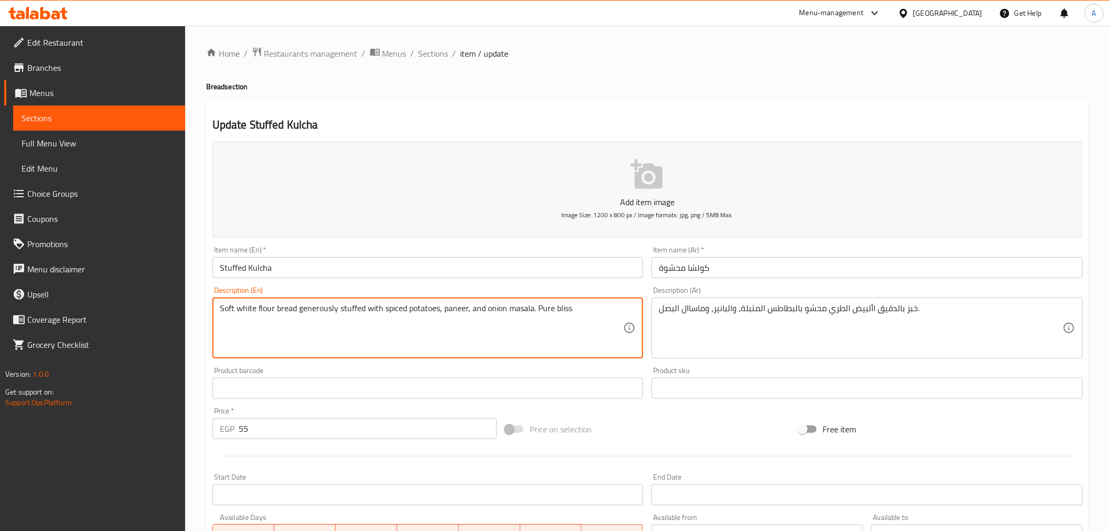
click at [520, 310] on textarea "Soft white flour bread generously stuffed with spiced potatoes, paneer, and oni…" at bounding box center [422, 328] width 404 height 50
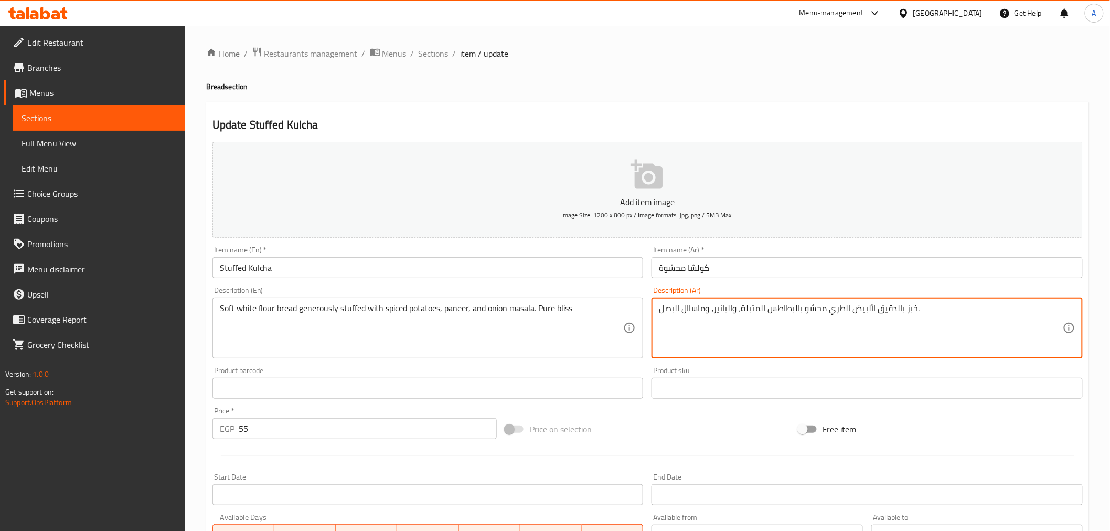
drag, startPoint x: 703, startPoint y: 308, endPoint x: 682, endPoint y: 312, distance: 21.3
click at [682, 312] on textarea "خبز بالدقيق األبيض الطري محشو بالبطاطس المتبلة، والبانير، وماساال البصل." at bounding box center [861, 328] width 404 height 50
paste textarea "لا"
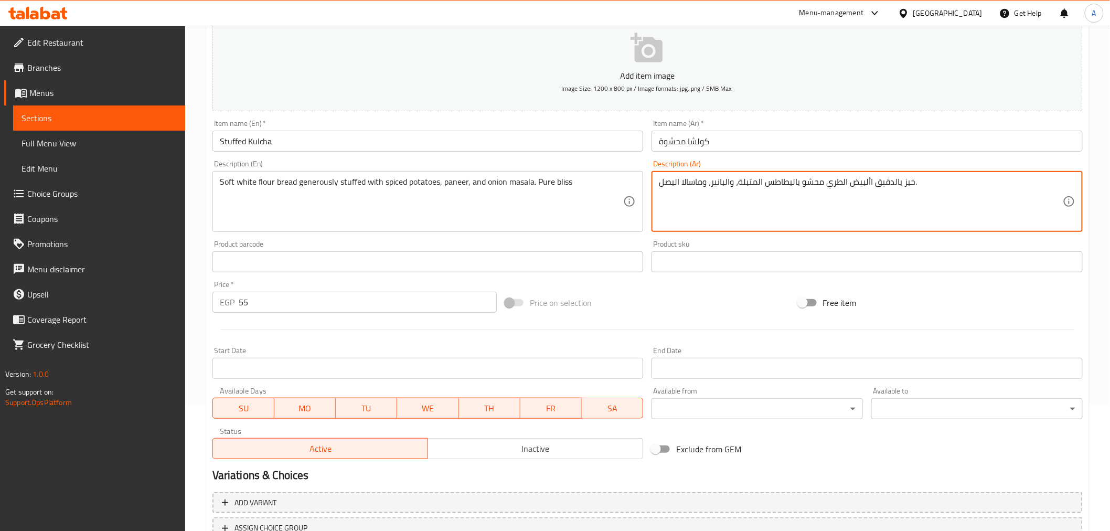
scroll to position [208, 0]
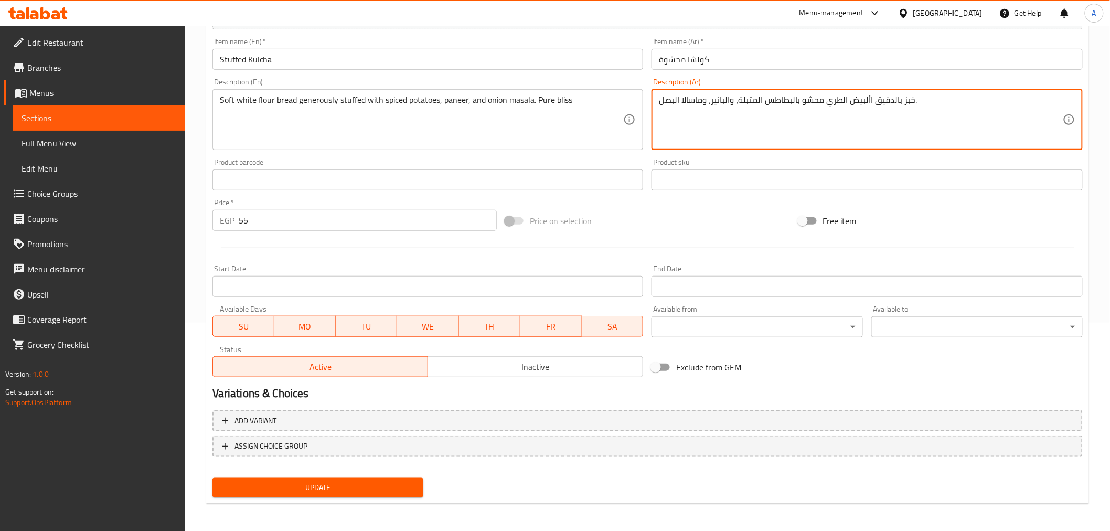
type textarea "خبز بالدقيق األبيض الطري محشو بالبطاطس المتبلة، والبانير، وماسالا البصل."
click at [404, 481] on span "Update" at bounding box center [318, 487] width 195 height 13
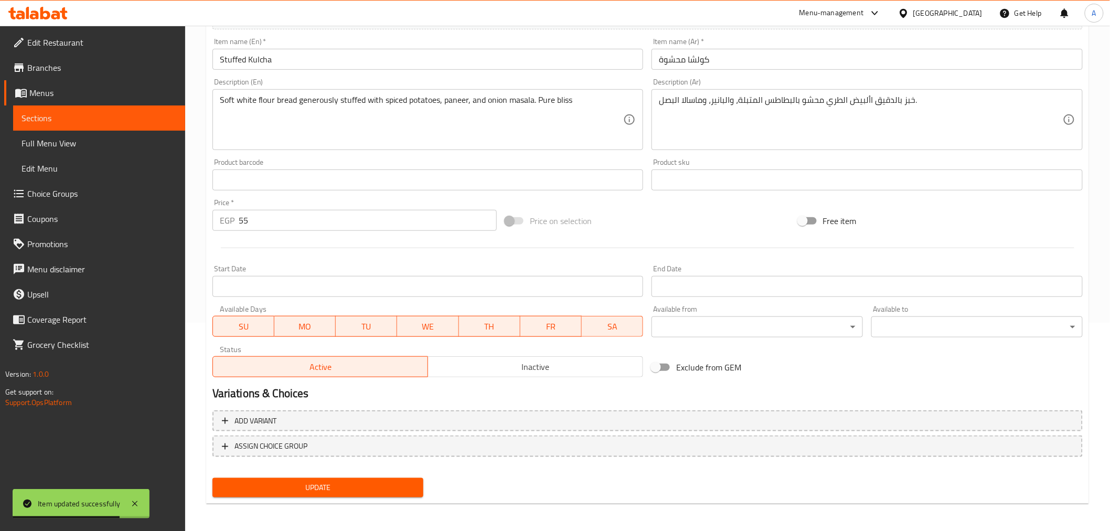
scroll to position [0, 0]
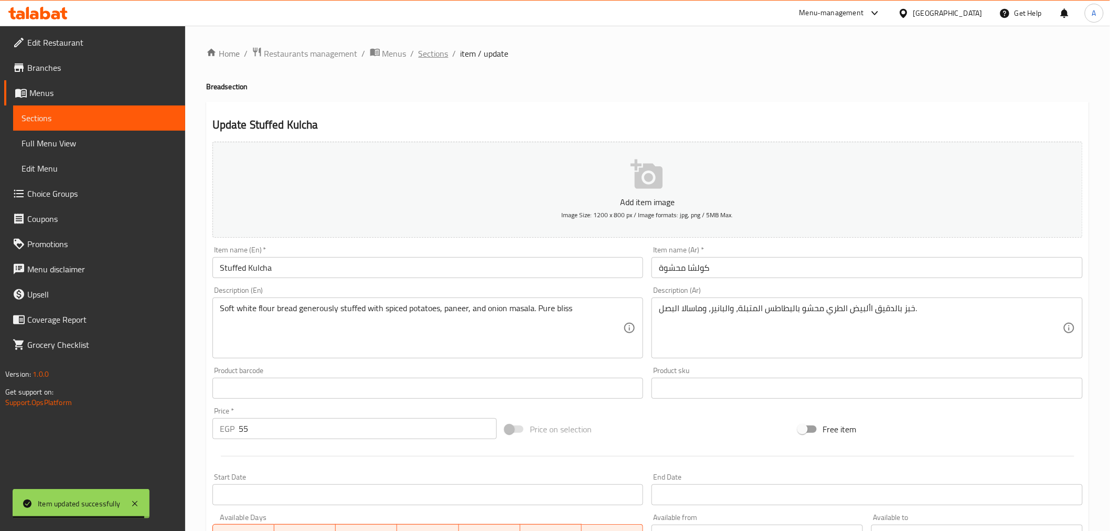
click at [444, 56] on span "Sections" at bounding box center [434, 53] width 30 height 13
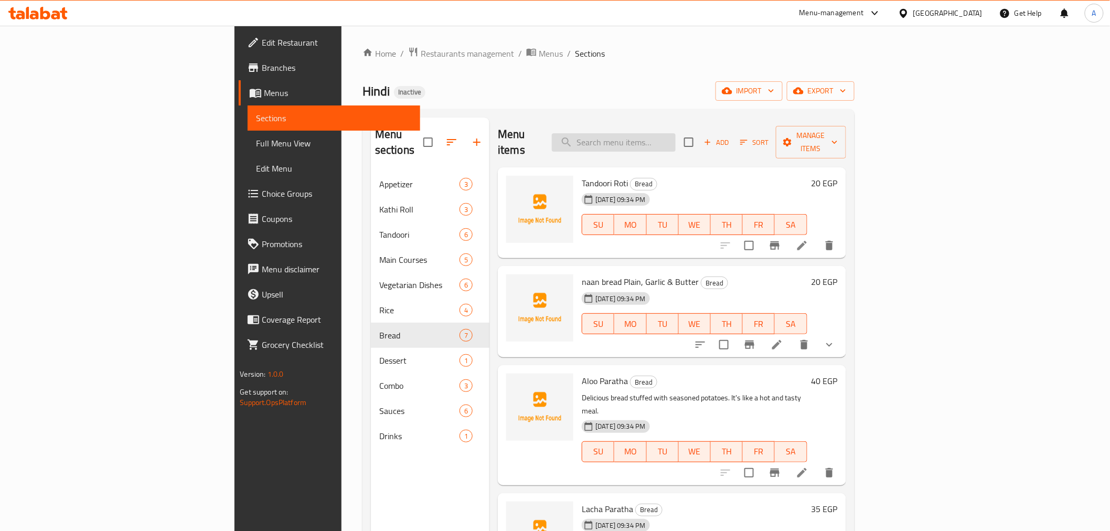
click at [676, 133] on input "search" at bounding box center [614, 142] width 124 height 18
paste input "The Murgh Platter"
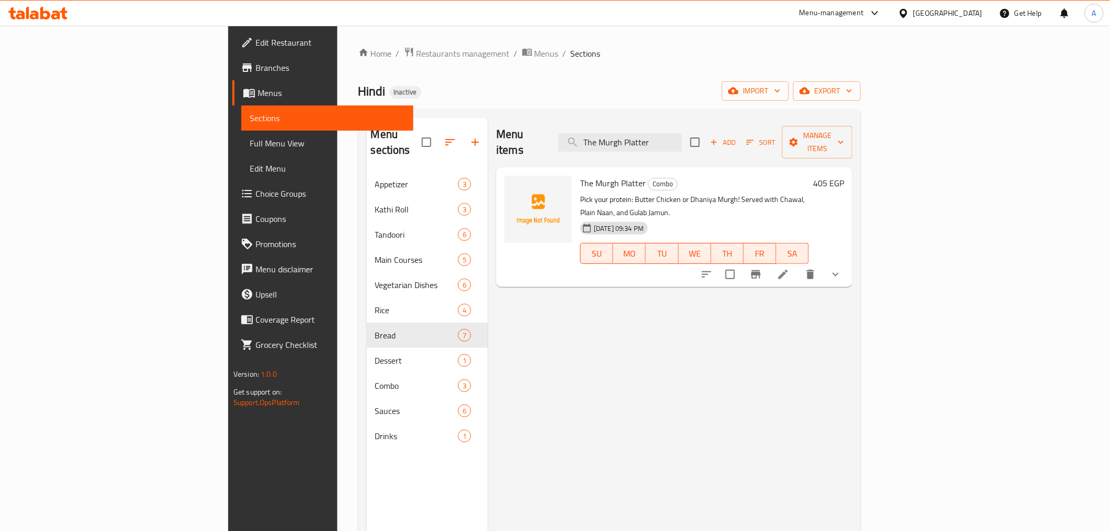
type input "The Murgh Platter"
click at [790, 268] on icon at bounding box center [783, 274] width 13 height 13
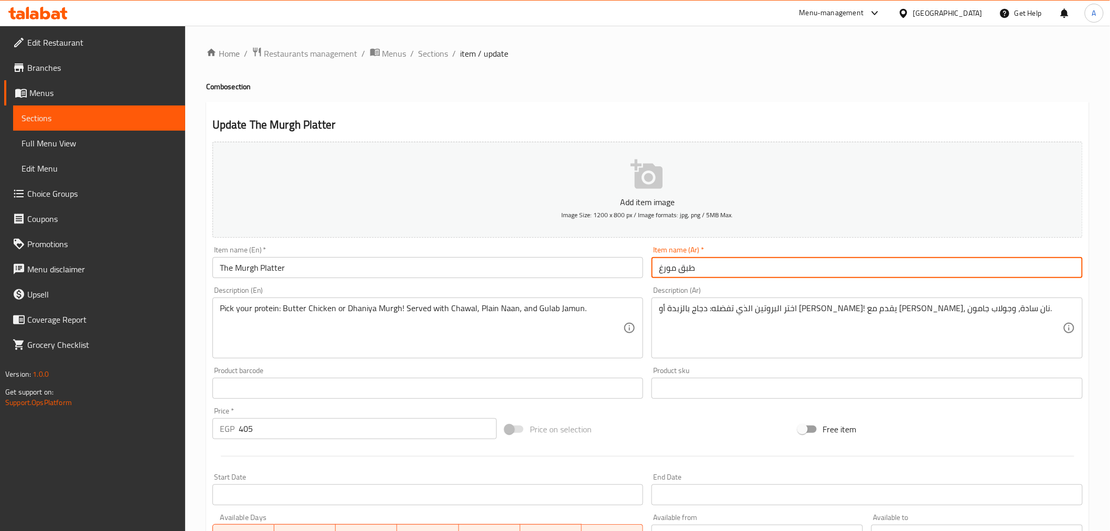
click at [674, 265] on input "طبق مورغ" at bounding box center [867, 267] width 431 height 21
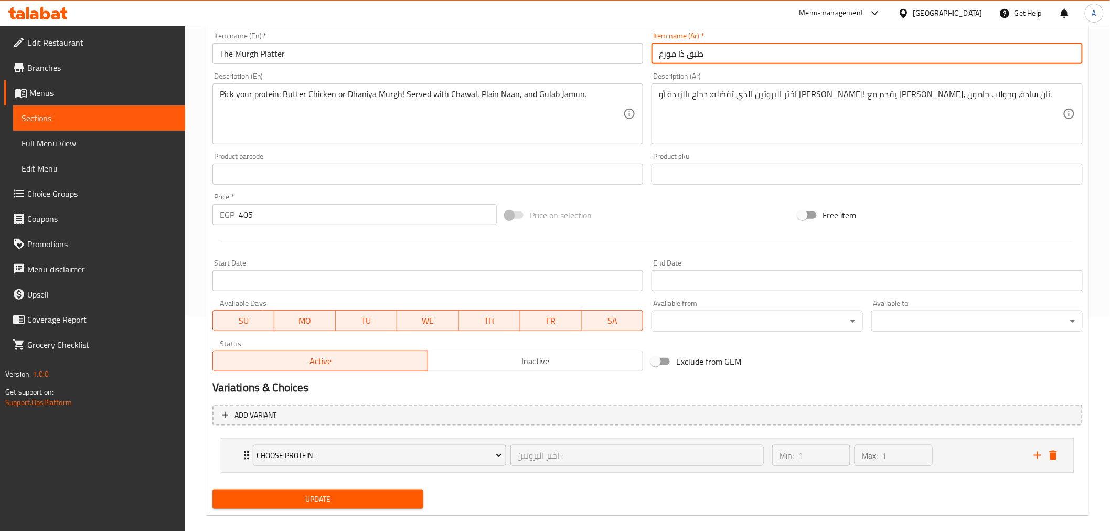
scroll to position [227, 0]
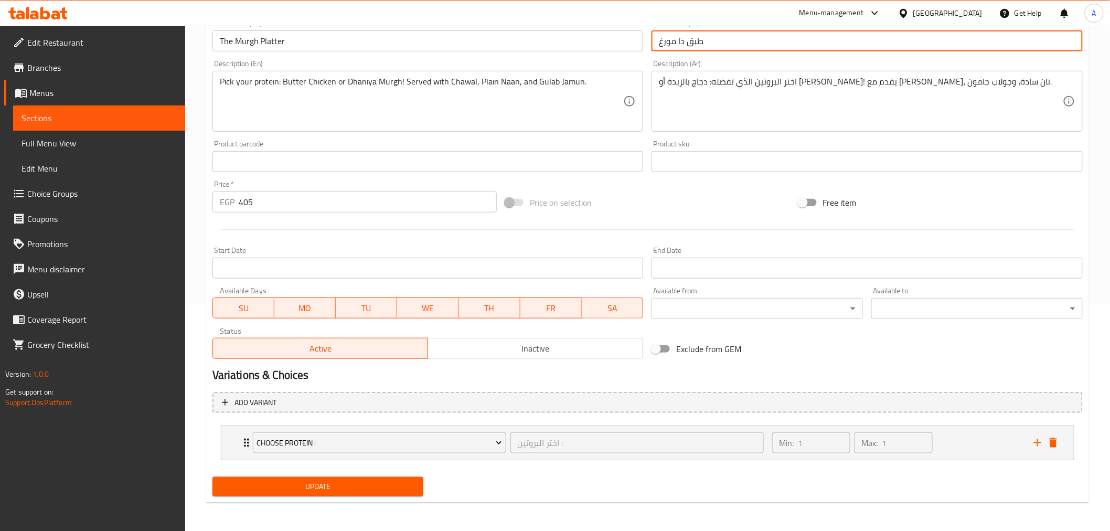
type input "طبق ذا مورغ"
click at [325, 486] on span "Update" at bounding box center [318, 486] width 195 height 13
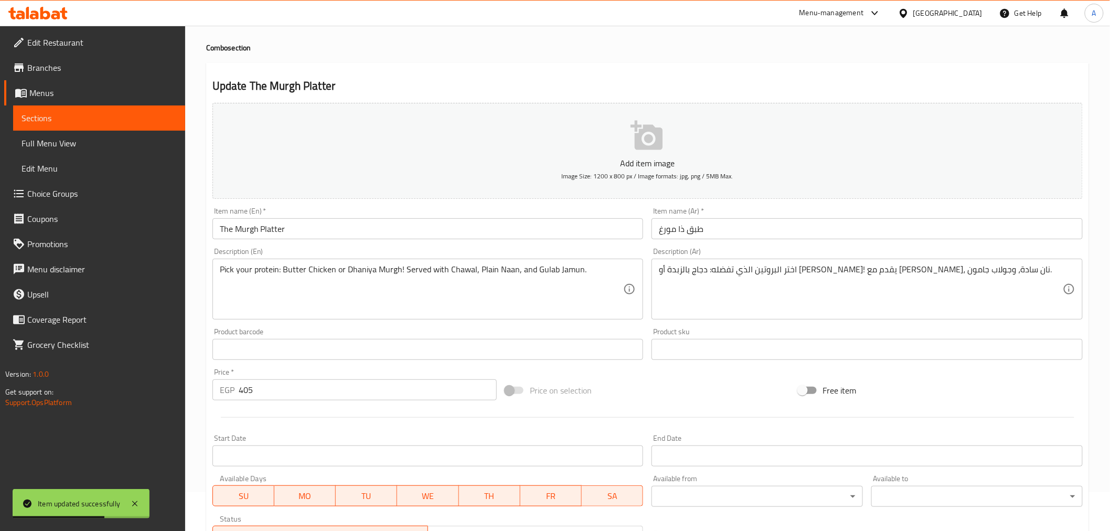
scroll to position [0, 0]
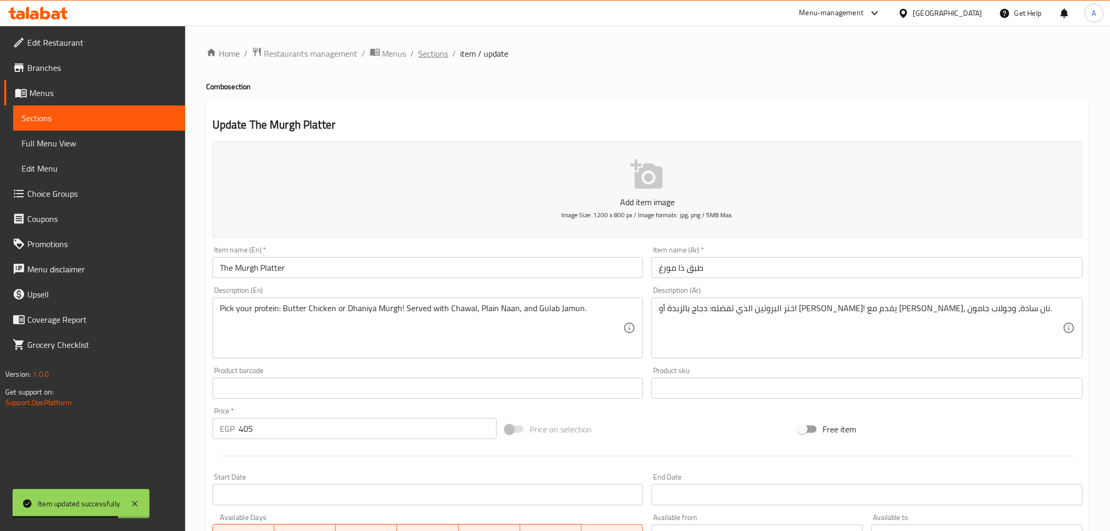
click at [441, 52] on span "Sections" at bounding box center [434, 53] width 30 height 13
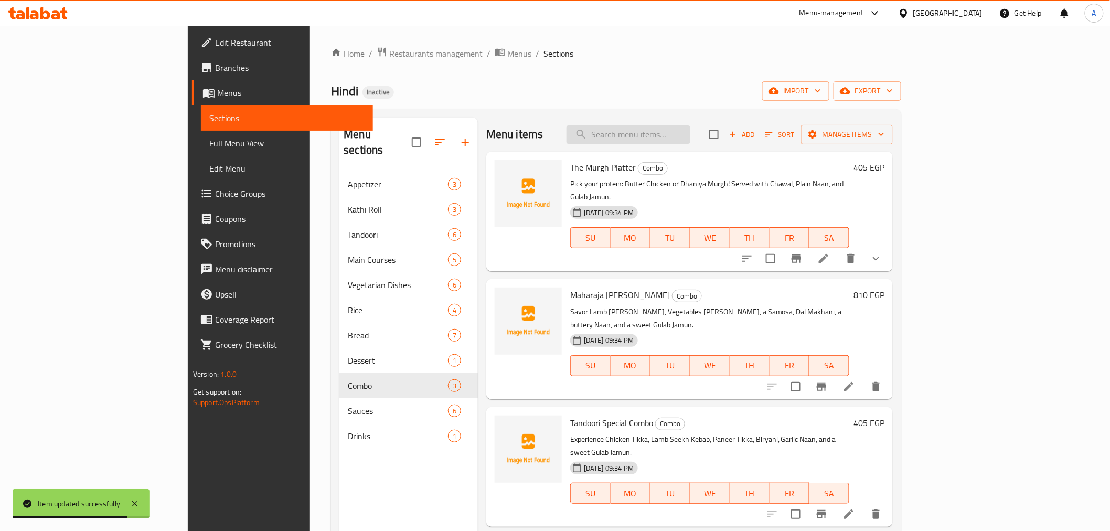
click at [690, 137] on input "search" at bounding box center [629, 134] width 124 height 18
paste input "Maharaja [PERSON_NAME]"
click at [690, 135] on input "Maharaja [PERSON_NAME]" at bounding box center [629, 134] width 124 height 18
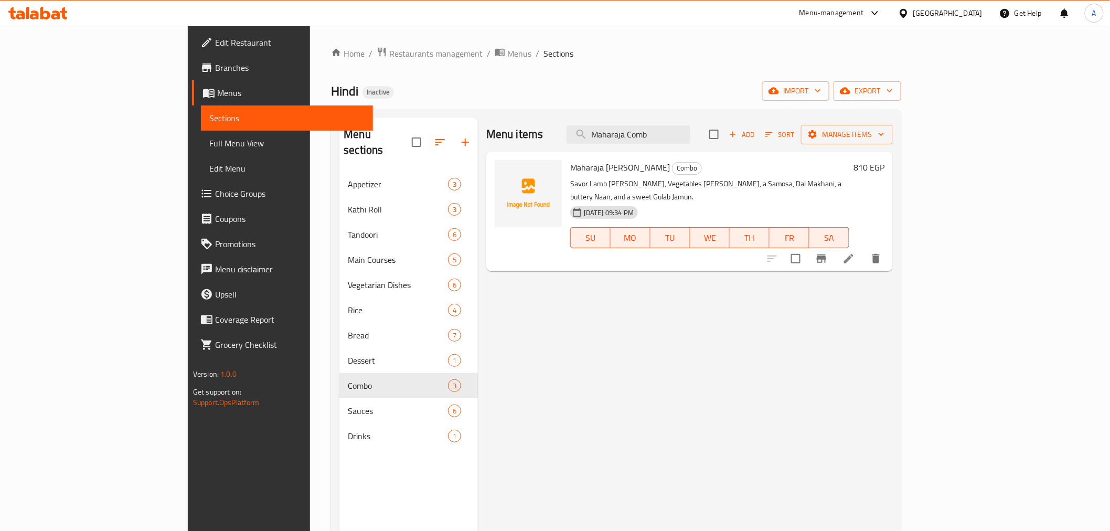
type input "Maharaja Comb"
click at [855, 252] on icon at bounding box center [848, 258] width 13 height 13
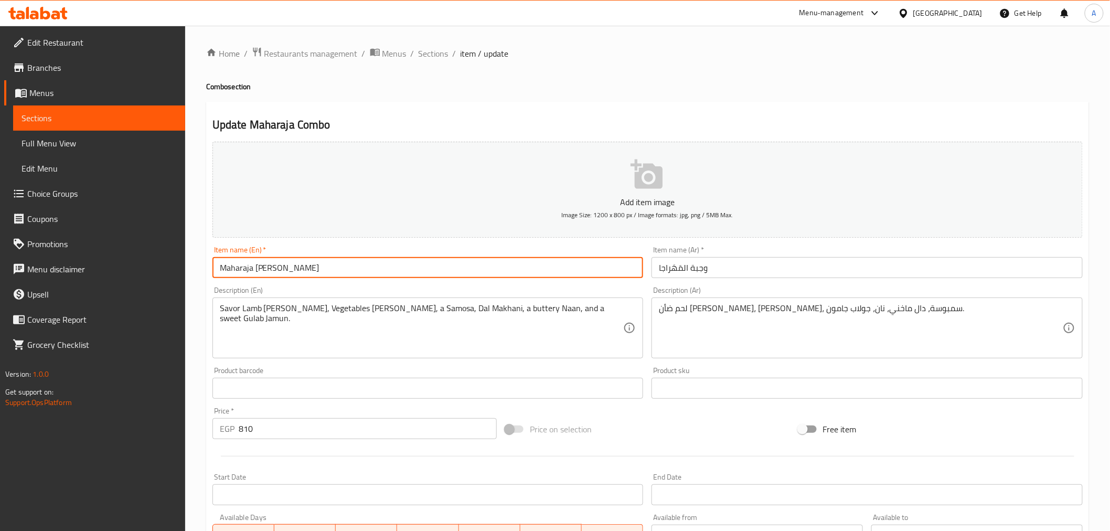
click at [431, 270] on input "Maharaja [PERSON_NAME]" at bounding box center [427, 267] width 431 height 21
click at [699, 270] on input "وجبة المَهَراجا" at bounding box center [867, 267] width 431 height 21
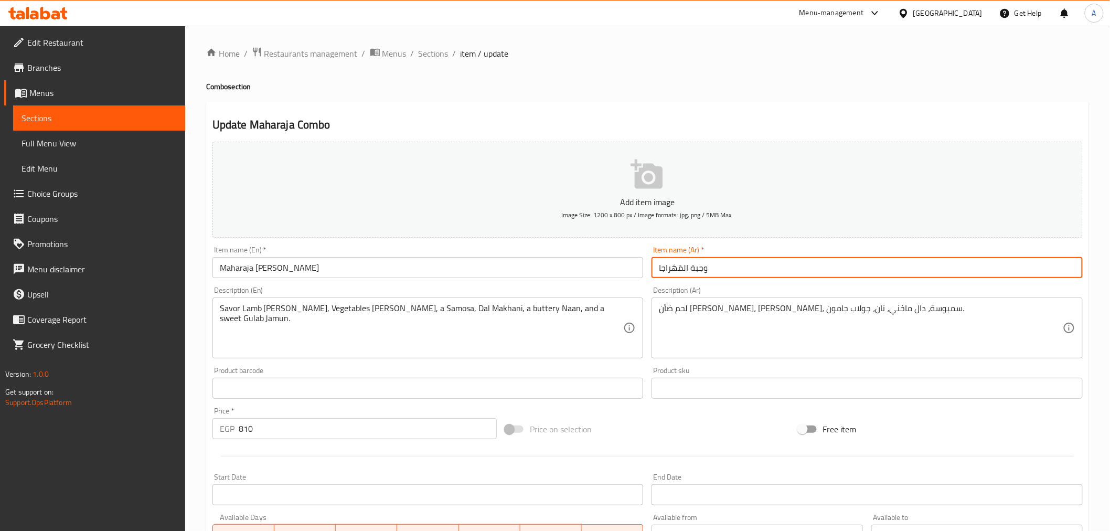
click at [699, 270] on input "وجبة المَهَراجا" at bounding box center [867, 267] width 431 height 21
click at [780, 259] on input "كومبو المَهَراجا" at bounding box center [867, 267] width 431 height 21
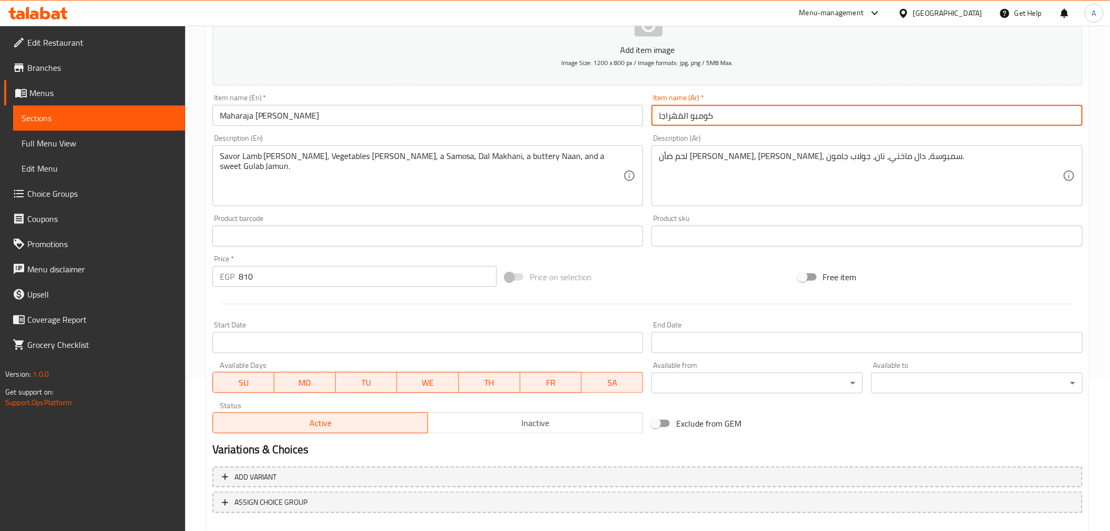
scroll to position [208, 0]
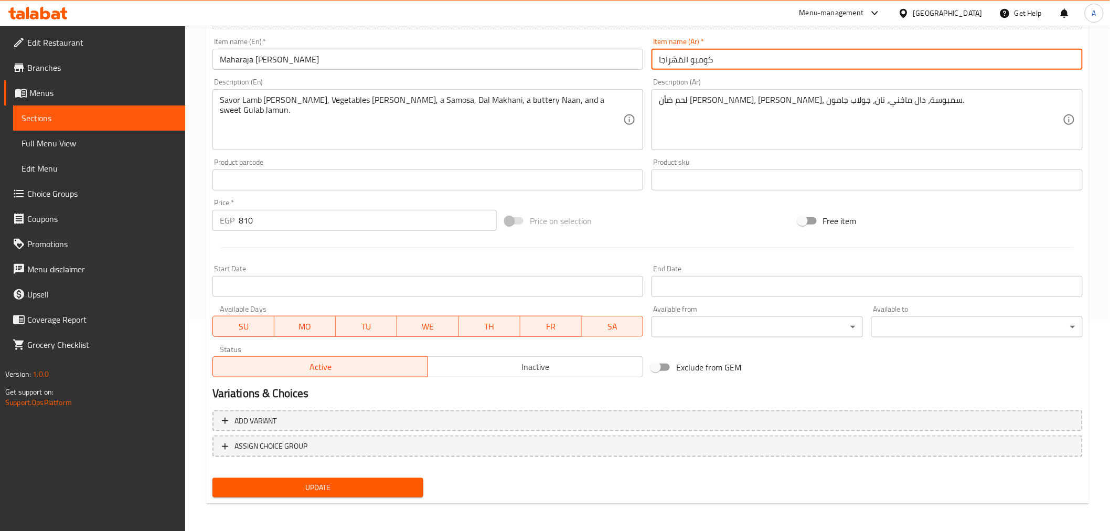
type input "كومبو المَهَراجا"
click at [353, 494] on button "Update" at bounding box center [317, 487] width 211 height 19
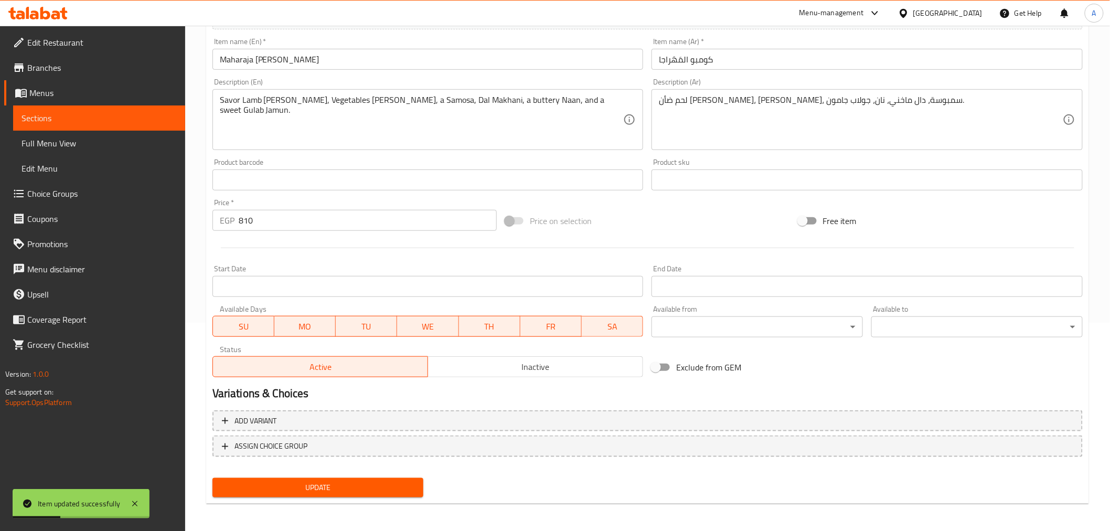
scroll to position [0, 0]
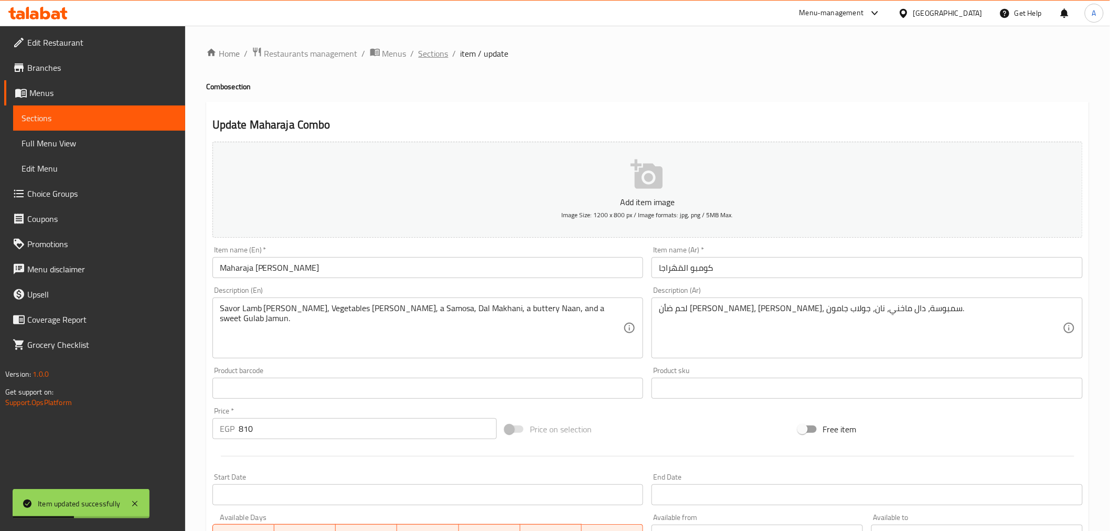
click at [438, 56] on span "Sections" at bounding box center [434, 53] width 30 height 13
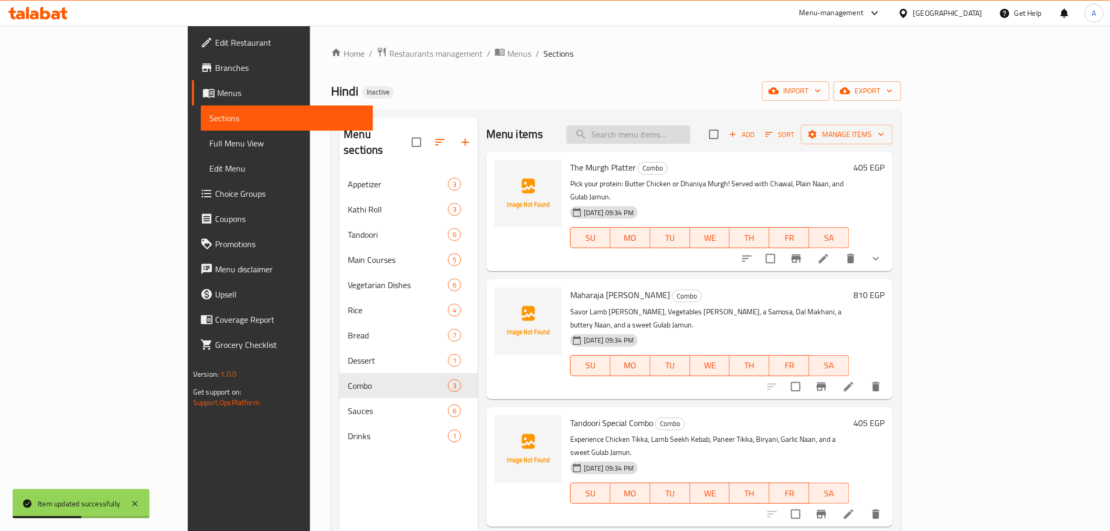
click at [682, 133] on input "search" at bounding box center [629, 134] width 124 height 18
paste input "Tandoori Special Combo"
click at [893, 167] on div "The Murgh Platter Combo Pick your protein: Butter Chicken or Dhaniya Murgh! Ser…" at bounding box center [689, 160] width 407 height 16
drag, startPoint x: 742, startPoint y: 134, endPoint x: 766, endPoint y: 137, distance: 24.8
click at [766, 137] on div "Menu items Tandoori Special Combo Add Sort Manage items" at bounding box center [689, 135] width 407 height 34
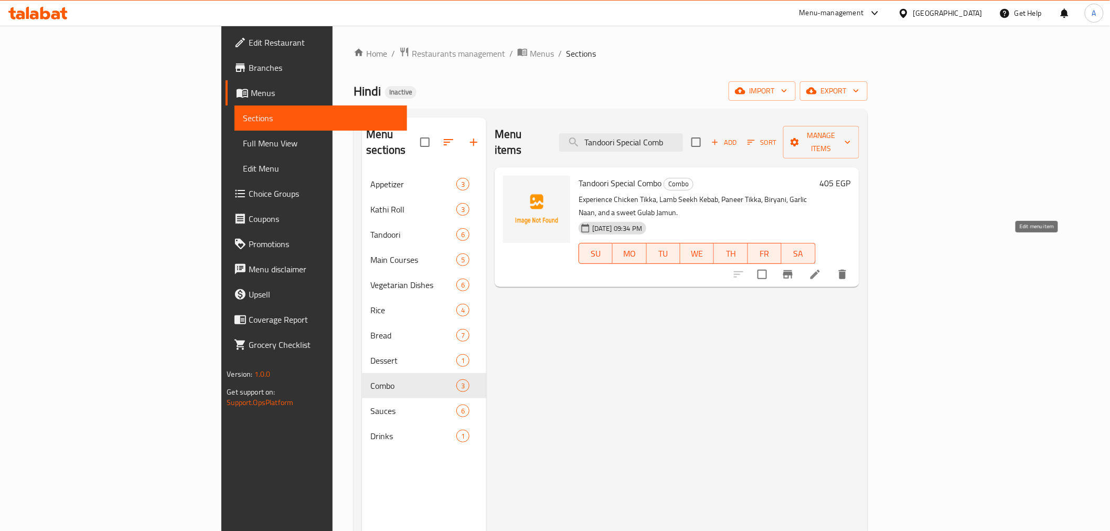
type input "Tandoori Special Comb"
click at [822, 268] on icon at bounding box center [815, 274] width 13 height 13
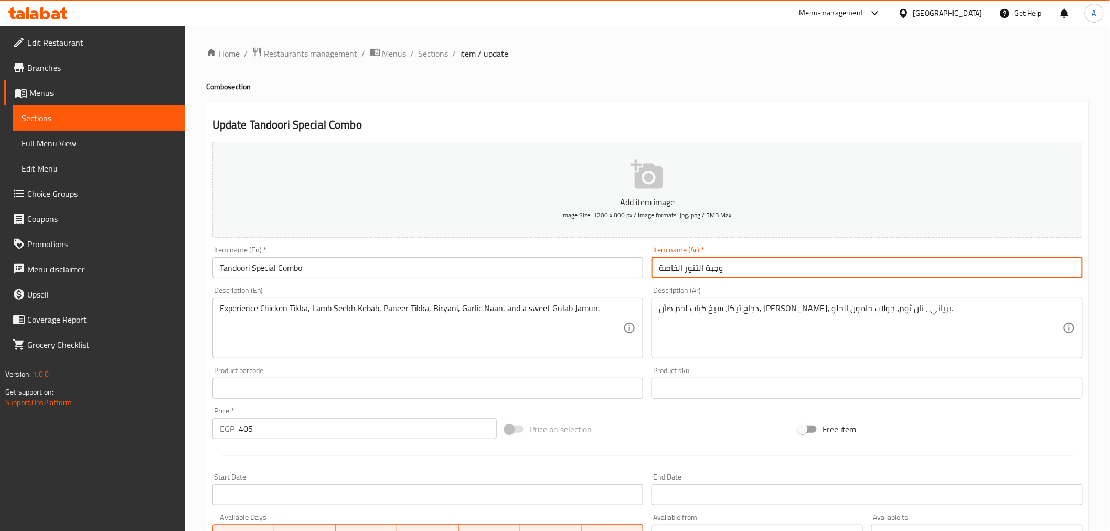
click at [717, 268] on input "وجبة التنور الخاصة" at bounding box center [867, 267] width 431 height 21
click at [701, 270] on input "كومبو التنور الخاصة" at bounding box center [867, 267] width 431 height 21
drag, startPoint x: 699, startPoint y: 269, endPoint x: 703, endPoint y: 279, distance: 10.3
click at [703, 278] on input "كومبو التنور الخاصة" at bounding box center [867, 267] width 431 height 21
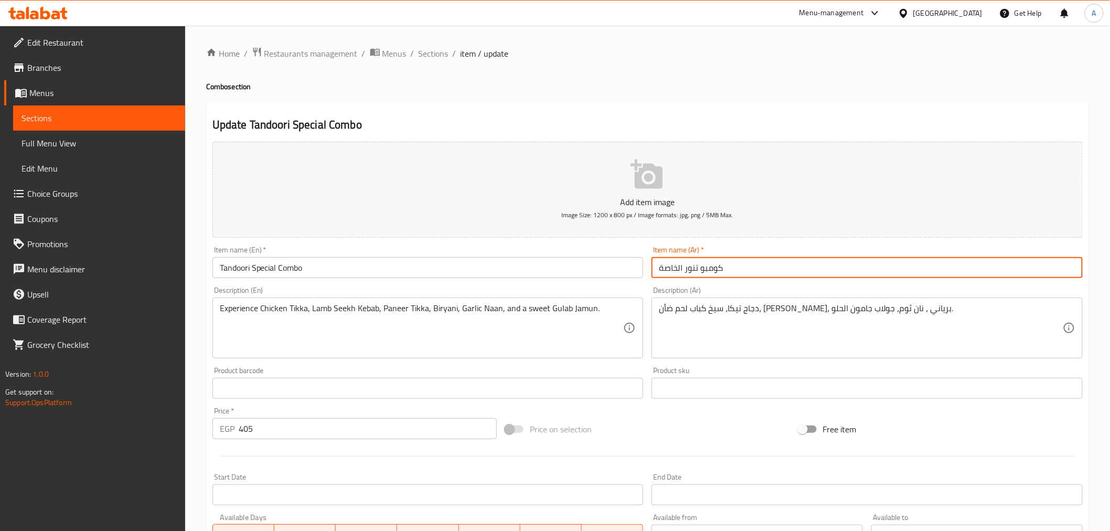
click at [690, 269] on input "كومبو تنور الخاصة" at bounding box center [867, 267] width 431 height 21
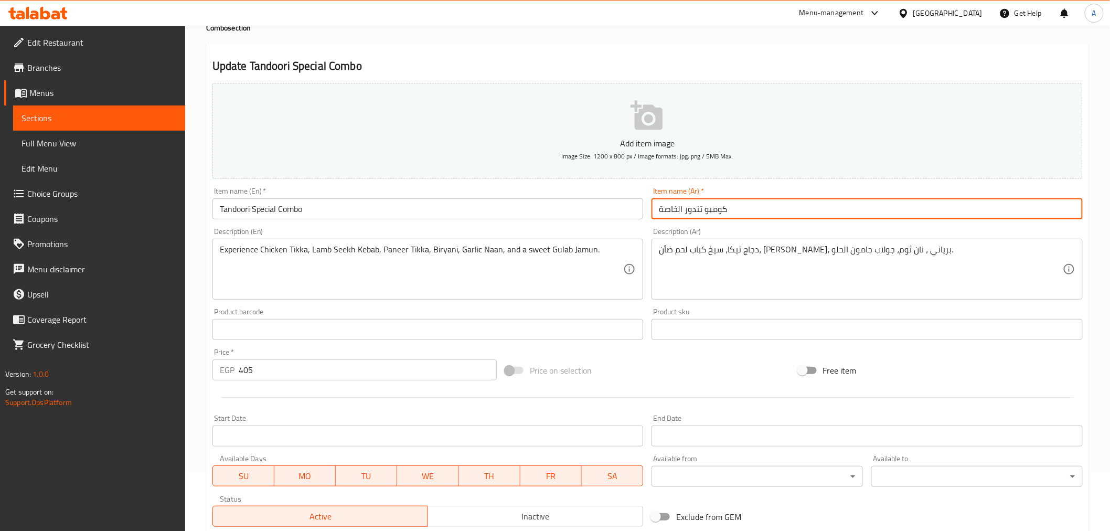
scroll to position [53, 0]
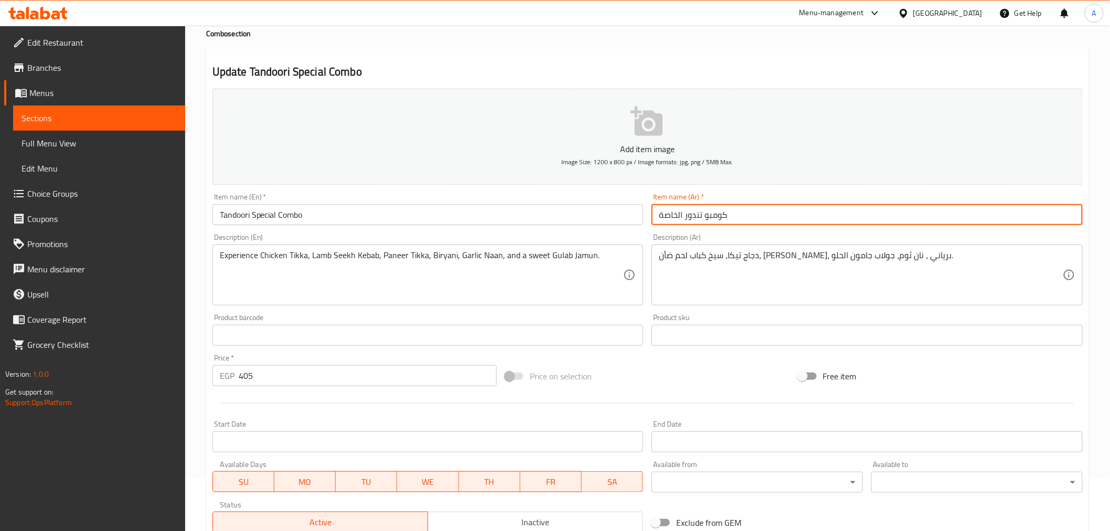
drag, startPoint x: 1118, startPoint y: 271, endPoint x: 677, endPoint y: 211, distance: 445.7
click at [677, 211] on input "كومبو تندور الخاصة" at bounding box center [867, 214] width 431 height 21
drag, startPoint x: 677, startPoint y: 211, endPoint x: 683, endPoint y: 232, distance: 21.9
click at [683, 232] on div "Add item image Image Size: 1200 x 800 px / Image formats: jpg, png / 5MB Max. I…" at bounding box center [647, 310] width 879 height 452
drag, startPoint x: 663, startPoint y: 219, endPoint x: 649, endPoint y: 223, distance: 14.8
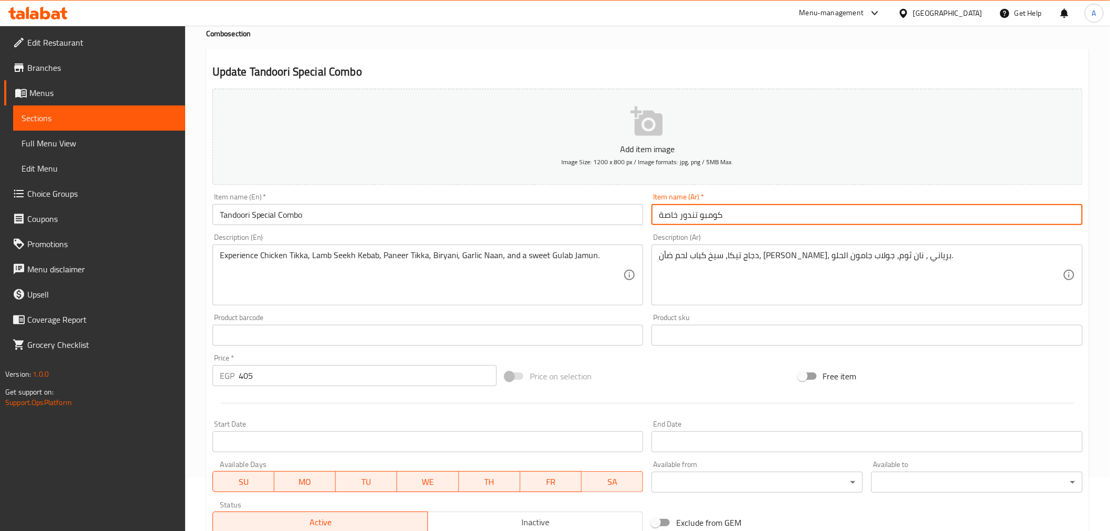
click at [649, 223] on div "Item name (Ar)   * كومبو تندور خاصة Item name (Ar) *" at bounding box center [867, 209] width 440 height 40
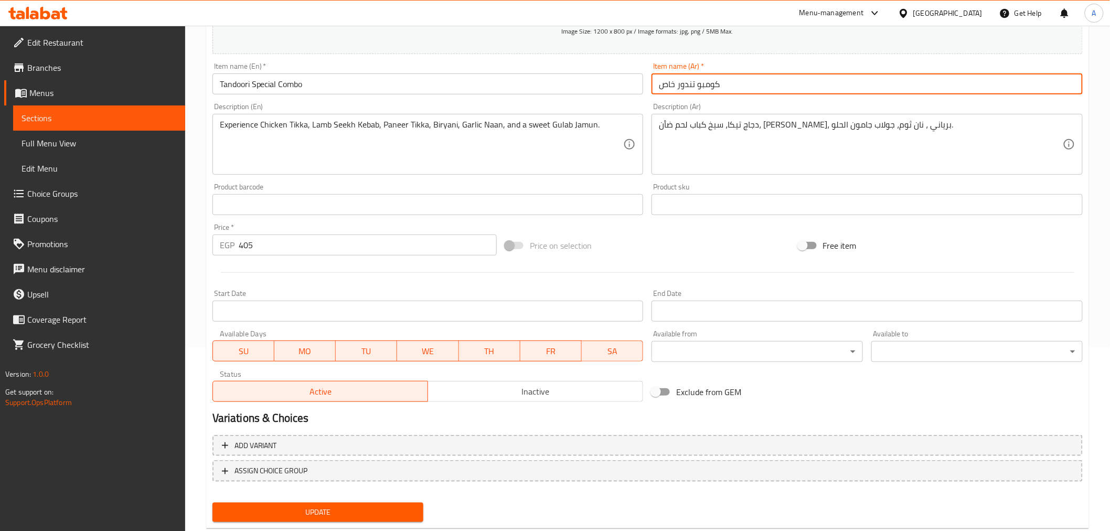
scroll to position [208, 0]
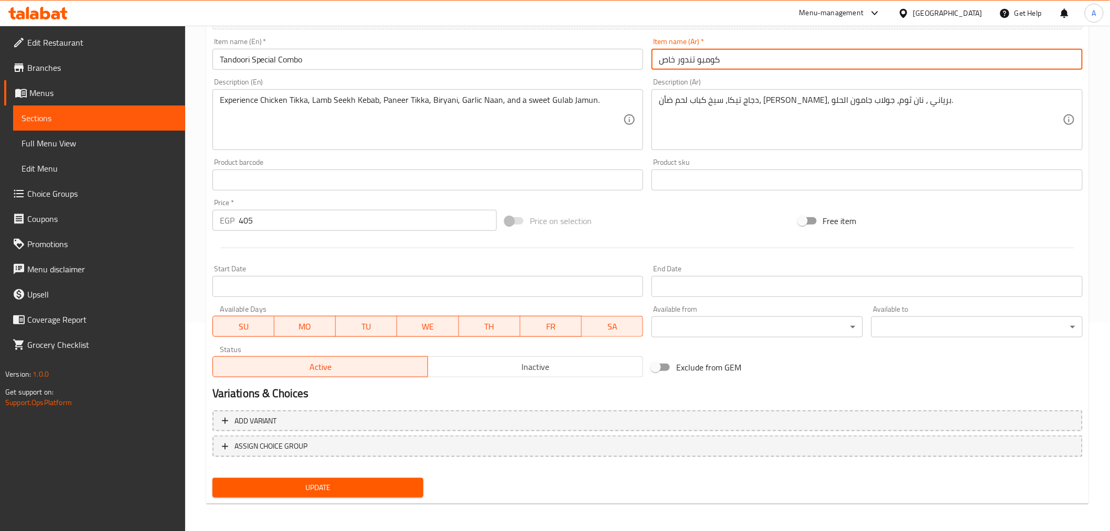
type input "كومبو تندور خاص"
click at [322, 486] on span "Update" at bounding box center [318, 487] width 195 height 13
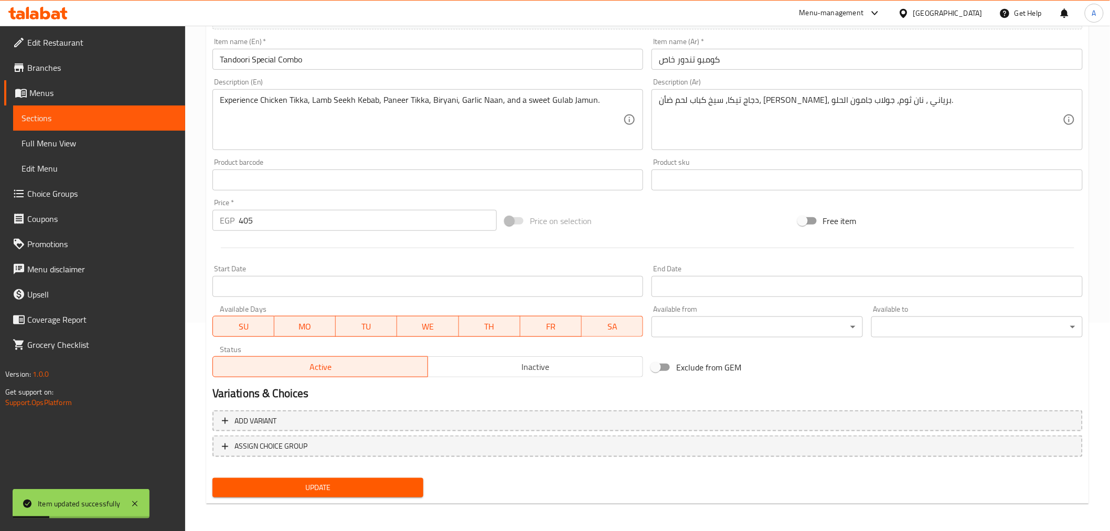
scroll to position [0, 0]
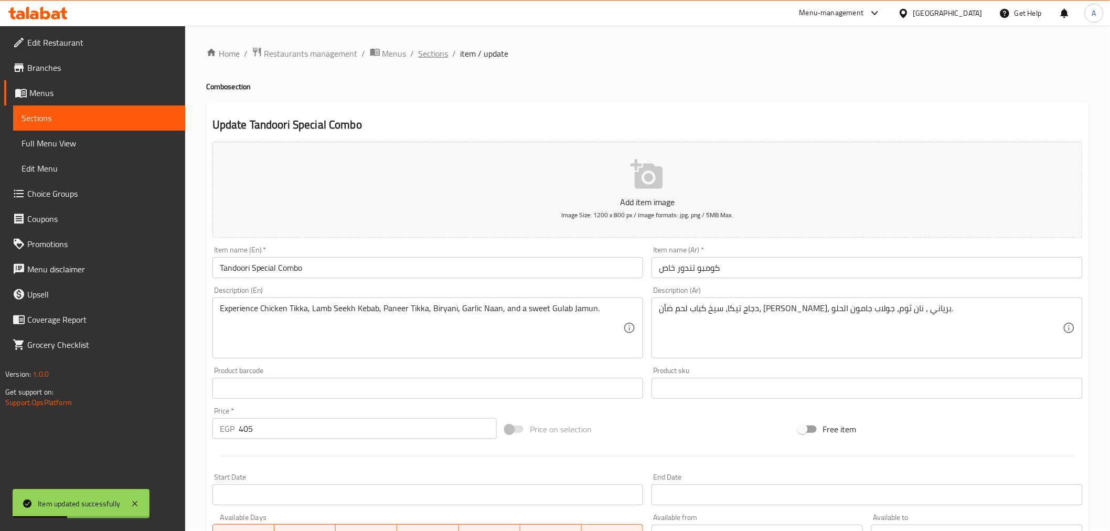
click at [442, 49] on span "Sections" at bounding box center [434, 53] width 30 height 13
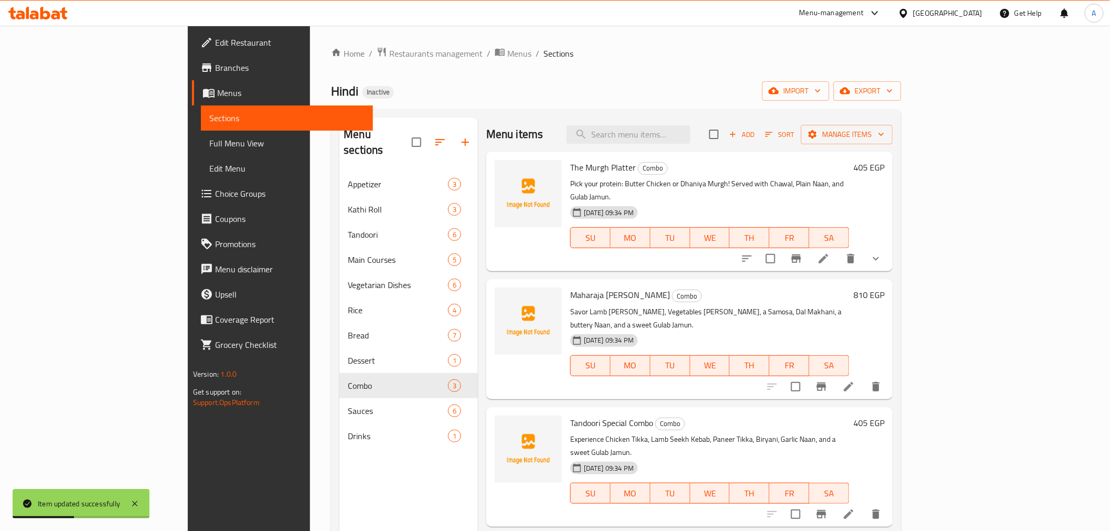
click at [690, 119] on div "Menu items Add Sort Manage items" at bounding box center [689, 135] width 407 height 34
click at [690, 133] on input "search" at bounding box center [629, 134] width 124 height 18
paste input "Tamarind Chutney"
drag, startPoint x: 721, startPoint y: 133, endPoint x: 762, endPoint y: 143, distance: 41.6
click at [762, 143] on div "Menu items Tamarind Chutney Add Sort Manage items" at bounding box center [689, 135] width 407 height 34
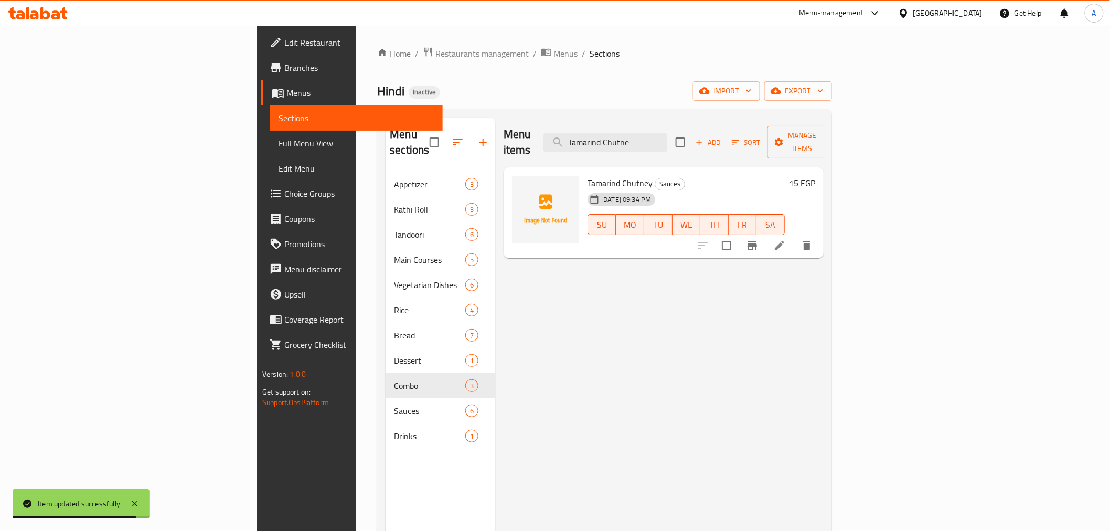
type input "Tamarind Chutne"
click at [784, 241] on icon at bounding box center [779, 245] width 9 height 9
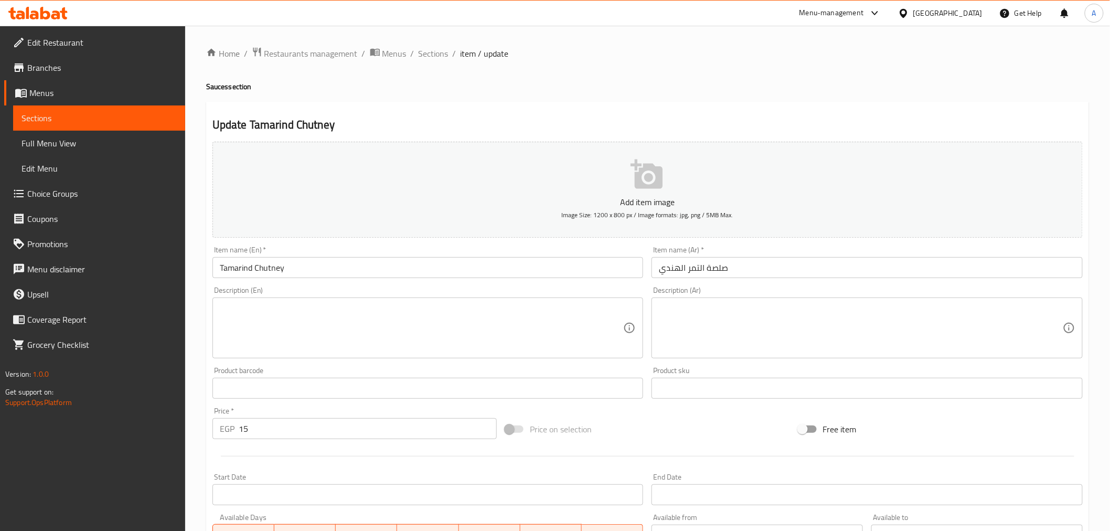
click at [717, 264] on input "صلصة التمر الهندي" at bounding box center [867, 267] width 431 height 21
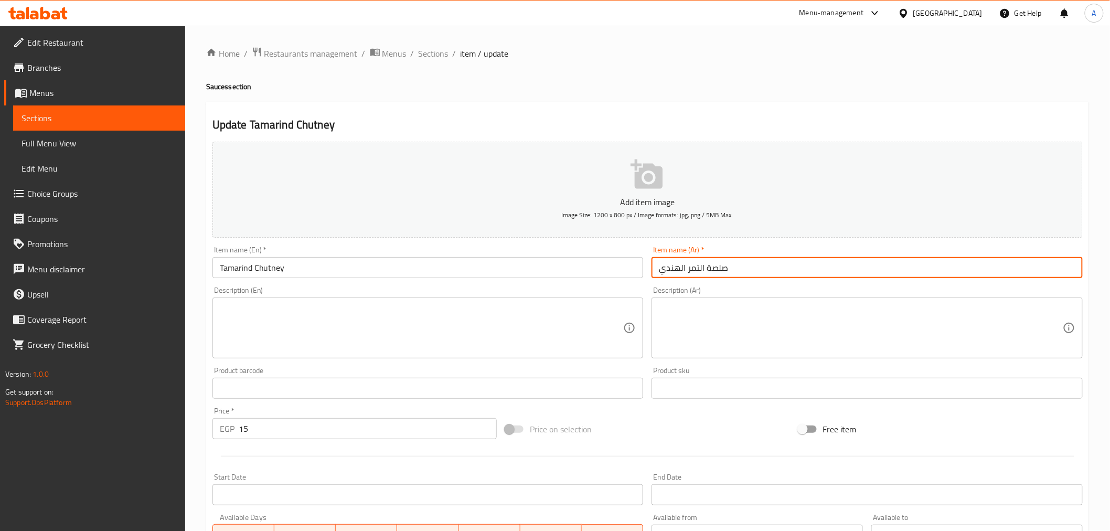
click at [717, 264] on input "صلصة التمر الهندي" at bounding box center [867, 267] width 431 height 21
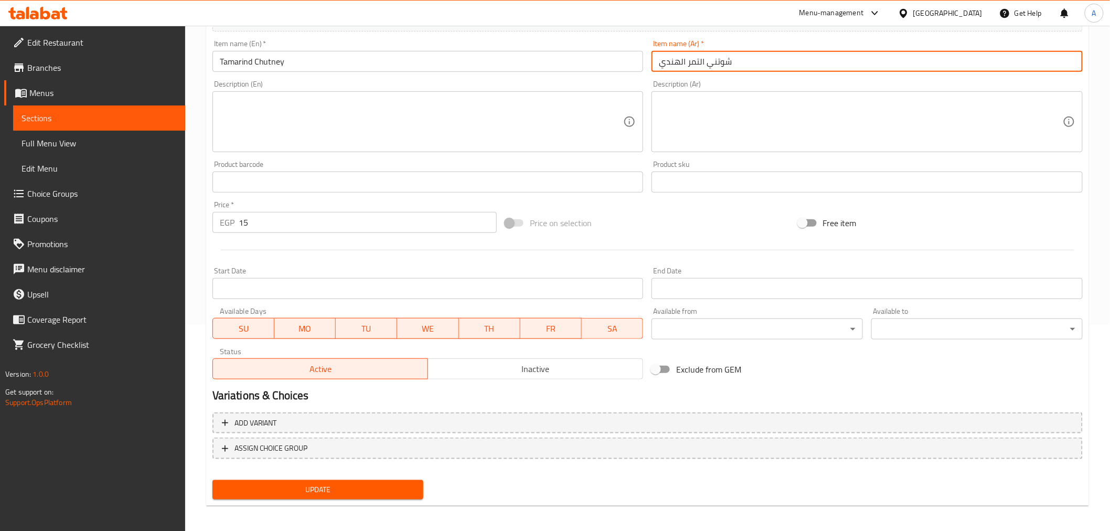
scroll to position [208, 0]
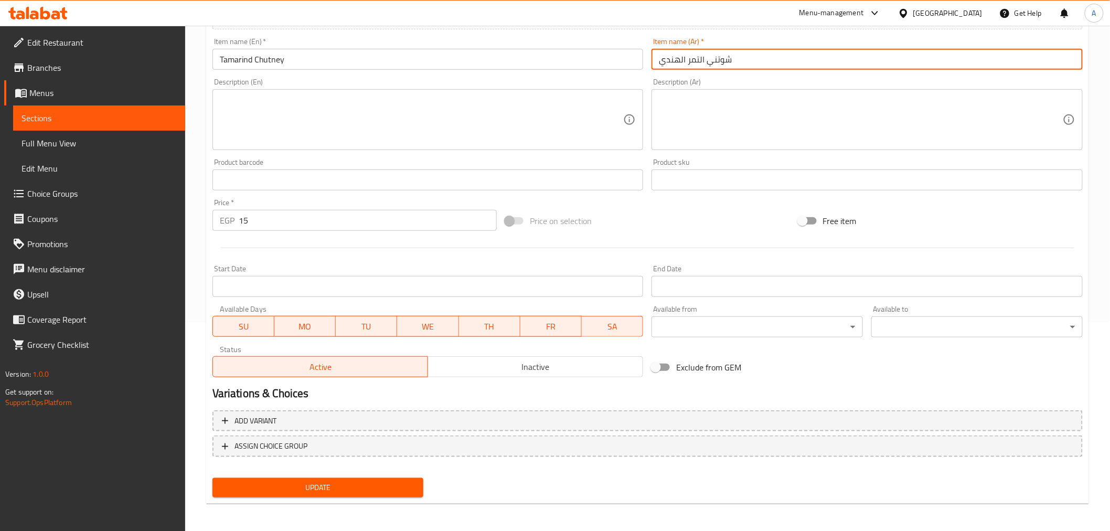
type input "شوتني التمر الهندي"
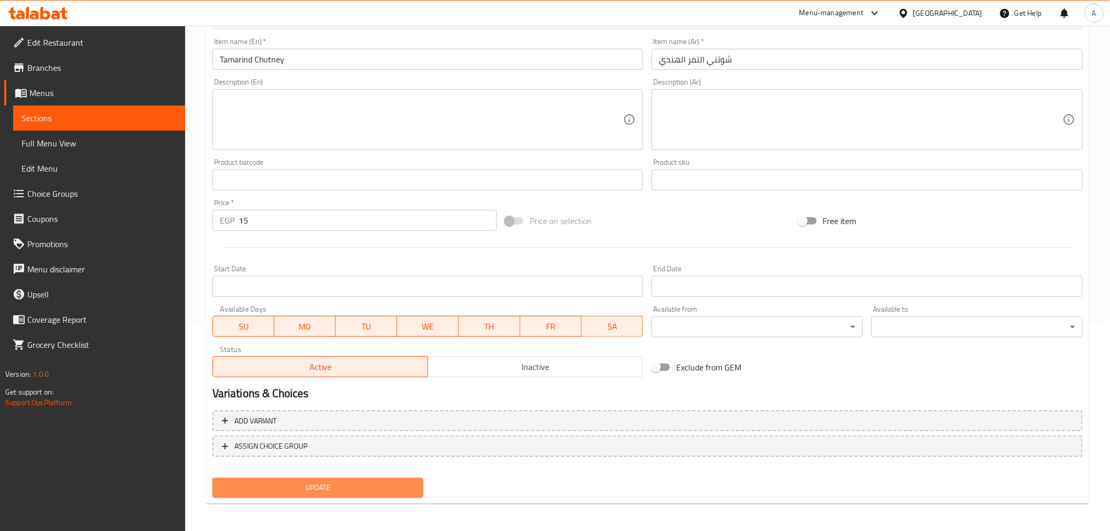
click at [345, 482] on span "Update" at bounding box center [318, 487] width 195 height 13
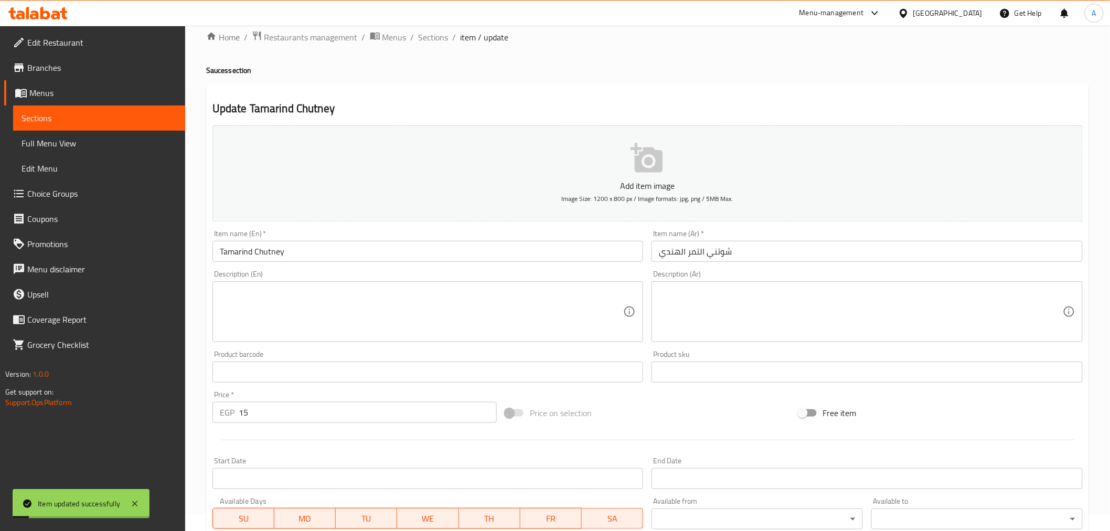
scroll to position [0, 0]
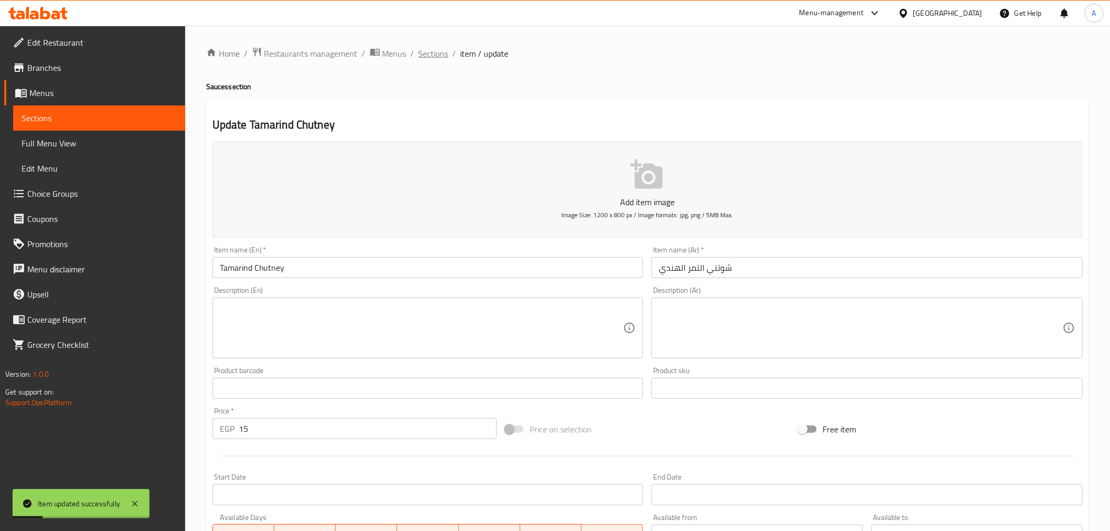
click at [421, 47] on span "Sections" at bounding box center [434, 53] width 30 height 13
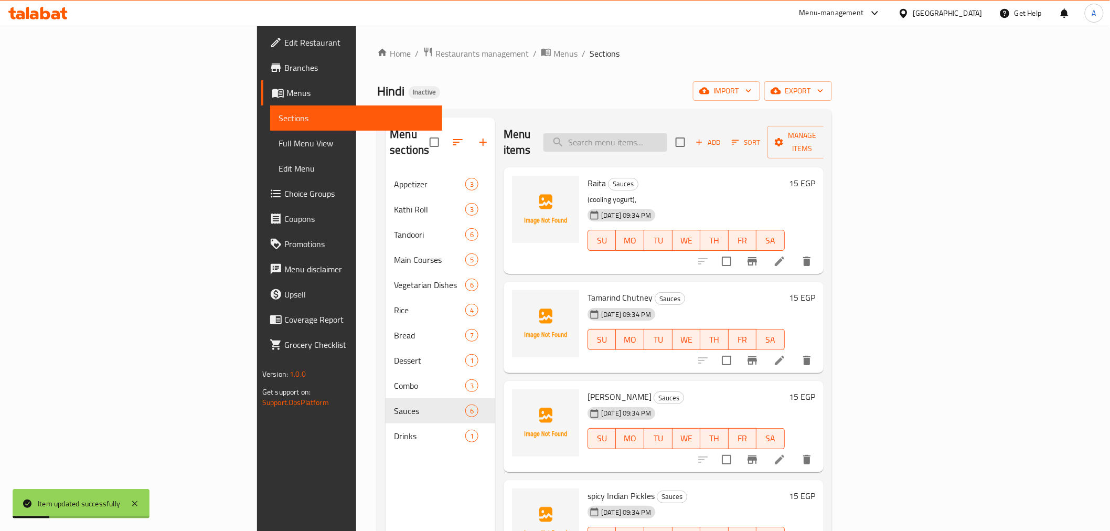
drag, startPoint x: 718, startPoint y: 142, endPoint x: 721, endPoint y: 150, distance: 9.2
click at [667, 142] on input "search" at bounding box center [605, 142] width 124 height 18
paste input "[PERSON_NAME]"
drag, startPoint x: 703, startPoint y: 135, endPoint x: 741, endPoint y: 133, distance: 37.3
click at [667, 133] on input "Minty Chutne" at bounding box center [605, 142] width 124 height 18
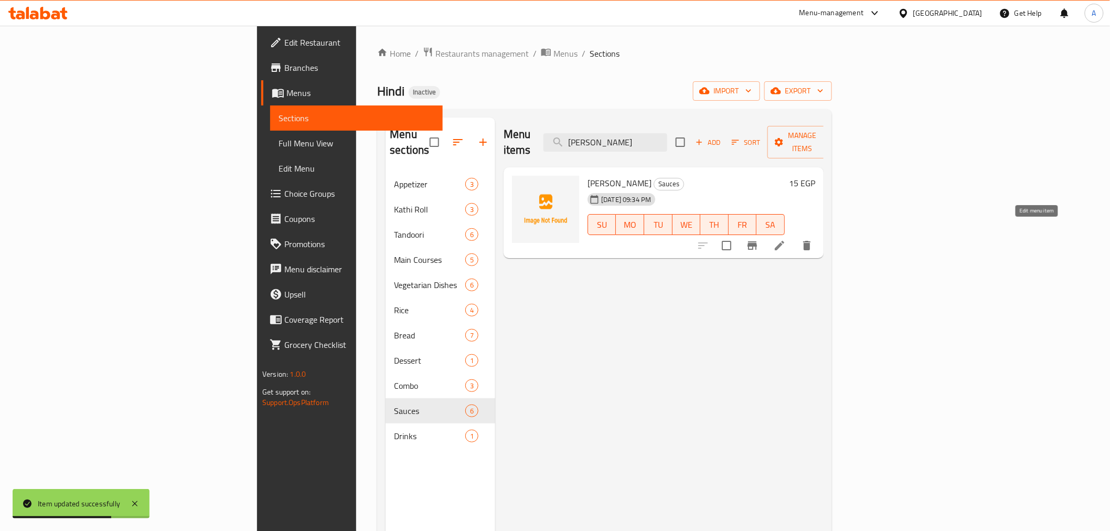
type input "Minty Chutne"
click at [786, 239] on icon at bounding box center [779, 245] width 13 height 13
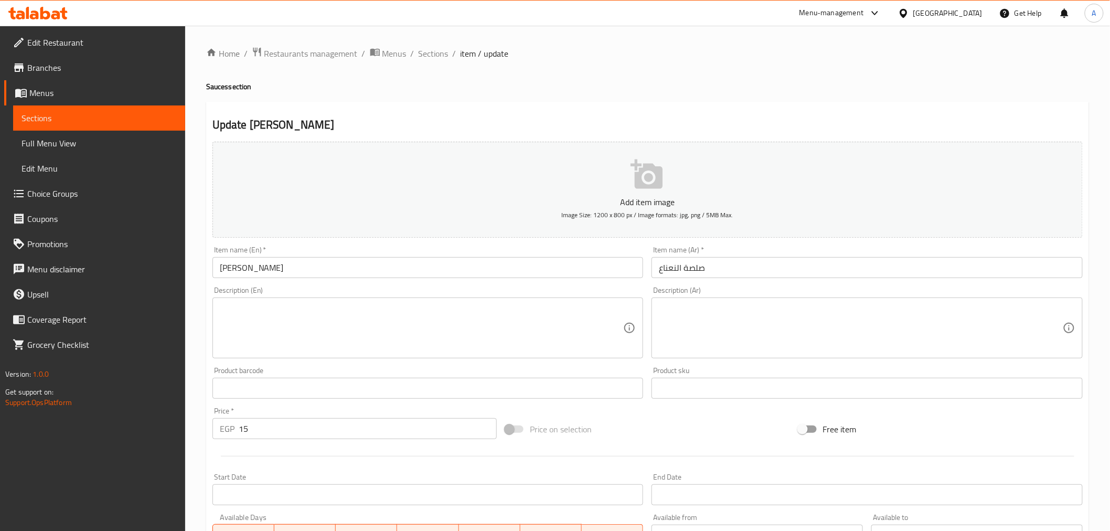
click at [686, 273] on input "صلصة النعناع" at bounding box center [867, 267] width 431 height 21
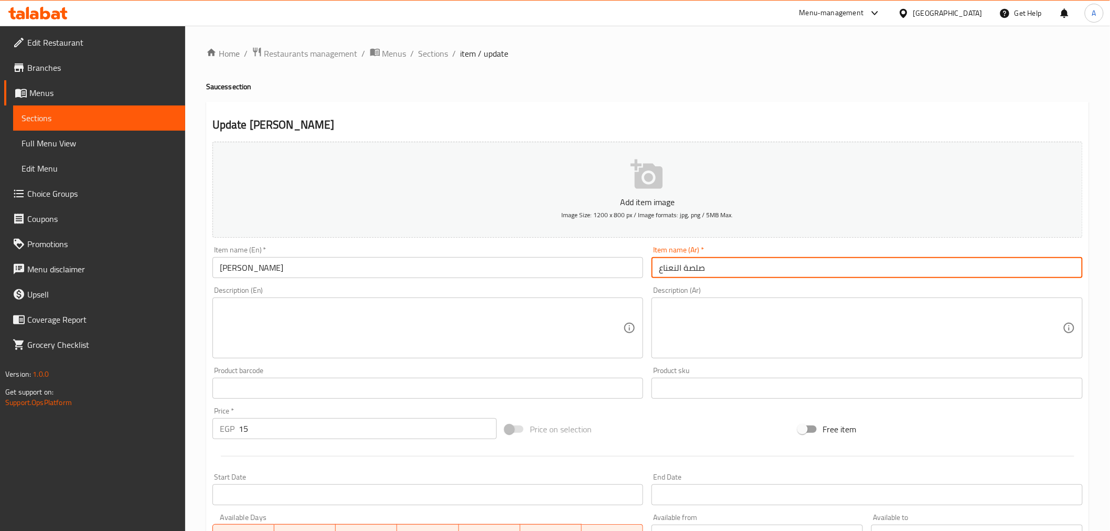
click at [686, 273] on input "صلصة النعناع" at bounding box center [867, 267] width 431 height 21
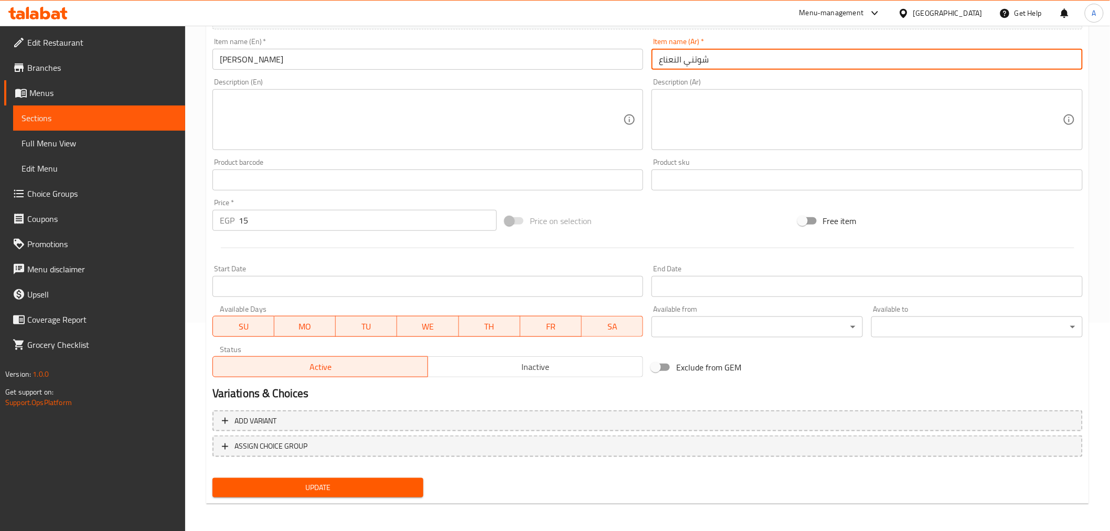
type input "شوتني النعناع"
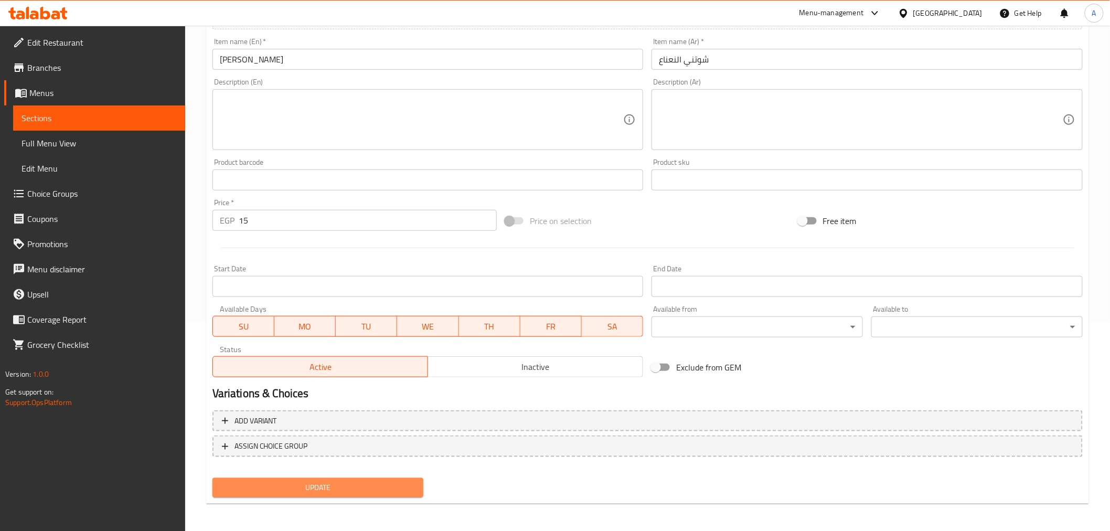
click at [312, 483] on span "Update" at bounding box center [318, 487] width 195 height 13
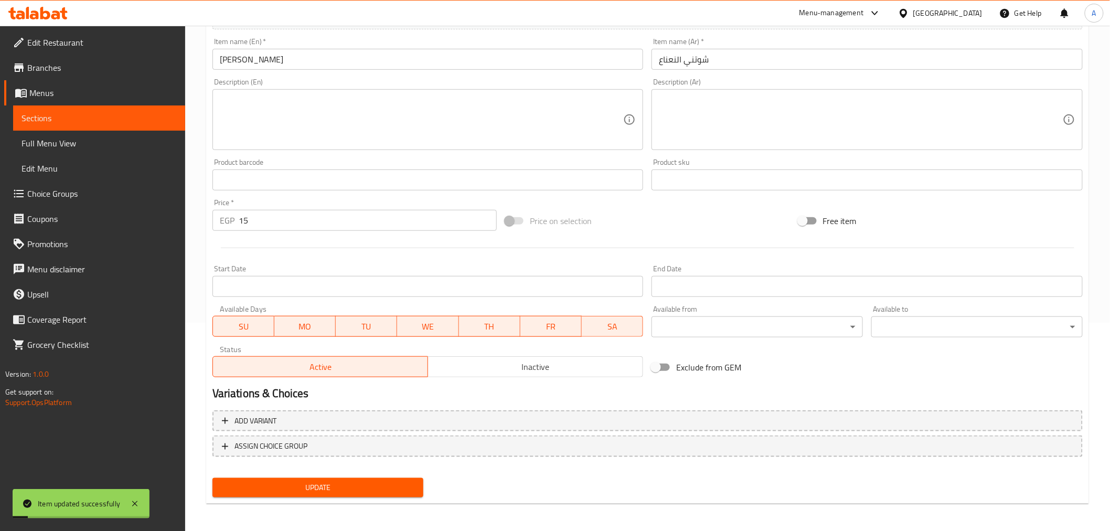
scroll to position [0, 0]
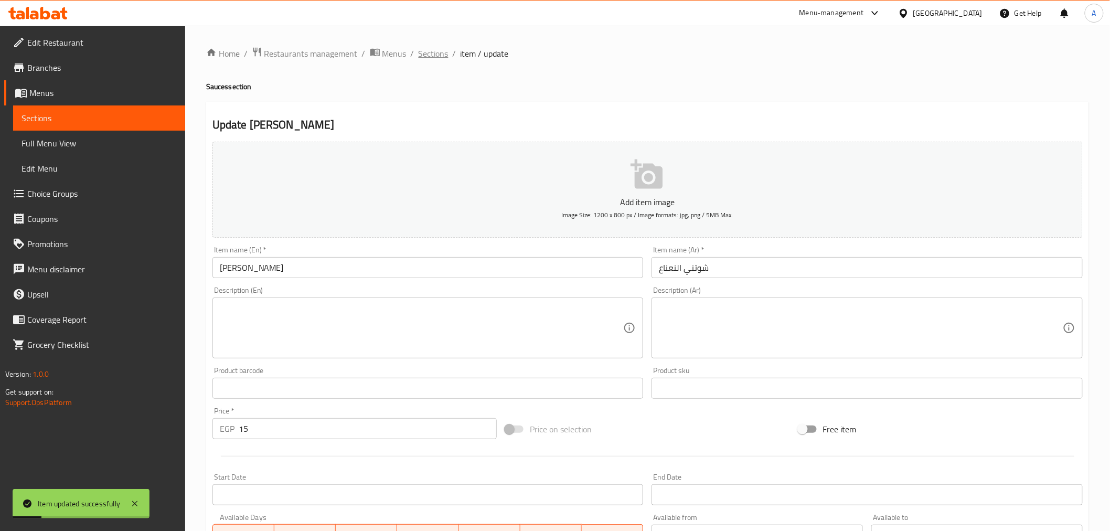
click at [428, 54] on span "Sections" at bounding box center [434, 53] width 30 height 13
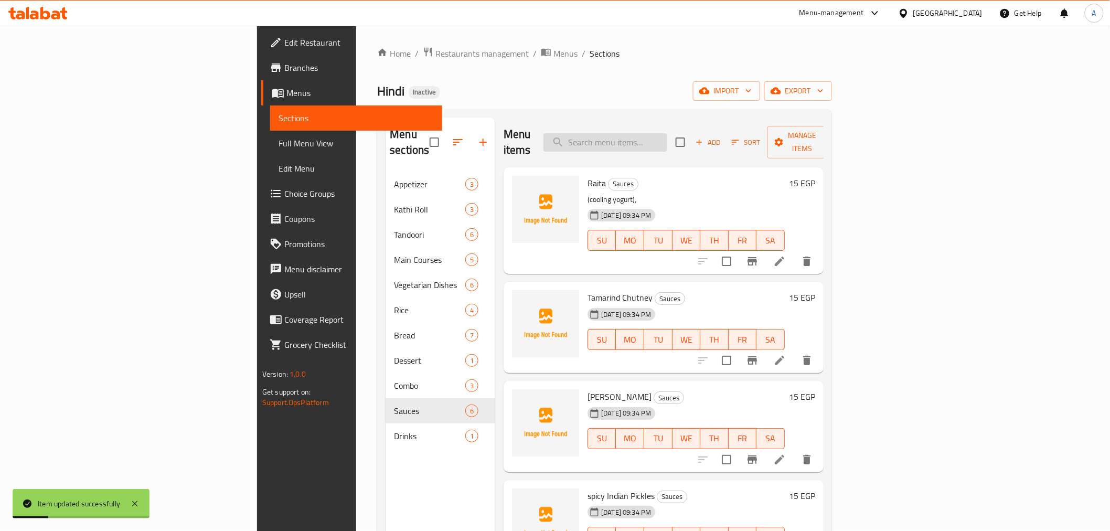
click at [667, 138] on input "search" at bounding box center [605, 142] width 124 height 18
paste input ""spicy Indian Pickles المخللات الهندية ""
drag, startPoint x: 681, startPoint y: 133, endPoint x: 622, endPoint y: 133, distance: 58.8
click at [622, 133] on div "Menu items "spicy Indian Pickles المخللات الهندية " Add Sort Manage items" at bounding box center [664, 143] width 320 height 50
click at [762, 132] on div "Menu items "spicy Indian Pickles المخللات الهندية " Add Sort Manage items" at bounding box center [664, 143] width 320 height 50
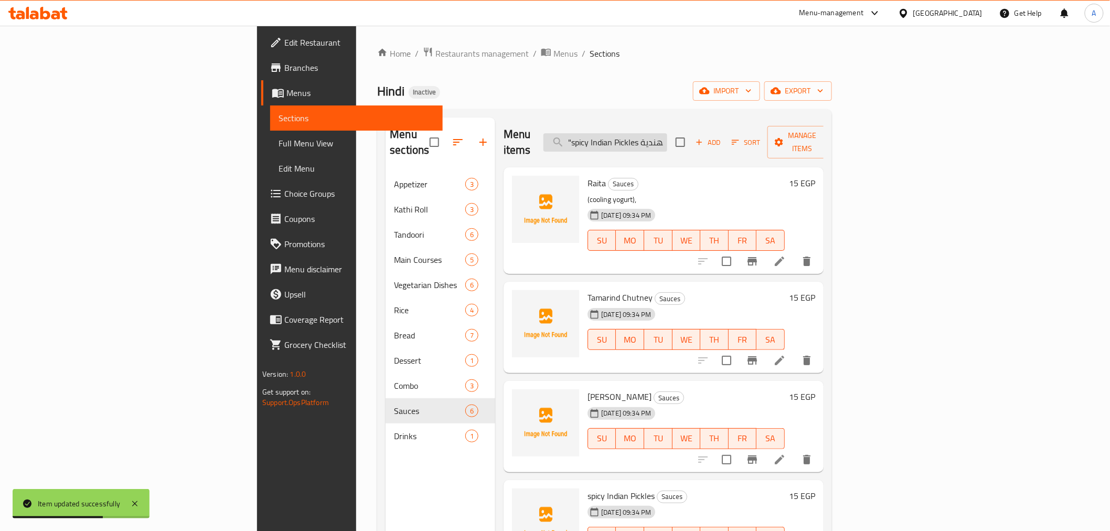
drag, startPoint x: 717, startPoint y: 137, endPoint x: 659, endPoint y: 129, distance: 57.7
click at [659, 133] on input ""spicy Indian Pickles المخللات الهندية "" at bounding box center [605, 142] width 124 height 18
click at [667, 138] on input ""spicy Indian Pickles المخللات الهندية "" at bounding box center [605, 142] width 124 height 18
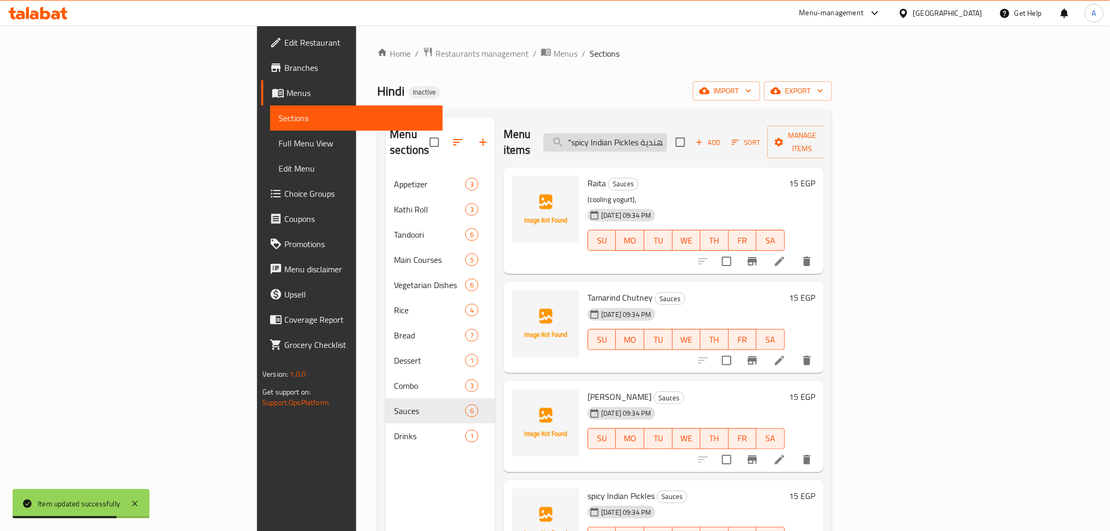
paste input "spicy Indian Pick"
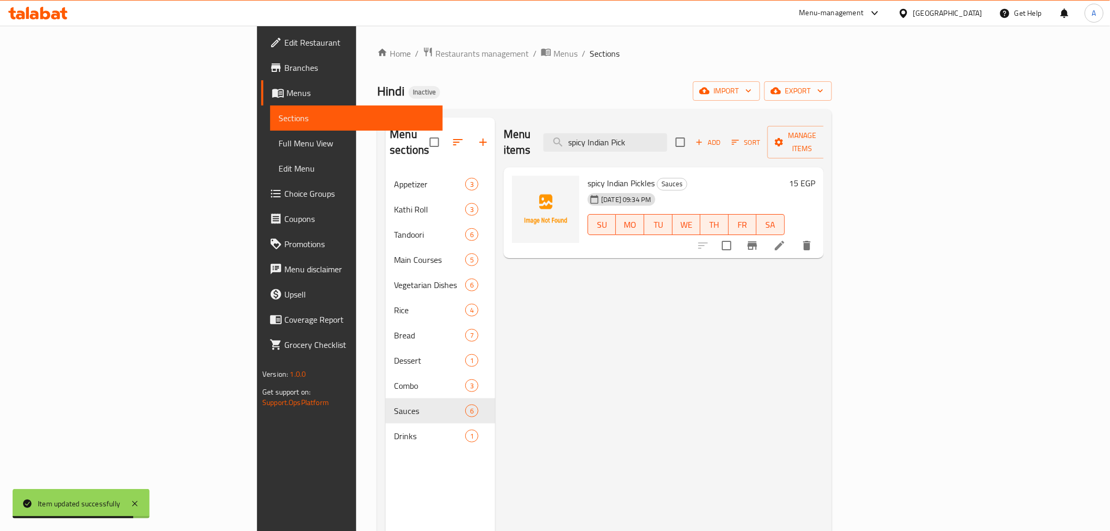
type input "spicy Indian Pick"
click at [794, 239] on li at bounding box center [779, 245] width 29 height 19
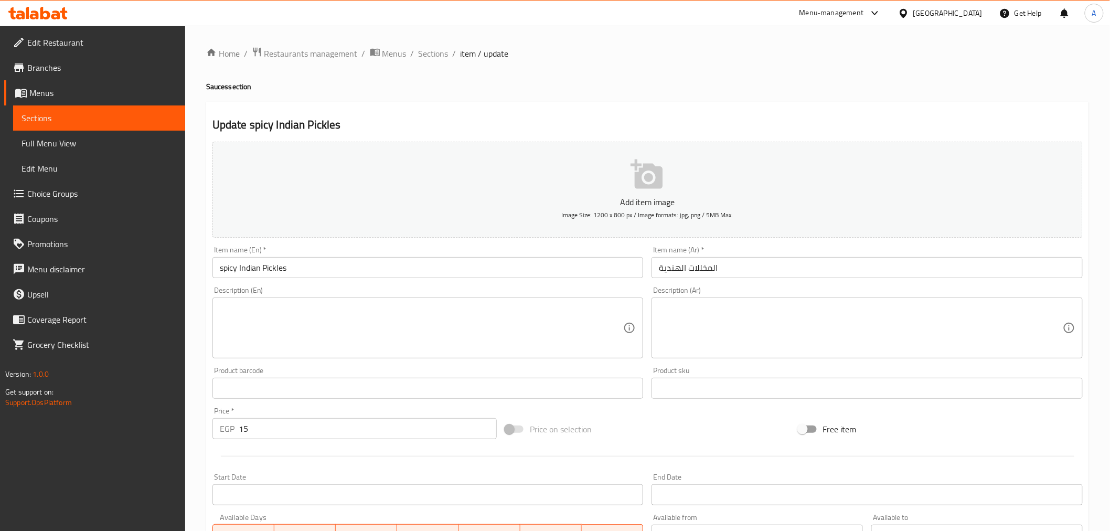
click at [342, 269] on input "spicy Indian Pickles" at bounding box center [427, 267] width 431 height 21
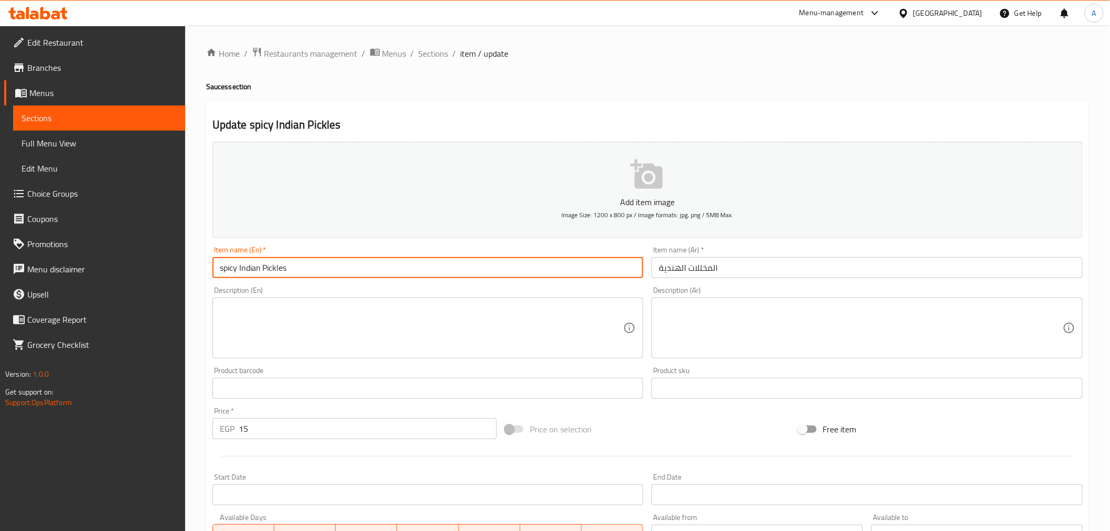
click at [342, 269] on input "spicy Indian Pickles" at bounding box center [427, 267] width 431 height 21
click at [747, 271] on input "المخللات الهندية" at bounding box center [867, 267] width 431 height 21
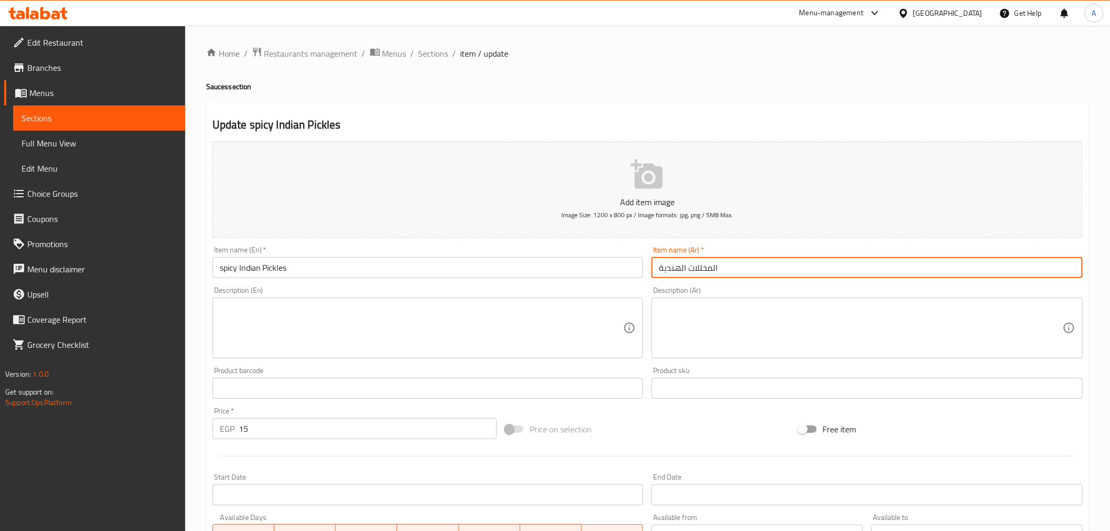
paste input "مخلل هندي حار"
click at [682, 271] on input "المخللات الهندية مخلل هندي حار" at bounding box center [867, 267] width 431 height 21
click at [685, 264] on input "المخللات الهندية مخلل هندي حار" at bounding box center [867, 267] width 431 height 21
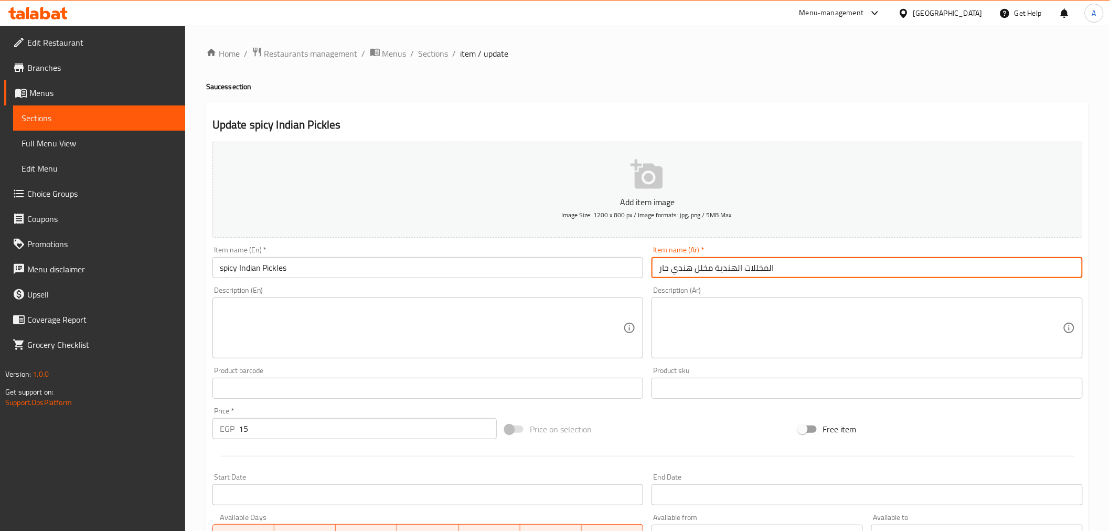
click at [685, 264] on input "المخللات الهندية مخلل هندي حار" at bounding box center [867, 267] width 431 height 21
click at [688, 270] on input "المخللات الهندية مخلل حار" at bounding box center [867, 267] width 431 height 21
click at [688, 269] on input "المخللات الهندية مخلل حار" at bounding box center [867, 267] width 431 height 21
click at [770, 266] on input "المخللات الهندية الحار" at bounding box center [867, 267] width 431 height 21
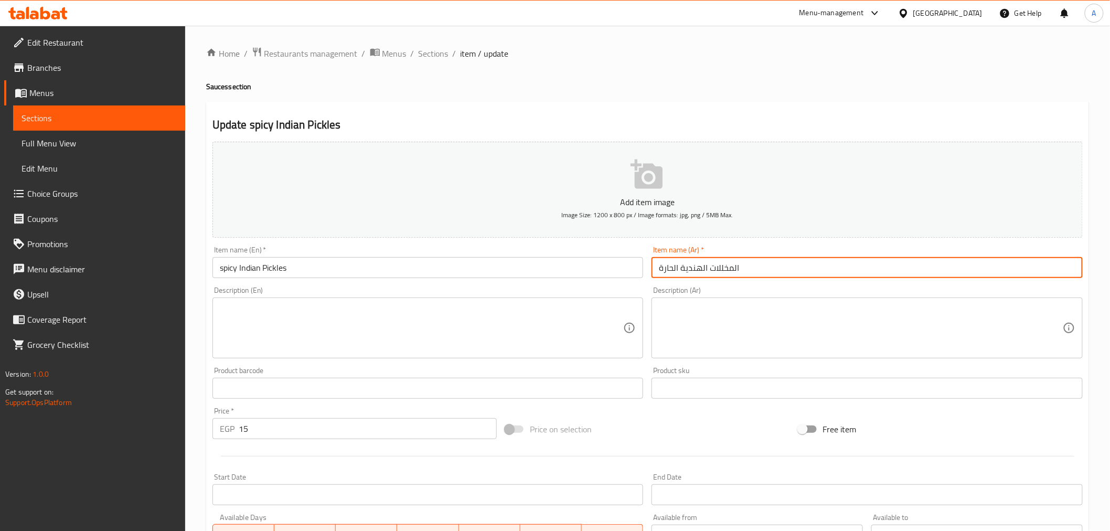
scroll to position [208, 0]
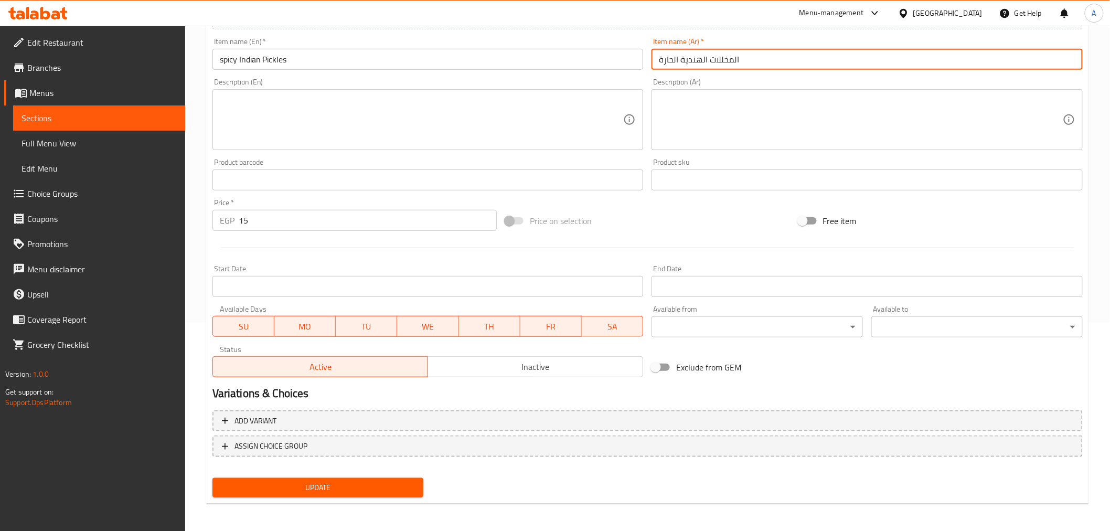
type input "المخللات الهندية الحارة"
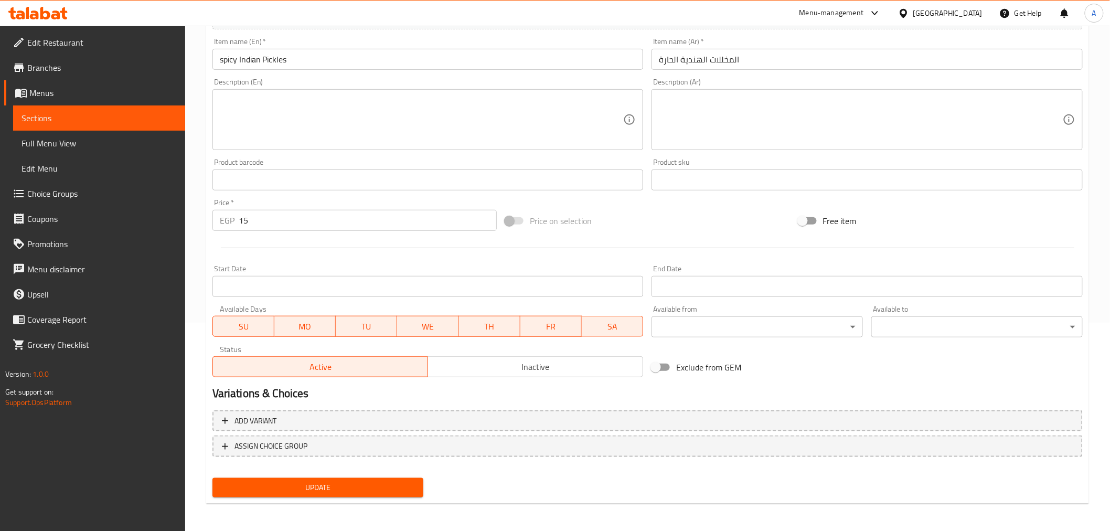
click at [370, 474] on div "Update" at bounding box center [318, 488] width 220 height 28
click at [365, 481] on span "Update" at bounding box center [318, 487] width 195 height 13
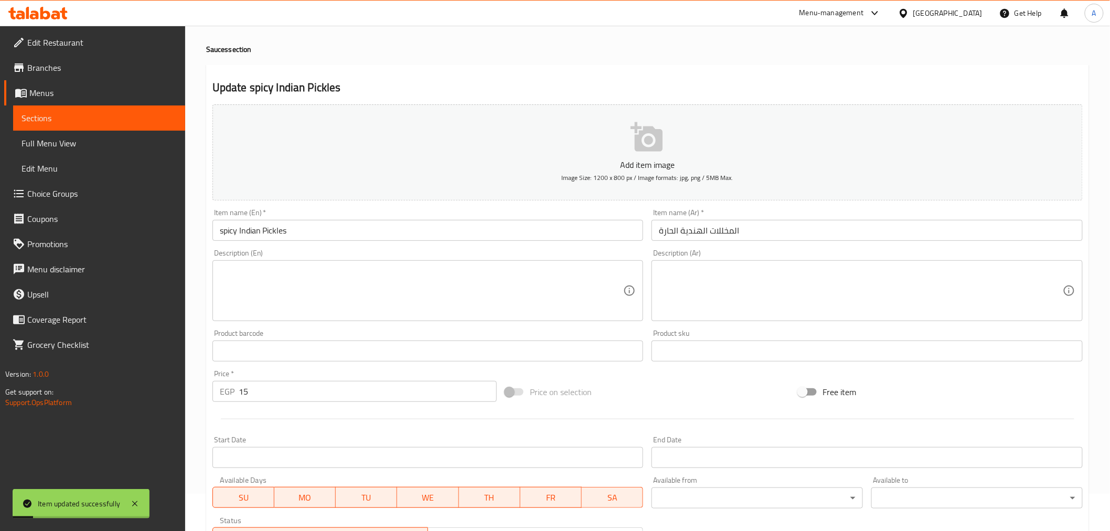
scroll to position [0, 0]
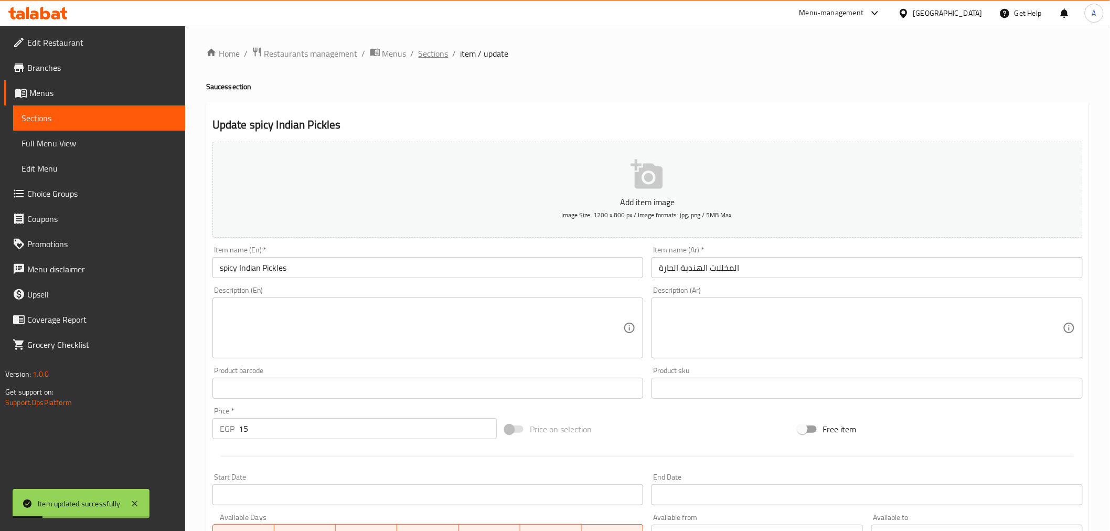
click at [428, 52] on span "Sections" at bounding box center [434, 53] width 30 height 13
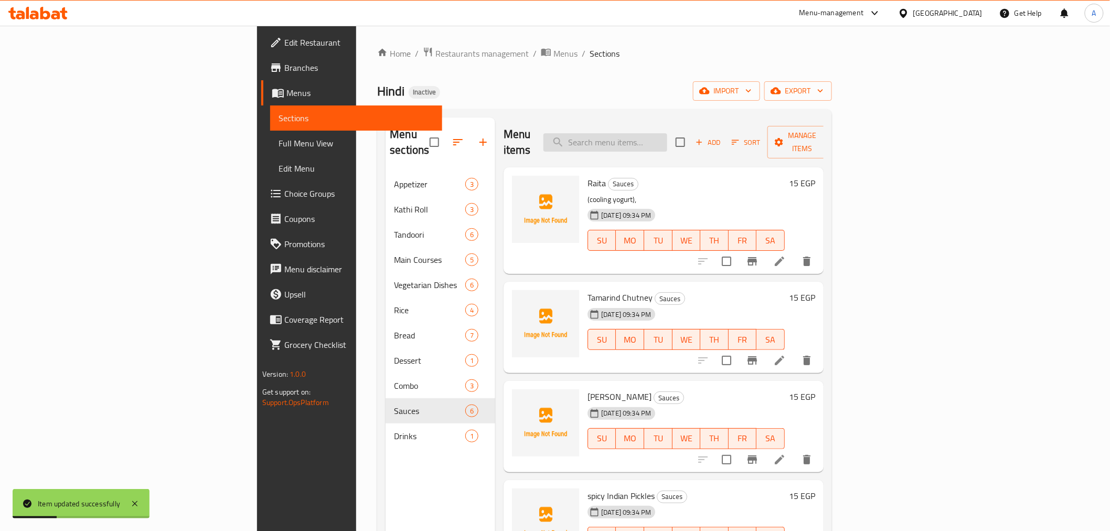
click at [667, 135] on input "search" at bounding box center [605, 142] width 124 height 18
paste input "Red Chili Sauce"
drag, startPoint x: 707, startPoint y: 137, endPoint x: 730, endPoint y: 134, distance: 23.8
click at [667, 135] on input "Red Chili Sauce" at bounding box center [605, 142] width 124 height 18
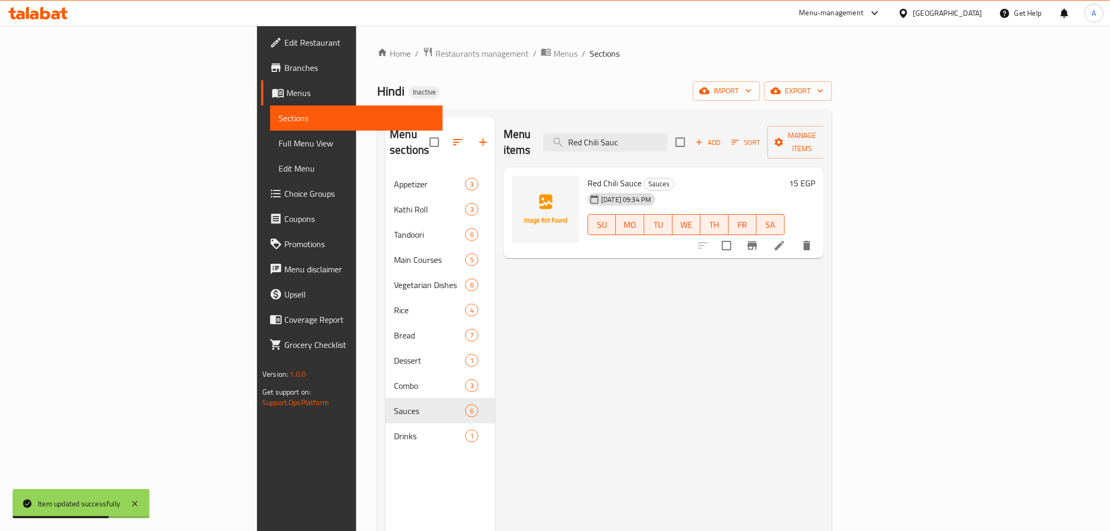
type input "Red Chili Sauc"
click at [794, 236] on li at bounding box center [779, 245] width 29 height 19
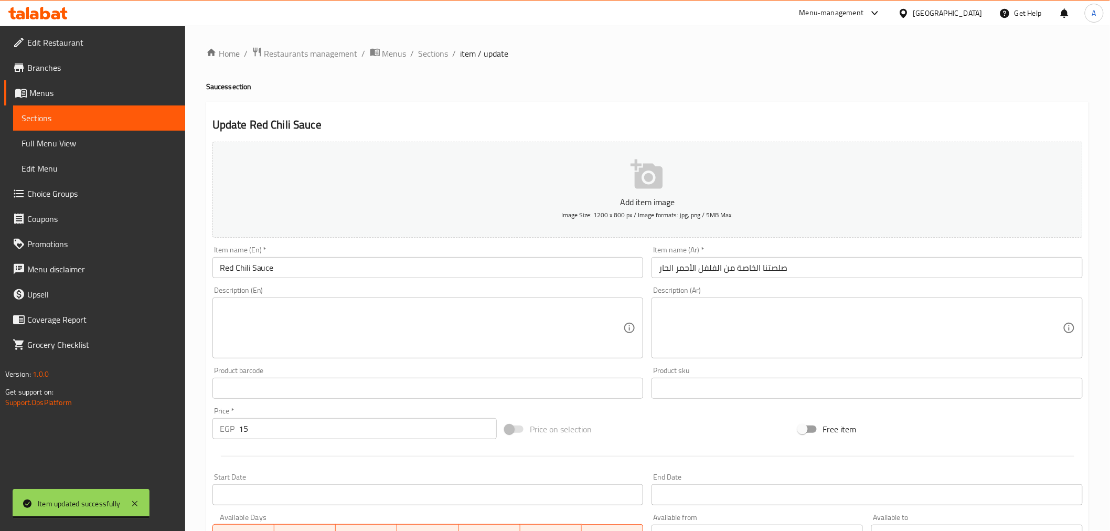
click at [271, 269] on input "Red Chili Sauce" at bounding box center [427, 267] width 431 height 21
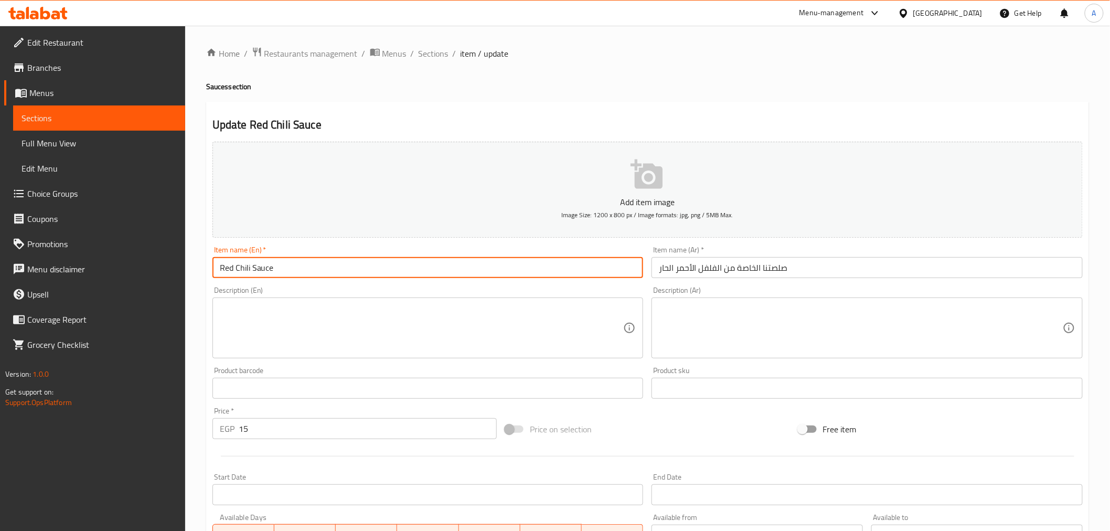
click at [271, 269] on input "Red Chili Sauce" at bounding box center [427, 267] width 431 height 21
click at [777, 265] on input "صلصتنا الخاصة من الفلفل الأحمر الحار" at bounding box center [867, 267] width 431 height 21
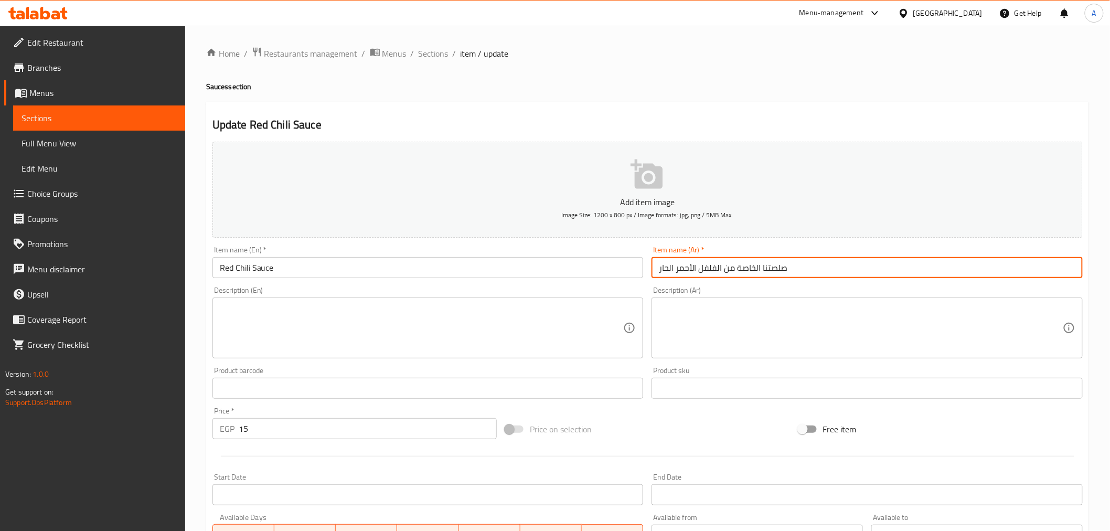
click at [777, 265] on input "صلصتنا الخاصة من الفلفل الأحمر الحار" at bounding box center [867, 267] width 431 height 21
paste input "الفلفل الأحم"
click at [764, 271] on input "صلصة الفلفل الأحمر" at bounding box center [867, 267] width 431 height 21
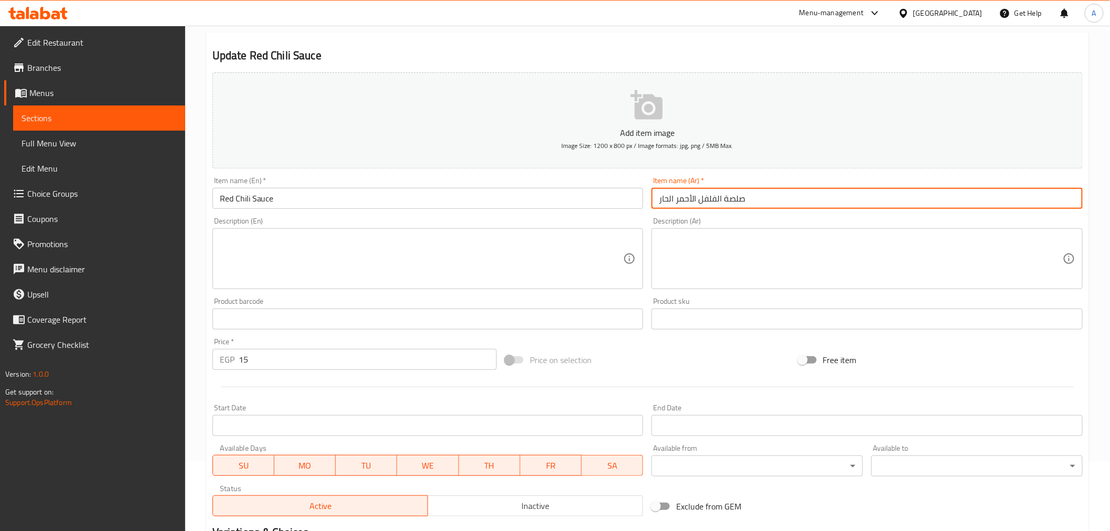
scroll to position [208, 0]
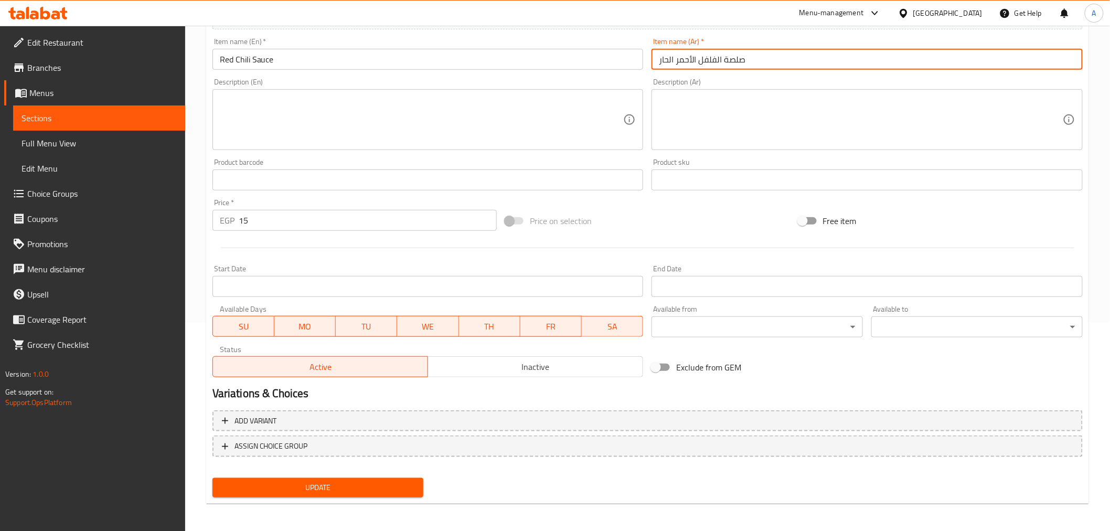
type input "صلصة الفلفل الأحمر الحار"
click at [336, 488] on span "Update" at bounding box center [318, 487] width 195 height 13
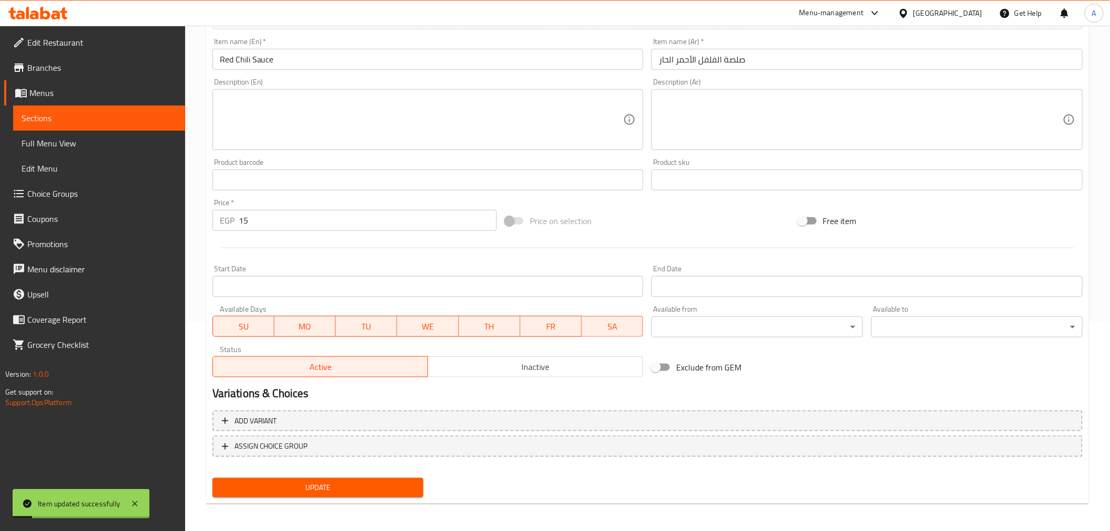
scroll to position [0, 0]
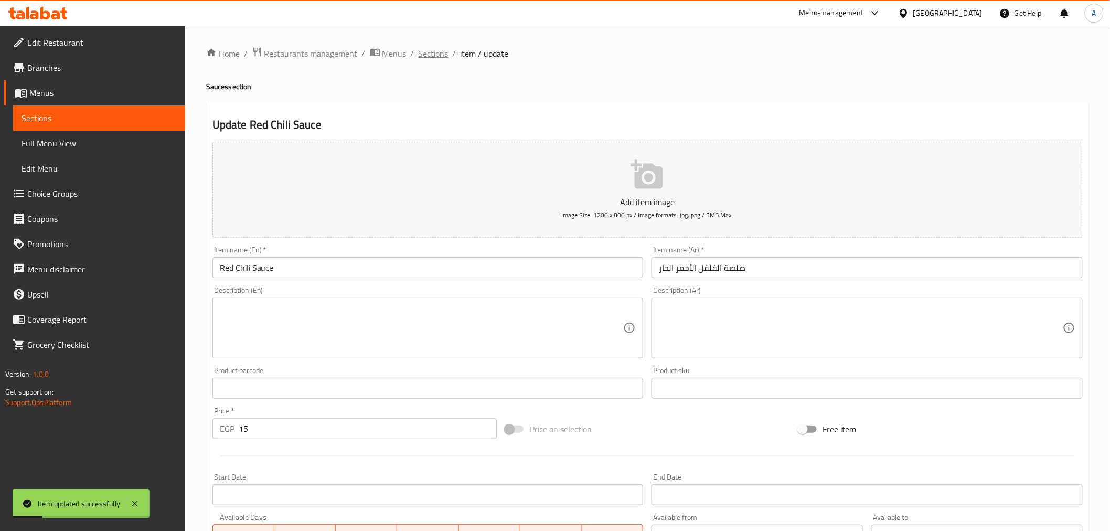
click at [421, 52] on span "Sections" at bounding box center [434, 53] width 30 height 13
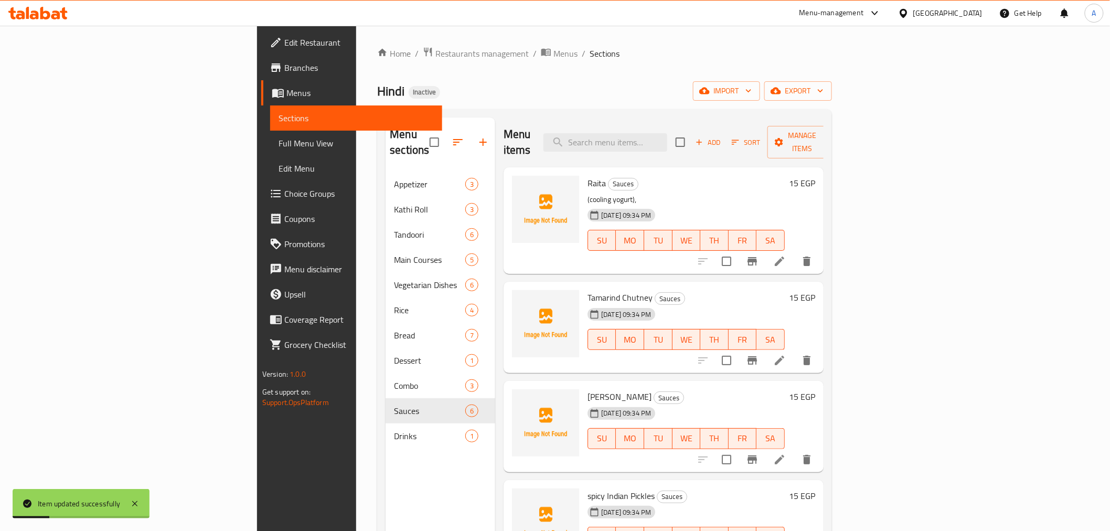
drag, startPoint x: 703, startPoint y: 113, endPoint x: 706, endPoint y: 118, distance: 5.4
click at [705, 113] on div "Menu sections Appetizer 3 Kathi Roll 3 Tandoori 6 Main Courses 5 Vegetarian Dis…" at bounding box center [604, 383] width 454 height 548
click at [667, 133] on input "search" at bounding box center [605, 142] width 124 height 18
paste input "seasonal fruit chutneys"
drag, startPoint x: 748, startPoint y: 127, endPoint x: 732, endPoint y: 125, distance: 16.5
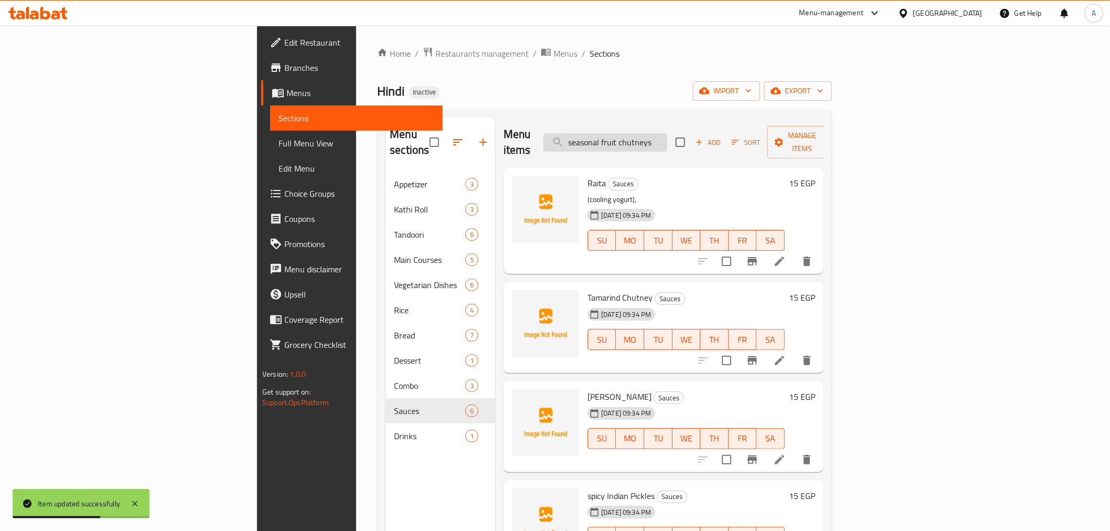
click at [667, 133] on input "seasonal fruit chutneys" at bounding box center [605, 142] width 124 height 18
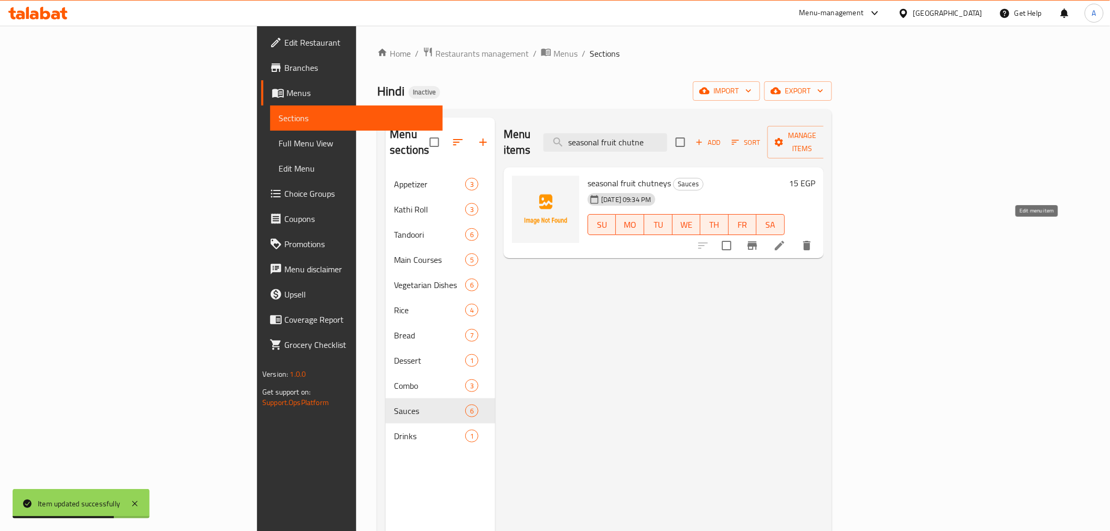
type input "seasonal fruit chutne"
click at [784, 241] on icon at bounding box center [779, 245] width 9 height 9
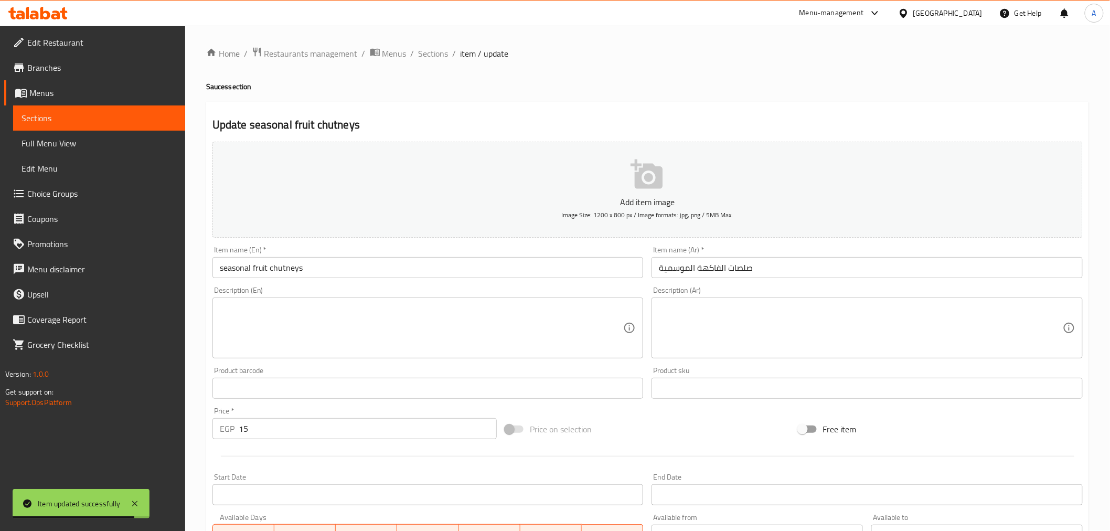
click at [740, 269] on input "صلصات الفاكهة الموسمية" at bounding box center [867, 267] width 431 height 21
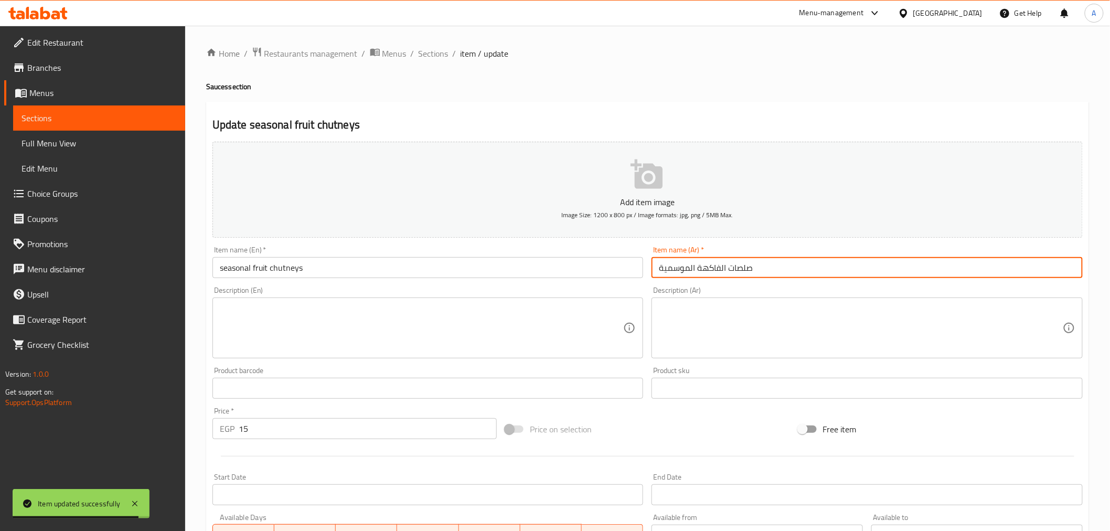
click at [740, 269] on input "صلصات الفاكهة الموسمية" at bounding box center [867, 267] width 431 height 21
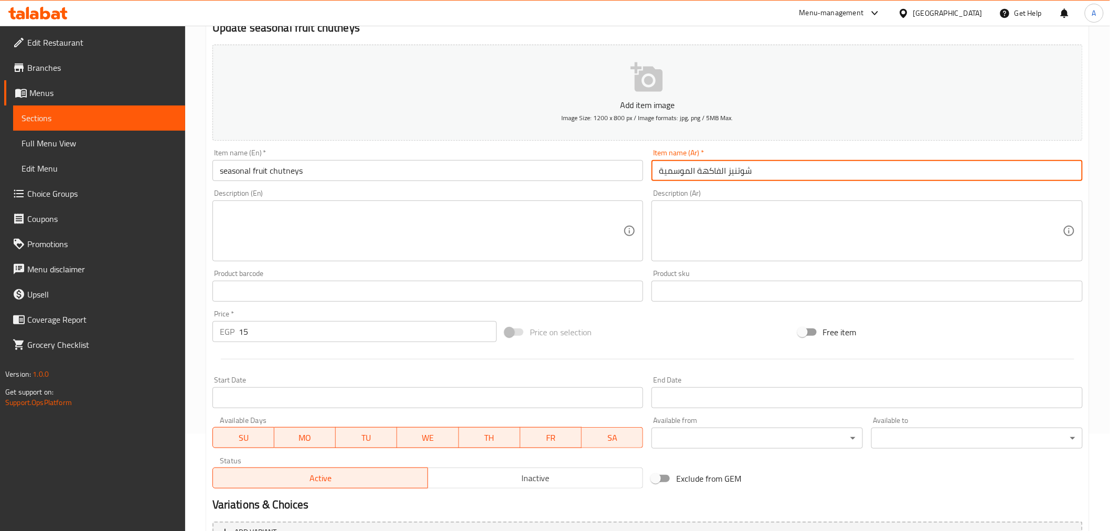
scroll to position [208, 0]
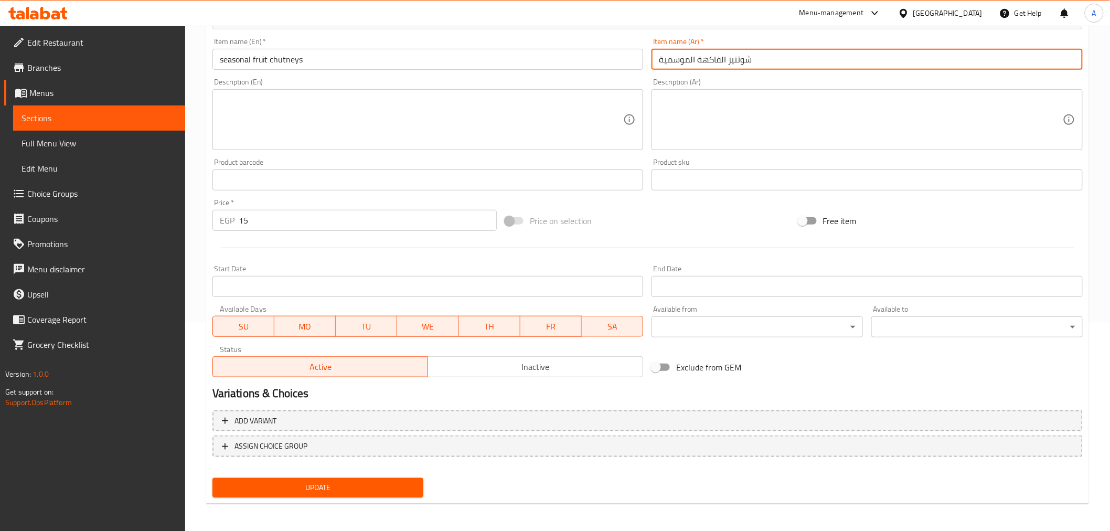
type input "شوتنيز الفاكهة الموسمية"
click at [307, 483] on span "Update" at bounding box center [318, 487] width 195 height 13
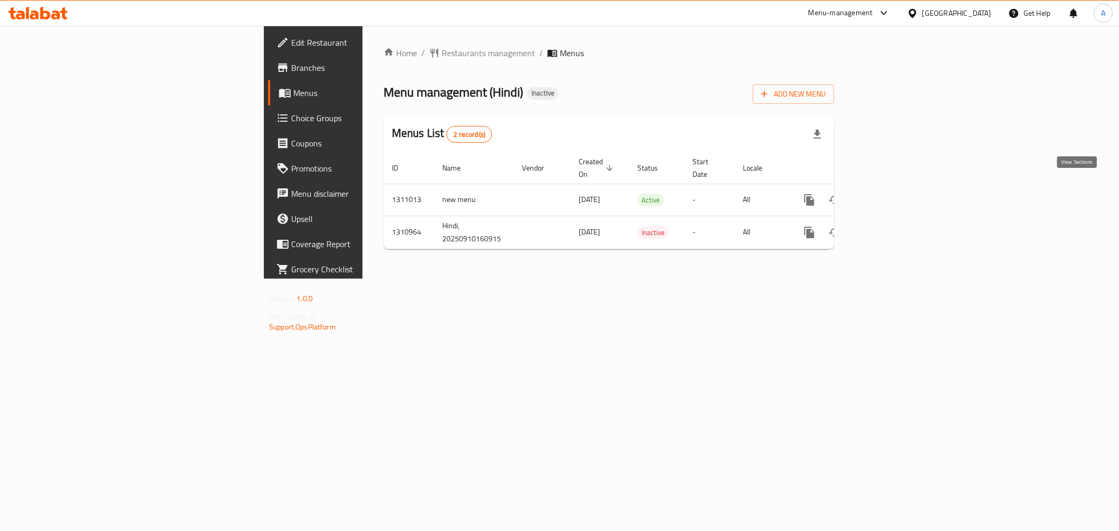
click at [891, 194] on icon "enhanced table" at bounding box center [885, 200] width 13 height 13
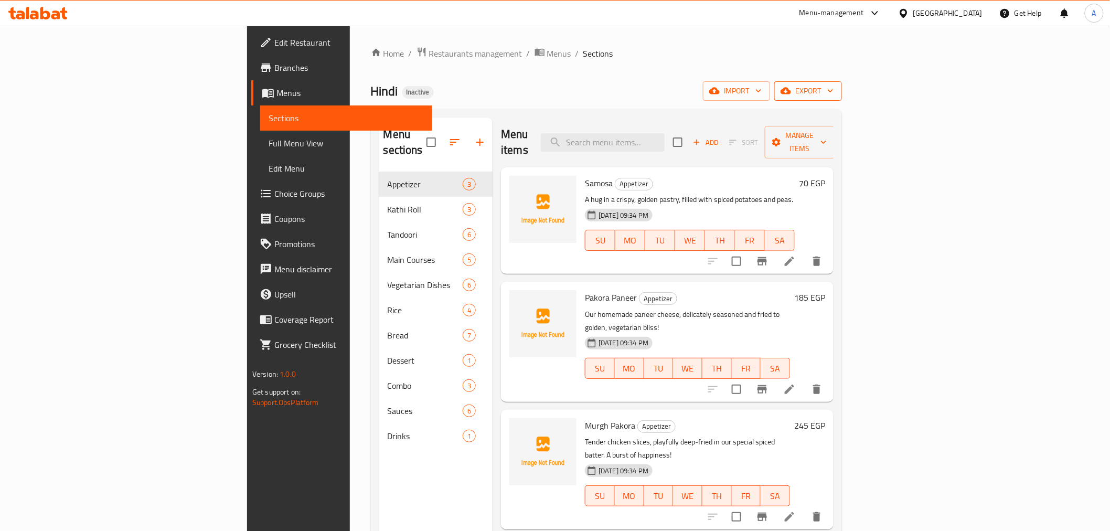
click at [836, 86] on icon "button" at bounding box center [830, 91] width 10 height 10
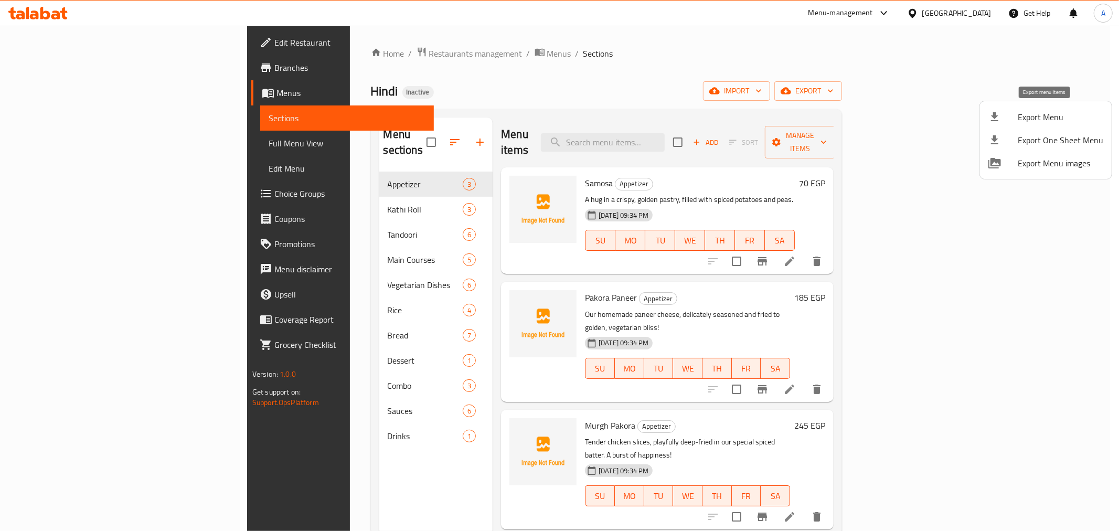
click at [1027, 116] on span "Export Menu" at bounding box center [1061, 117] width 86 height 13
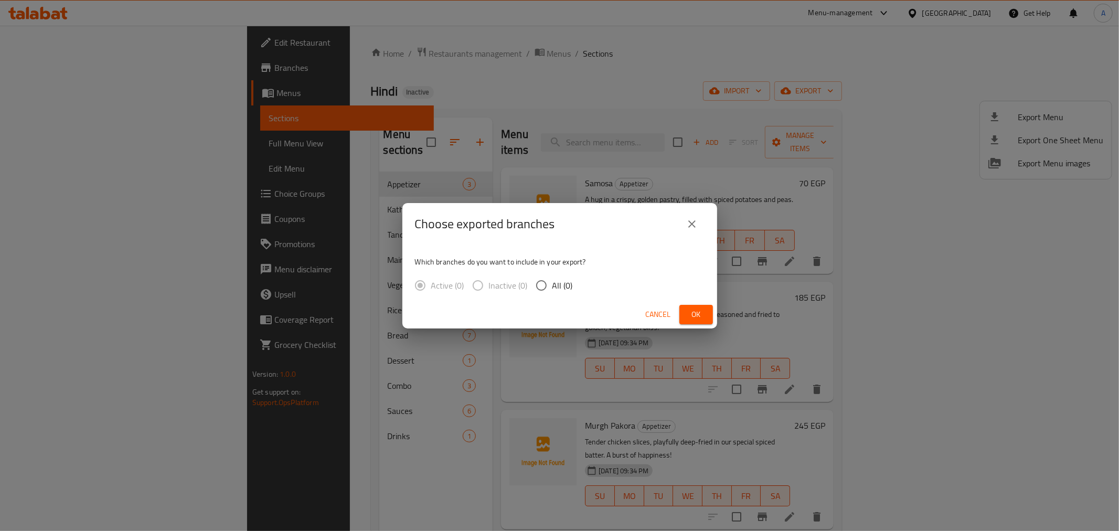
click at [552, 287] on span "All (0)" at bounding box center [562, 285] width 20 height 13
click at [552, 287] on input "All (0)" at bounding box center [541, 285] width 22 height 22
radio input "true"
click at [699, 310] on span "Ok" at bounding box center [696, 314] width 17 height 13
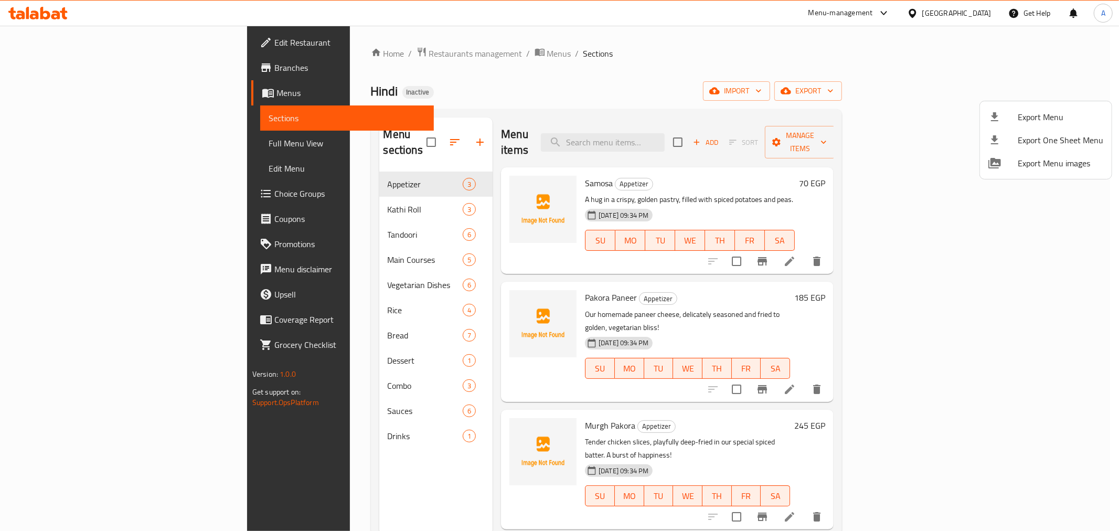
click at [1062, 81] on div at bounding box center [559, 265] width 1119 height 531
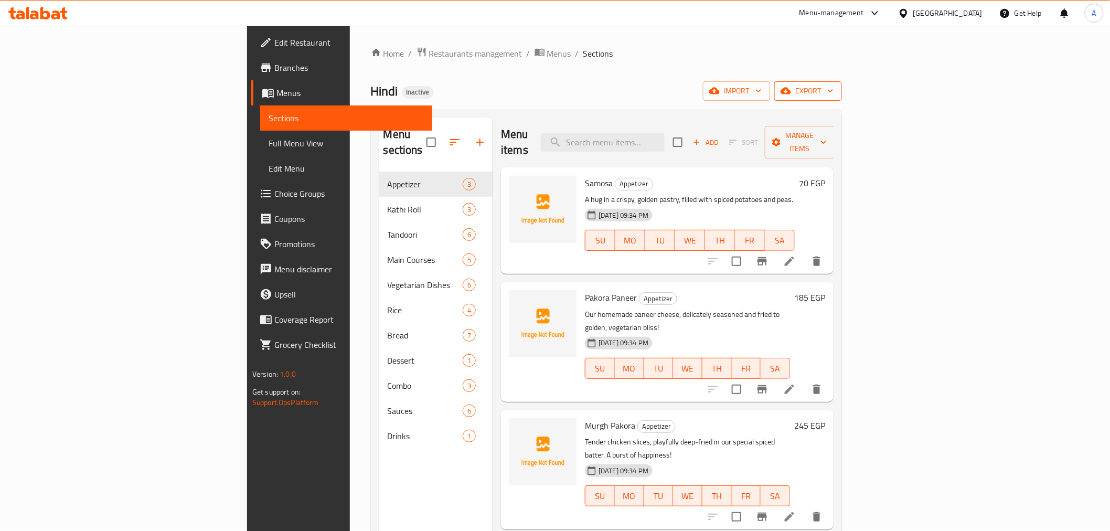
click at [834, 92] on span "export" at bounding box center [808, 90] width 51 height 13
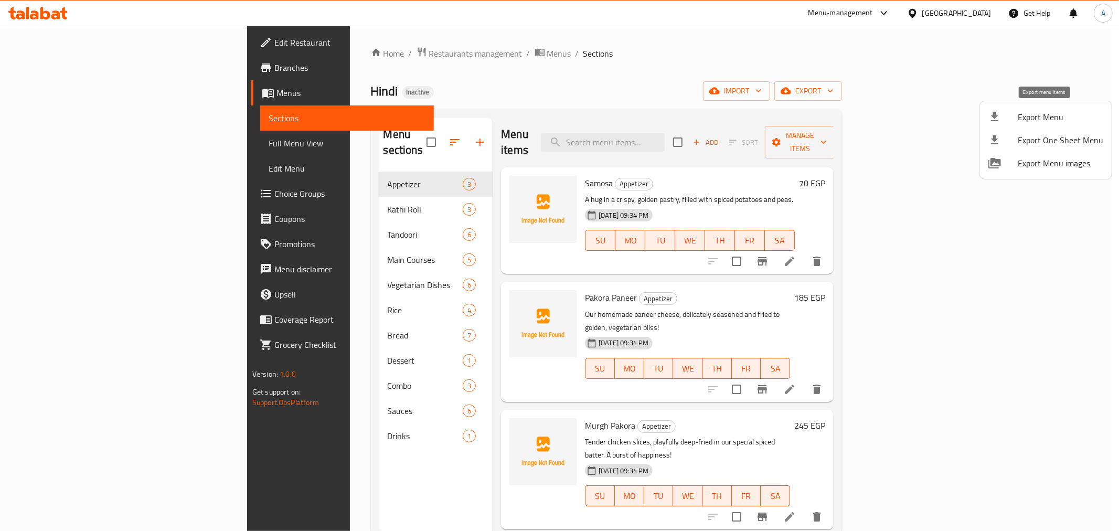
click at [1005, 117] on div at bounding box center [1002, 117] width 29 height 13
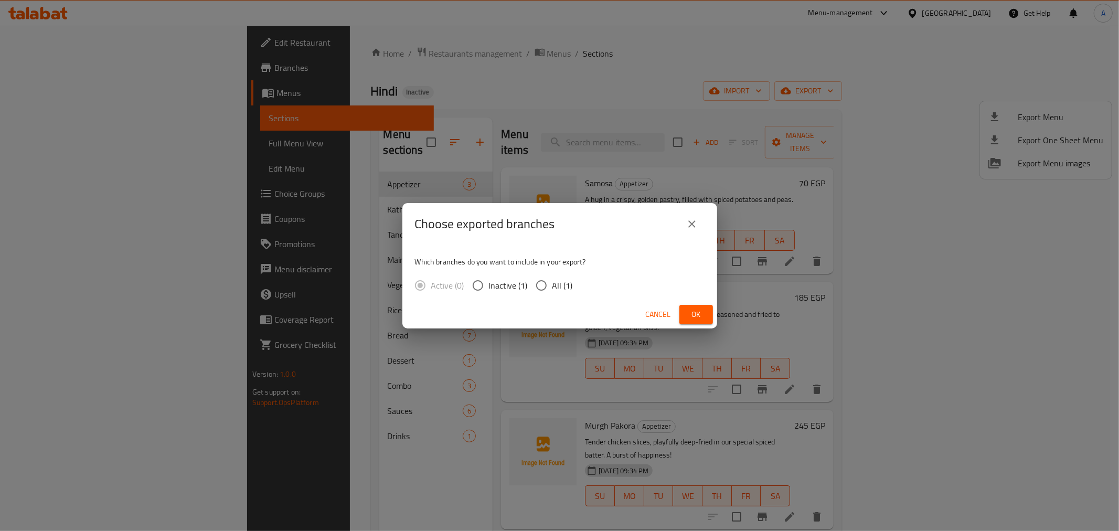
click at [563, 284] on span "All (1)" at bounding box center [562, 285] width 20 height 13
click at [552, 284] on input "All (1)" at bounding box center [541, 285] width 22 height 22
radio input "true"
click at [695, 313] on span "Ok" at bounding box center [696, 314] width 17 height 13
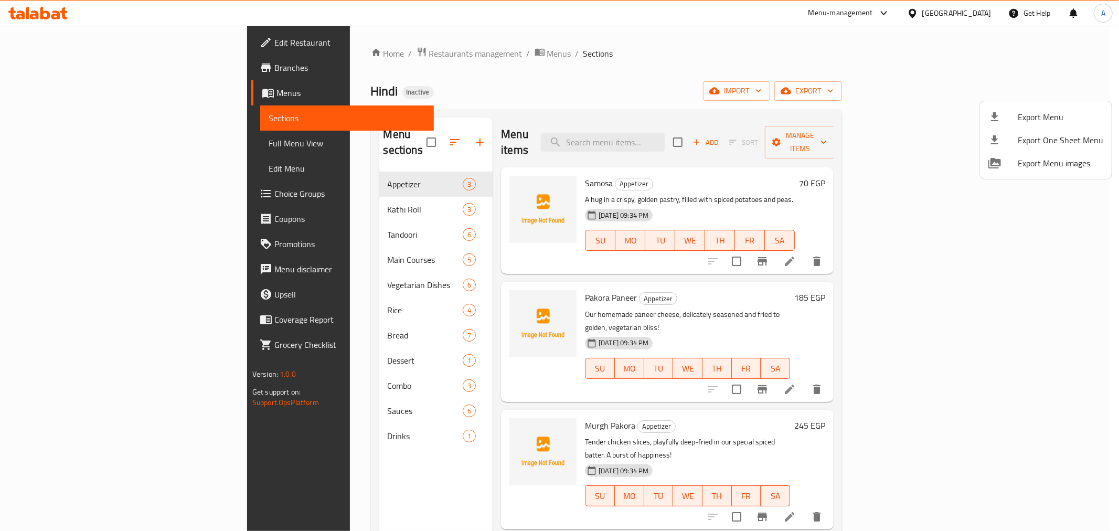
click at [700, 140] on div at bounding box center [559, 265] width 1119 height 531
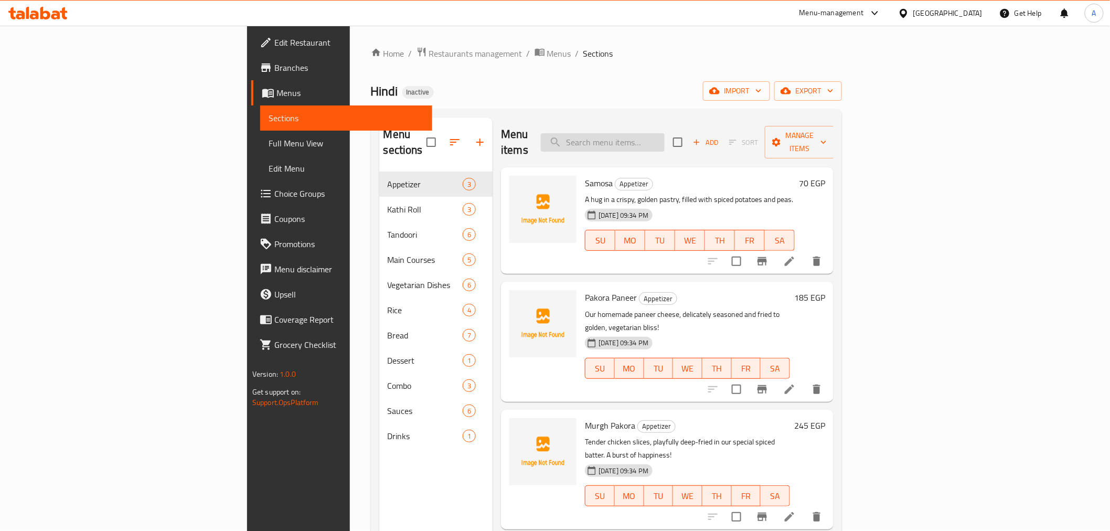
click at [665, 138] on input "search" at bounding box center [603, 142] width 124 height 18
paste input ""The Murgh Platter طبق الدجاج ""
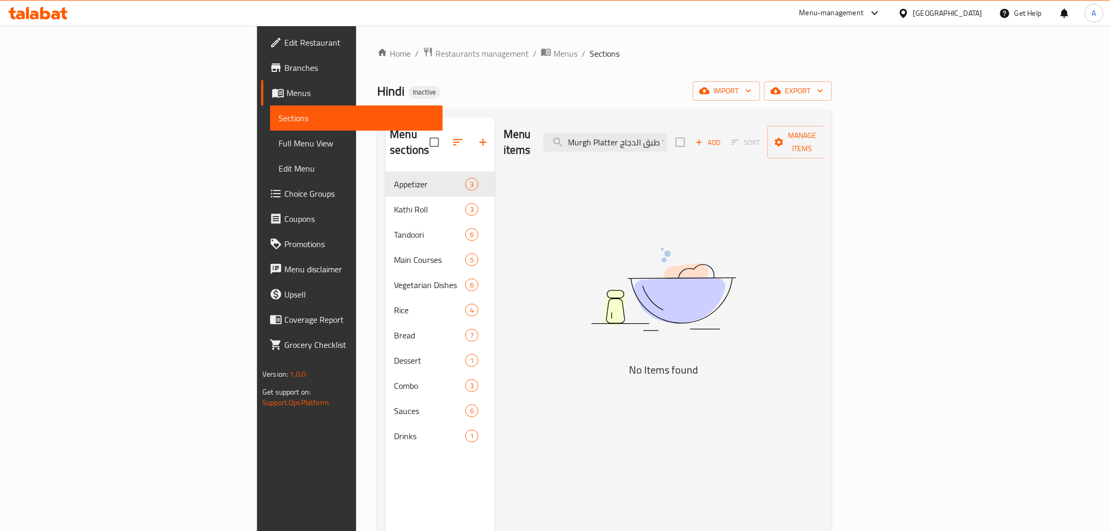
type input ""The Murgh Platter طبق الدجاج ""
drag, startPoint x: 61, startPoint y: 132, endPoint x: 68, endPoint y: 137, distance: 9.0
click at [270, 132] on link "Full Menu View" at bounding box center [356, 143] width 172 height 25
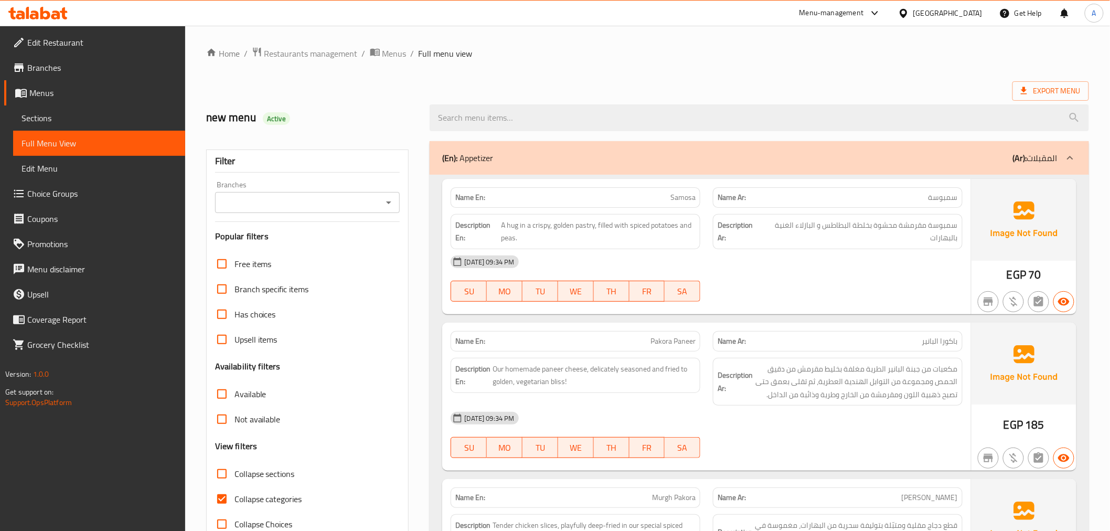
click at [782, 59] on ol "Home / Restaurants management / Menus / Full menu view" at bounding box center [647, 54] width 883 height 14
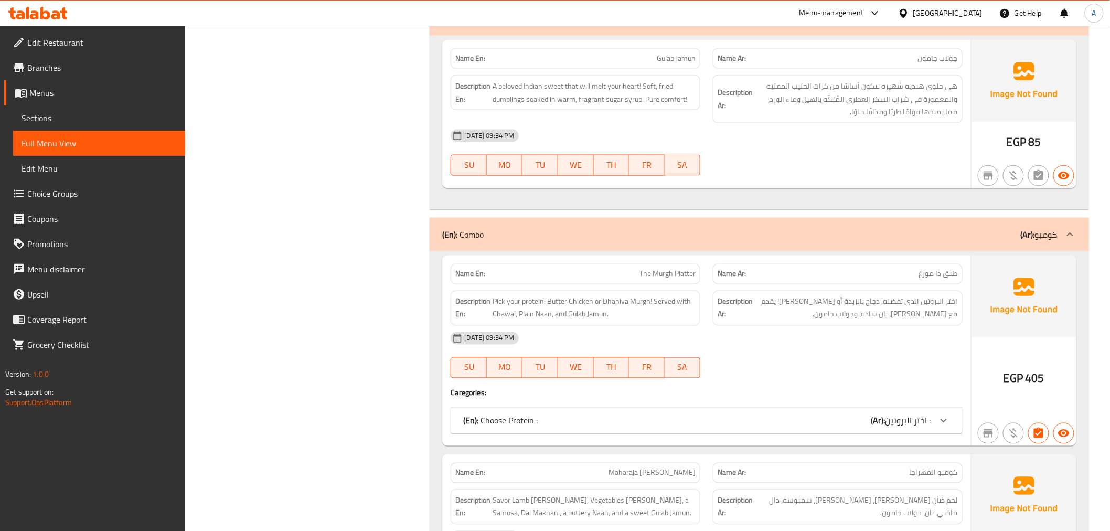
click at [910, 413] on span "اختر البروتين :" at bounding box center [909, 421] width 46 height 16
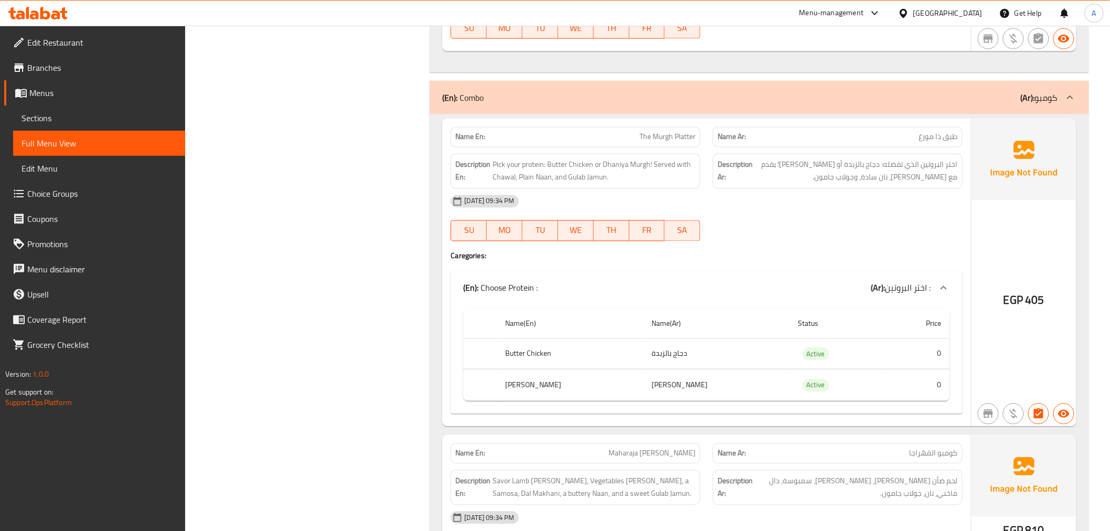
scroll to position [5724, 0]
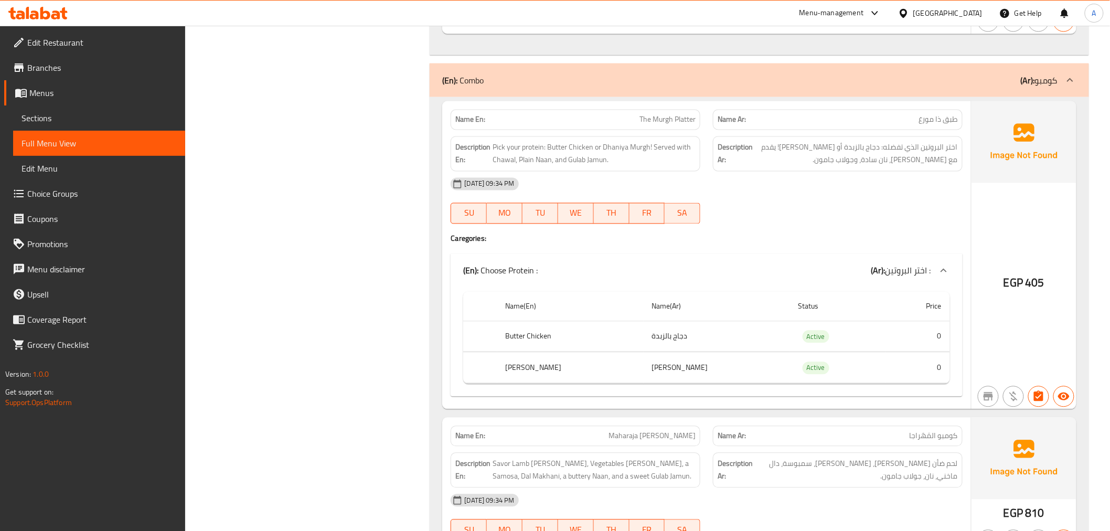
click at [644, 324] on th "Butter Chicken" at bounding box center [570, 336] width 146 height 31
click at [712, 377] on div "Name(En) Name(Ar) Status Price Butter Chicken دجاج بالزبدة Active 0 Dhaniya Mur…" at bounding box center [706, 341] width 511 height 109
click at [699, 363] on td "[PERSON_NAME]" at bounding box center [717, 368] width 146 height 31
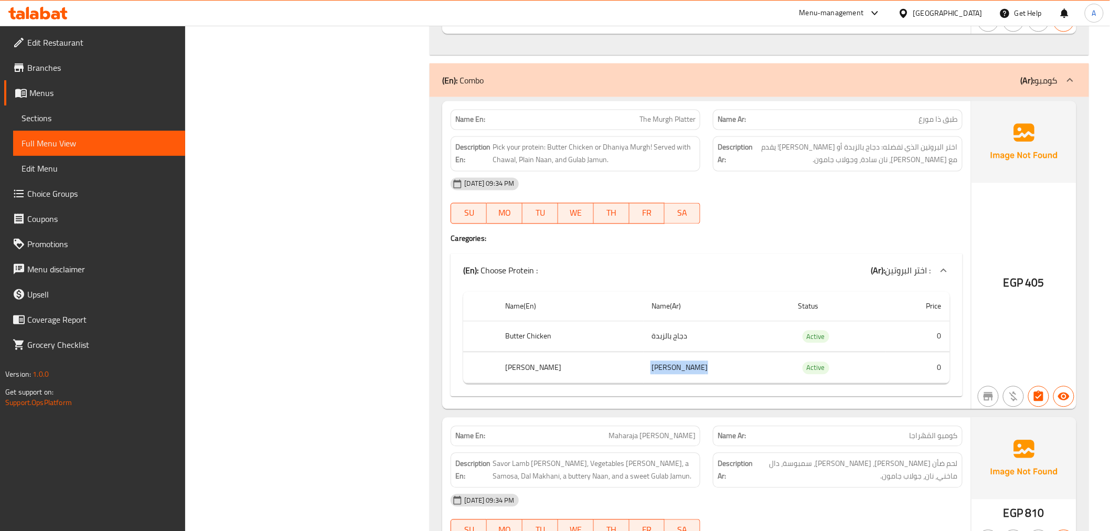
click at [699, 363] on td "[PERSON_NAME]" at bounding box center [717, 368] width 146 height 31
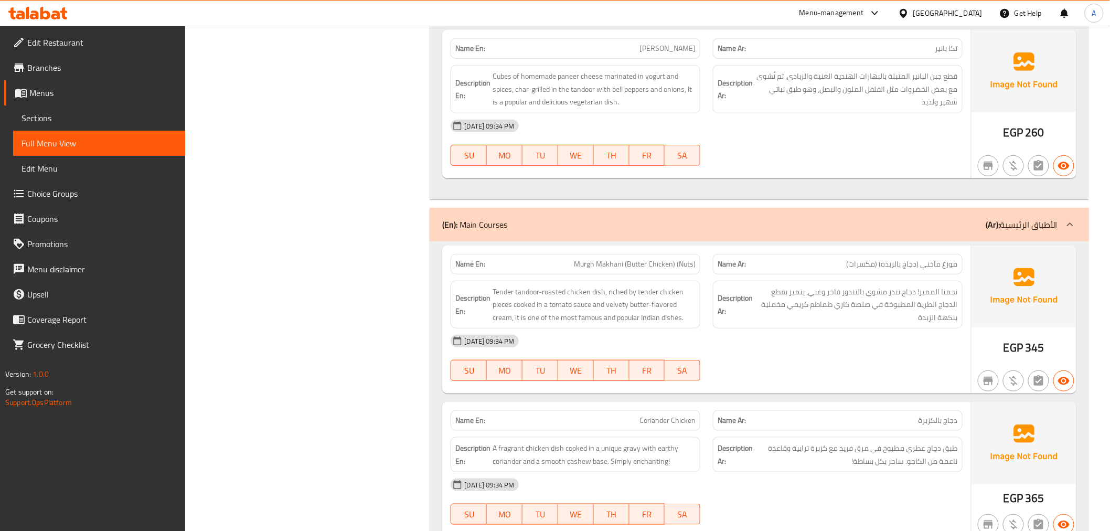
scroll to position [3925, 0]
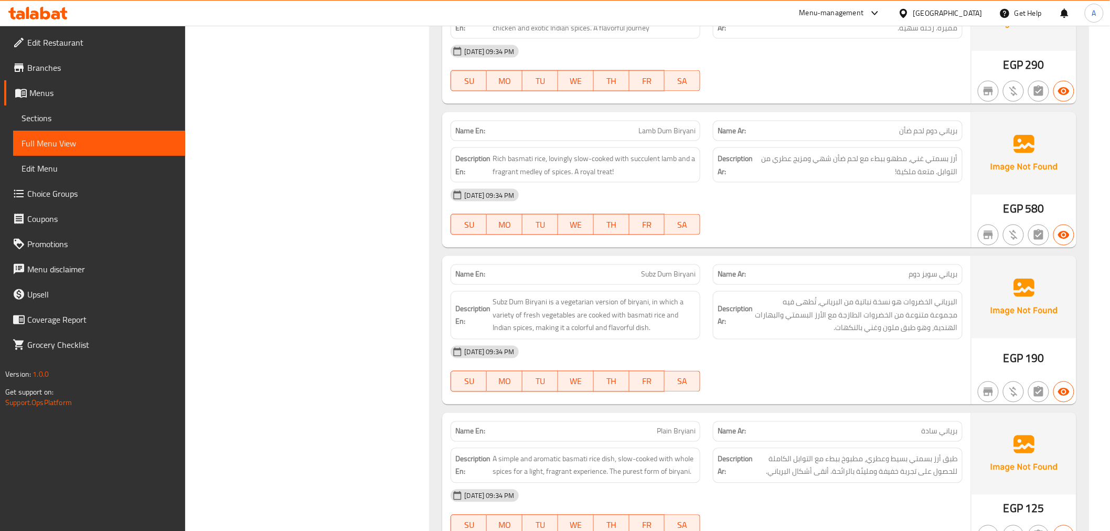
click at [857, 258] on div "Name Ar: [PERSON_NAME]" at bounding box center [838, 274] width 262 height 33
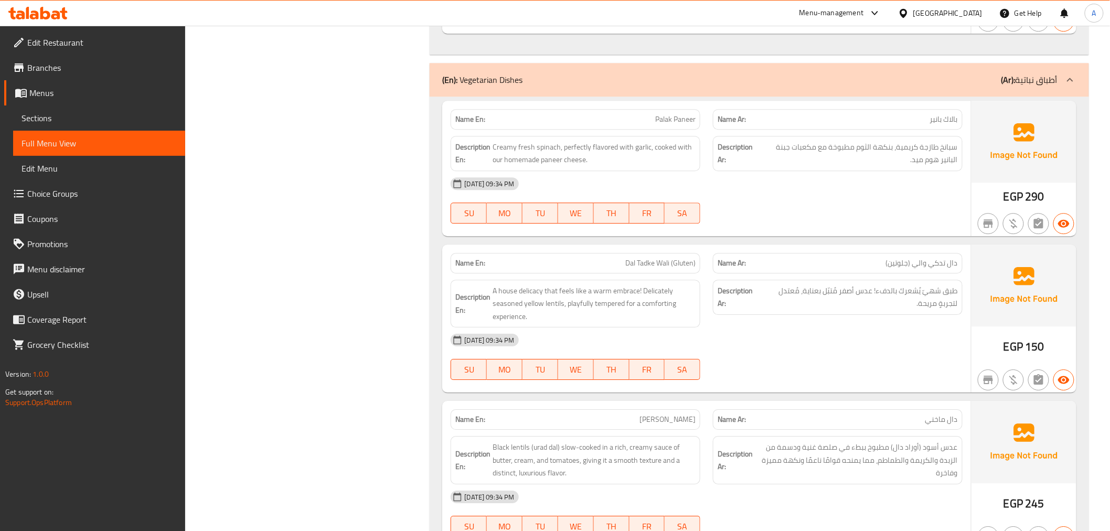
click at [945, 266] on span "دال تدكي والي (جلوتين)" at bounding box center [922, 263] width 72 height 11
click at [833, 300] on span "طبق شهيّ يُشعرك بالدفء! عدس أصفر مُتبّل بعناية، مُعتدل لتجربةٍ مريحة." at bounding box center [859, 297] width 198 height 26
click at [934, 269] on span "دال تدكي والي (جلوتين)" at bounding box center [922, 263] width 72 height 11
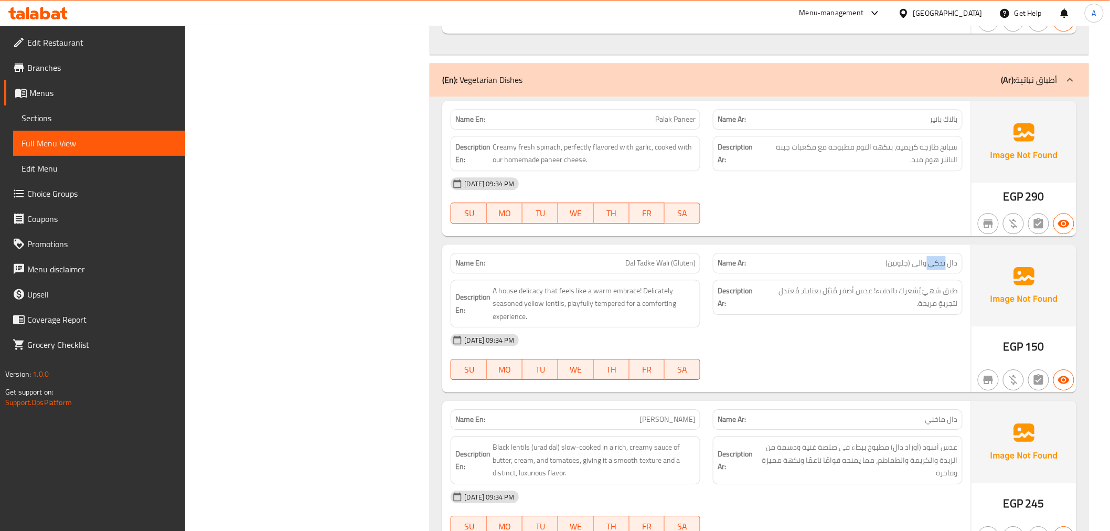
click at [934, 269] on span "دال تدكي والي (جلوتين)" at bounding box center [922, 263] width 72 height 11
click at [733, 272] on div "Name Ar: دال تدكي والي (جلوتين)" at bounding box center [838, 263] width 250 height 20
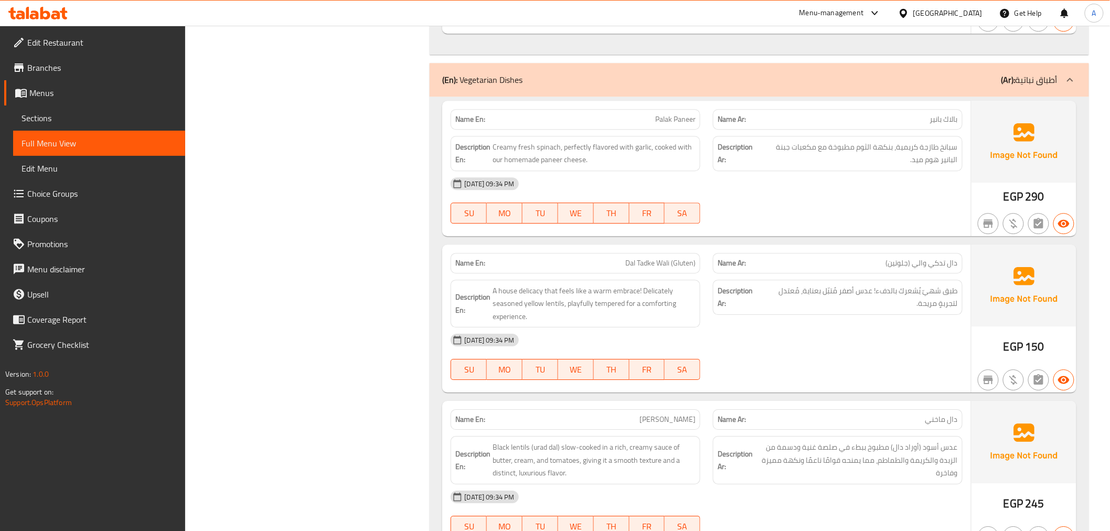
click at [864, 298] on span "طبق شهيّ يُشعرك بالدفء! عدس أصفر مُتبّل بعناية، مُعتدل لتجربةٍ مريحة." at bounding box center [859, 297] width 198 height 26
click at [649, 292] on span "A house delicacy that feels like a warm embrace! Delicately seasoned yellow len…" at bounding box center [594, 303] width 203 height 39
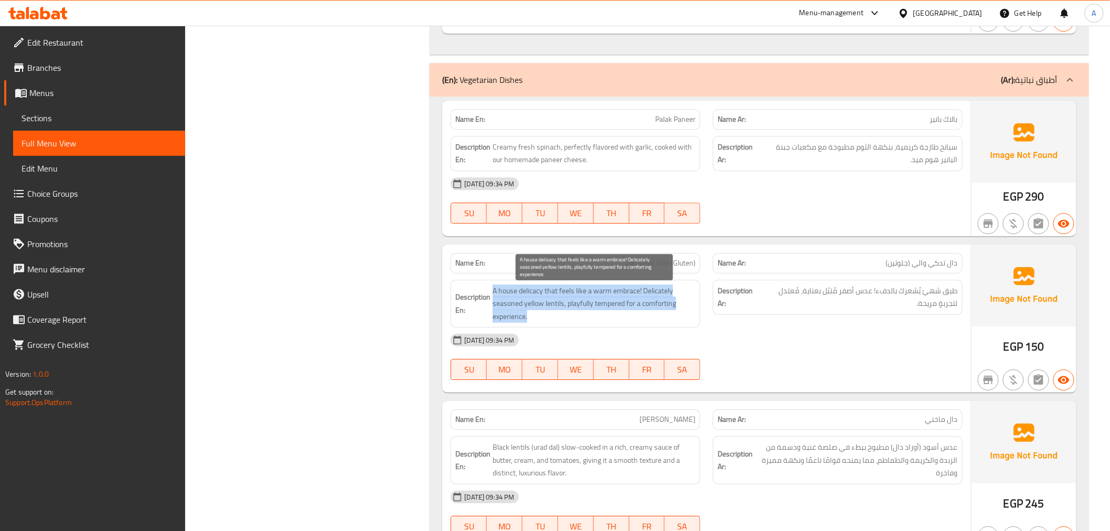
click at [649, 292] on span "A house delicacy that feels like a warm embrace! Delicately seasoned yellow len…" at bounding box center [594, 303] width 203 height 39
click at [819, 292] on span "طبق شهيّ يُشعرك بالدفء! عدس أصفر مُتبّل بعناية، مُعتدل لتجربةٍ مريحة." at bounding box center [859, 297] width 198 height 26
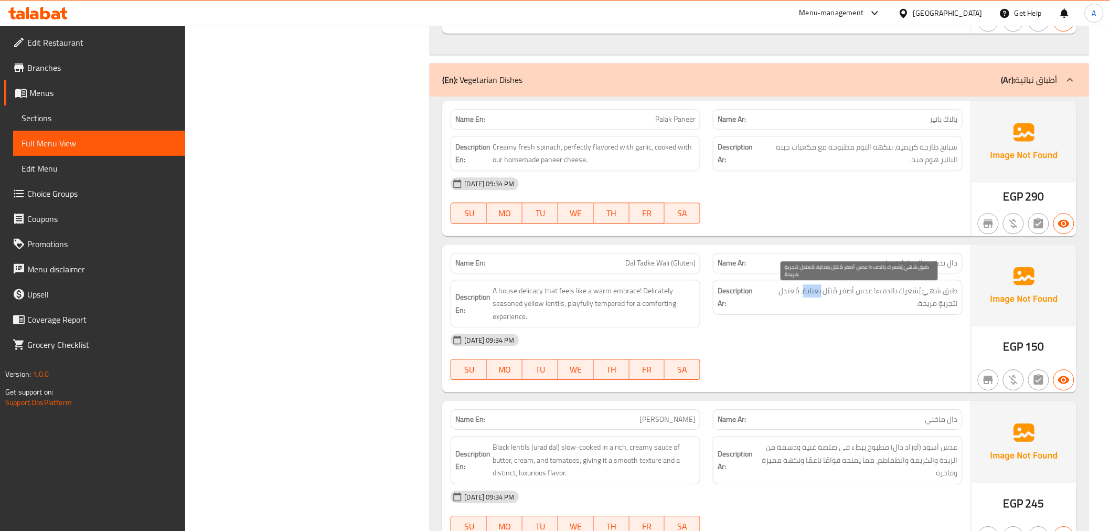
click at [819, 292] on span "طبق شهيّ يُشعرك بالدفء! عدس أصفر مُتبّل بعناية، مُعتدل لتجربةٍ مريحة." at bounding box center [859, 297] width 198 height 26
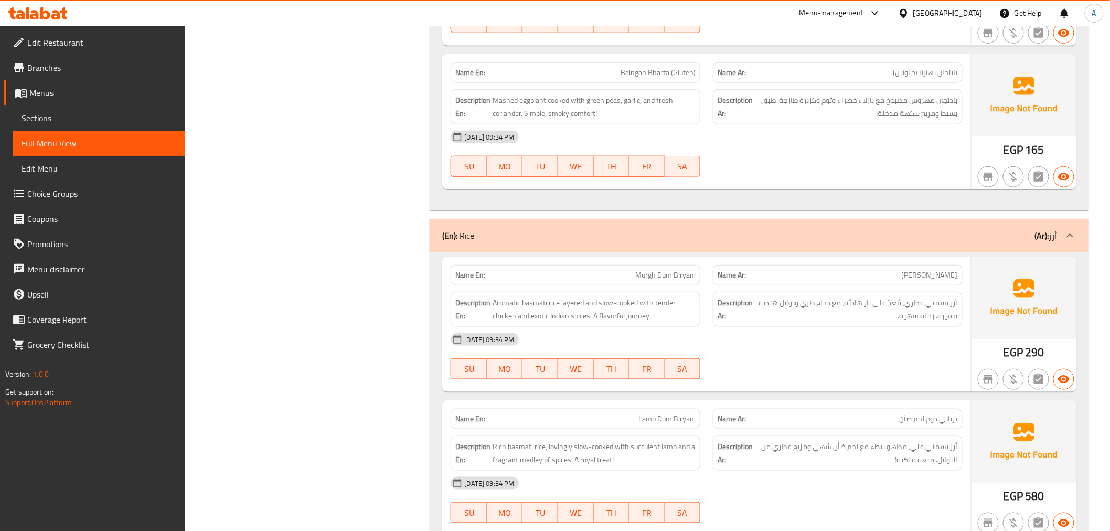
scroll to position [3715, 0]
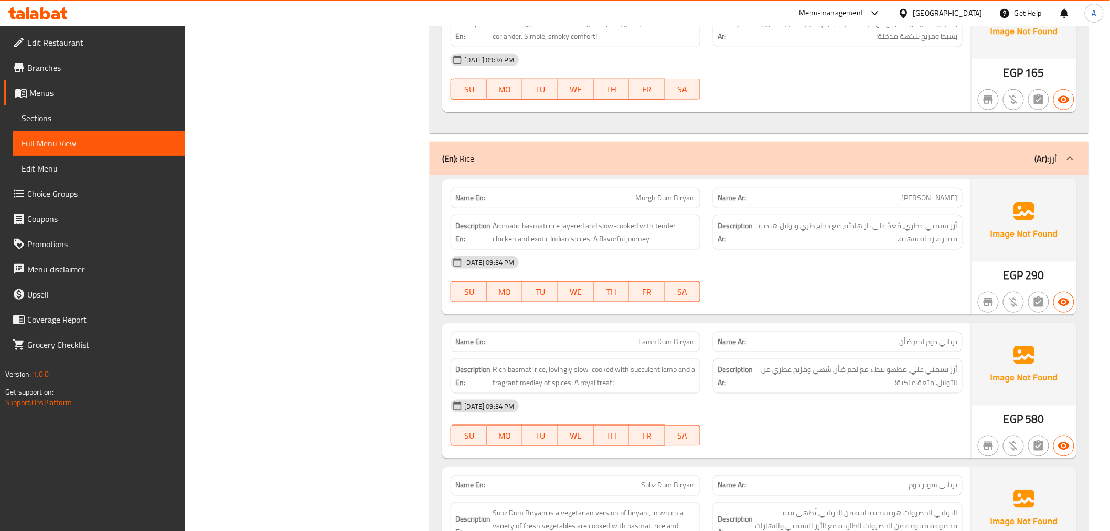
click at [929, 193] on span "[PERSON_NAME]" at bounding box center [930, 198] width 56 height 11
click at [917, 208] on div "Description Ar: أرز بسمتي عطري، مُعدّ على نار هادئة، مع دجاج طري وتوابل هندية م…" at bounding box center [838, 232] width 262 height 48
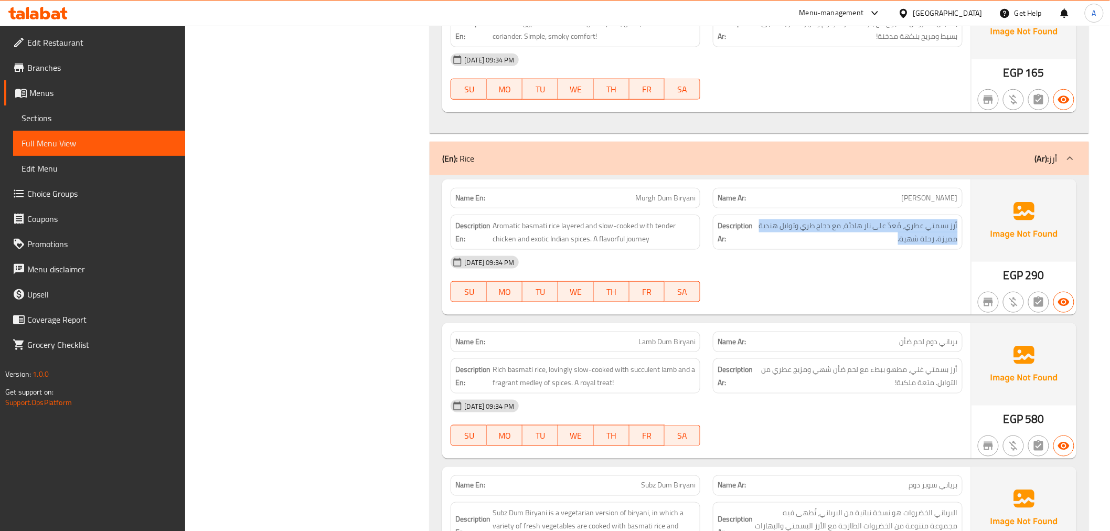
click at [917, 208] on div "Description Ar: أرز بسمتي عطري، مُعدّ على نار هادئة، مع دجاج طري وتوابل هندية م…" at bounding box center [838, 232] width 262 height 48
click at [924, 193] on span "[PERSON_NAME]" at bounding box center [930, 198] width 56 height 11
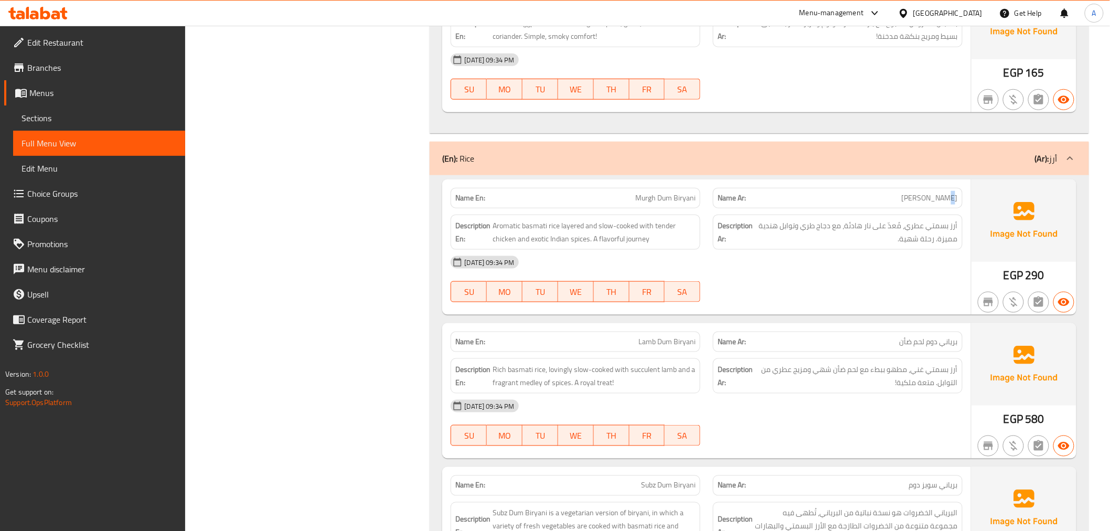
click at [924, 193] on span "[PERSON_NAME]" at bounding box center [930, 198] width 56 height 11
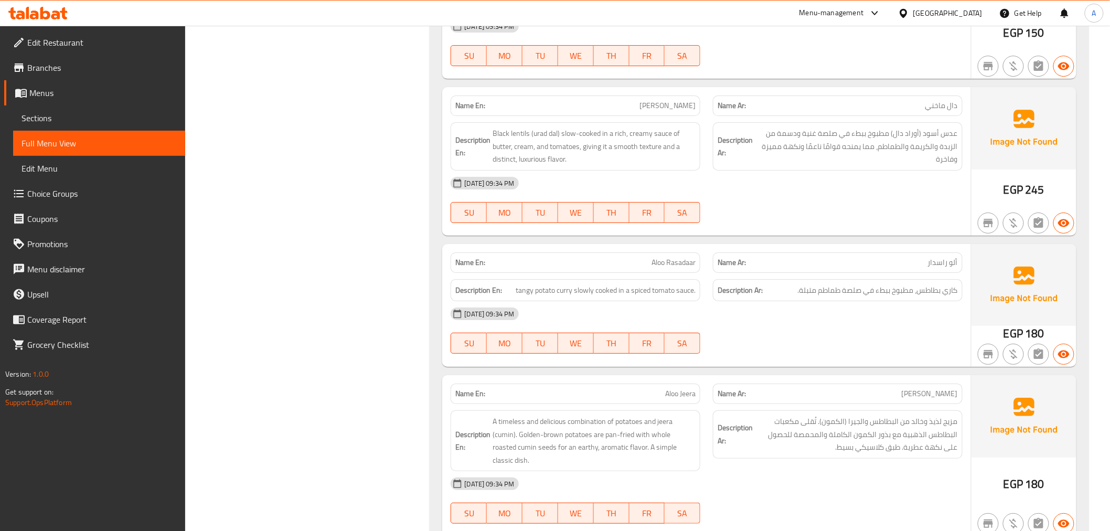
click at [854, 263] on p "Name Ar: [PERSON_NAME]" at bounding box center [838, 262] width 240 height 11
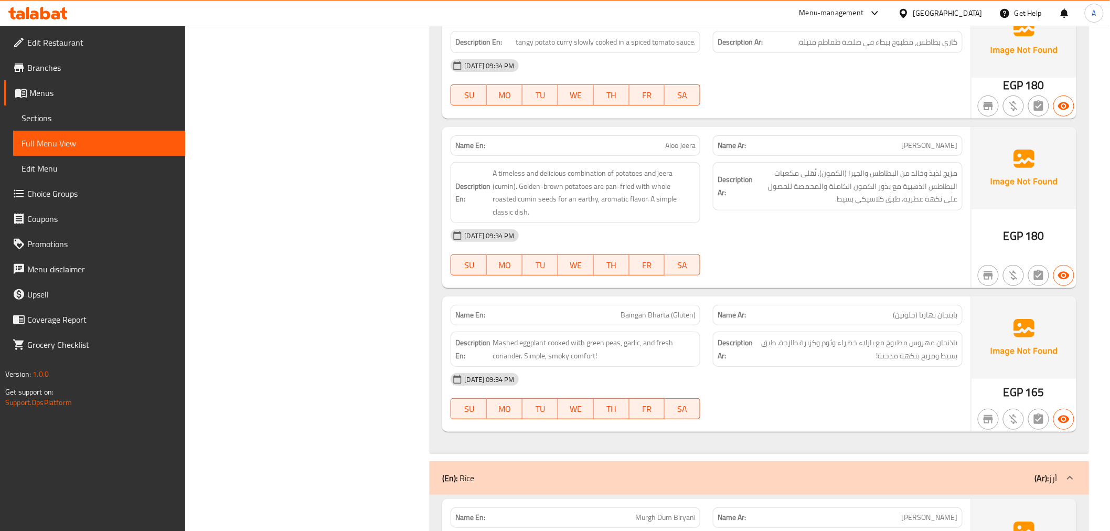
scroll to position [3439, 0]
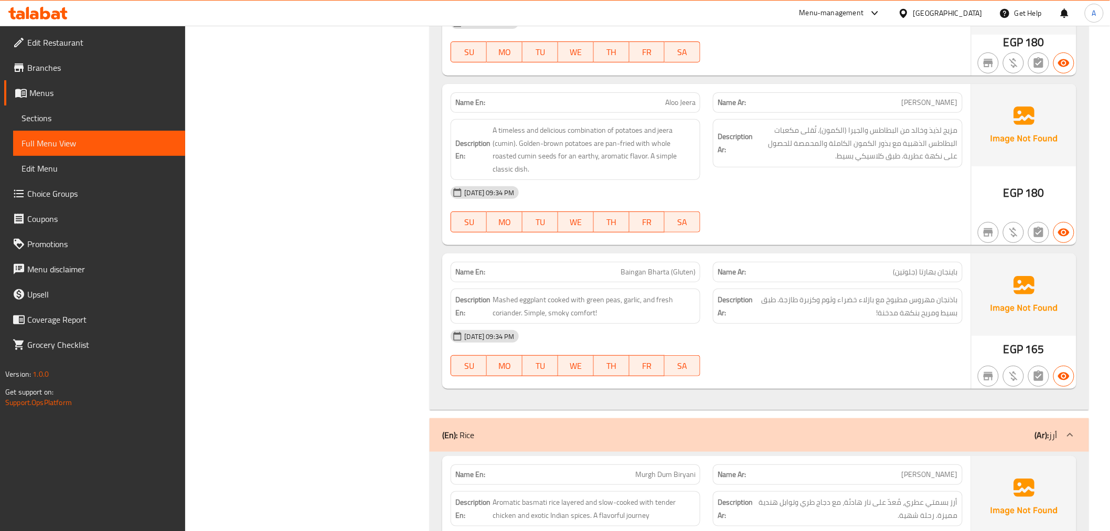
click at [889, 113] on div "Name Ar: [PERSON_NAME]" at bounding box center [838, 102] width 250 height 20
click at [872, 107] on p "Name Ar: [PERSON_NAME]" at bounding box center [838, 102] width 240 height 11
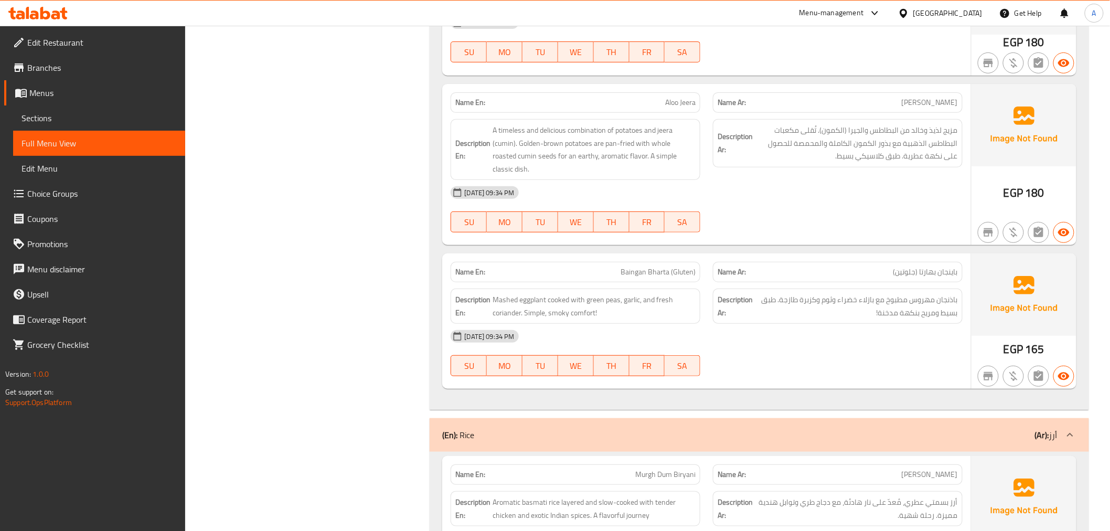
click at [915, 266] on span "باينجان بهارتا (جلوتين)" at bounding box center [925, 271] width 65 height 11
click at [637, 282] on div "Description En: Mashed eggplant cooked with green peas, garlic, and fresh coria…" at bounding box center [575, 306] width 262 height 48
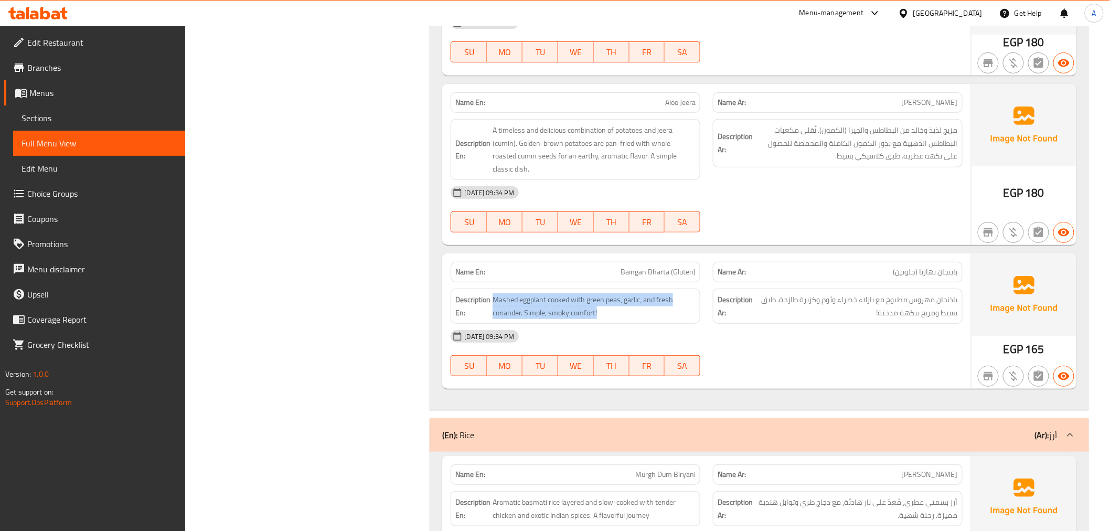
click at [637, 282] on div "Description En: Mashed eggplant cooked with green peas, garlic, and fresh coria…" at bounding box center [575, 306] width 262 height 48
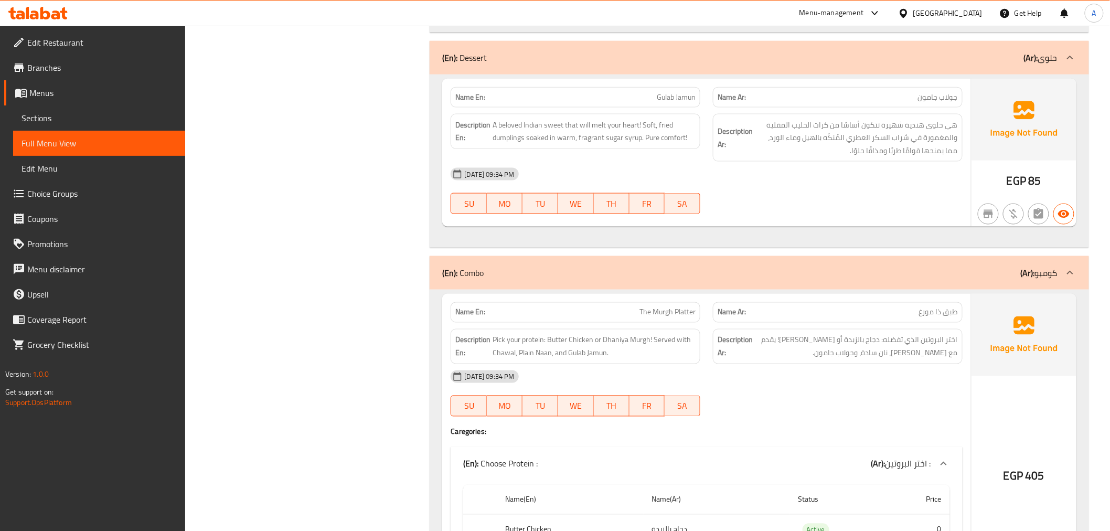
scroll to position [5887, 0]
